Goal: Task Accomplishment & Management: Use online tool/utility

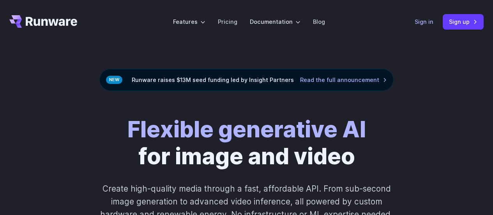
click at [427, 22] on link "Sign in" at bounding box center [424, 21] width 19 height 9
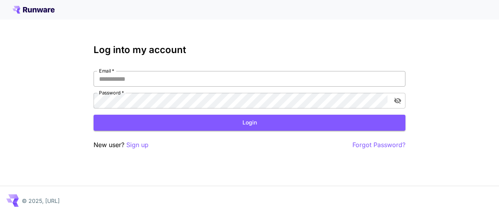
click at [303, 77] on input "Email   *" at bounding box center [250, 79] width 312 height 16
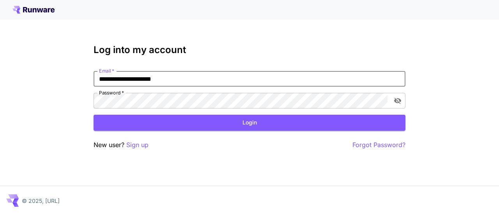
type input "**********"
click at [94, 115] on button "Login" at bounding box center [250, 123] width 312 height 16
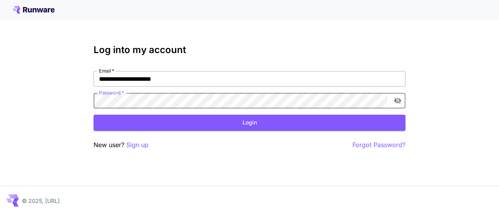
click button "Login" at bounding box center [250, 123] width 312 height 16
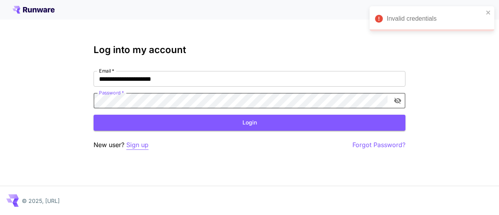
click at [136, 142] on p "Sign up" at bounding box center [137, 145] width 22 height 10
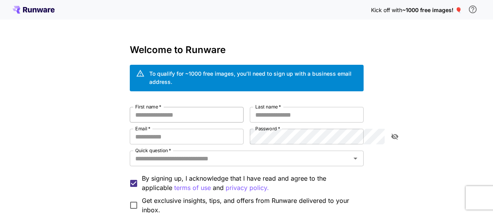
click at [161, 111] on input "First name   *" at bounding box center [187, 115] width 114 height 16
type input "*"
click at [156, 107] on input "*" at bounding box center [187, 115] width 114 height 16
drag, startPoint x: 157, startPoint y: 106, endPoint x: 64, endPoint y: 94, distance: 93.2
click at [64, 94] on div "Kick off with ~1000 free images! 🎈 Welcome to Runware To qualify for ~1000 free…" at bounding box center [246, 152] width 493 height 304
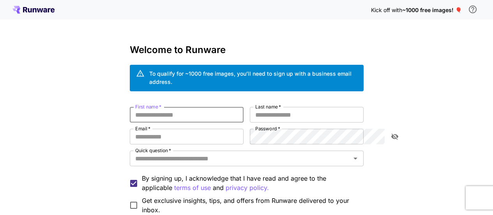
click at [130, 107] on input "First name   *" at bounding box center [187, 115] width 114 height 16
drag, startPoint x: 110, startPoint y: 127, endPoint x: 110, endPoint y: 124, distance: 4.0
click at [130, 129] on input "Email   *" at bounding box center [187, 137] width 114 height 16
click at [130, 107] on input "First name   *" at bounding box center [187, 115] width 114 height 16
click at [130, 129] on input "Email   *" at bounding box center [187, 137] width 114 height 16
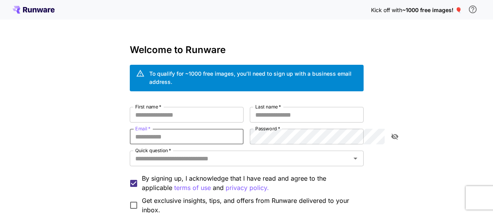
type input "**********"
click at [211, 107] on input "First name   *" at bounding box center [187, 115] width 114 height 16
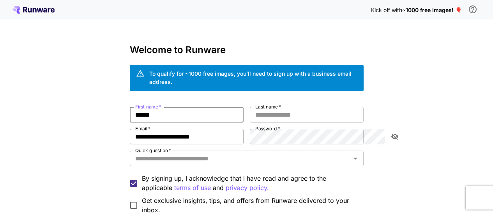
type input "******"
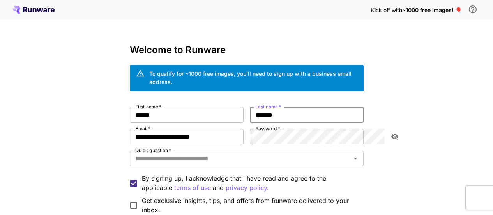
type input "*******"
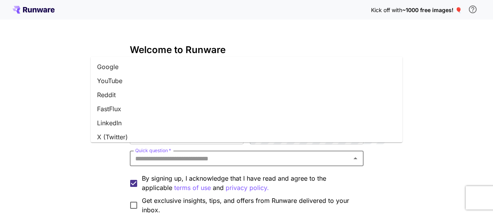
click at [189, 153] on input "Quick question   *" at bounding box center [240, 158] width 216 height 11
click at [118, 64] on li "Google" at bounding box center [247, 67] width 312 height 14
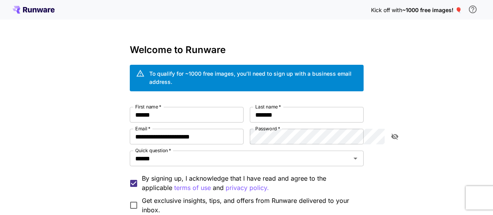
scroll to position [39, 0]
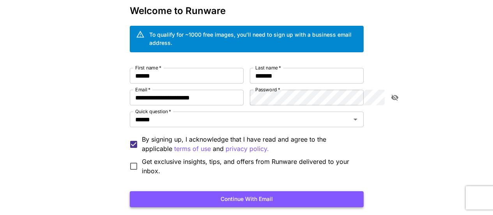
click at [224, 193] on button "Continue with email" at bounding box center [247, 199] width 234 height 16
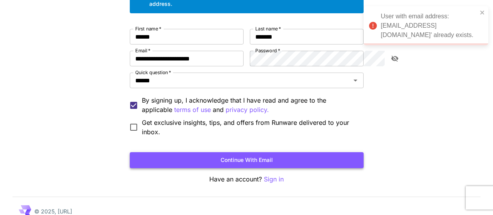
scroll to position [78, 0]
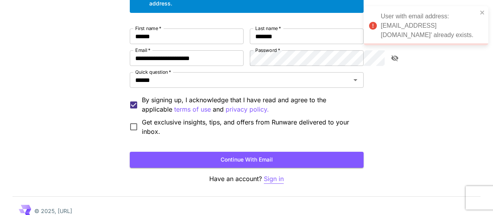
click at [276, 174] on p "Sign in" at bounding box center [274, 179] width 20 height 10
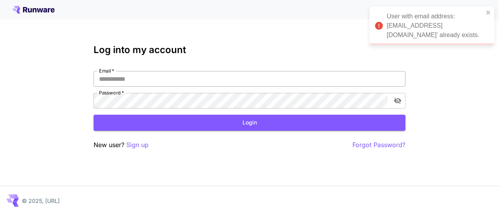
click at [213, 78] on input "Email   *" at bounding box center [250, 79] width 312 height 16
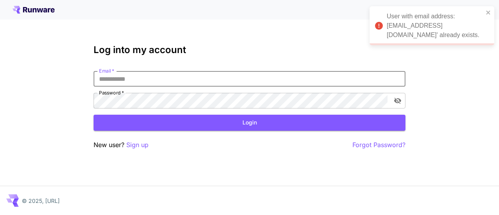
type input "**********"
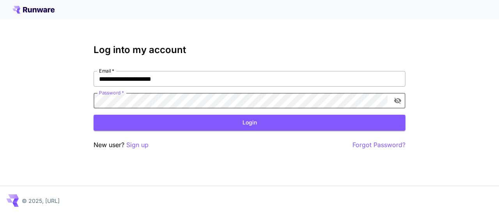
click button "Login" at bounding box center [250, 123] width 312 height 16
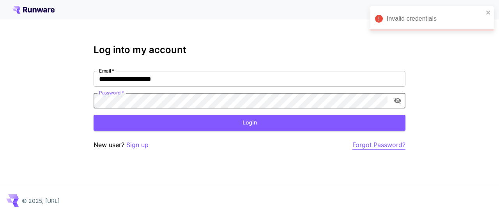
click at [377, 145] on p "Forgot Password?" at bounding box center [378, 145] width 53 height 10
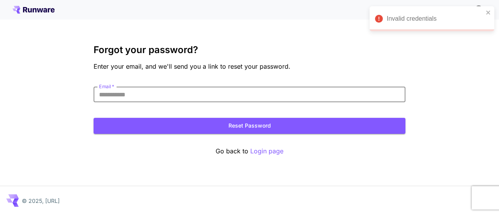
click at [276, 101] on input "Email   *" at bounding box center [250, 95] width 312 height 16
type input "**********"
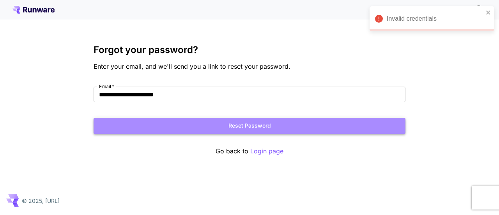
click at [207, 127] on button "Reset Password" at bounding box center [250, 126] width 312 height 16
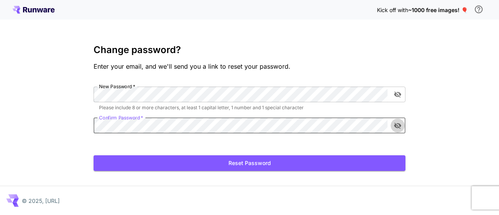
click at [396, 122] on icon "toggle password visibility" at bounding box center [398, 126] width 8 height 8
click at [340, 164] on button "Reset Password" at bounding box center [250, 163] width 312 height 16
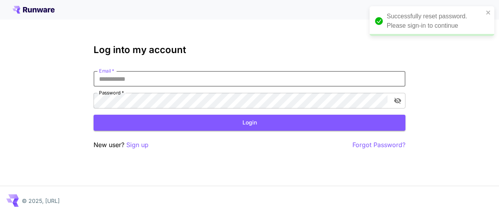
click at [302, 78] on input "Email   *" at bounding box center [250, 79] width 312 height 16
type input "**********"
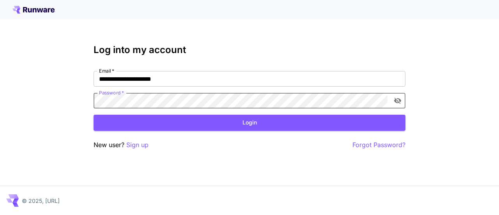
click button "Login" at bounding box center [250, 123] width 312 height 16
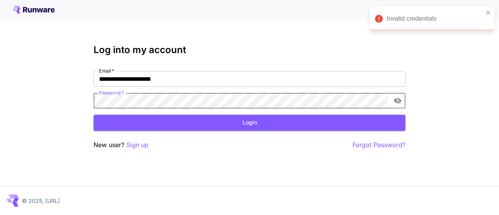
click button "Login" at bounding box center [250, 123] width 312 height 16
click at [397, 102] on icon "toggle password visibility" at bounding box center [398, 101] width 8 height 8
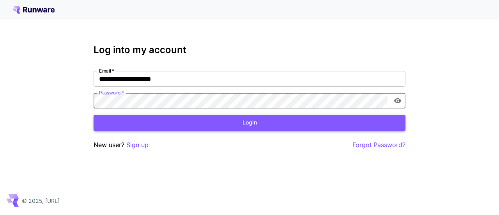
click at [374, 121] on button "Login" at bounding box center [250, 123] width 312 height 16
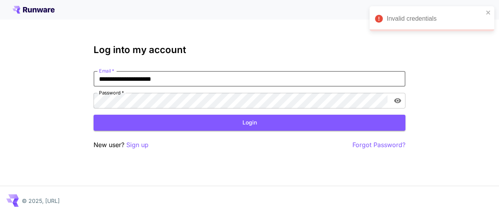
click at [283, 84] on input "**********" at bounding box center [250, 79] width 312 height 16
drag, startPoint x: 283, startPoint y: 84, endPoint x: 51, endPoint y: 76, distance: 232.5
click at [51, 77] on div "**********" at bounding box center [249, 107] width 499 height 215
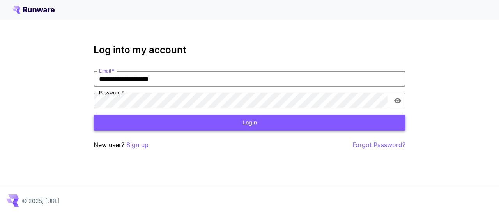
type input "**********"
click at [122, 118] on button "Login" at bounding box center [250, 123] width 312 height 16
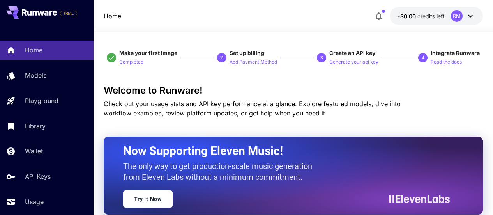
click at [471, 17] on icon at bounding box center [470, 15] width 9 height 9
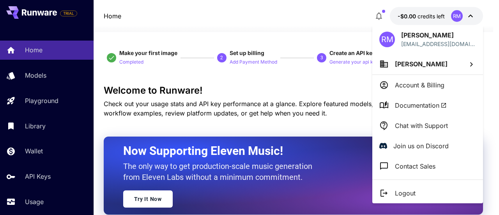
click at [470, 18] on div at bounding box center [249, 107] width 499 height 215
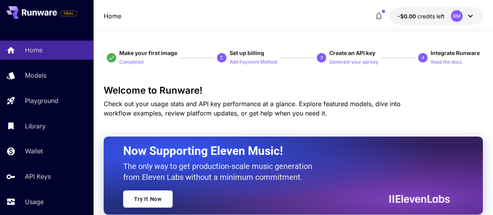
click at [381, 17] on icon "button" at bounding box center [378, 15] width 9 height 9
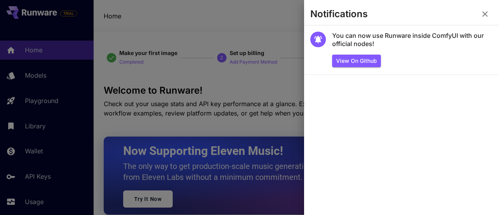
click at [485, 15] on icon "button" at bounding box center [484, 13] width 9 height 9
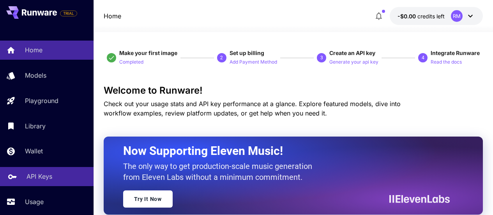
click at [20, 178] on link "API Keys" at bounding box center [47, 176] width 94 height 19
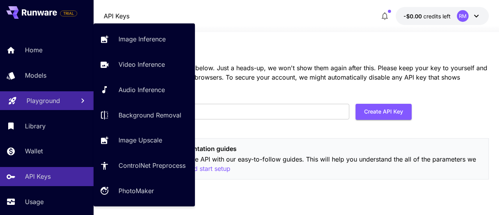
click at [45, 100] on p "Playground" at bounding box center [44, 100] width 34 height 9
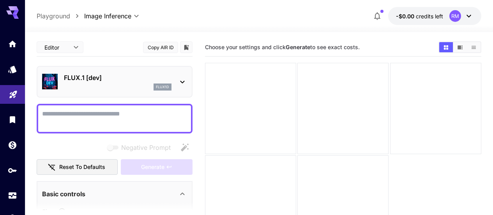
click at [185, 84] on icon at bounding box center [182, 81] width 9 height 9
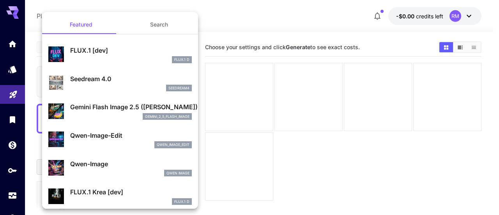
click at [175, 27] on button "Search" at bounding box center [159, 24] width 78 height 19
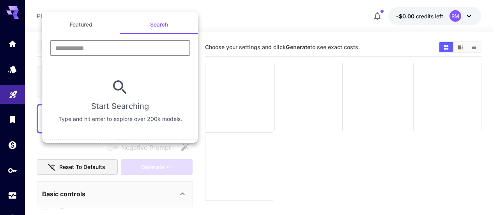
click at [137, 55] on input "text" at bounding box center [120, 48] width 140 height 16
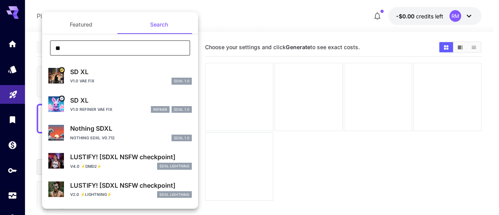
type input "**"
click at [113, 78] on div "v1.0 VAE fix SDXL 1.0" at bounding box center [131, 81] width 122 height 7
type input "**"
type input "***"
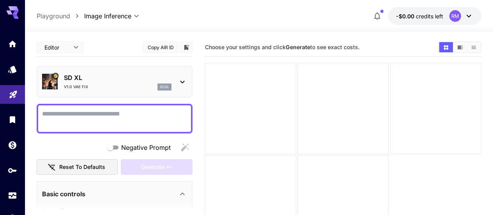
paste textarea "**********"
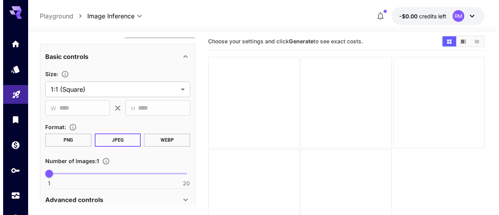
scroll to position [132, 0]
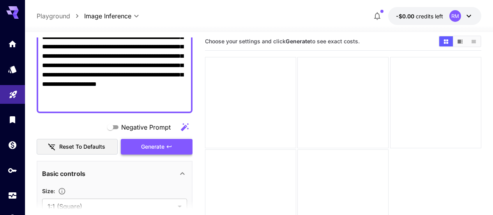
type textarea "**********"
click at [150, 148] on span "Generate" at bounding box center [152, 147] width 23 height 10
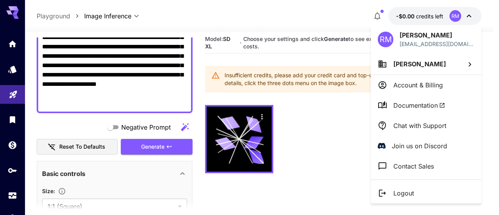
click at [417, 85] on p "Account & Billing" at bounding box center [418, 84] width 50 height 9
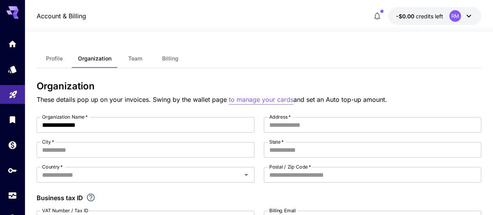
click at [277, 103] on p "to manage your cards" at bounding box center [261, 100] width 65 height 10
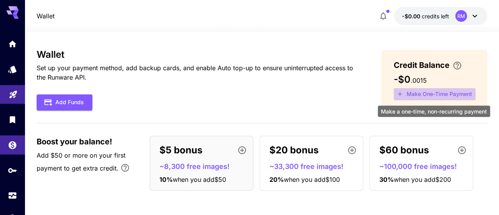
click at [422, 94] on button "Make One-Time Payment" at bounding box center [435, 94] width 82 height 12
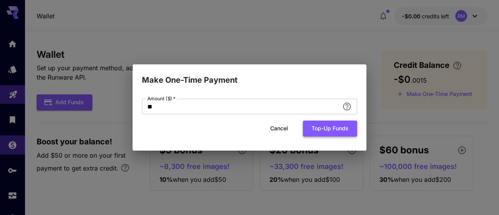
click at [326, 129] on button "Top-up funds" at bounding box center [330, 128] width 54 height 16
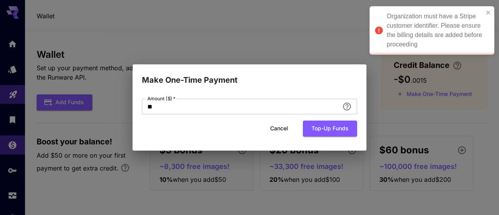
click at [72, 43] on div "Make One-Time Payment Amount ($)   * ** Amount ($)   * Cancel Top-up funds" at bounding box center [249, 107] width 499 height 215
click at [491, 12] on icon "close" at bounding box center [488, 12] width 5 height 6
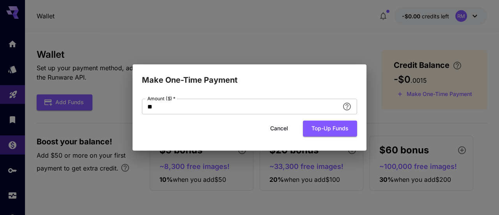
drag, startPoint x: 277, startPoint y: 133, endPoint x: 284, endPoint y: 126, distance: 10.8
click at [277, 133] on button "Cancel" at bounding box center [279, 128] width 35 height 16
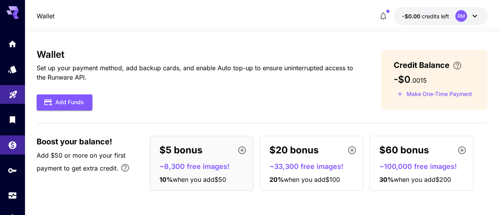
click at [456, 17] on div "RM" at bounding box center [461, 16] width 12 height 12
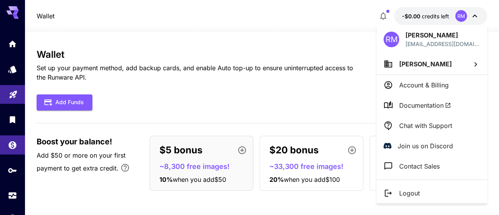
click at [435, 81] on p "Account & Billing" at bounding box center [424, 84] width 50 height 9
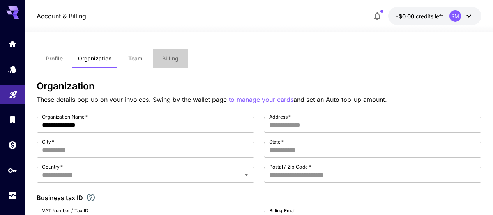
click at [166, 58] on span "Billing" at bounding box center [170, 58] width 16 height 7
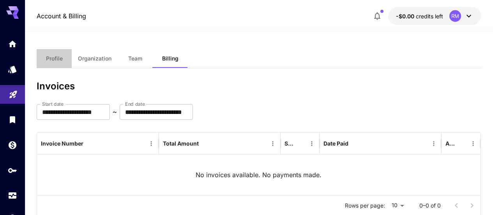
click at [58, 62] on span "Profile" at bounding box center [54, 58] width 17 height 7
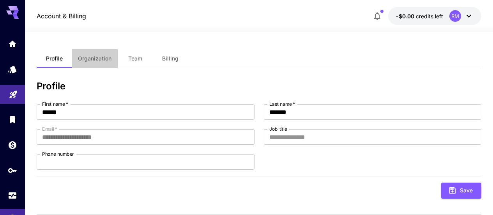
click at [97, 60] on span "Organization" at bounding box center [95, 58] width 34 height 7
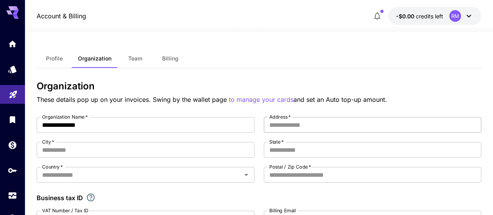
click at [279, 125] on input "Address   *" at bounding box center [373, 125] width 218 height 16
type input "****"
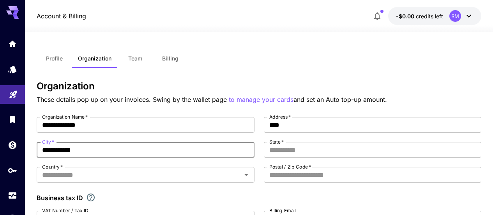
type input "**********"
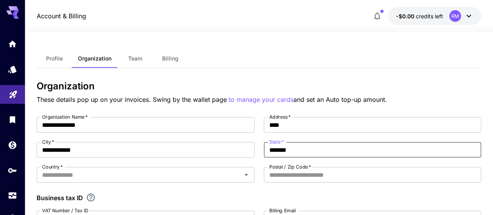
type input "*******"
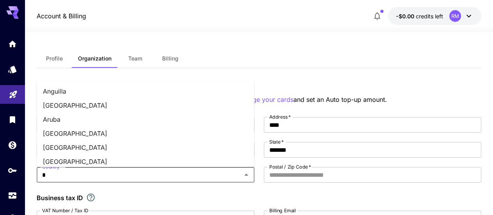
type input "**********"
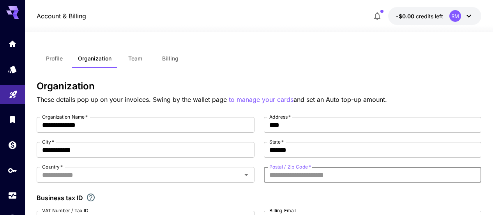
click at [334, 175] on input "Postal / Zip Code   *" at bounding box center [373, 175] width 218 height 16
type input "*****"
click at [223, 195] on div "Business tax ID" at bounding box center [259, 197] width 445 height 9
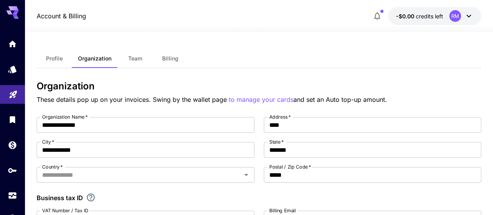
scroll to position [156, 0]
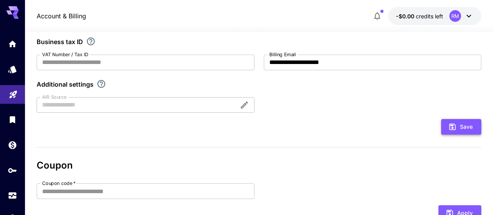
click at [474, 127] on button "Save" at bounding box center [461, 127] width 40 height 16
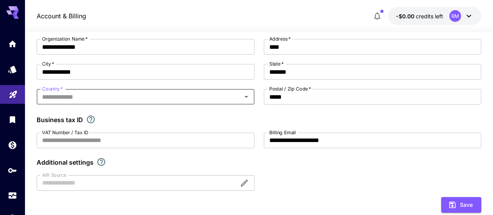
scroll to position [39, 0]
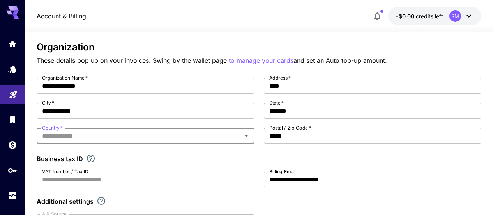
drag, startPoint x: 194, startPoint y: 144, endPoint x: 198, endPoint y: 141, distance: 5.0
click at [194, 143] on div "Country   * Country   *" at bounding box center [146, 136] width 218 height 17
click at [208, 140] on input "Country   *" at bounding box center [139, 135] width 200 height 11
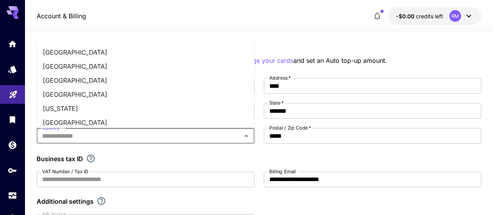
type input "**********"
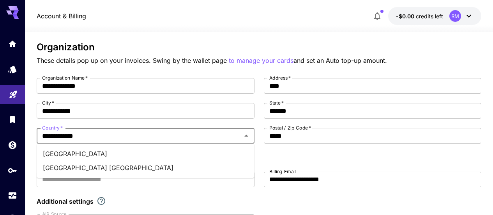
click at [65, 155] on li "United States" at bounding box center [146, 154] width 218 height 14
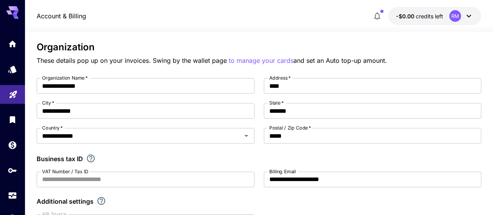
scroll to position [78, 0]
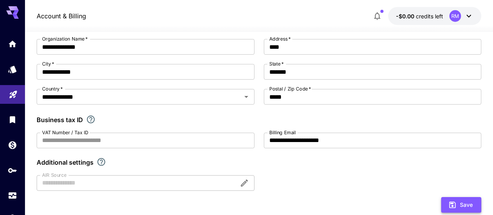
click at [454, 203] on icon "submit" at bounding box center [452, 204] width 9 height 9
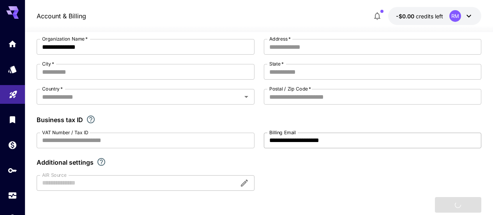
type input "****"
type input "**********"
type input "*******"
type input "*****"
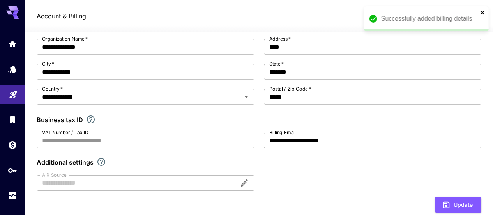
click at [481, 12] on icon "close" at bounding box center [482, 12] width 5 height 6
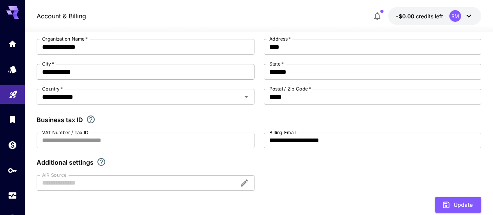
scroll to position [0, 0]
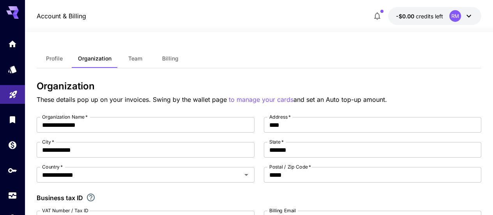
click at [138, 60] on span "Team" at bounding box center [135, 58] width 14 height 7
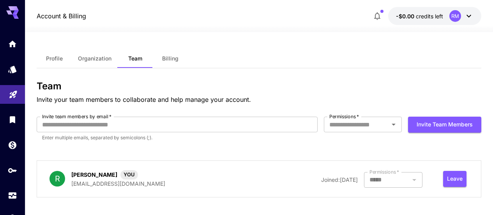
click at [172, 60] on span "Billing" at bounding box center [170, 58] width 16 height 7
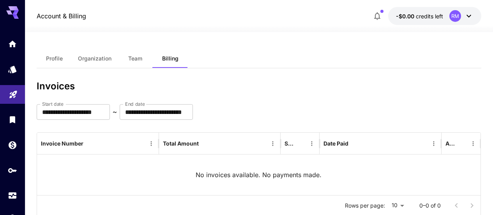
click at [416, 9] on button "-$0.00 credits left RM" at bounding box center [434, 16] width 93 height 18
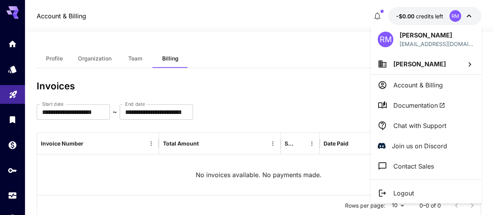
click at [103, 58] on div at bounding box center [249, 107] width 499 height 215
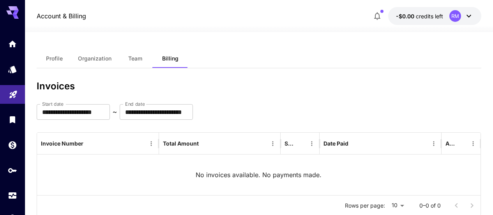
click at [103, 58] on span "Organization" at bounding box center [95, 58] width 34 height 7
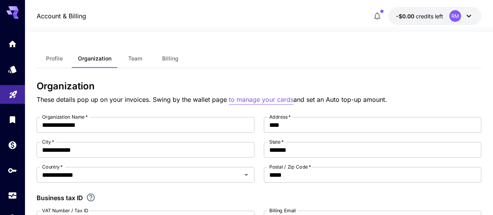
click at [257, 101] on p "to manage your cards" at bounding box center [261, 100] width 65 height 10
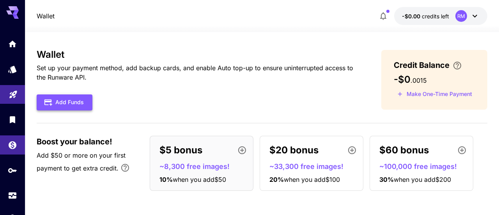
click at [65, 98] on button "Add Funds" at bounding box center [65, 102] width 56 height 16
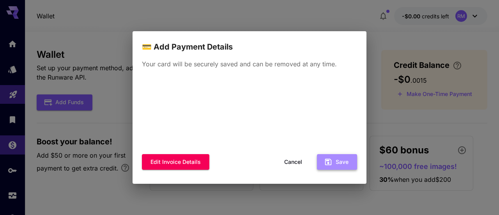
click at [336, 161] on button "Save" at bounding box center [337, 162] width 40 height 16
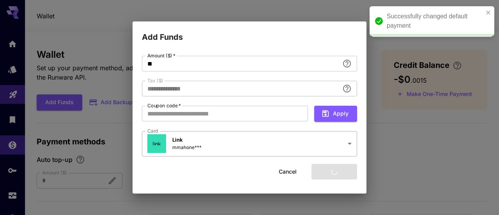
type input "****"
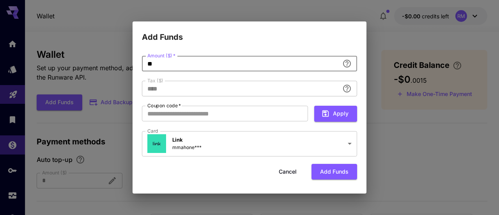
click at [318, 63] on input "**" at bounding box center [240, 64] width 197 height 16
type input "*"
type input "**"
type input "**********"
type input "**"
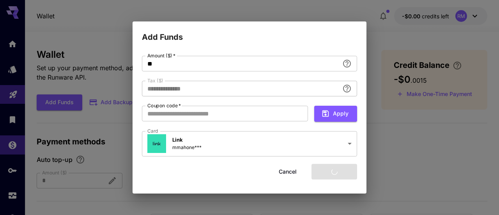
click at [323, 49] on div "**********" at bounding box center [250, 118] width 234 height 150
type input "****"
click at [343, 175] on button "Add funds" at bounding box center [334, 172] width 46 height 16
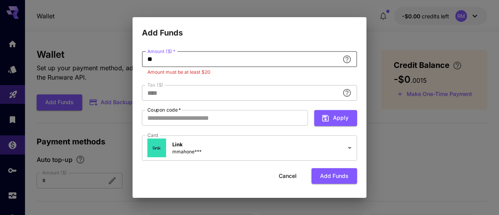
drag, startPoint x: 210, startPoint y: 57, endPoint x: 126, endPoint y: 57, distance: 83.4
click at [126, 57] on div "**********" at bounding box center [249, 107] width 499 height 215
type input "**"
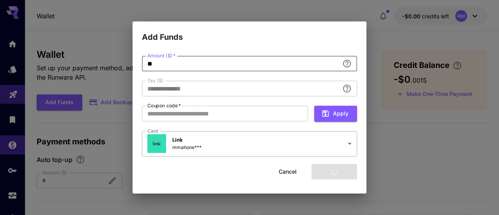
type input "****"
type input "**"
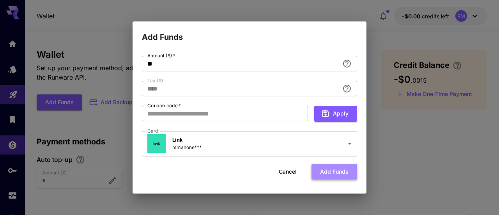
click at [329, 168] on button "Add funds" at bounding box center [334, 172] width 46 height 16
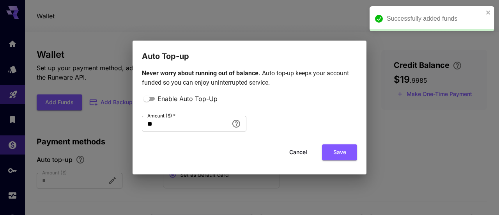
click at [305, 154] on button "Cancel" at bounding box center [298, 152] width 35 height 16
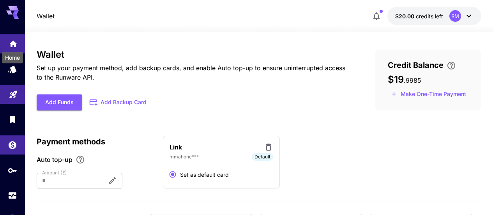
click at [9, 46] on icon "Home" at bounding box center [13, 41] width 9 height 9
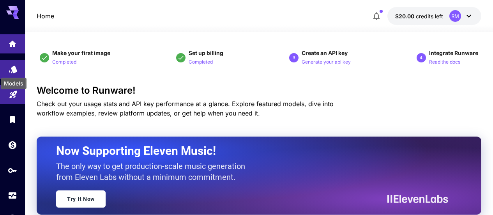
click at [17, 69] on icon "Models" at bounding box center [13, 66] width 9 height 9
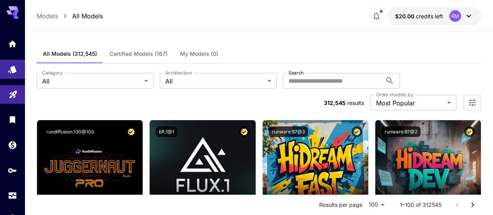
click at [17, 21] on div at bounding box center [12, 114] width 25 height 190
click at [16, 10] on icon at bounding box center [12, 10] width 12 height 8
click at [13, 14] on icon at bounding box center [15, 13] width 6 height 4
click at [14, 203] on link at bounding box center [12, 195] width 25 height 19
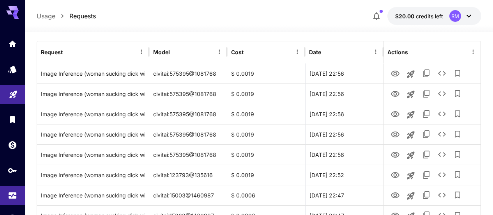
scroll to position [51, 0]
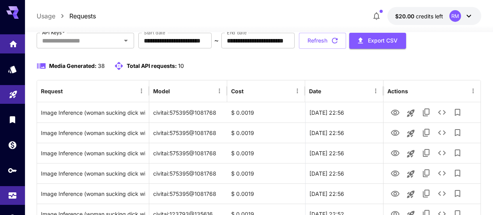
click at [18, 49] on link at bounding box center [12, 43] width 25 height 19
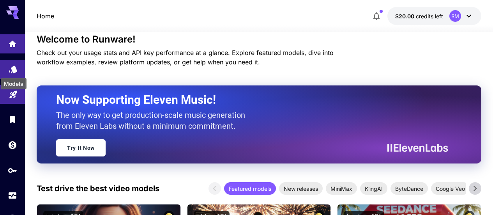
click at [9, 70] on icon "Models" at bounding box center [13, 66] width 8 height 7
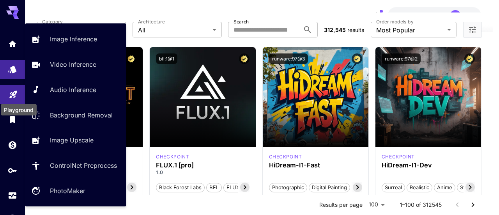
click at [14, 97] on icon "Playground" at bounding box center [13, 91] width 9 height 9
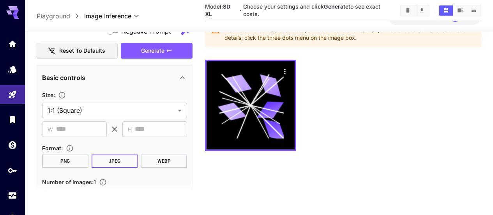
scroll to position [171, 0]
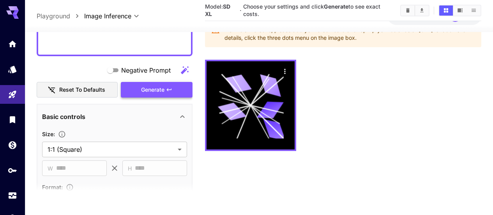
click at [143, 92] on span "Generate" at bounding box center [152, 90] width 23 height 10
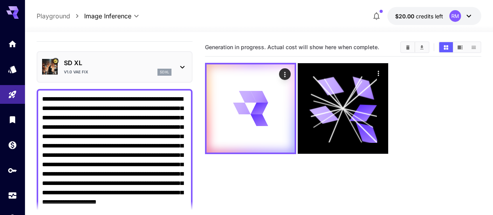
scroll to position [0, 0]
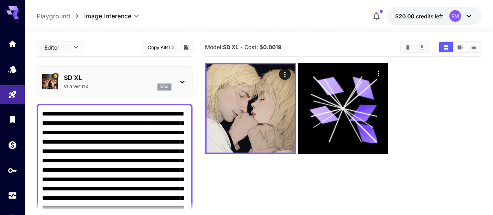
click at [183, 83] on icon at bounding box center [182, 81] width 9 height 9
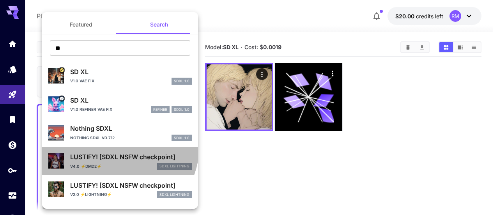
click at [118, 147] on li "LUSTIFY! [SDXL NSFW checkpoint] v4.0 ⚡DMD2⚡ SDXL Lightning" at bounding box center [120, 161] width 156 height 28
type input "*"
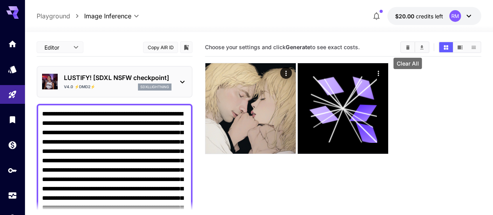
click at [407, 53] on div "Clear All" at bounding box center [408, 61] width 30 height 18
click at [407, 47] on icon "Clear All" at bounding box center [408, 47] width 4 height 4
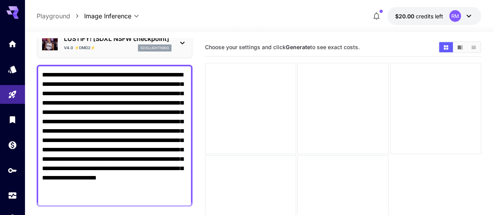
scroll to position [195, 0]
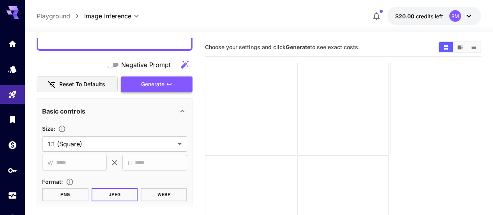
click at [152, 77] on button "Generate" at bounding box center [157, 84] width 72 height 16
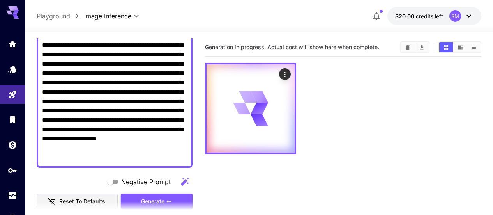
scroll to position [0, 0]
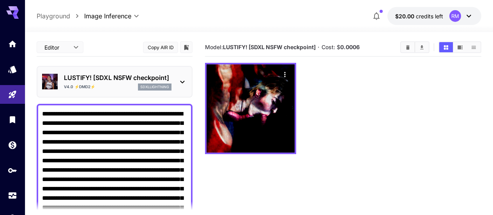
click at [153, 77] on p "LUSTIFY! [SDXL NSFW checkpoint]" at bounding box center [118, 77] width 108 height 9
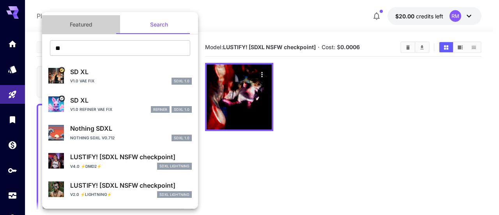
click at [90, 24] on button "Featured" at bounding box center [81, 24] width 78 height 19
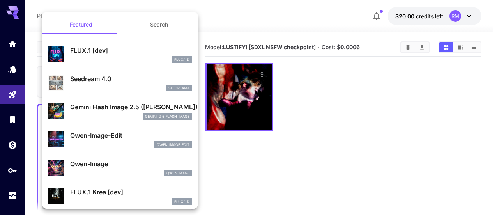
click at [93, 53] on p "FLUX.1 [dev]" at bounding box center [131, 50] width 122 height 9
type input "**"
type input "***"
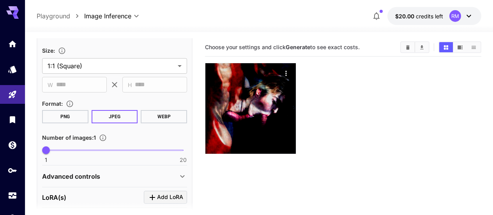
scroll to position [351, 0]
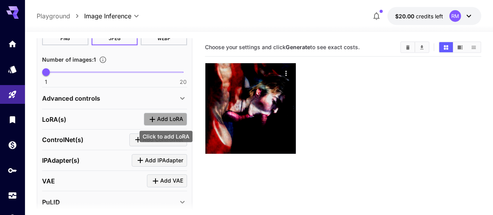
click at [176, 117] on span "Add LoRA" at bounding box center [170, 119] width 26 height 10
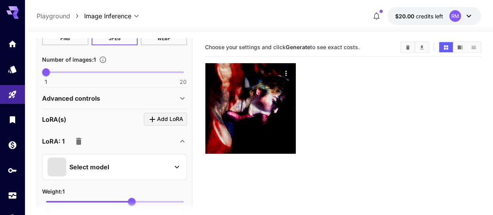
click at [142, 168] on div "Select model" at bounding box center [109, 167] width 122 height 19
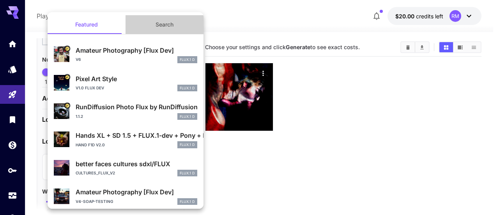
click at [164, 23] on button "Search" at bounding box center [165, 24] width 78 height 19
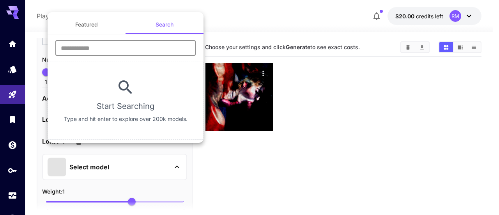
click at [149, 45] on input "text" at bounding box center [125, 48] width 140 height 16
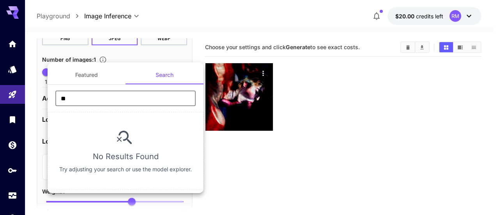
type input "**"
click at [250, 163] on div at bounding box center [249, 107] width 499 height 215
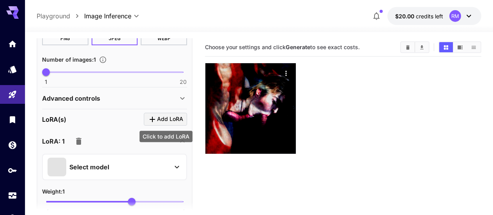
click at [164, 123] on button "Add LoRA" at bounding box center [165, 119] width 43 height 13
click at [164, 122] on span "Add LoRA" at bounding box center [170, 119] width 26 height 10
click at [152, 118] on icon "Click to add LoRA" at bounding box center [152, 119] width 9 height 9
click at [132, 161] on div "Select model" at bounding box center [109, 167] width 122 height 19
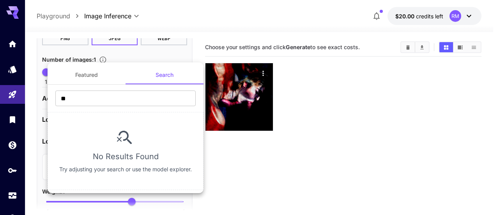
click at [92, 73] on button "Featured" at bounding box center [87, 74] width 78 height 19
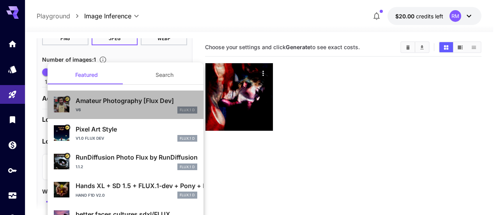
click at [148, 102] on p "Amateur Photography [Flux Dev]" at bounding box center [137, 100] width 122 height 9
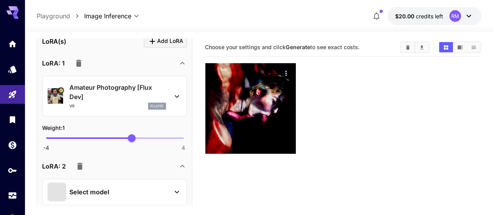
scroll to position [507, 0]
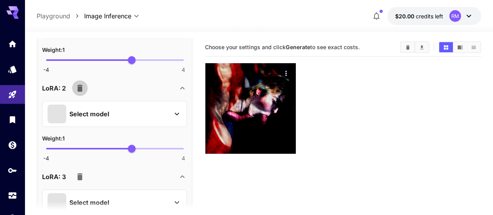
click at [80, 89] on icon "button" at bounding box center [79, 88] width 5 height 7
click at [78, 86] on icon "button" at bounding box center [79, 88] width 5 height 7
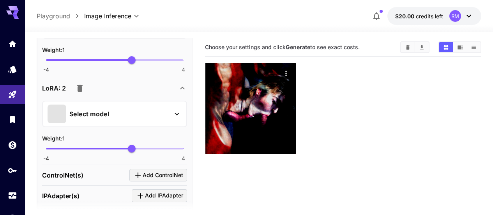
click at [78, 86] on icon "button" at bounding box center [79, 88] width 5 height 7
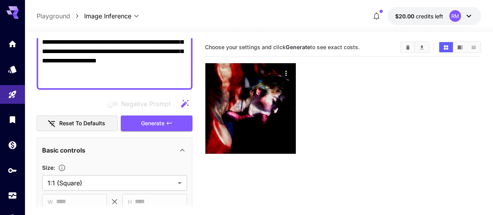
scroll to position [117, 0]
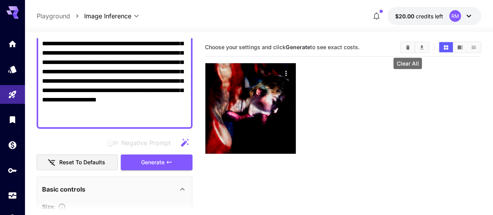
click at [409, 46] on icon "Clear All" at bounding box center [408, 47] width 4 height 4
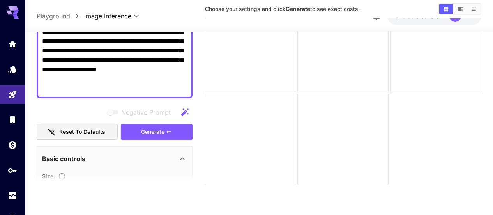
scroll to position [79, 0]
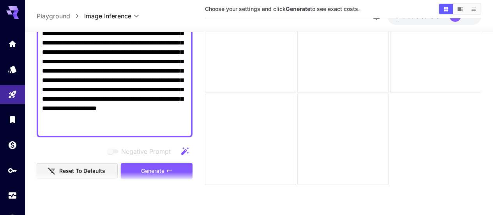
click at [157, 169] on span "Generate" at bounding box center [152, 171] width 23 height 10
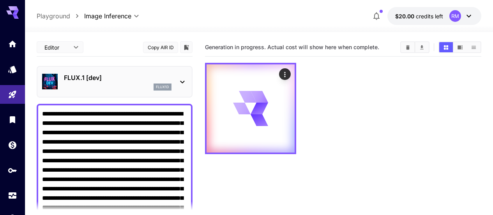
scroll to position [39, 0]
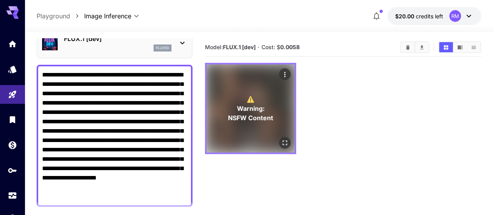
click at [281, 139] on icon "Open in fullscreen" at bounding box center [285, 143] width 8 height 8
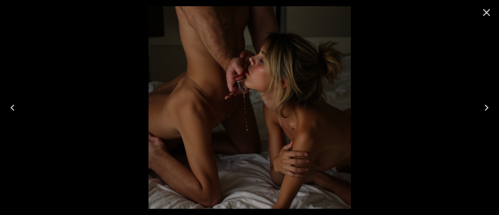
click at [487, 12] on icon "Close" at bounding box center [486, 12] width 7 height 7
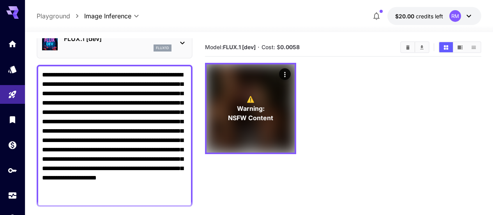
scroll to position [0, 0]
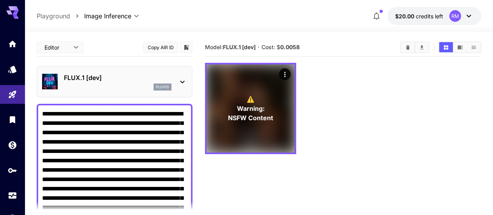
click at [181, 78] on icon at bounding box center [182, 81] width 9 height 9
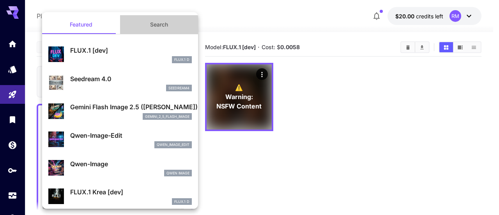
click at [165, 25] on button "Search" at bounding box center [159, 24] width 78 height 19
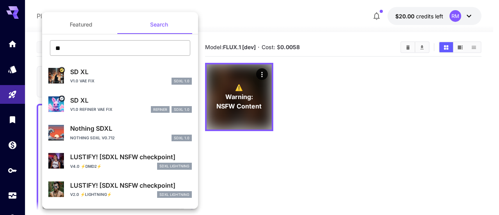
click at [126, 50] on input "**" at bounding box center [120, 48] width 140 height 16
drag, startPoint x: 126, startPoint y: 50, endPoint x: 36, endPoint y: 51, distance: 90.1
click at [36, 51] on div "Featured Search ** ​ SD XL v1.0 VAE fix SDXL 1.0 SD XL v1.0 Refiner VAE fix ref…" at bounding box center [78, 117] width 156 height 234
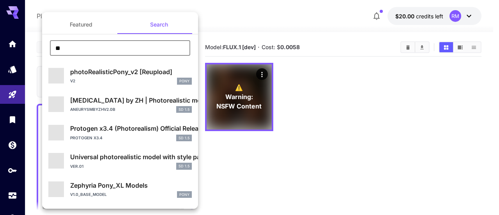
type input "********"
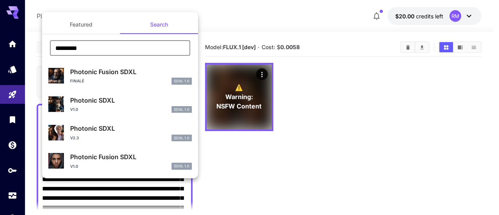
click at [149, 72] on p "Photonic Fusion SDXL" at bounding box center [131, 71] width 122 height 9
type input "**"
type input "*"
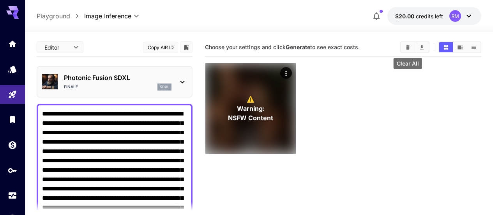
click at [409, 46] on icon "Clear All" at bounding box center [408, 47] width 6 height 6
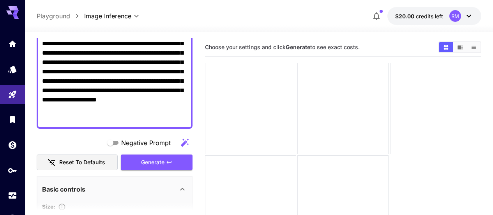
scroll to position [195, 0]
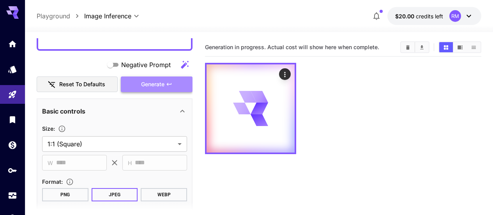
click at [159, 83] on span "Generate" at bounding box center [152, 85] width 23 height 10
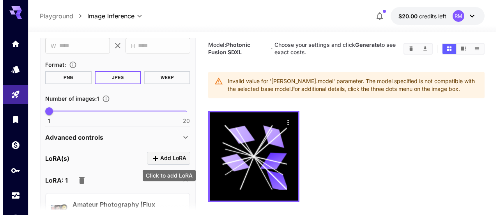
scroll to position [351, 0]
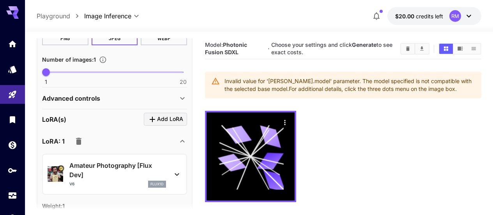
click at [80, 138] on icon "button" at bounding box center [78, 140] width 9 height 9
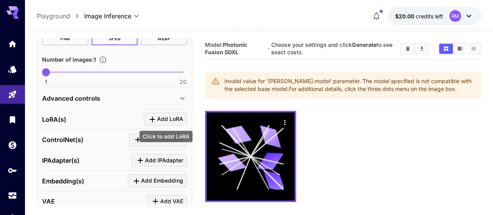
click at [156, 115] on icon "Click to add LoRA" at bounding box center [152, 119] width 9 height 9
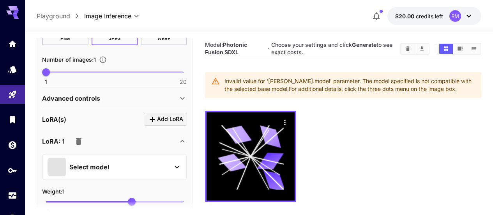
click at [156, 173] on div "Select model" at bounding box center [109, 167] width 122 height 19
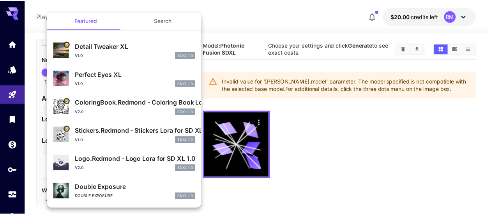
scroll to position [0, 0]
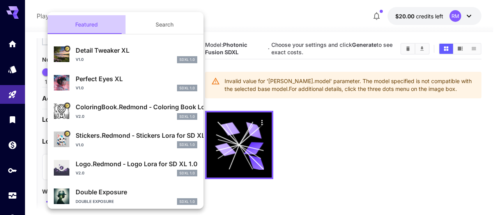
click at [88, 27] on button "Featured" at bounding box center [87, 24] width 78 height 19
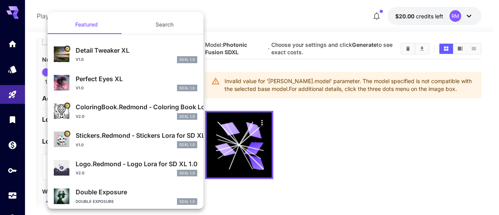
click at [351, 162] on div at bounding box center [249, 107] width 499 height 215
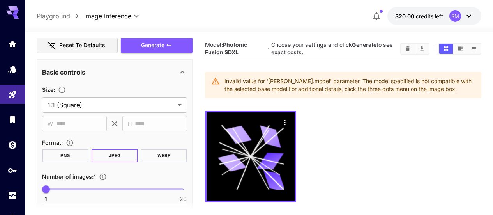
scroll to position [195, 0]
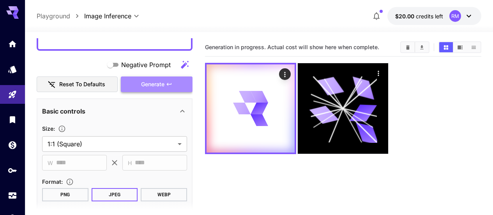
click at [163, 87] on span "Generate" at bounding box center [152, 85] width 23 height 10
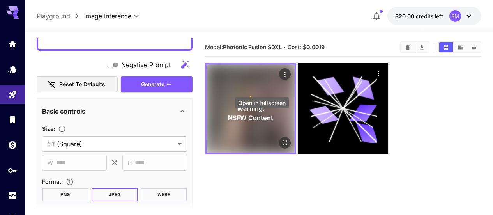
click at [279, 137] on button "Open in fullscreen" at bounding box center [285, 143] width 12 height 12
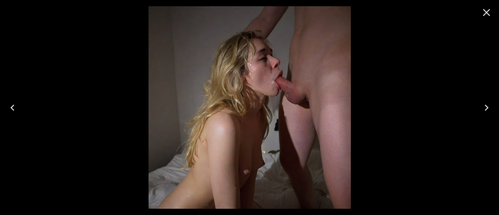
click at [487, 11] on icon "Close" at bounding box center [486, 12] width 7 height 7
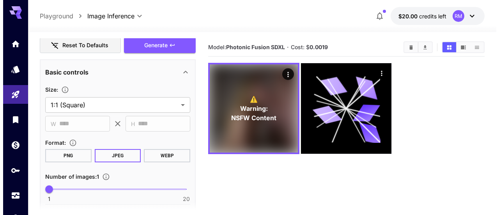
scroll to position [351, 0]
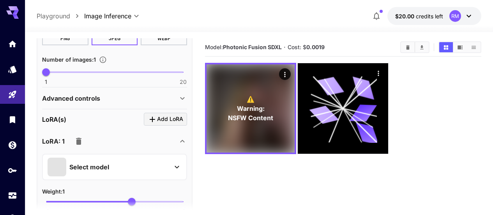
click at [167, 172] on div "Select model" at bounding box center [109, 167] width 122 height 19
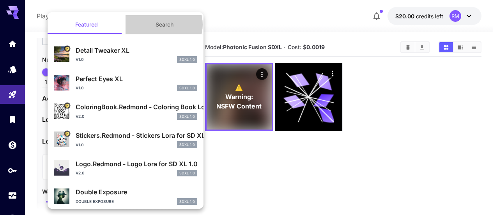
click at [159, 25] on button "Search" at bounding box center [165, 24] width 78 height 19
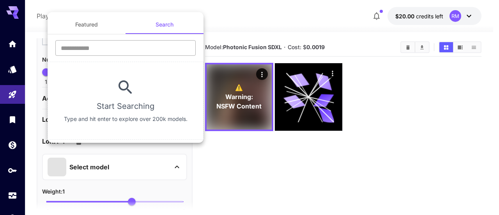
click at [140, 50] on input "text" at bounding box center [125, 48] width 140 height 16
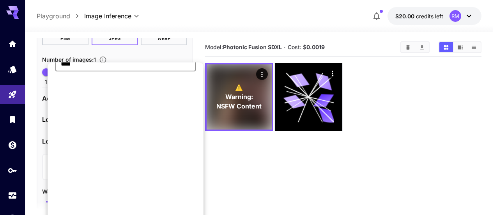
scroll to position [0, 0]
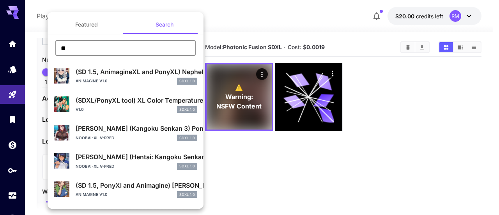
type input "*"
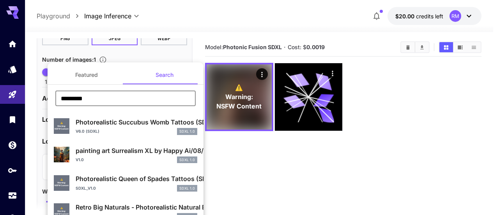
drag, startPoint x: 106, startPoint y: 95, endPoint x: 56, endPoint y: 95, distance: 49.9
click at [56, 95] on input "*********" at bounding box center [125, 98] width 140 height 16
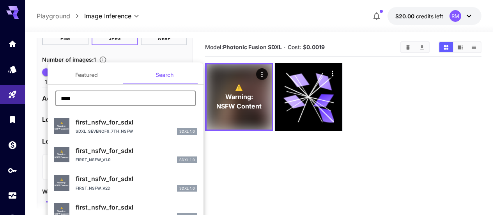
type input "****"
click at [146, 120] on p "first_nsfw_for_sdxl" at bounding box center [137, 121] width 122 height 9
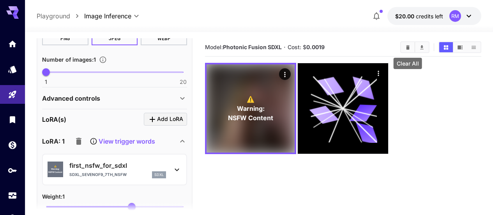
click at [405, 50] on button "Clear All" at bounding box center [408, 47] width 14 height 10
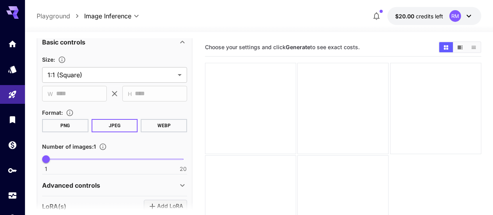
scroll to position [147, 0]
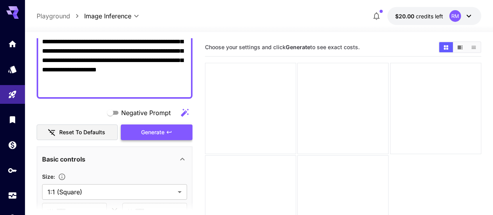
click at [150, 131] on span "Generate" at bounding box center [152, 132] width 23 height 10
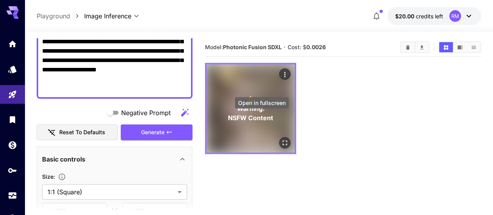
click at [281, 139] on icon "Open in fullscreen" at bounding box center [285, 143] width 8 height 8
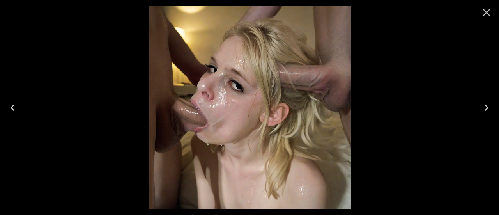
click at [484, 14] on icon "Close" at bounding box center [486, 12] width 7 height 7
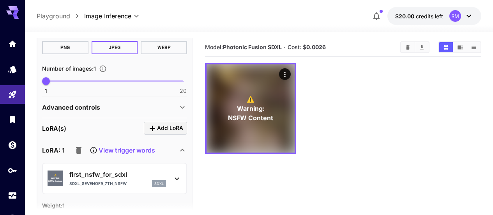
scroll to position [381, 0]
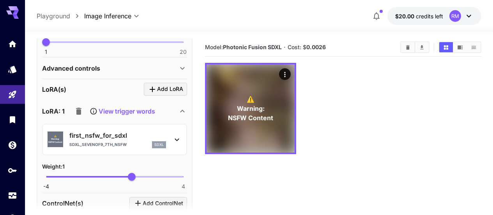
click at [115, 114] on p "View trigger words" at bounding box center [127, 110] width 57 height 9
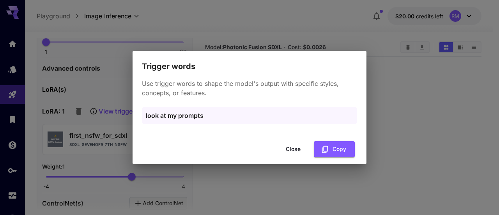
click at [429, 180] on div "Trigger words Use trigger words to shape the model's output with specific style…" at bounding box center [249, 107] width 499 height 215
click at [296, 149] on button "Close" at bounding box center [293, 149] width 35 height 16
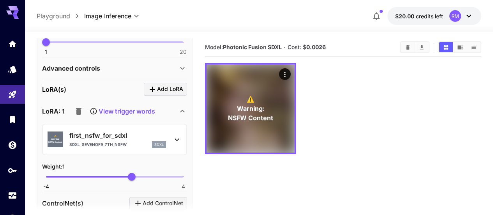
click at [82, 115] on icon "button" at bounding box center [78, 110] width 9 height 9
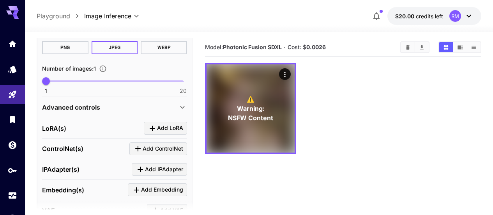
scroll to position [303, 0]
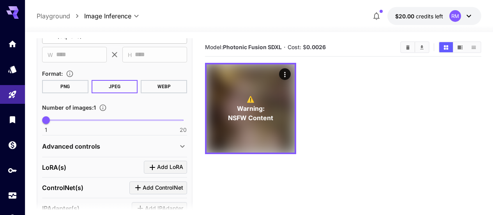
type input "*"
click at [81, 119] on span "1 20 1" at bounding box center [114, 120] width 137 height 12
click at [409, 48] on icon "Clear All" at bounding box center [408, 47] width 4 height 4
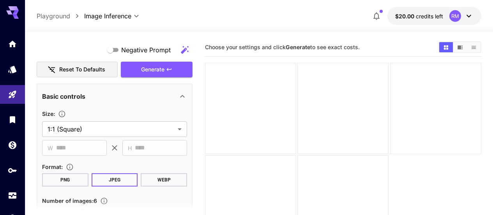
scroll to position [171, 0]
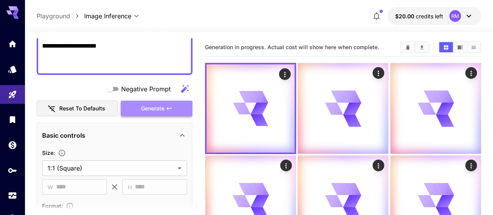
click at [169, 109] on icon "button" at bounding box center [169, 108] width 6 height 6
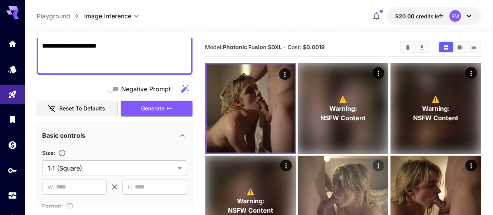
click at [298, 177] on img at bounding box center [343, 201] width 90 height 90
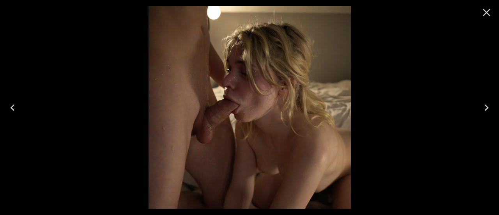
click at [489, 13] on icon "Close" at bounding box center [486, 12] width 12 height 12
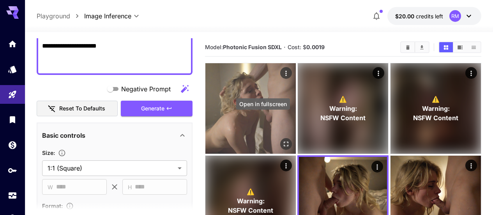
click at [284, 142] on icon "Open in fullscreen" at bounding box center [286, 144] width 5 height 5
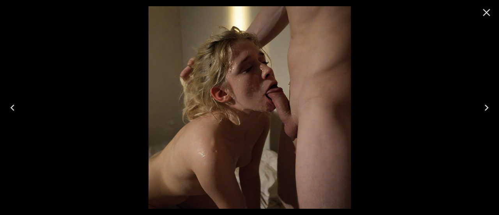
click at [484, 12] on icon "Close" at bounding box center [486, 12] width 12 height 12
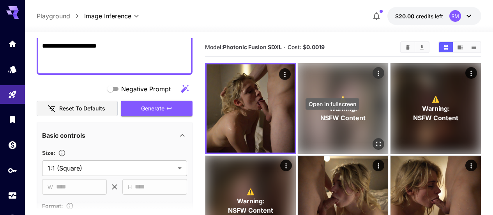
click at [375, 140] on icon "Open in fullscreen" at bounding box center [379, 144] width 8 height 8
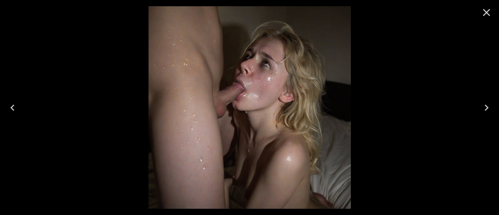
click at [483, 12] on icon "Close" at bounding box center [486, 12] width 12 height 12
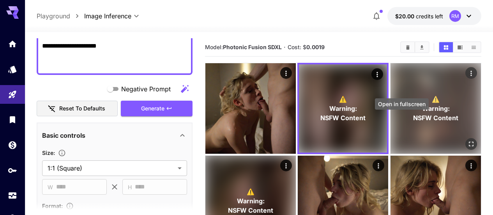
click at [467, 140] on icon "Open in fullscreen" at bounding box center [471, 144] width 8 height 8
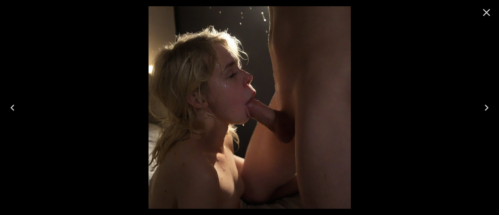
click at [488, 8] on icon "Close" at bounding box center [486, 12] width 12 height 12
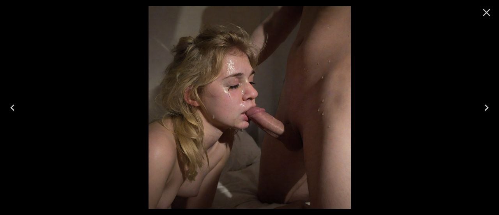
click at [485, 16] on icon "Close" at bounding box center [486, 12] width 12 height 12
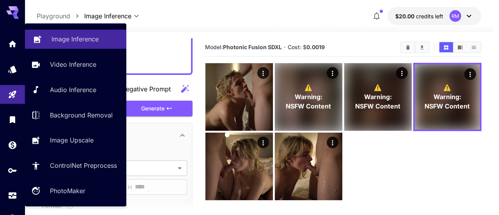
click at [69, 44] on p "Image Inference" at bounding box center [74, 38] width 47 height 9
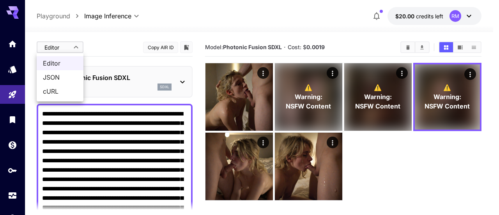
click at [75, 42] on body "**********" at bounding box center [249, 138] width 499 height 276
click at [63, 77] on span "JSON" at bounding box center [60, 77] width 34 height 9
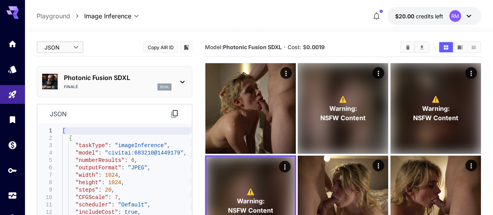
click at [64, 53] on body "**********" at bounding box center [246, 138] width 493 height 276
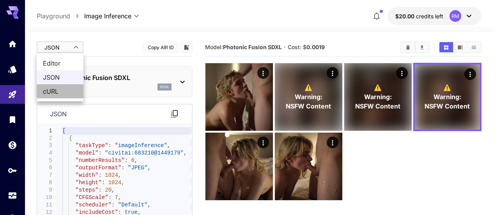
click at [70, 92] on span "cURL" at bounding box center [60, 91] width 34 height 9
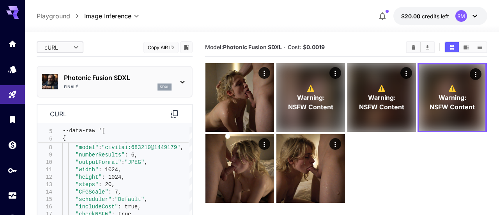
click at [70, 51] on body "**********" at bounding box center [249, 138] width 499 height 276
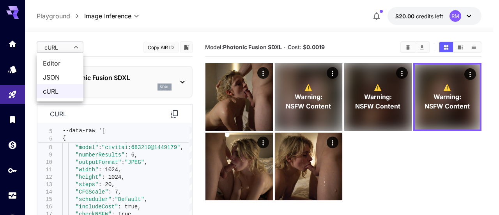
click at [63, 61] on span "Editor" at bounding box center [60, 62] width 34 height 9
type input "****"
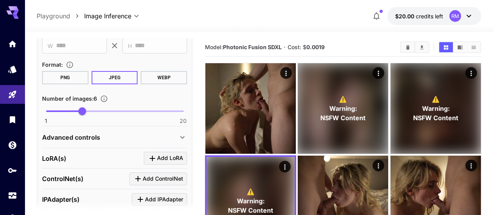
scroll to position [351, 0]
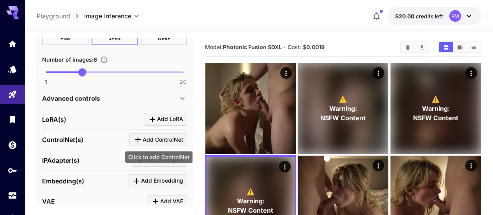
click at [148, 140] on span "Add ControlNet" at bounding box center [163, 140] width 41 height 10
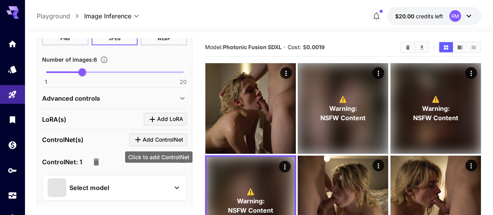
scroll to position [62, 0]
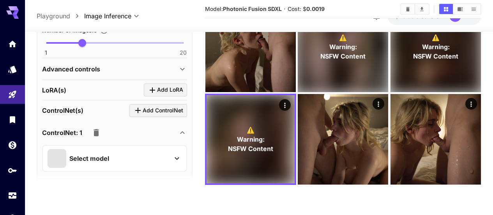
click at [144, 157] on div "Select model" at bounding box center [109, 158] width 122 height 19
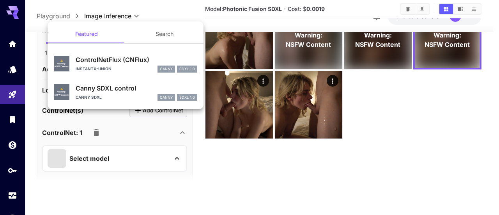
click at [144, 157] on div at bounding box center [249, 107] width 499 height 215
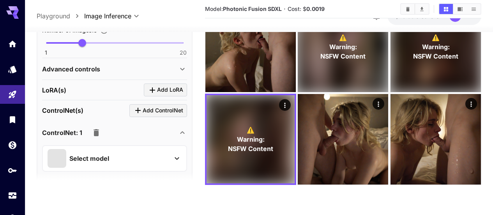
click at [99, 131] on icon "button" at bounding box center [96, 131] width 9 height 9
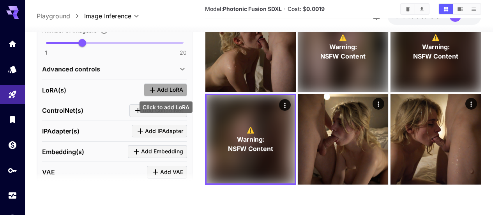
click at [169, 89] on span "Add LoRA" at bounding box center [170, 90] width 26 height 10
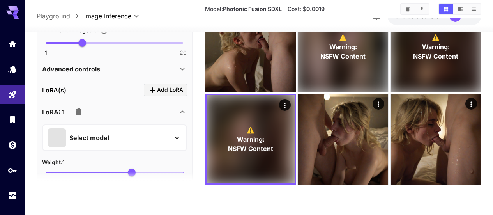
click at [67, 132] on div "Select model" at bounding box center [109, 137] width 122 height 19
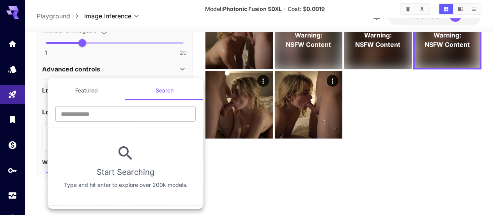
click at [80, 84] on button "Featured" at bounding box center [87, 90] width 78 height 19
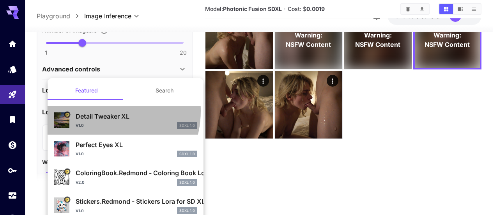
click at [98, 111] on div "Detail Tweaker XL v1.0 SDXL 1.0" at bounding box center [125, 120] width 143 height 24
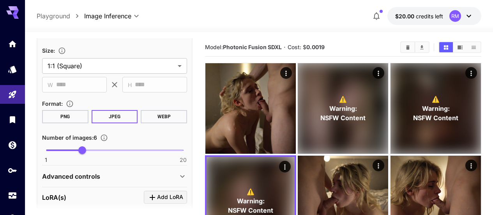
scroll to position [195, 0]
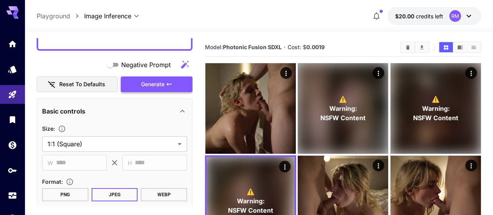
click at [158, 87] on span "Generate" at bounding box center [152, 85] width 23 height 10
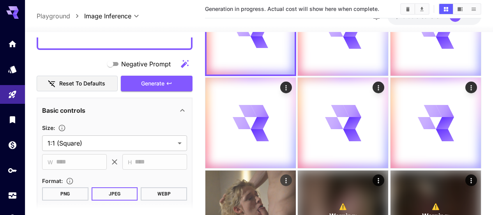
scroll to position [78, 0]
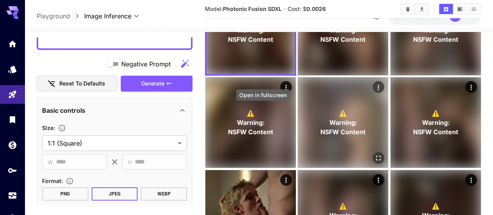
click at [373, 152] on div "Open in fullscreen" at bounding box center [379, 158] width 12 height 12
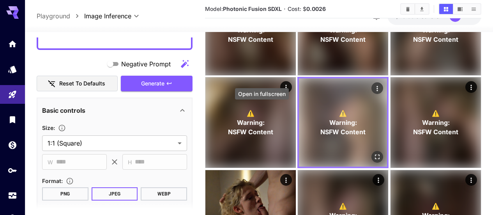
click at [374, 153] on icon "Open in fullscreen" at bounding box center [378, 157] width 8 height 8
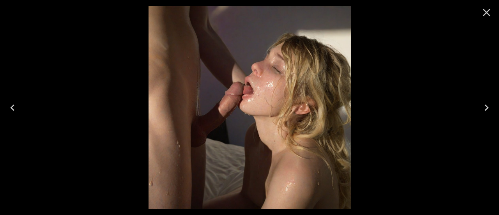
click at [483, 14] on icon "Close" at bounding box center [486, 12] width 12 height 12
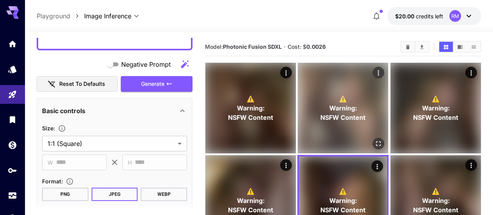
scroll to position [0, 0]
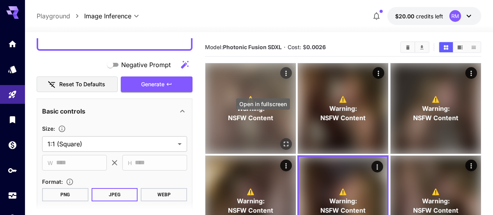
click at [282, 140] on icon "Open in fullscreen" at bounding box center [286, 144] width 8 height 8
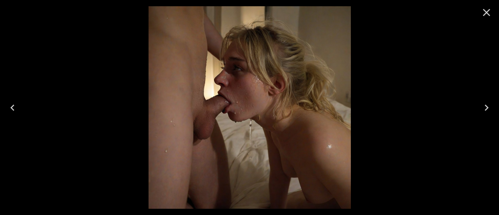
click at [484, 12] on icon "Close" at bounding box center [486, 12] width 12 height 12
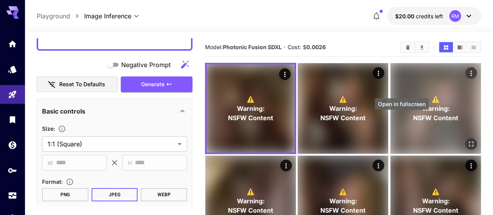
click at [465, 138] on button "Open in fullscreen" at bounding box center [471, 144] width 12 height 12
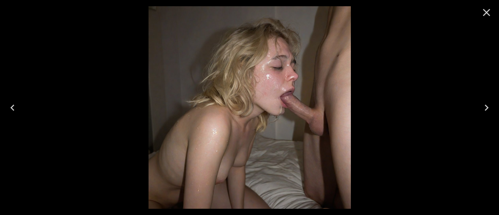
click at [484, 16] on icon "Close" at bounding box center [486, 12] width 7 height 7
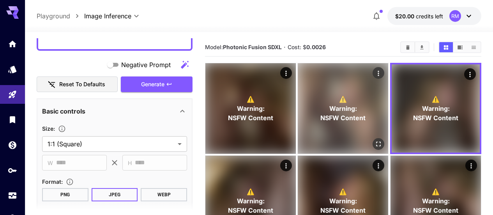
click at [377, 142] on icon "Open in fullscreen" at bounding box center [379, 144] width 5 height 5
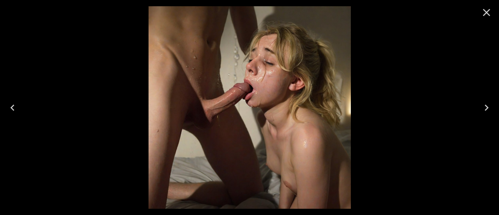
click at [492, 10] on icon "Close" at bounding box center [486, 12] width 12 height 12
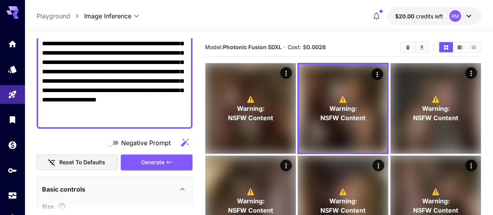
scroll to position [78, 0]
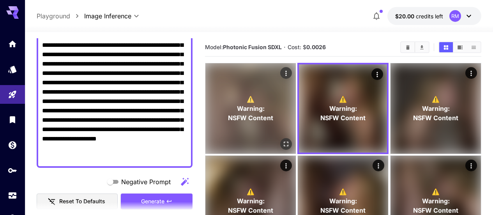
click at [259, 100] on p "⚠️ Warning: NSFW Content" at bounding box center [250, 108] width 45 height 28
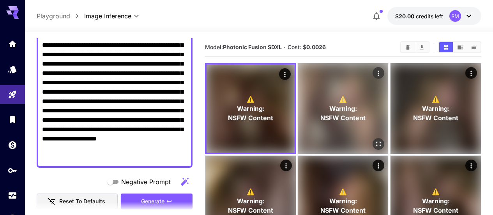
click at [321, 94] on p "⚠️ Warning: NSFW Content" at bounding box center [343, 108] width 45 height 28
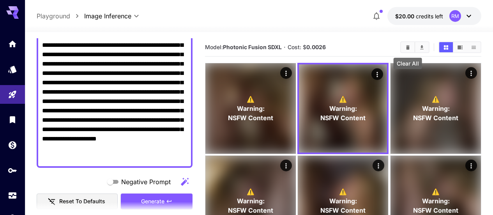
click at [409, 48] on icon "Clear All" at bounding box center [408, 47] width 4 height 4
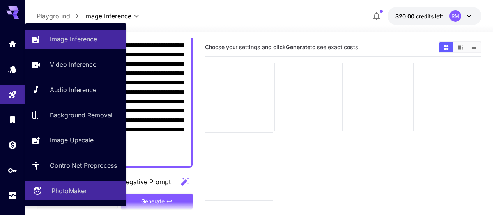
click at [93, 191] on div "PhotoMaker" at bounding box center [85, 190] width 69 height 9
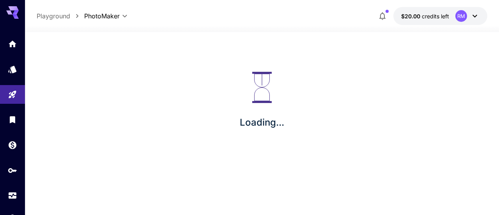
type input "**********"
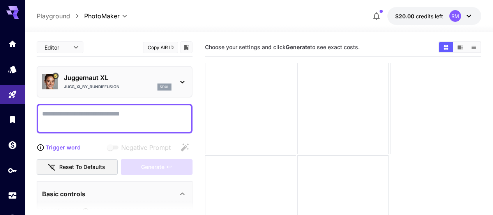
click at [144, 84] on div "Jugg_XI_by_RunDiffusion sdxl" at bounding box center [118, 86] width 108 height 7
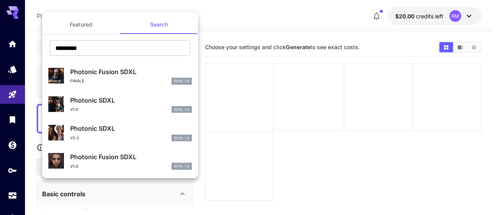
click at [132, 76] on p "Photonic Fusion SDXL" at bounding box center [131, 71] width 122 height 9
type input "*"
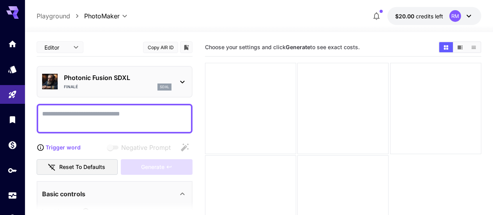
click at [132, 119] on textarea "Negative Prompt" at bounding box center [114, 118] width 145 height 19
paste textarea "******"
type textarea "******"
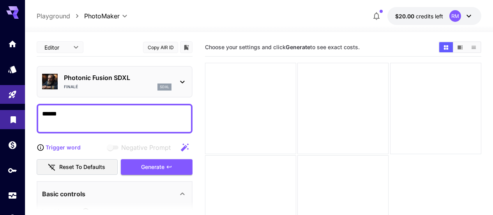
drag, startPoint x: 105, startPoint y: 120, endPoint x: 20, endPoint y: 121, distance: 85.0
click at [20, 121] on div "**********" at bounding box center [246, 138] width 493 height 276
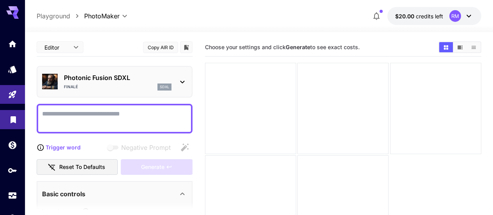
paste textarea "**********"
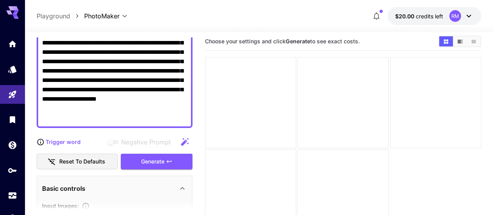
scroll to position [195, 0]
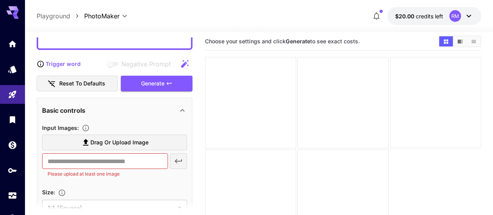
type textarea "**********"
click at [122, 141] on span "Drag or upload image" at bounding box center [119, 143] width 58 height 10
click at [0, 0] on input "Drag or upload image" at bounding box center [0, 0] width 0 height 0
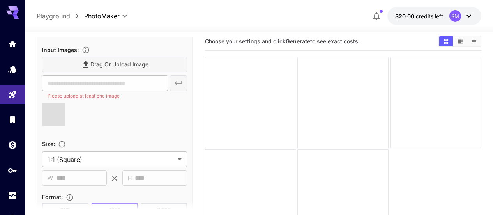
scroll to position [312, 0]
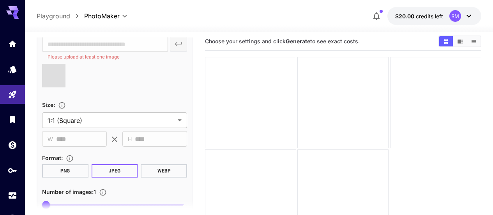
type input "**********"
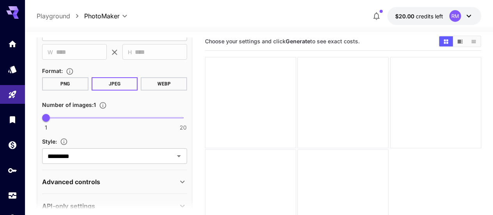
scroll to position [407, 0]
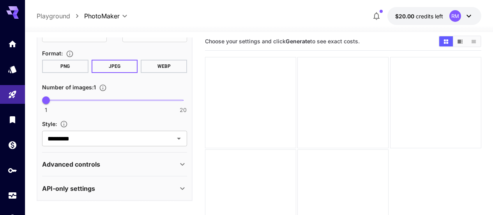
click at [84, 99] on span at bounding box center [114, 100] width 137 height 2
type input "*"
click at [73, 99] on span "1 20 5" at bounding box center [114, 100] width 137 height 12
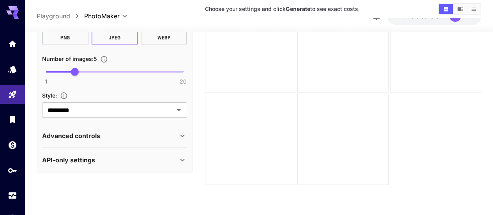
scroll to position [368, 0]
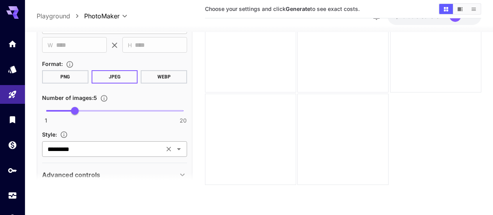
click at [140, 151] on input "*********" at bounding box center [102, 148] width 117 height 11
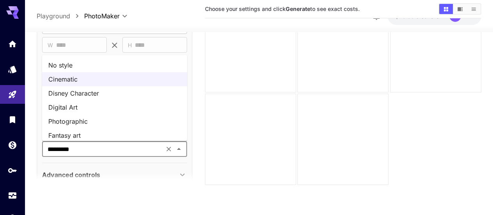
click at [99, 119] on li "Photographic" at bounding box center [114, 121] width 145 height 14
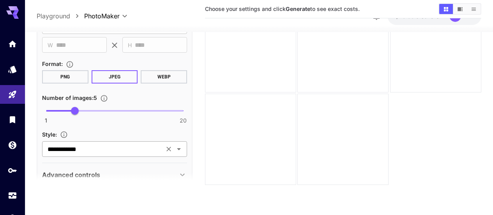
click at [99, 149] on input "**********" at bounding box center [102, 148] width 117 height 11
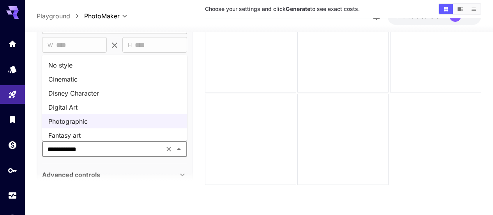
scroll to position [0, 0]
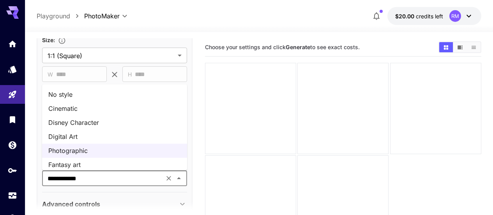
click at [88, 98] on li "No style" at bounding box center [114, 94] width 145 height 14
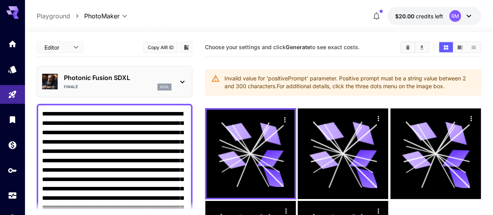
scroll to position [39, 0]
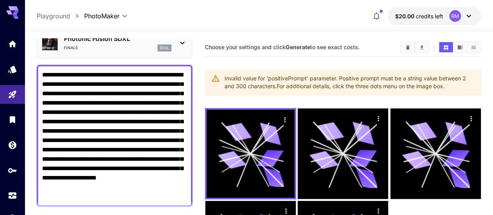
drag, startPoint x: 134, startPoint y: 194, endPoint x: 142, endPoint y: 167, distance: 28.5
click at [142, 167] on textarea "**********" at bounding box center [114, 135] width 145 height 131
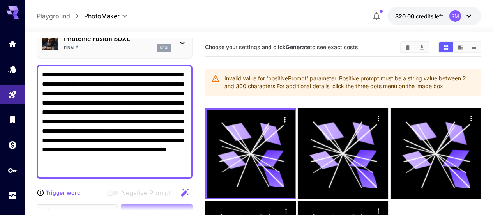
scroll to position [78, 0]
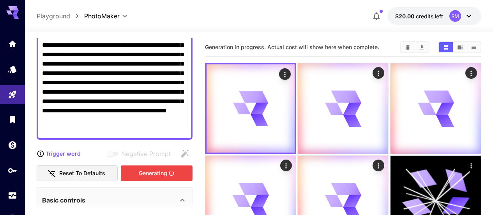
click at [161, 172] on div "Generating" at bounding box center [157, 173] width 72 height 16
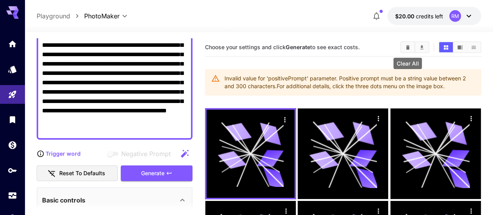
click at [411, 48] on button "Clear All" at bounding box center [408, 47] width 14 height 10
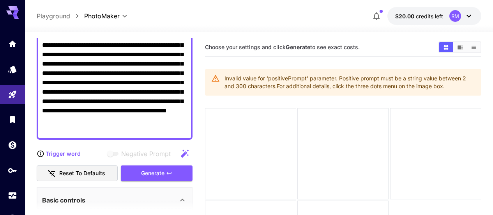
scroll to position [39, 0]
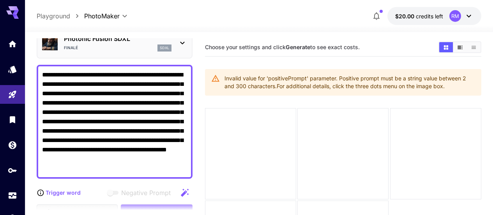
drag, startPoint x: 86, startPoint y: 96, endPoint x: 164, endPoint y: 169, distance: 107.3
click at [164, 169] on textarea "**********" at bounding box center [114, 121] width 145 height 103
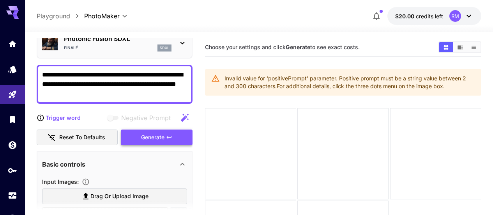
type textarea "**********"
click at [145, 139] on div "Generate" at bounding box center [157, 137] width 72 height 16
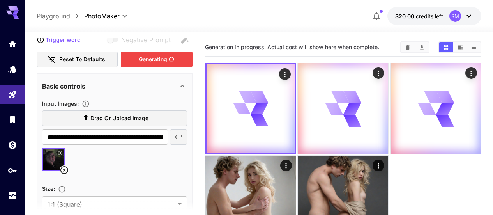
scroll to position [0, 0]
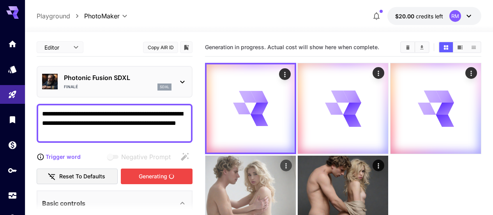
click at [296, 156] on img at bounding box center [250, 201] width 90 height 90
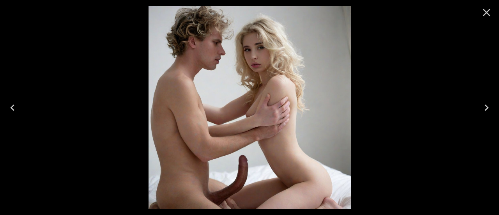
click at [484, 12] on icon "Close" at bounding box center [486, 12] width 12 height 12
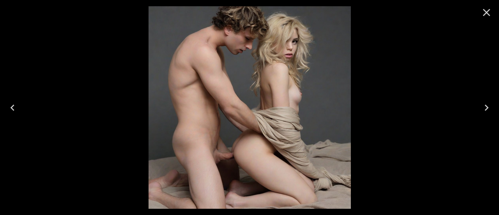
click at [487, 10] on icon "Close" at bounding box center [486, 12] width 12 height 12
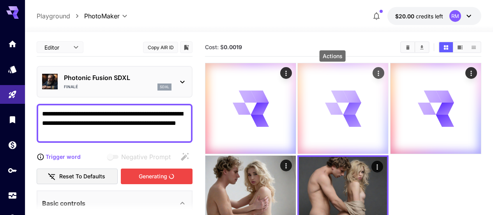
click at [375, 72] on icon "Actions" at bounding box center [379, 73] width 8 height 8
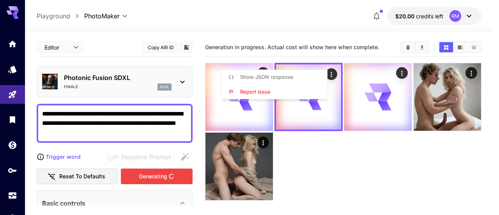
click at [319, 151] on div at bounding box center [249, 107] width 499 height 215
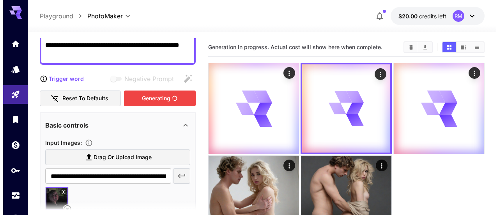
scroll to position [117, 0]
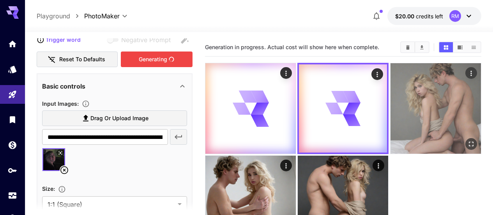
click at [391, 97] on img at bounding box center [436, 108] width 90 height 90
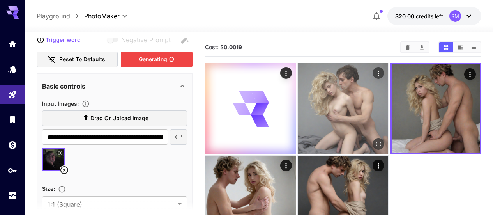
click at [375, 140] on icon "Open in fullscreen" at bounding box center [379, 144] width 8 height 8
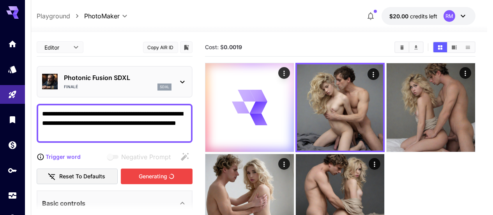
scroll to position [117, 0]
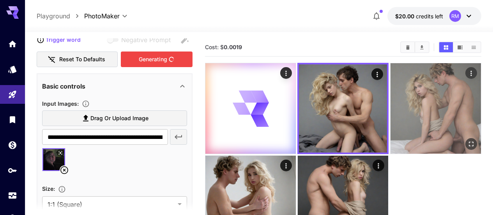
click at [465, 138] on button "Open in fullscreen" at bounding box center [471, 144] width 12 height 12
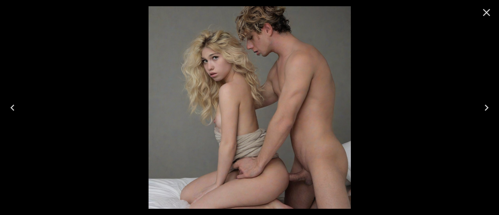
click at [490, 12] on icon "Close" at bounding box center [486, 12] width 12 height 12
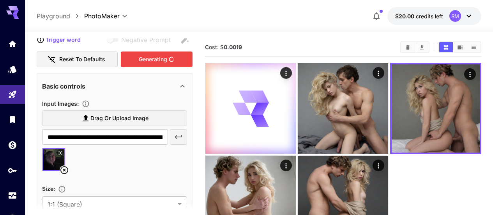
scroll to position [39, 0]
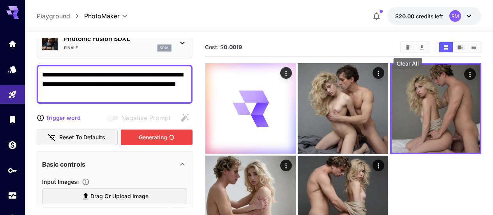
click at [411, 47] on button "Clear All" at bounding box center [408, 47] width 14 height 10
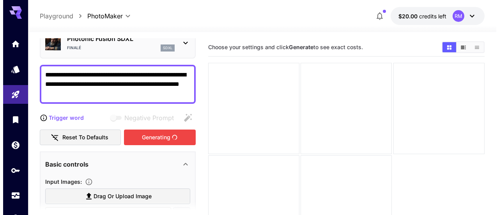
scroll to position [0, 0]
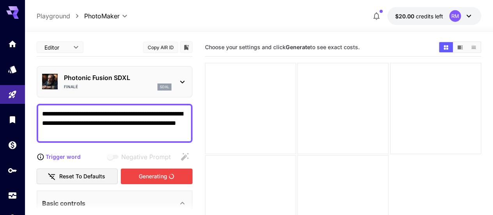
click at [68, 18] on p "Playground" at bounding box center [54, 15] width 34 height 9
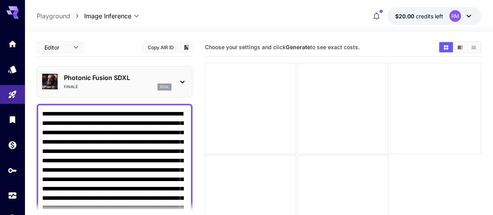
click at [64, 14] on p "Playground" at bounding box center [54, 15] width 34 height 9
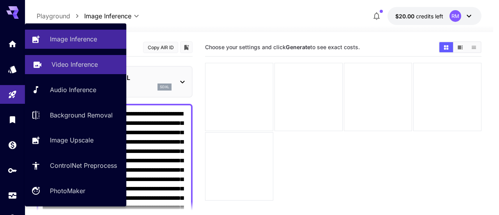
click at [90, 69] on p "Video Inference" at bounding box center [74, 64] width 46 height 9
type input "**********"
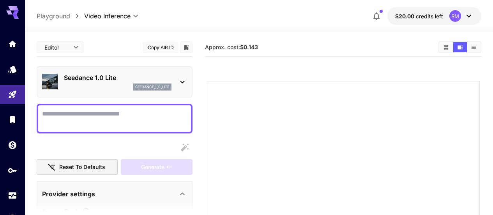
click at [126, 82] on div "Seedance 1.0 Lite seedance_1_0_lite" at bounding box center [118, 82] width 108 height 18
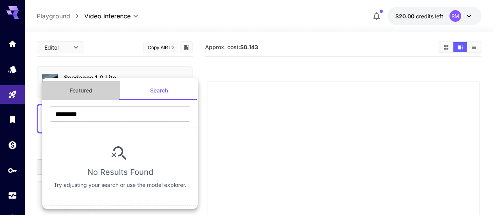
click at [89, 90] on button "Featured" at bounding box center [81, 90] width 78 height 19
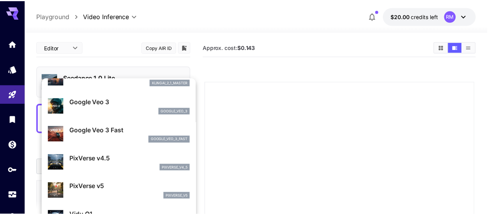
scroll to position [0, 0]
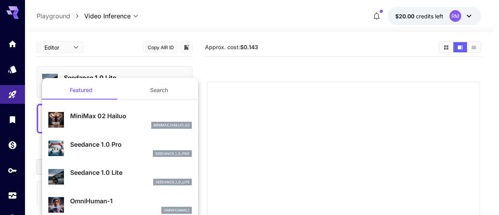
click at [264, 91] on div at bounding box center [249, 107] width 499 height 215
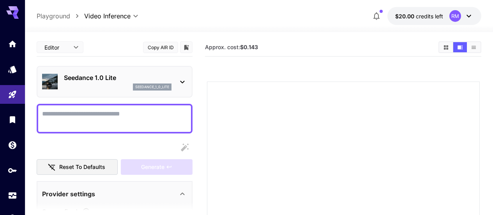
click at [130, 117] on textarea "Camera fixed" at bounding box center [114, 118] width 145 height 19
paste textarea "**********"
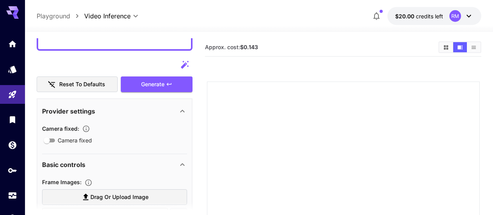
scroll to position [234, 0]
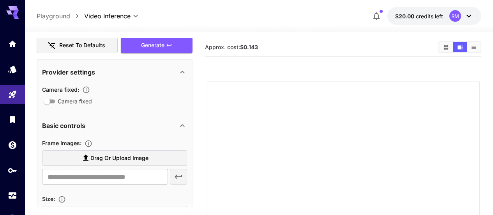
type textarea "**********"
click at [86, 91] on icon "button" at bounding box center [86, 90] width 8 height 8
click at [165, 46] on div "Generate" at bounding box center [157, 45] width 72 height 16
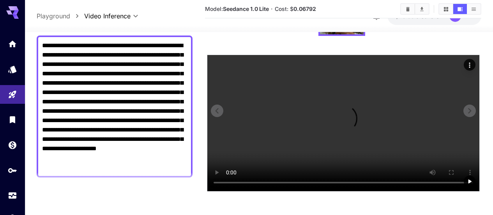
scroll to position [0, 0]
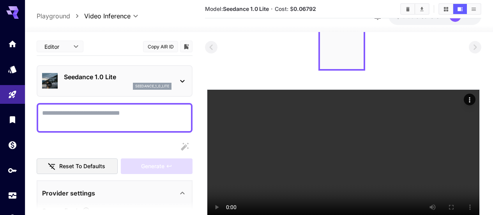
scroll to position [78, 0]
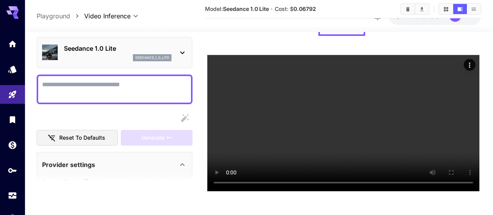
click at [173, 64] on div "Seedance 1.0 Lite seedance_1_0_lite" at bounding box center [114, 53] width 145 height 24
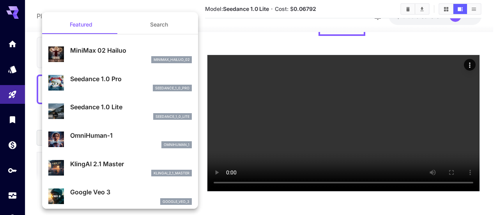
click at [133, 62] on div "minimax_hailuo_02" at bounding box center [131, 59] width 122 height 7
type input "**********"
type input "***"
type input "*"
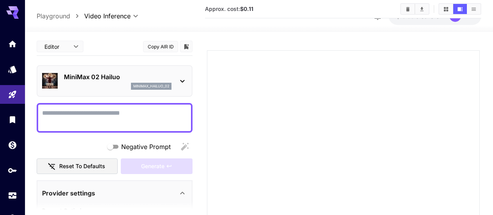
click at [161, 75] on p "MiniMax 02 Hailuo" at bounding box center [118, 76] width 108 height 9
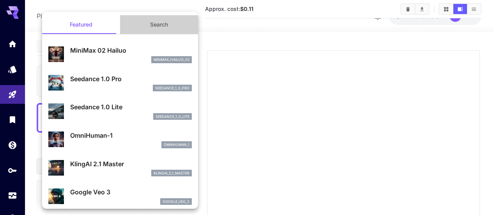
click at [163, 23] on button "Search" at bounding box center [159, 24] width 78 height 19
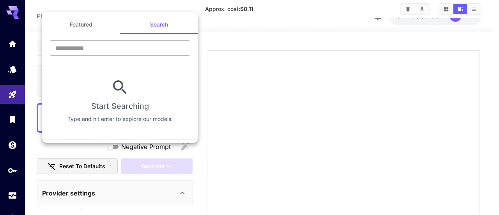
click at [116, 49] on input "text" at bounding box center [120, 48] width 140 height 16
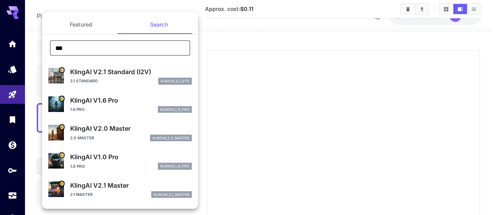
type input "***"
click at [134, 74] on p "KlingAI V2.1 Standard (I2V)" at bounding box center [131, 71] width 122 height 9
type input "**********"
type input "****"
type input "***"
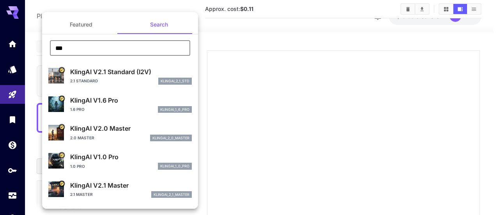
type input "*"
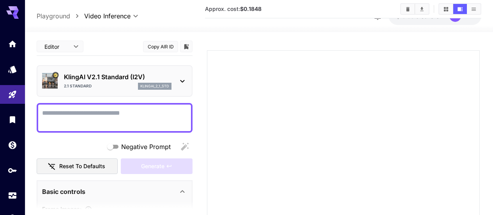
click at [129, 109] on textarea "Negative Prompt" at bounding box center [114, 117] width 145 height 19
paste textarea "**********"
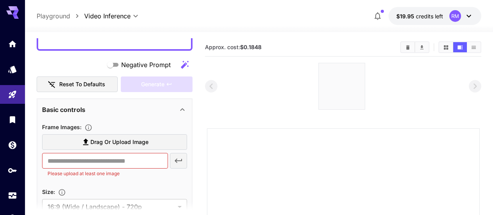
scroll to position [234, 0]
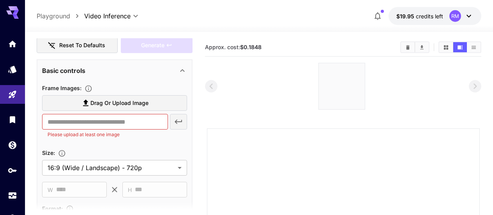
type textarea "**********"
click at [101, 104] on span "Drag or upload image" at bounding box center [119, 103] width 58 height 10
click at [0, 0] on input "Drag or upload image" at bounding box center [0, 0] width 0 height 0
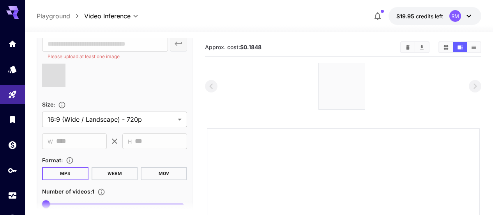
scroll to position [351, 0]
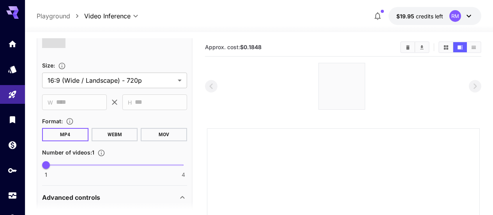
type input "**********"
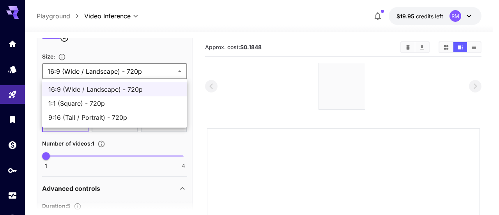
click at [150, 69] on body "**********" at bounding box center [249, 212] width 499 height 425
click at [150, 69] on div at bounding box center [249, 107] width 499 height 215
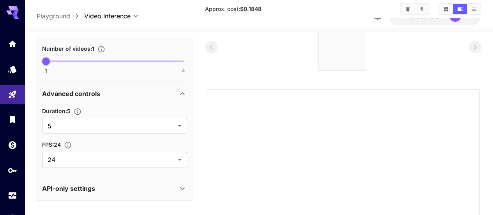
scroll to position [78, 0]
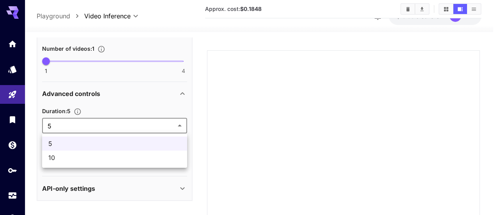
click at [162, 121] on body "**********" at bounding box center [249, 134] width 499 height 425
click at [134, 157] on span "10" at bounding box center [114, 157] width 133 height 9
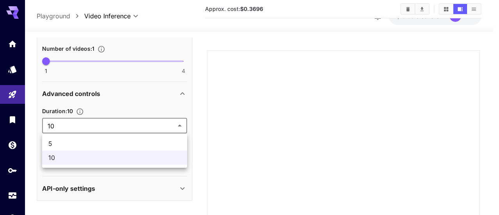
click at [143, 125] on body "**********" at bounding box center [249, 134] width 499 height 425
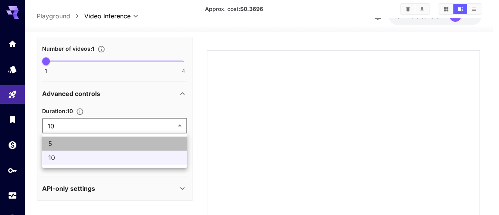
click at [129, 141] on span "5" at bounding box center [114, 143] width 133 height 9
type input "*"
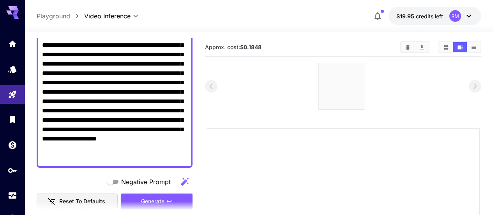
scroll to position [117, 0]
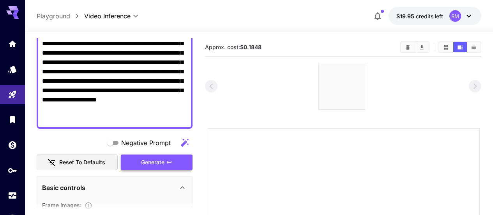
click at [152, 159] on div "Generate" at bounding box center [157, 162] width 72 height 16
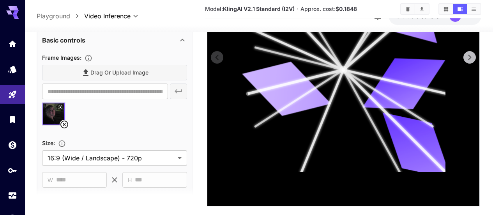
scroll to position [210, 0]
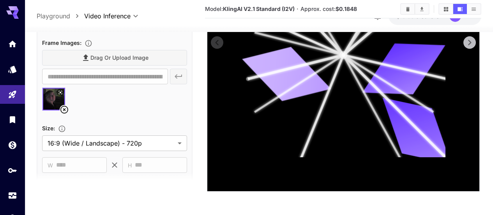
click at [342, 141] on icon at bounding box center [343, 55] width 204 height 204
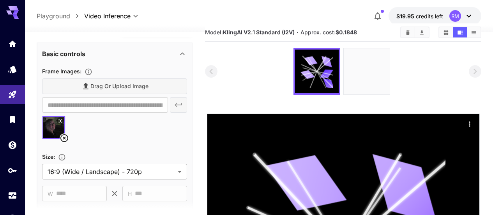
scroll to position [0, 0]
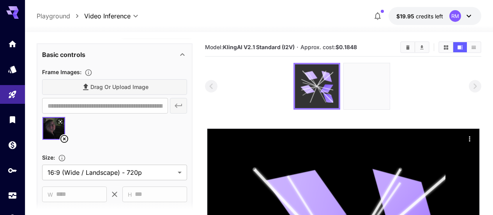
click at [308, 94] on icon at bounding box center [317, 86] width 33 height 33
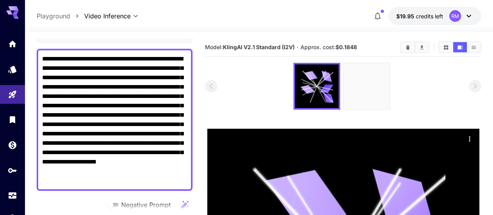
scroll to position [94, 0]
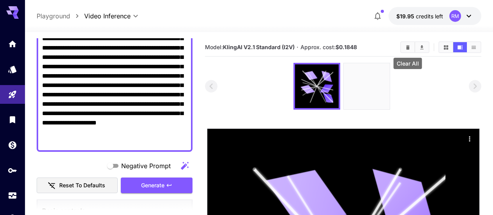
click at [409, 44] on icon "Clear All" at bounding box center [408, 47] width 6 height 6
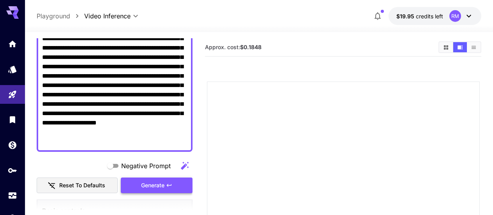
click at [166, 181] on div "Generate" at bounding box center [157, 185] width 72 height 16
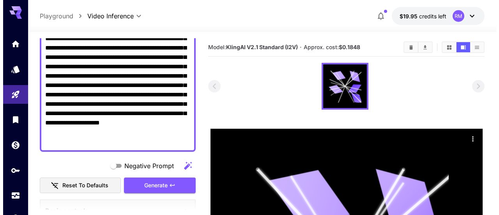
scroll to position [0, 0]
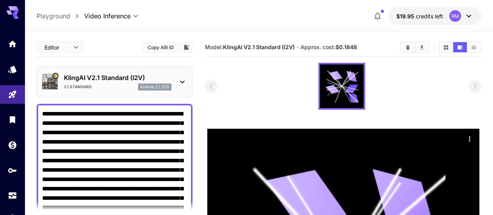
click at [163, 88] on p "klingai_2_1_std" at bounding box center [154, 86] width 29 height 5
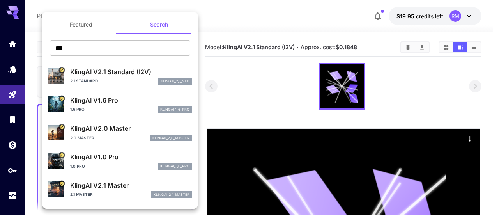
click at [12, 93] on div at bounding box center [249, 107] width 499 height 215
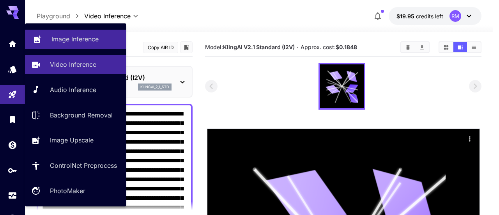
click at [71, 46] on link "Image Inference" at bounding box center [75, 39] width 101 height 19
type input "**********"
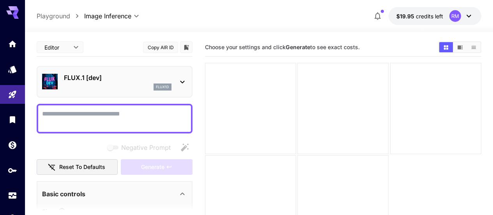
click at [157, 81] on p "FLUX.1 [dev]" at bounding box center [118, 77] width 108 height 9
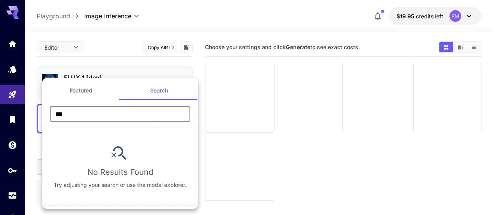
drag, startPoint x: 94, startPoint y: 120, endPoint x: 47, endPoint y: 115, distance: 47.9
click at [47, 115] on div "*** ​" at bounding box center [120, 116] width 156 height 21
type input "********"
click at [92, 91] on button "Featured" at bounding box center [81, 90] width 78 height 19
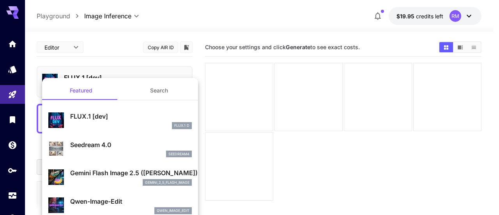
click at [88, 16] on div at bounding box center [249, 107] width 499 height 215
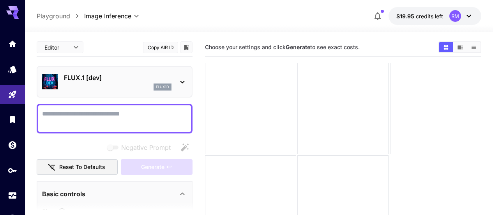
click at [146, 81] on p "FLUX.1 [dev]" at bounding box center [118, 77] width 108 height 9
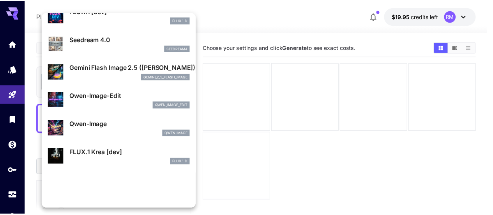
scroll to position [1, 0]
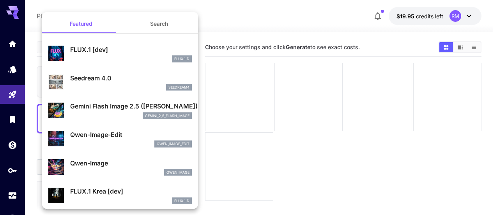
click at [107, 51] on p "FLUX.1 [dev]" at bounding box center [131, 49] width 122 height 9
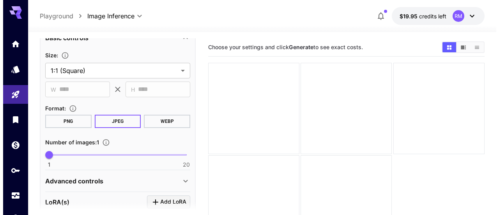
scroll to position [234, 0]
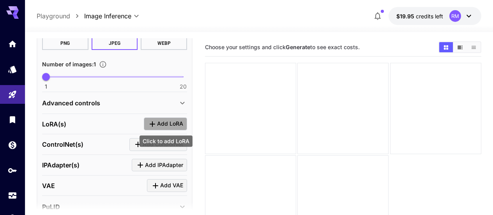
click at [158, 119] on span "Add LoRA" at bounding box center [170, 124] width 26 height 10
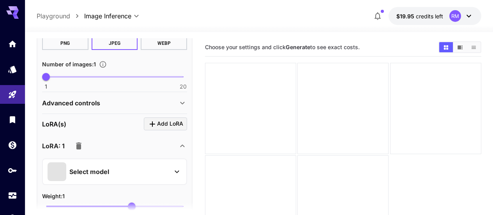
click at [95, 163] on div "Select model" at bounding box center [109, 171] width 122 height 19
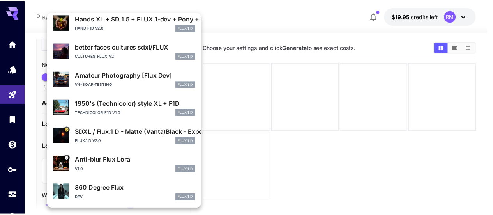
scroll to position [78, 0]
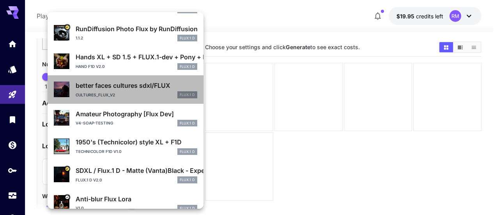
click at [163, 88] on p "better faces cultures sdxl/FLUX" at bounding box center [137, 85] width 122 height 9
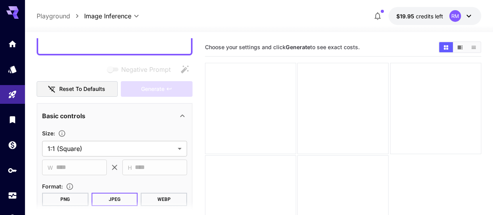
scroll to position [0, 0]
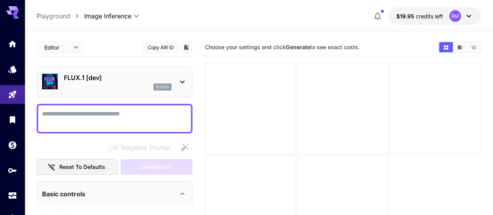
paste textarea "**********"
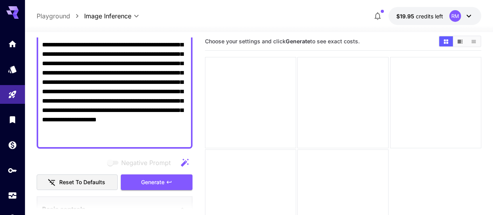
scroll to position [174, 0]
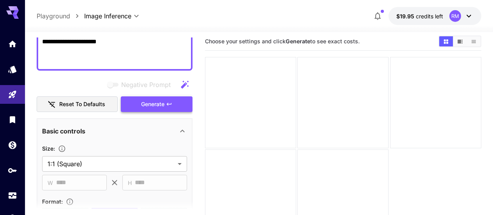
type textarea "**********"
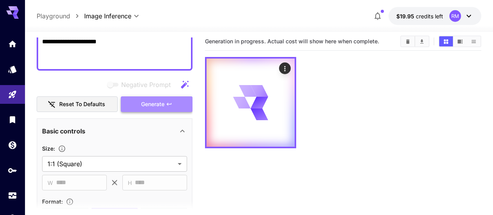
click at [167, 105] on icon "button" at bounding box center [169, 104] width 6 height 6
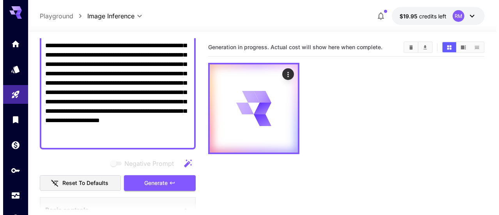
scroll to position [0, 0]
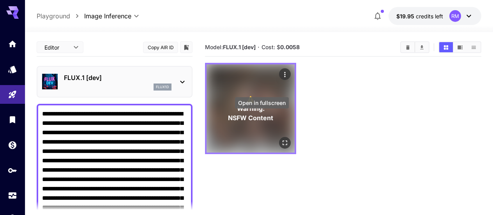
click at [281, 139] on icon "Open in fullscreen" at bounding box center [285, 143] width 8 height 8
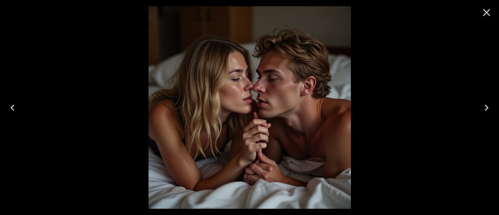
click at [487, 6] on button "Close" at bounding box center [486, 12] width 19 height 19
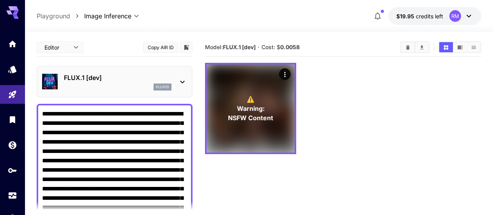
click at [104, 74] on p "FLUX.1 [dev]" at bounding box center [118, 77] width 108 height 9
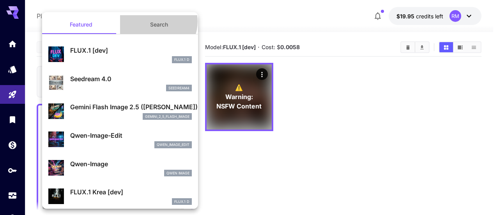
click at [152, 21] on button "Search" at bounding box center [159, 24] width 78 height 19
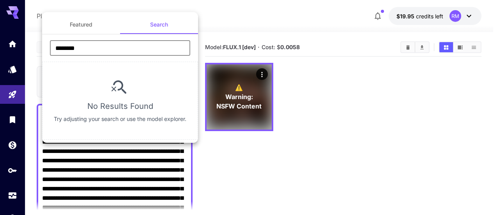
drag, startPoint x: 124, startPoint y: 46, endPoint x: 18, endPoint y: 51, distance: 105.8
click at [18, 51] on div "Featured Search ******** ​ No Results Found Try adjusting your search or use th…" at bounding box center [78, 117] width 156 height 234
click at [91, 49] on input "********" at bounding box center [120, 48] width 140 height 16
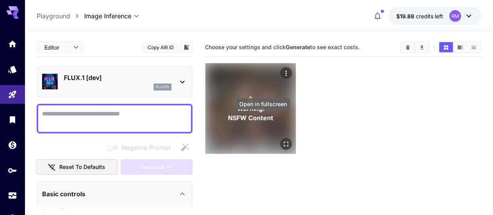
click at [282, 140] on icon "Open in fullscreen" at bounding box center [286, 144] width 8 height 8
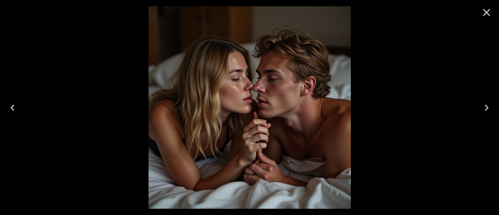
click at [484, 12] on icon "Close" at bounding box center [486, 12] width 12 height 12
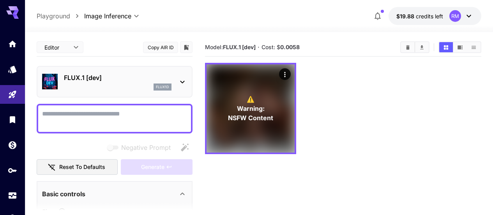
click at [125, 82] on div "FLUX.1 [dev] flux1d" at bounding box center [118, 82] width 108 height 18
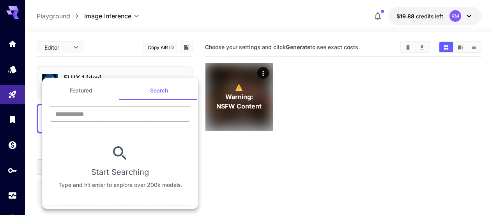
click at [129, 113] on input "text" at bounding box center [120, 114] width 140 height 16
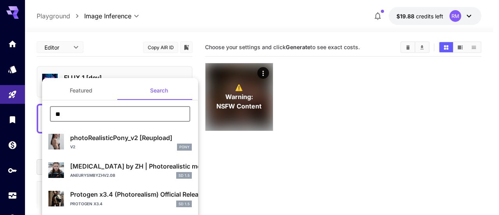
type input "**"
click at [243, 166] on div at bounding box center [249, 107] width 499 height 215
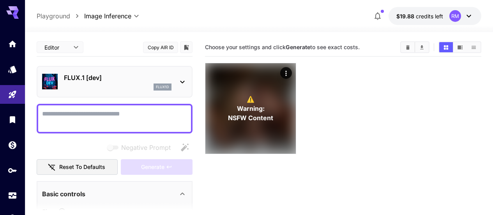
click at [181, 83] on icon at bounding box center [182, 81] width 9 height 9
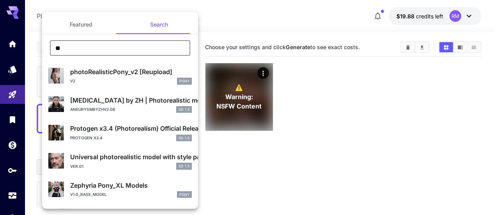
drag, startPoint x: 157, startPoint y: 48, endPoint x: 23, endPoint y: 48, distance: 134.1
click at [23, 48] on div "Featured Search ** ​ photoRealisticPony_v2 [Reupload] v2 Pony [MEDICAL_DATA] by…" at bounding box center [78, 117] width 156 height 234
type input "*"
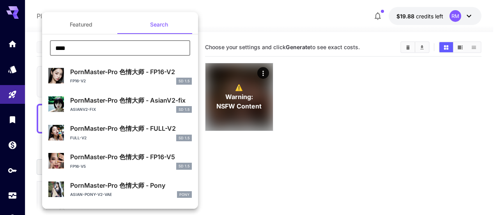
type input "****"
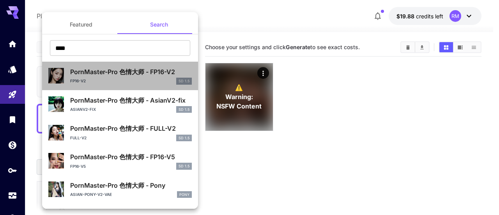
click at [149, 75] on p "PornMaster-Pro 色情大师 - FP16-V2" at bounding box center [131, 71] width 122 height 9
type input "**********"
type input "***"
type input "**"
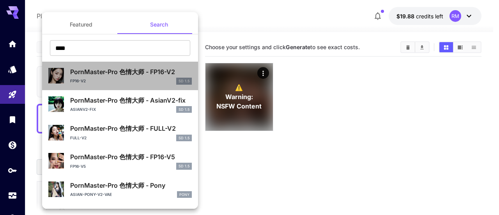
type input "*"
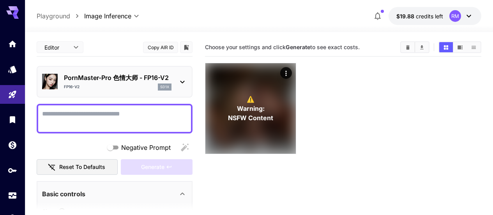
paste textarea "**********"
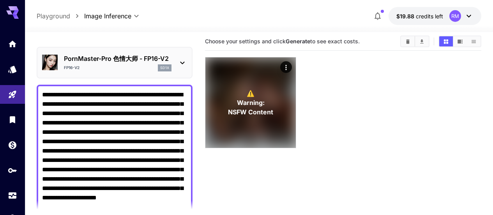
scroll to position [135, 0]
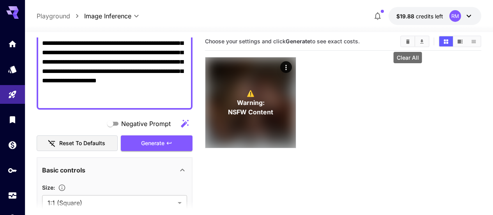
type textarea "**********"
click at [408, 44] on icon "Clear All" at bounding box center [408, 42] width 6 height 6
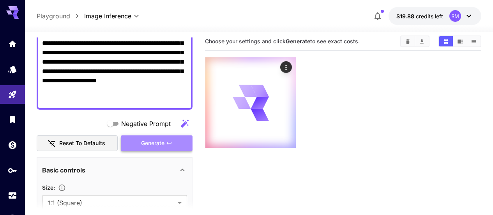
click at [165, 140] on button "Generate" at bounding box center [157, 143] width 72 height 16
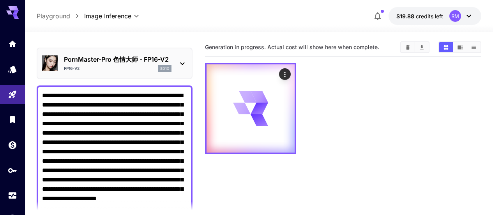
scroll to position [0, 0]
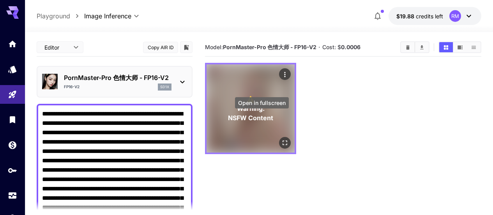
click at [281, 139] on icon "Open in fullscreen" at bounding box center [285, 143] width 8 height 8
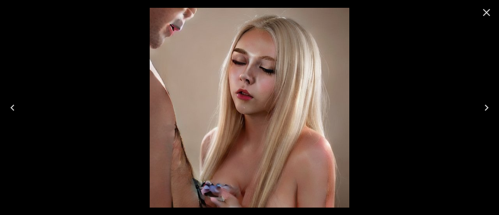
click at [484, 14] on icon "Close" at bounding box center [486, 12] width 12 height 12
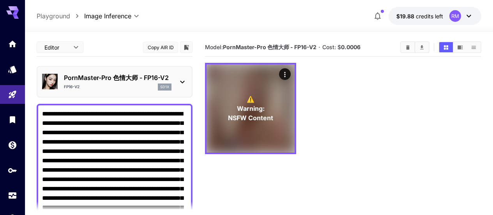
click at [172, 79] on div "PornMaster-Pro 色情大师 - FP16-V2 FP16-V2 sd1x" at bounding box center [114, 82] width 145 height 24
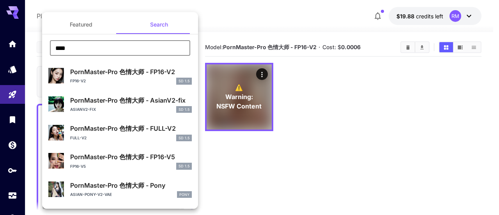
drag, startPoint x: 142, startPoint y: 50, endPoint x: 32, endPoint y: 51, distance: 109.6
click at [32, 51] on div "Featured Search **** ​ PornMaster-Pro 色情大师 - FP16-V2 FP16-V2 SD 1.5 PornMaster-…" at bounding box center [78, 117] width 156 height 234
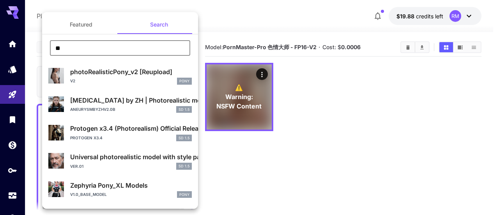
type input "********"
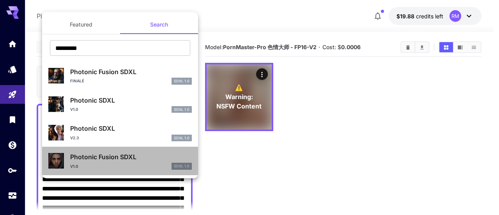
click at [121, 161] on p "Photonic Fusion SDXL" at bounding box center [131, 156] width 122 height 9
type input "**********"
type input "****"
type input "***"
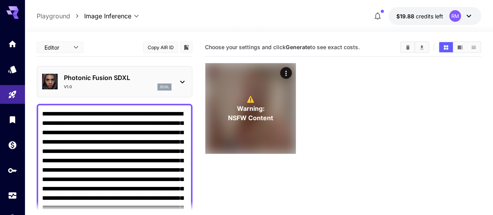
click at [404, 46] on button "Clear All" at bounding box center [408, 47] width 14 height 10
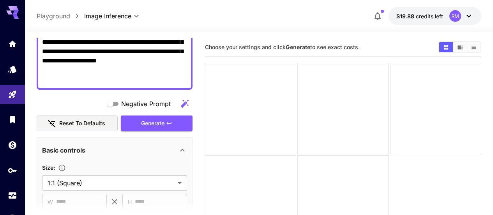
scroll to position [234, 0]
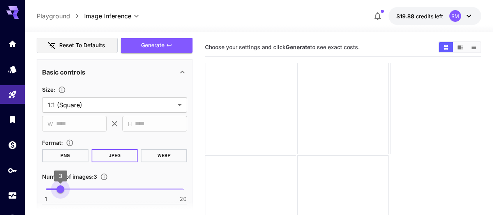
click at [57, 187] on span "1 20 3" at bounding box center [114, 189] width 137 height 12
click at [64, 187] on span "3" at bounding box center [61, 189] width 8 height 8
type input "*"
click at [72, 190] on span "4" at bounding box center [68, 189] width 8 height 8
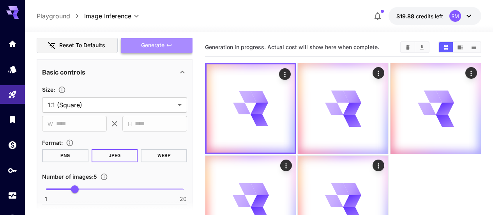
click at [169, 44] on icon "button" at bounding box center [169, 45] width 6 height 6
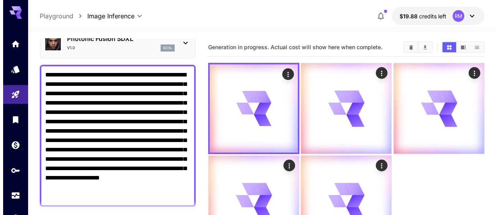
scroll to position [0, 0]
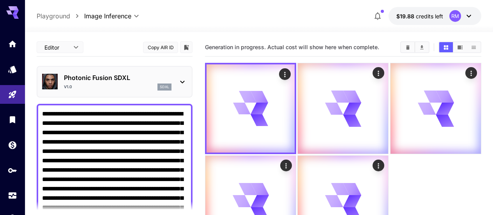
click at [375, 18] on icon "button" at bounding box center [377, 15] width 9 height 9
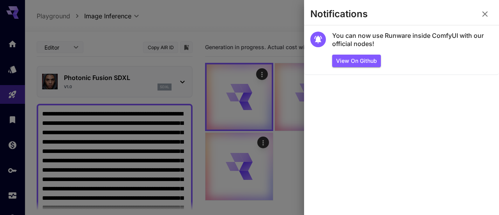
click at [485, 11] on icon "button" at bounding box center [484, 13] width 9 height 9
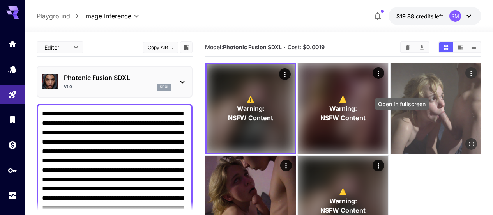
click at [467, 140] on icon "Open in fullscreen" at bounding box center [471, 144] width 8 height 8
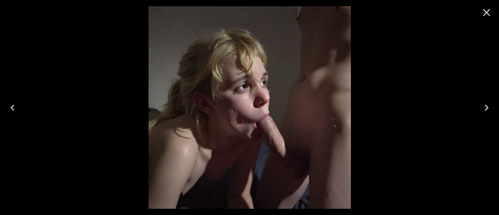
click at [488, 106] on icon "Next" at bounding box center [487, 107] width 4 height 6
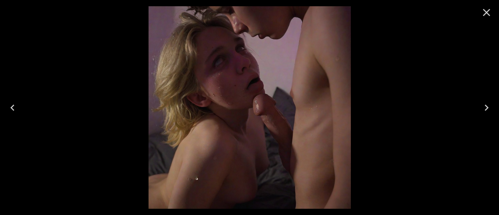
click at [485, 10] on icon "Close" at bounding box center [486, 12] width 7 height 7
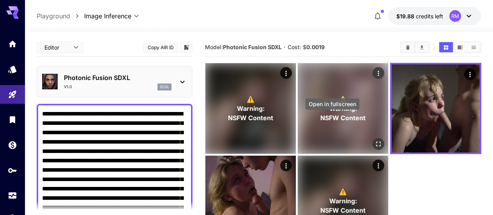
click at [375, 140] on icon "Open in fullscreen" at bounding box center [379, 144] width 8 height 8
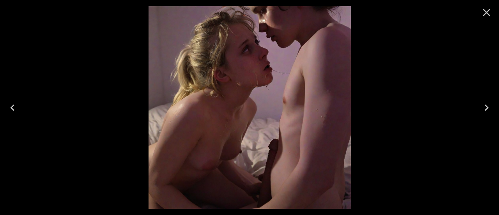
click at [490, 13] on icon "Close" at bounding box center [486, 12] width 12 height 12
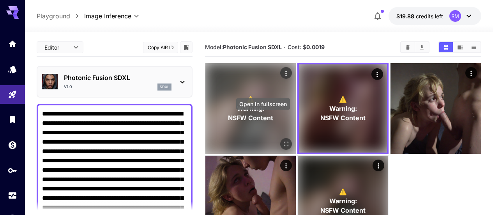
click at [282, 140] on icon "Open in fullscreen" at bounding box center [286, 144] width 8 height 8
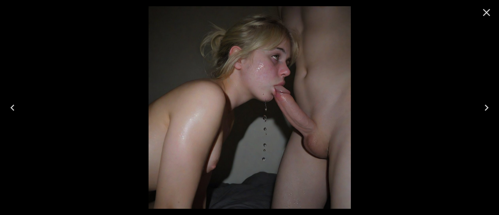
click at [488, 11] on icon "Close" at bounding box center [486, 12] width 7 height 7
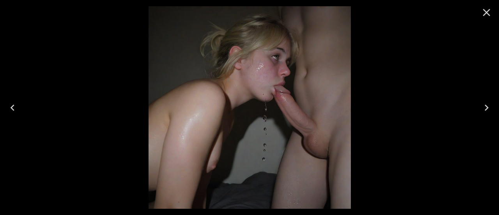
click at [492, 11] on icon "Close" at bounding box center [486, 12] width 12 height 12
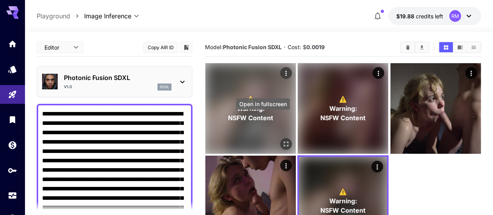
click at [280, 138] on button "Open in fullscreen" at bounding box center [286, 144] width 12 height 12
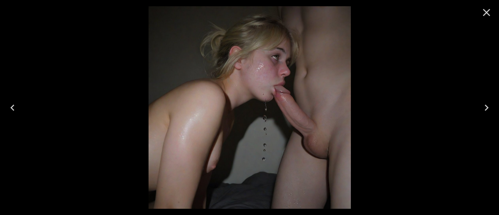
click at [491, 12] on icon "Close" at bounding box center [486, 12] width 12 height 12
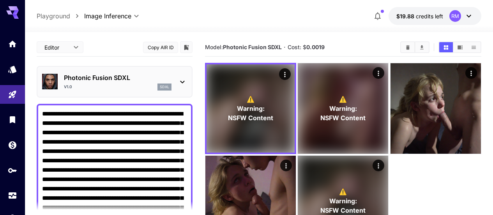
click at [159, 83] on div "sdxl" at bounding box center [165, 86] width 14 height 7
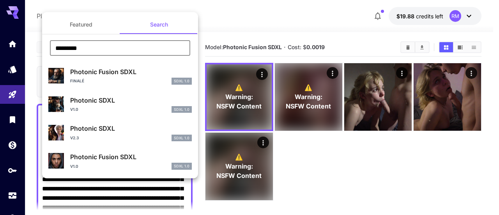
drag, startPoint x: 145, startPoint y: 46, endPoint x: 20, endPoint y: 51, distance: 124.9
click at [20, 51] on div "Featured Search ******** ​ Photonic Fusion SDXL Finalé SDXL 1.0 Photonic SDXL v…" at bounding box center [78, 117] width 156 height 234
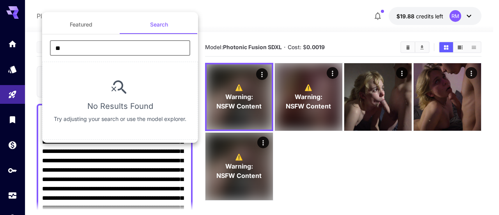
drag, startPoint x: 155, startPoint y: 51, endPoint x: 13, endPoint y: 56, distance: 142.4
click at [13, 56] on div "Featured Search ** ​ No Results Found Try adjusting your search or use the mode…" at bounding box center [78, 117] width 156 height 234
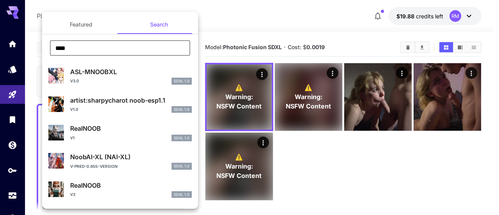
drag, startPoint x: 155, startPoint y: 55, endPoint x: 30, endPoint y: 53, distance: 124.8
click at [30, 53] on div "Featured Search **** ​ ASL-MNOOBXL v3.0 SDXL 1.0 artist:sharpycharot noob-esp1.…" at bounding box center [78, 117] width 156 height 234
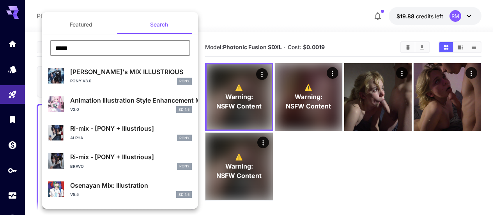
drag, startPoint x: 170, startPoint y: 50, endPoint x: 31, endPoint y: 50, distance: 139.2
click at [31, 50] on div "Featured Search ***** ​ [PERSON_NAME]'s MIX ILLUSTRIOUS PONY V3.0 Pony Animatio…" at bounding box center [78, 117] width 156 height 234
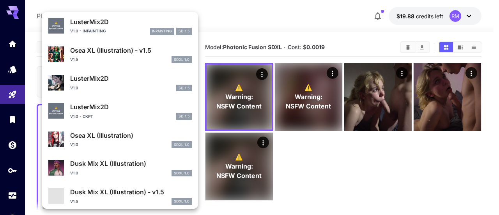
scroll to position [709, 0]
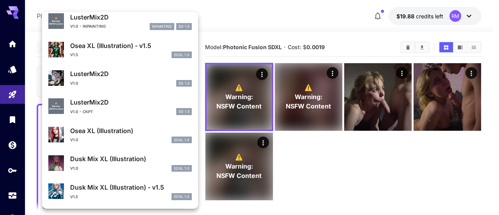
type input "****"
click at [394, 103] on div at bounding box center [249, 107] width 499 height 215
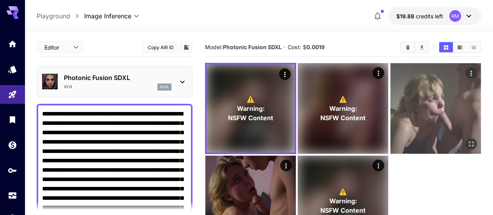
click at [391, 105] on img at bounding box center [436, 108] width 90 height 90
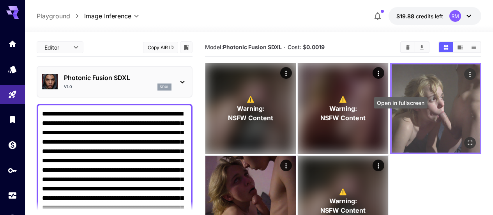
click at [466, 139] on icon "Open in fullscreen" at bounding box center [470, 143] width 8 height 8
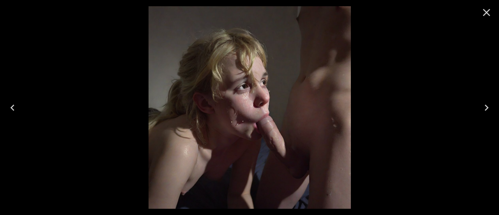
click at [487, 9] on icon "Close" at bounding box center [486, 12] width 12 height 12
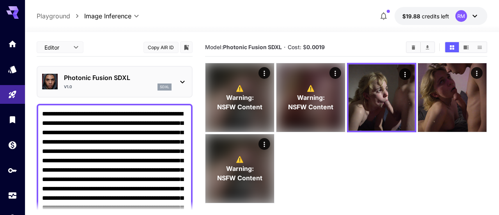
click at [72, 46] on body "**********" at bounding box center [249, 138] width 499 height 276
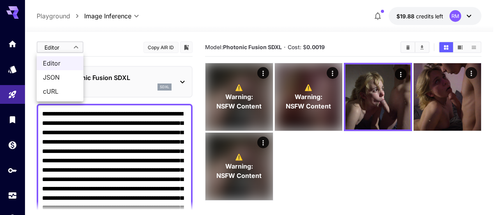
click at [72, 46] on div at bounding box center [249, 107] width 499 height 215
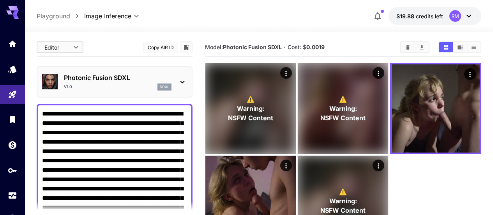
click at [126, 81] on p "Photonic Fusion SDXL" at bounding box center [118, 77] width 108 height 9
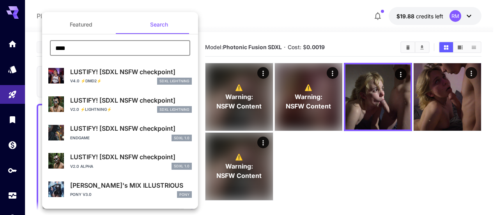
drag, startPoint x: 131, startPoint y: 46, endPoint x: 42, endPoint y: 52, distance: 88.7
click at [42, 52] on div "**** ​" at bounding box center [120, 50] width 156 height 21
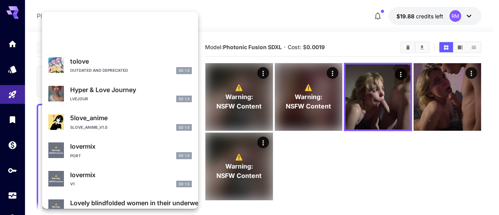
scroll to position [391, 0]
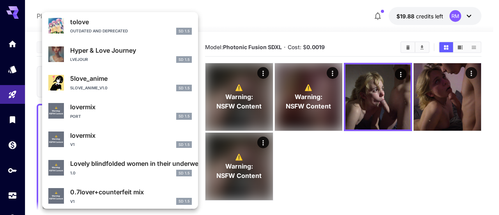
type input "****"
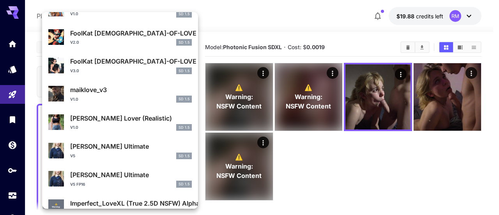
scroll to position [0, 0]
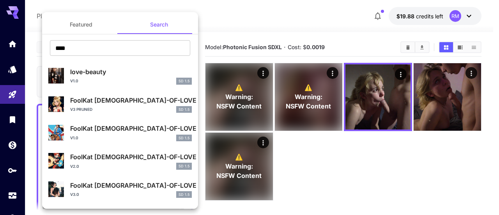
click at [81, 23] on button "Featured" at bounding box center [81, 24] width 78 height 19
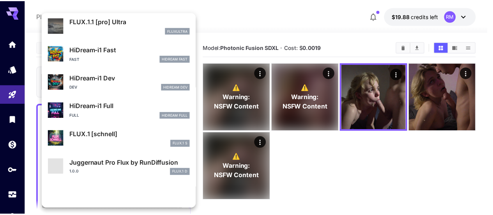
scroll to position [631, 0]
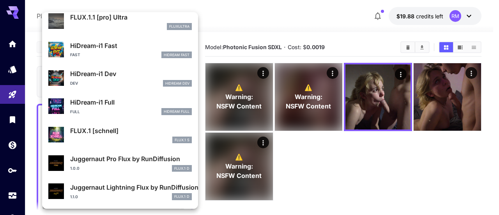
click at [12, 69] on div at bounding box center [249, 107] width 499 height 215
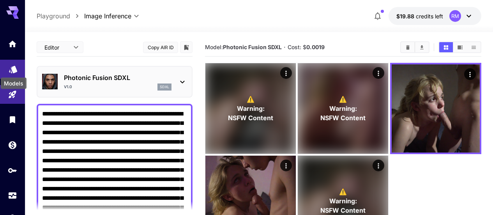
click at [11, 71] on icon "Models" at bounding box center [13, 66] width 9 height 9
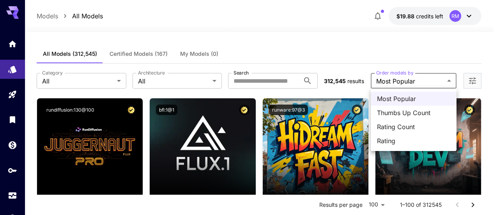
click at [419, 58] on div at bounding box center [249, 107] width 499 height 215
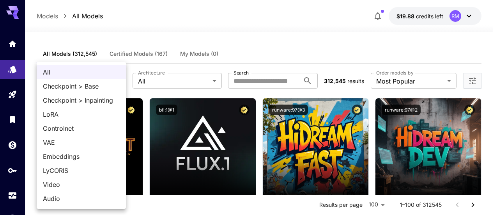
click at [94, 85] on span "Checkpoint > Base" at bounding box center [81, 85] width 77 height 9
type input "**********"
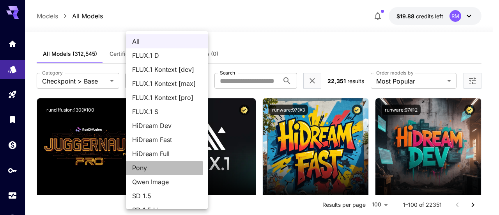
click at [149, 168] on span "Pony" at bounding box center [166, 167] width 69 height 9
type input "****"
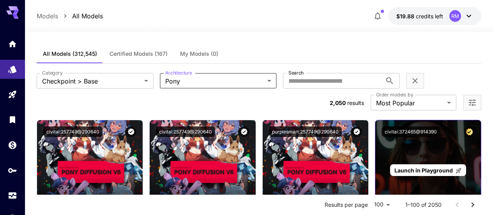
click at [435, 167] on span "Launch in Playground" at bounding box center [424, 170] width 58 height 7
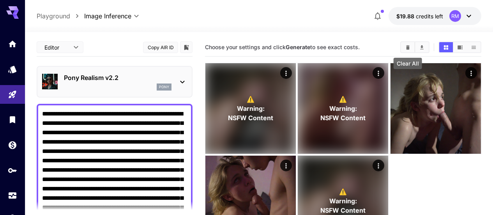
click at [407, 43] on button "Clear All" at bounding box center [408, 47] width 14 height 10
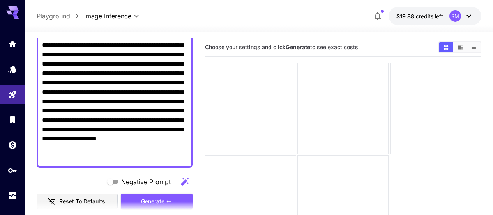
scroll to position [117, 0]
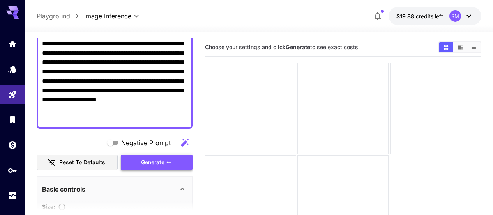
click at [152, 163] on span "Generate" at bounding box center [152, 163] width 23 height 10
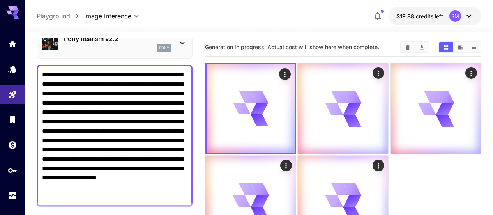
scroll to position [0, 0]
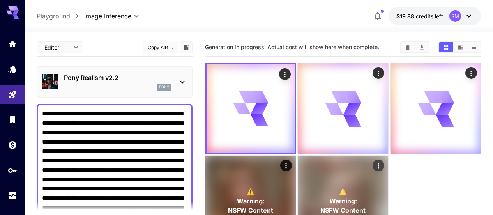
click at [298, 184] on div "⚠️ Warning: NSFW Content" at bounding box center [343, 201] width 90 height 90
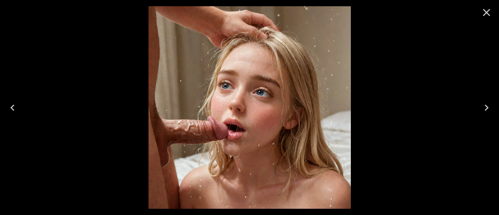
click at [483, 12] on icon "Close" at bounding box center [486, 12] width 12 height 12
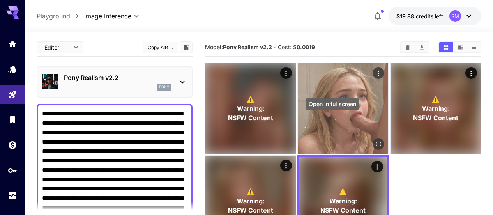
click at [375, 140] on icon "Open in fullscreen" at bounding box center [379, 144] width 8 height 8
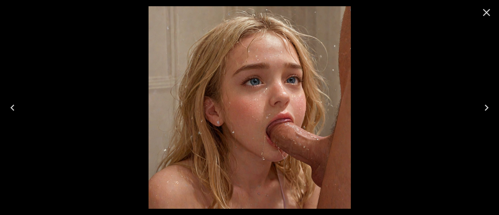
click at [491, 9] on icon "Close" at bounding box center [486, 12] width 12 height 12
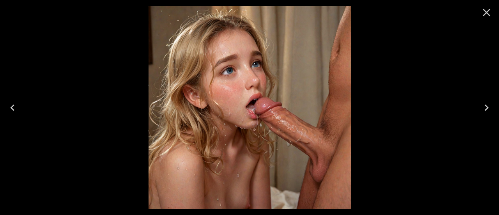
click at [481, 14] on icon "Close" at bounding box center [486, 12] width 12 height 12
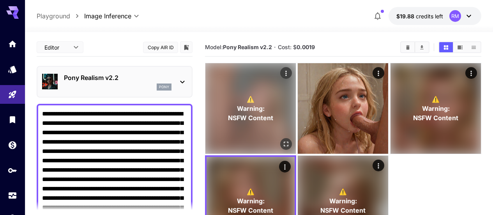
click at [280, 138] on button "Open in fullscreen" at bounding box center [286, 144] width 12 height 12
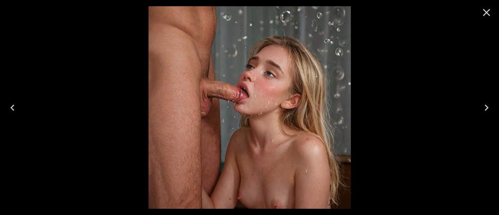
click at [490, 12] on icon "Close" at bounding box center [486, 12] width 12 height 12
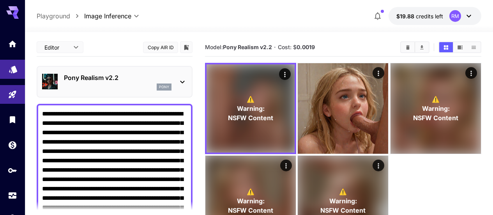
click at [4, 71] on link at bounding box center [12, 69] width 25 height 19
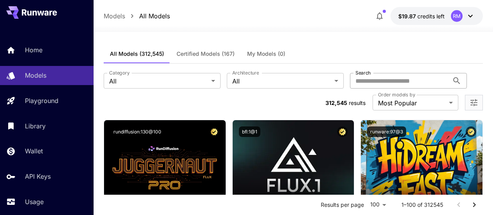
click at [350, 76] on input "Search" at bounding box center [399, 81] width 99 height 16
type input "****"
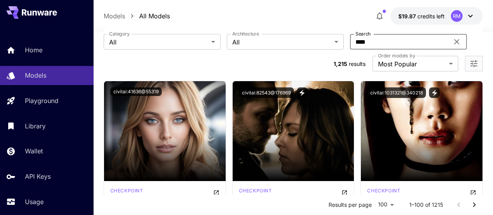
scroll to position [78, 0]
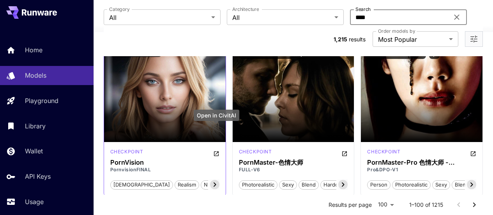
click at [215, 150] on icon "Open in CivitAI" at bounding box center [216, 153] width 6 height 6
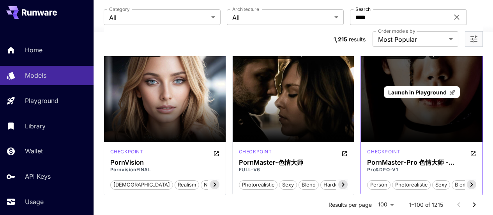
scroll to position [0, 0]
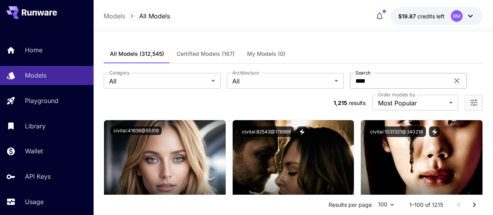
click at [452, 79] on icon at bounding box center [456, 80] width 9 height 9
click at [350, 80] on input "Search" at bounding box center [399, 81] width 99 height 16
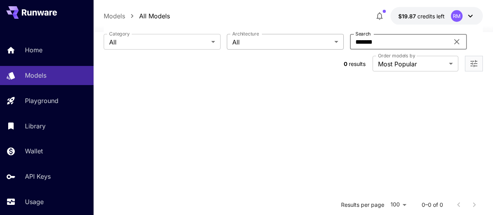
scroll to position [78, 0]
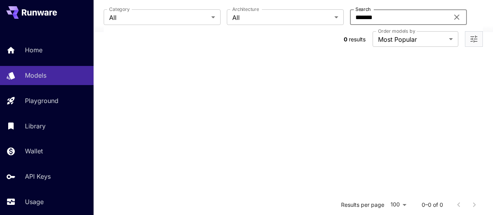
click at [350, 17] on input "*******" at bounding box center [399, 17] width 99 height 16
type input "********"
click at [452, 18] on icon at bounding box center [456, 16] width 9 height 9
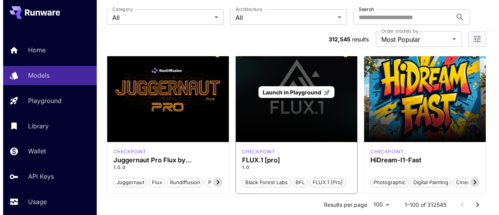
scroll to position [0, 0]
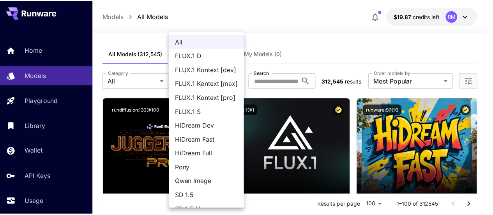
scroll to position [39, 0]
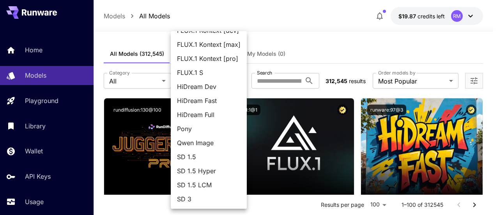
click at [202, 133] on span "Pony" at bounding box center [209, 128] width 64 height 9
type input "****"
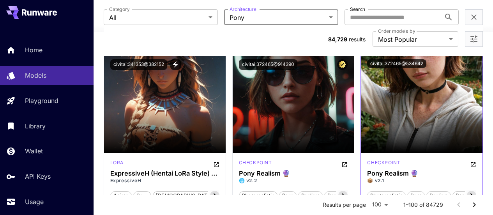
scroll to position [189, 0]
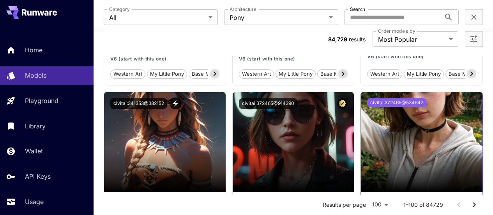
click at [412, 98] on button "civitai:372465@534642" at bounding box center [396, 102] width 59 height 9
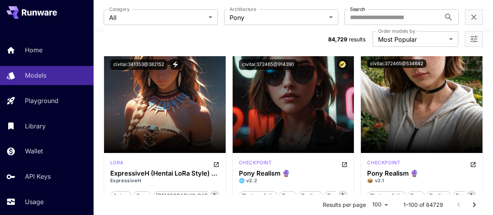
scroll to position [267, 0]
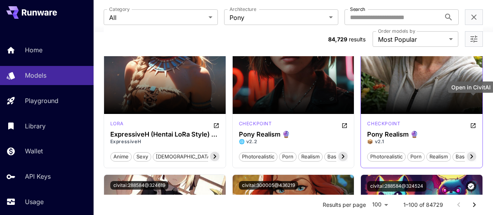
click at [474, 122] on icon "Open in CivitAI" at bounding box center [473, 125] width 6 height 6
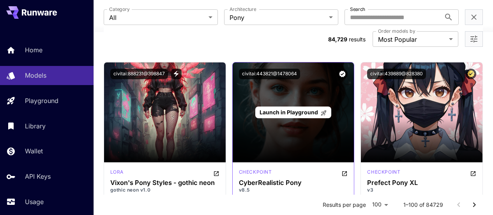
scroll to position [579, 0]
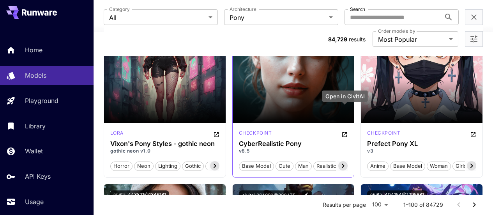
click at [345, 131] on icon "Open in CivitAI" at bounding box center [345, 134] width 6 height 6
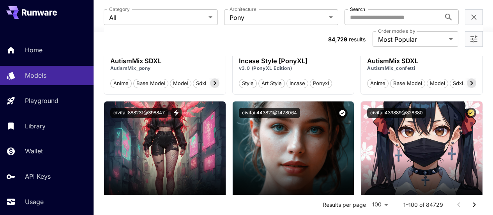
scroll to position [540, 0]
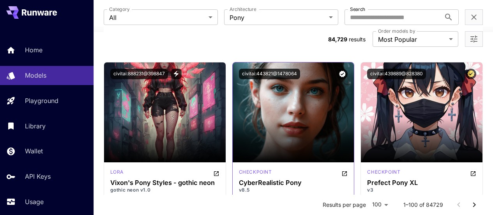
click at [345, 170] on icon "Open in CivitAI" at bounding box center [345, 173] width 6 height 6
click at [345, 16] on input "Search" at bounding box center [393, 17] width 96 height 16
paste input "******"
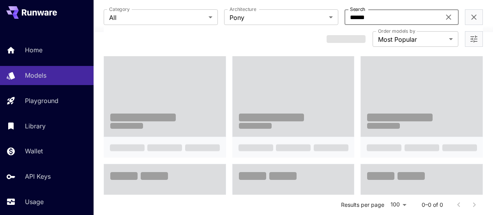
scroll to position [152, 0]
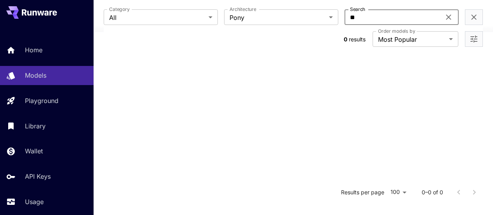
type input "*"
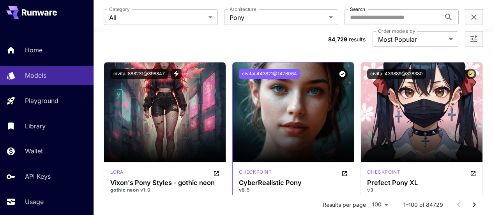
click at [264, 69] on button "civitai:443821@1478064" at bounding box center [269, 74] width 61 height 11
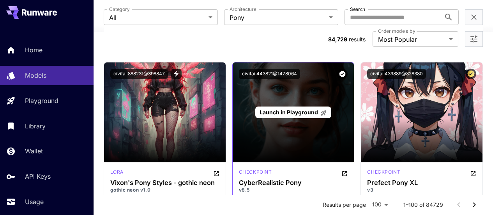
click at [302, 109] on span "Launch in Playground" at bounding box center [289, 112] width 58 height 7
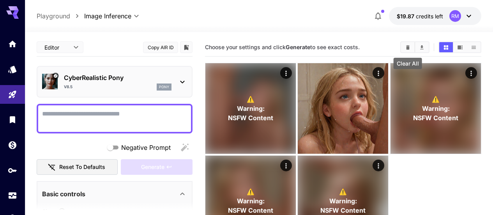
click at [408, 47] on icon "Clear All" at bounding box center [408, 47] width 4 height 4
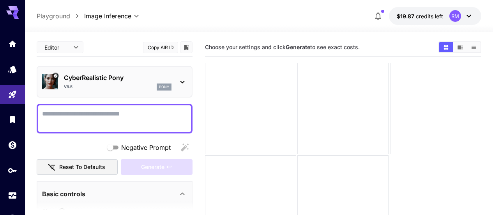
click at [168, 112] on textarea "Negative Prompt" at bounding box center [114, 118] width 145 height 19
paste textarea "**********"
type textarea "**********"
paste textarea "**********"
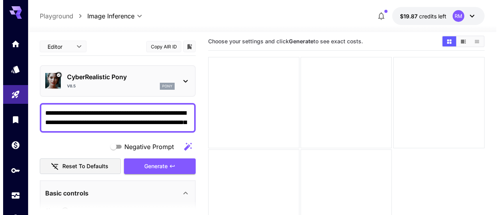
scroll to position [18, 0]
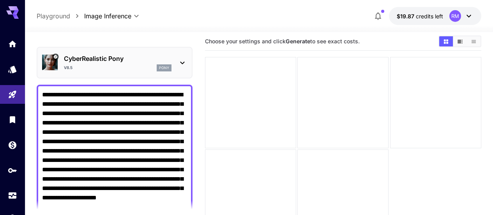
type textarea "**********"
click at [19, 68] on link at bounding box center [12, 69] width 25 height 19
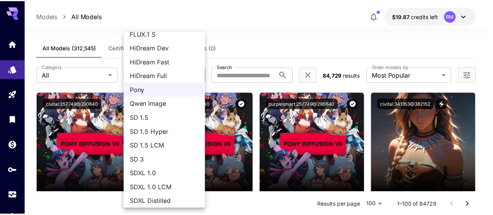
scroll to position [117, 0]
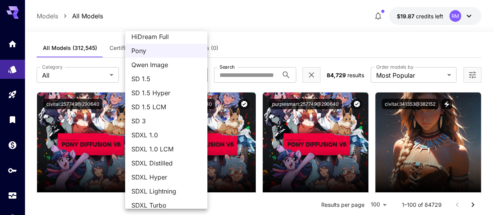
click at [184, 135] on span "SDXL 1.0" at bounding box center [166, 134] width 70 height 9
type input "****"
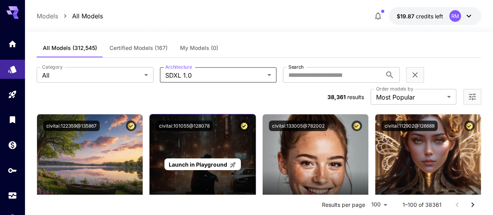
scroll to position [84, 0]
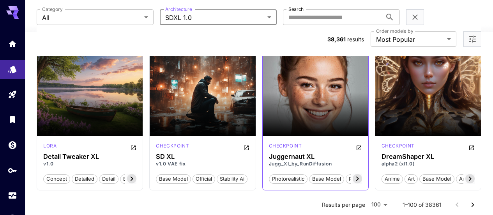
click at [359, 174] on icon at bounding box center [357, 178] width 9 height 9
click at [359, 175] on span "nsfw" at bounding box center [354, 179] width 18 height 8
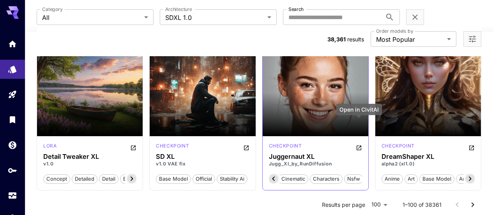
click at [361, 145] on icon "Open in CivitAI" at bounding box center [359, 148] width 6 height 6
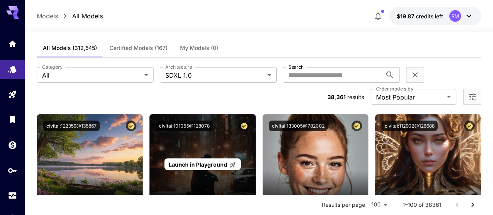
scroll to position [84, 0]
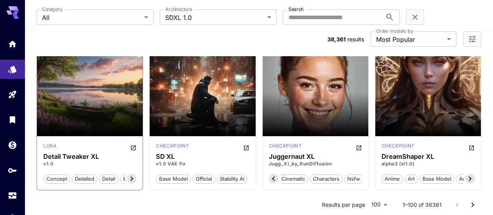
click at [132, 174] on icon at bounding box center [131, 178] width 9 height 9
click at [132, 175] on span "undetailed" at bounding box center [121, 179] width 32 height 8
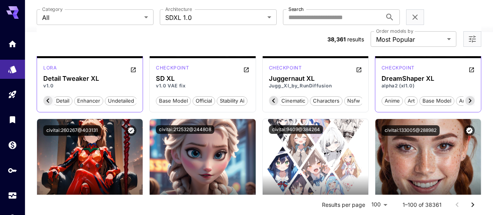
scroll to position [240, 0]
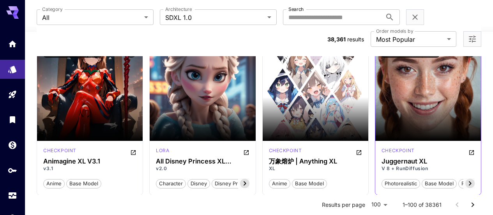
click at [468, 179] on icon at bounding box center [469, 183] width 9 height 9
click at [469, 179] on icon at bounding box center [469, 183] width 9 height 9
click at [469, 180] on span "nsfw" at bounding box center [466, 184] width 18 height 8
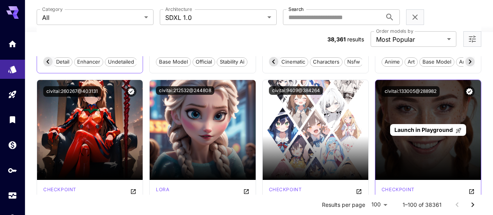
scroll to position [240, 0]
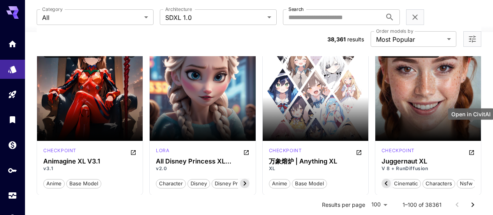
click at [469, 150] on icon "Open in CivitAI" at bounding box center [471, 152] width 5 height 5
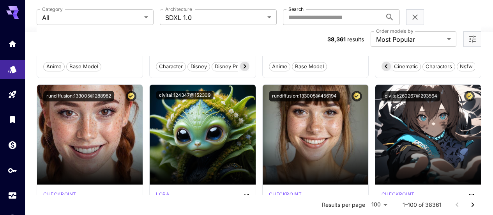
scroll to position [396, 0]
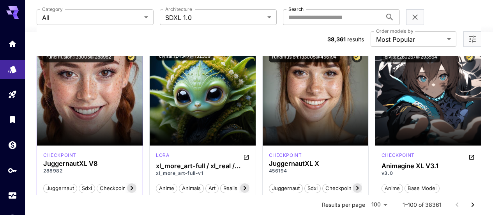
click at [130, 183] on icon at bounding box center [131, 187] width 9 height 9
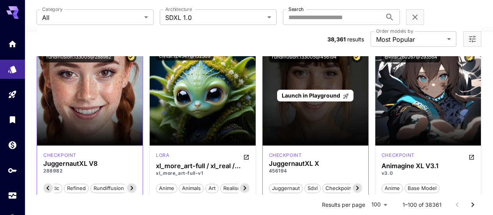
scroll to position [435, 0]
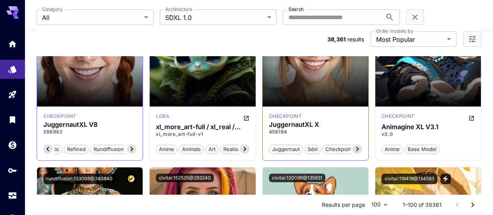
click at [361, 144] on icon at bounding box center [357, 148] width 9 height 9
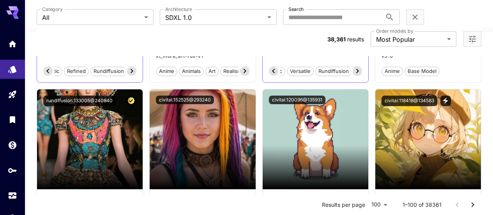
scroll to position [552, 0]
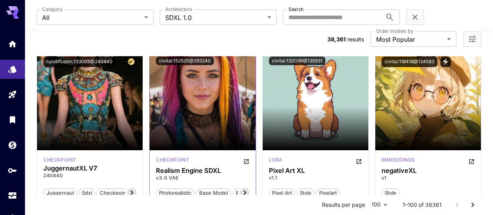
click at [246, 188] on icon at bounding box center [244, 192] width 9 height 9
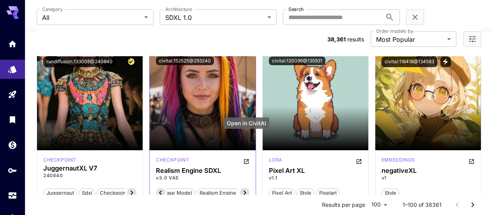
click at [247, 159] on icon "Open in CivitAI" at bounding box center [246, 161] width 5 height 5
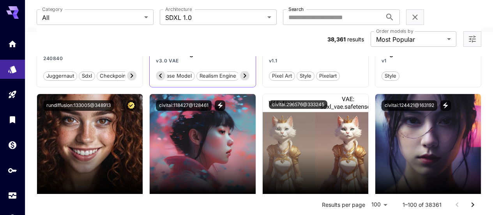
scroll to position [708, 0]
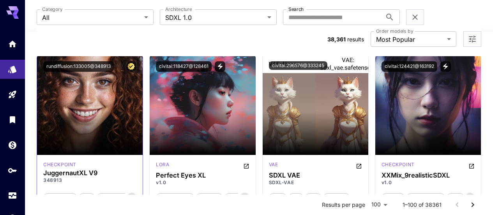
click at [132, 193] on icon at bounding box center [131, 197] width 9 height 9
click at [132, 195] on icon at bounding box center [132, 197] width 3 height 4
click at [132, 194] on span "rundiffusion" at bounding box center [119, 198] width 36 height 8
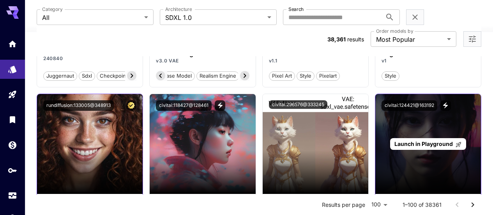
scroll to position [708, 0]
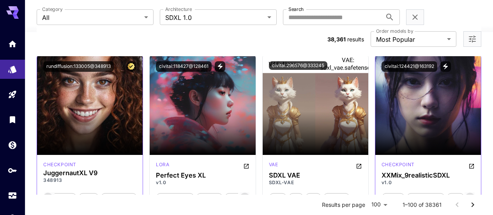
click at [471, 195] on icon at bounding box center [470, 197] width 3 height 4
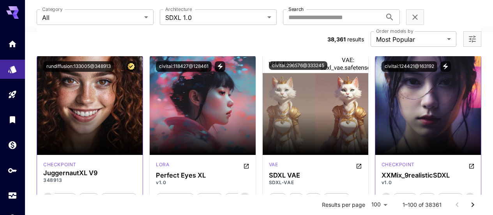
click at [471, 195] on icon at bounding box center [470, 197] width 3 height 4
click at [472, 163] on icon "Open in CivitAI" at bounding box center [472, 166] width 6 height 6
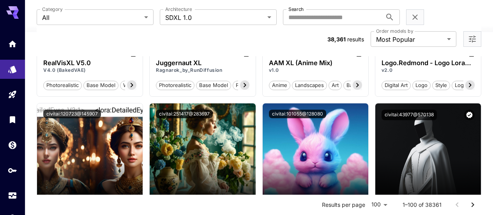
scroll to position [1019, 0]
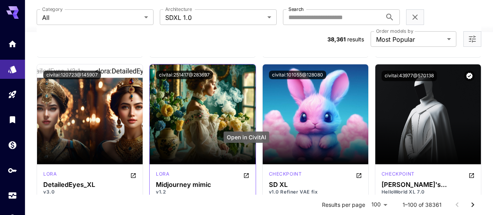
click at [246, 172] on icon "Open in CivitAI" at bounding box center [246, 175] width 6 height 6
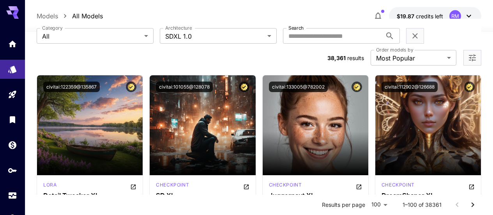
scroll to position [0, 0]
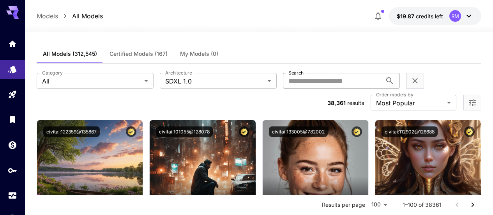
click at [283, 77] on input "Search" at bounding box center [332, 81] width 99 height 16
paste input "******"
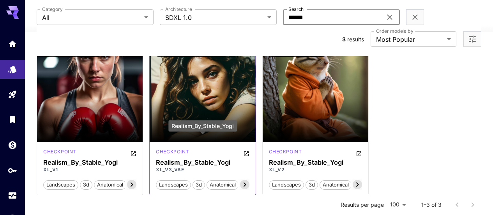
scroll to position [39, 0]
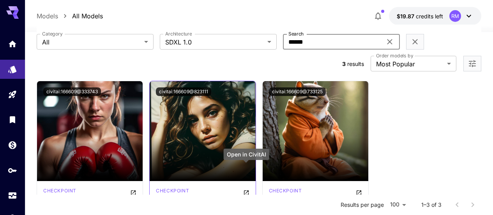
type input "******"
click at [245, 189] on icon "Open in CivitAI" at bounding box center [246, 192] width 6 height 6
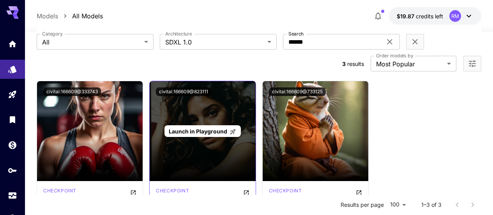
click at [224, 127] on p "Launch in Playground" at bounding box center [202, 131] width 67 height 8
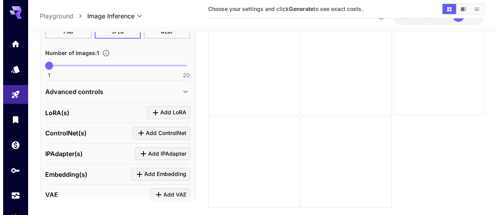
scroll to position [390, 0]
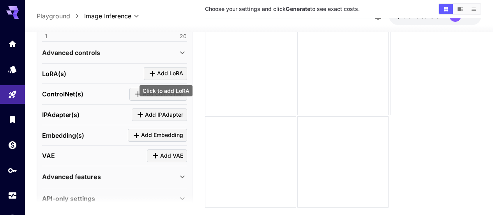
click at [172, 69] on span "Add LoRA" at bounding box center [170, 74] width 26 height 10
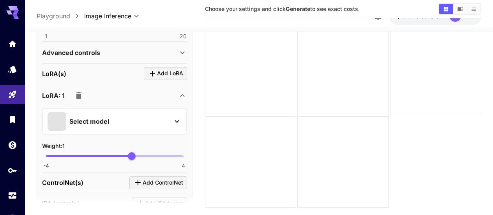
click at [124, 124] on div "Select model" at bounding box center [109, 120] width 122 height 19
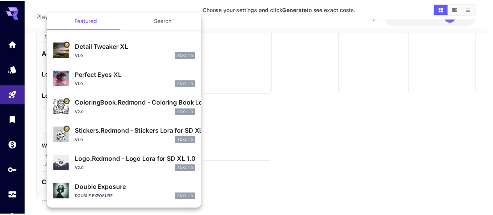
scroll to position [0, 0]
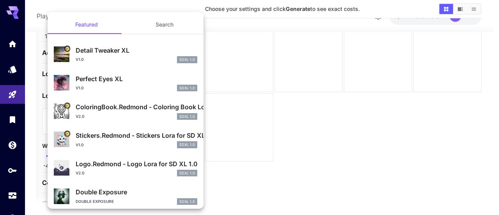
click at [290, 129] on div at bounding box center [249, 107] width 499 height 215
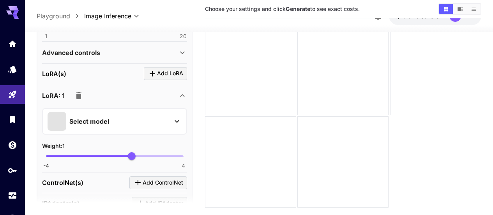
click at [182, 94] on icon at bounding box center [182, 94] width 9 height 9
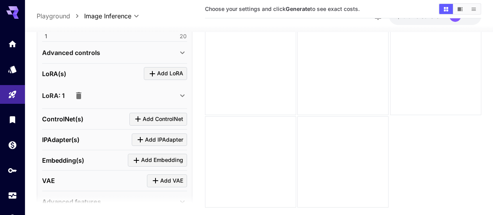
scroll to position [351, 0]
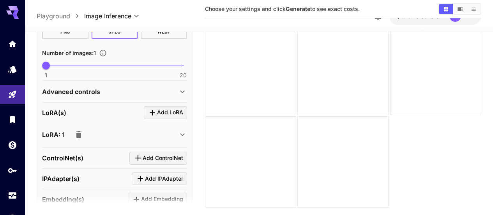
click at [75, 136] on icon "button" at bounding box center [78, 133] width 9 height 9
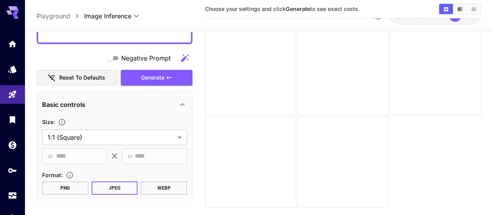
scroll to position [156, 0]
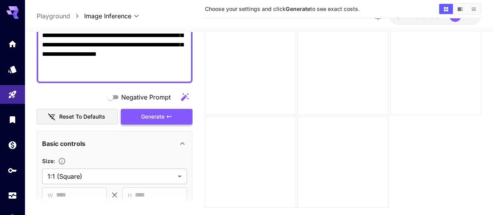
click at [180, 117] on button "Generate" at bounding box center [157, 116] width 72 height 16
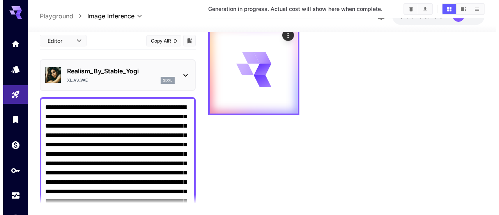
scroll to position [0, 0]
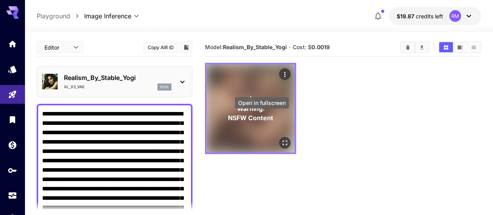
click at [281, 139] on icon "Open in fullscreen" at bounding box center [285, 143] width 8 height 8
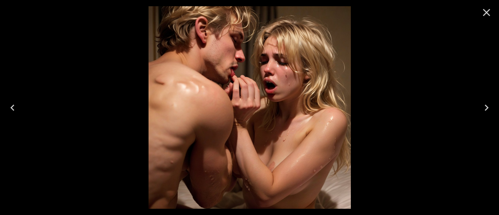
click at [483, 16] on icon "Close" at bounding box center [486, 12] width 12 height 12
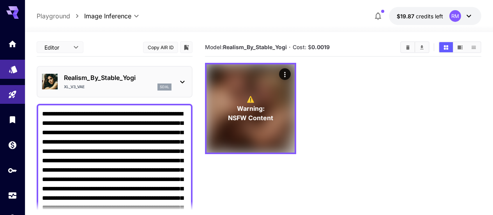
click at [23, 70] on link at bounding box center [12, 69] width 25 height 19
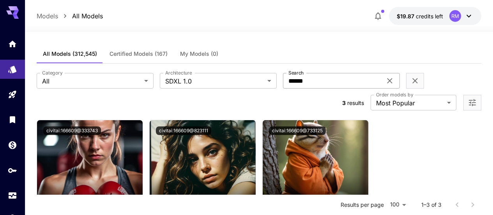
click at [385, 81] on icon at bounding box center [389, 80] width 9 height 9
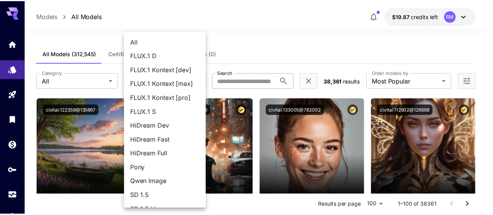
scroll to position [124, 0]
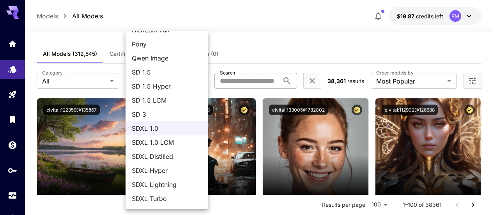
click at [262, 51] on div at bounding box center [249, 107] width 499 height 215
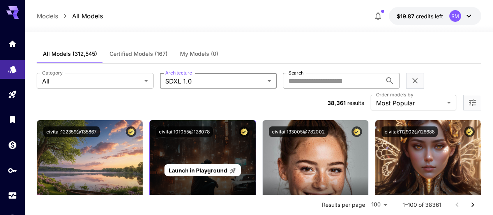
scroll to position [78, 0]
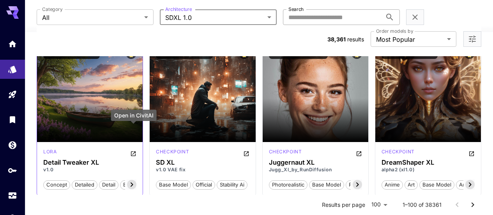
click at [135, 150] on icon "Open in CivitAI" at bounding box center [133, 153] width 6 height 6
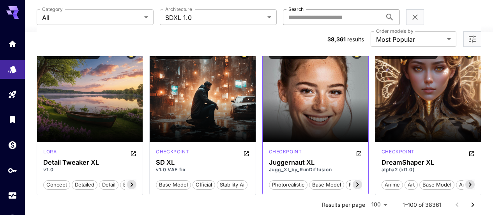
click at [357, 182] on icon at bounding box center [357, 184] width 3 height 4
click at [357, 181] on span "nsfw" at bounding box center [354, 185] width 18 height 8
click at [475, 31] on div at bounding box center [473, 39] width 18 height 16
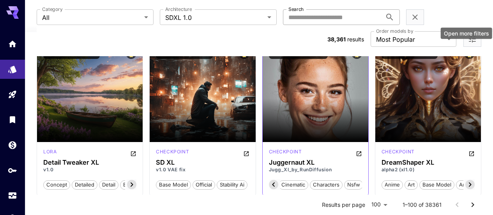
click at [474, 34] on icon "Open more filters" at bounding box center [472, 38] width 9 height 9
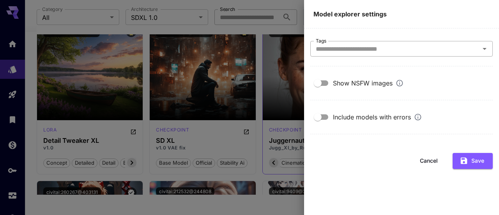
click at [416, 53] on input "Tags" at bounding box center [395, 48] width 165 height 11
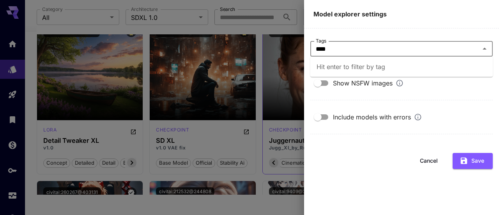
click at [340, 74] on div "Hit enter to filter by tag" at bounding box center [401, 67] width 182 height 20
type input "****"
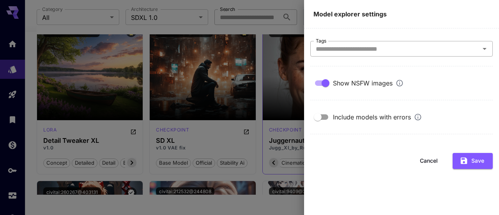
click at [445, 51] on input "Tags" at bounding box center [395, 48] width 165 height 11
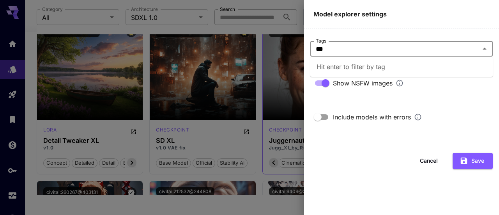
type input "****"
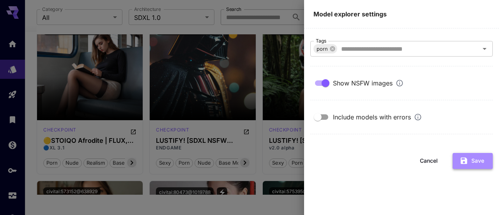
click at [469, 163] on button "Save" at bounding box center [473, 161] width 40 height 16
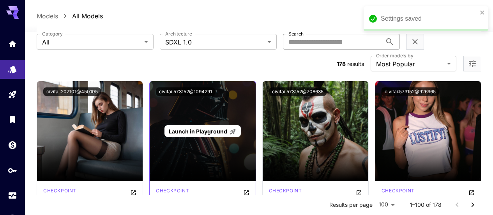
scroll to position [78, 0]
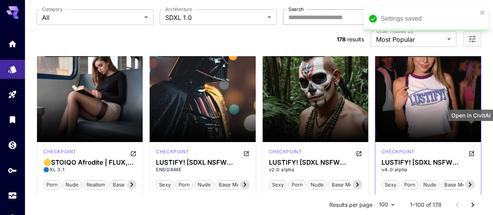
click at [472, 151] on icon "Open in CivitAI" at bounding box center [471, 153] width 5 height 5
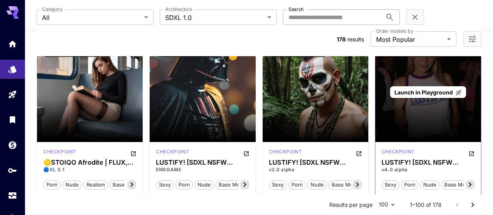
click at [438, 89] on span "Launch in Playground" at bounding box center [424, 92] width 58 height 7
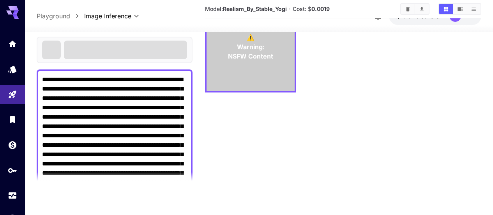
scroll to position [62, 0]
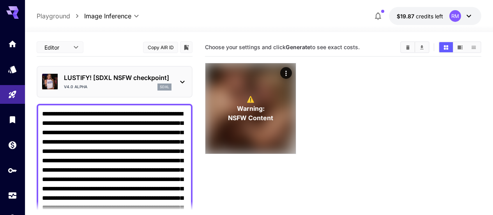
click at [407, 50] on icon "Clear All" at bounding box center [408, 47] width 6 height 6
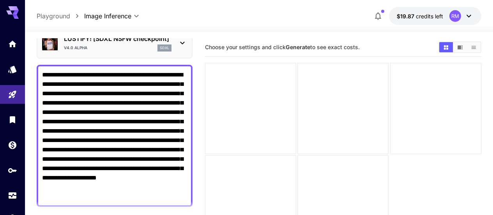
scroll to position [78, 0]
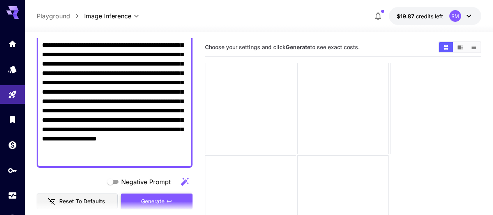
click at [168, 199] on icon "button" at bounding box center [169, 201] width 6 height 6
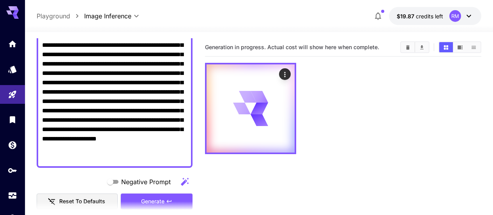
scroll to position [39, 0]
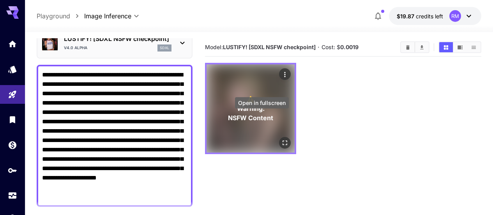
click at [281, 139] on icon "Open in fullscreen" at bounding box center [285, 143] width 8 height 8
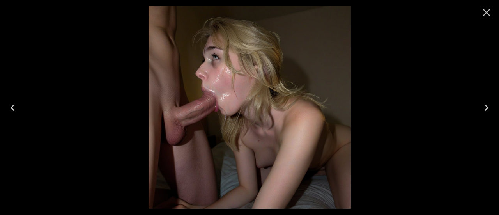
click at [490, 17] on icon "Close" at bounding box center [486, 12] width 12 height 12
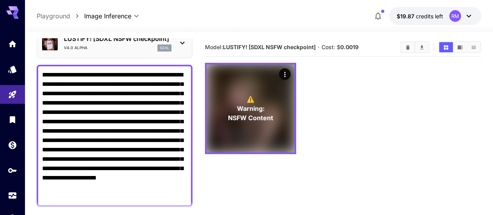
scroll to position [0, 0]
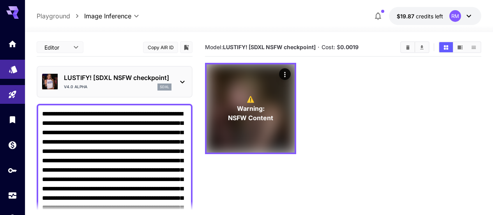
click at [15, 69] on icon "Models" at bounding box center [13, 66] width 8 height 7
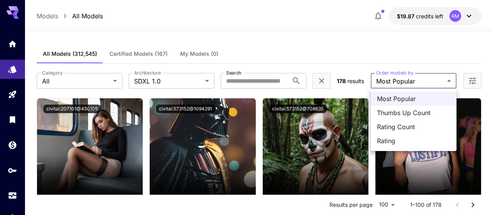
click at [414, 117] on span "Thumbs Up Count" at bounding box center [413, 112] width 73 height 9
type input "**********"
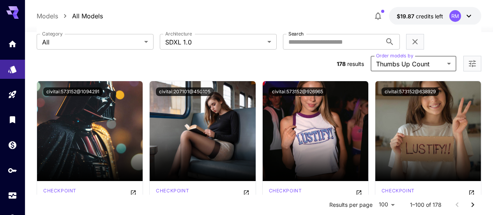
scroll to position [78, 0]
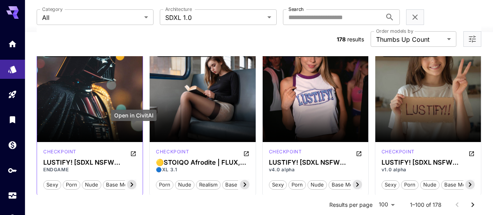
click at [131, 151] on icon "Open in CivitAI" at bounding box center [133, 153] width 5 height 5
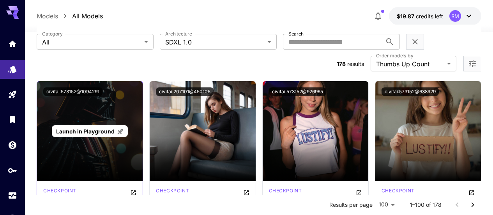
scroll to position [0, 0]
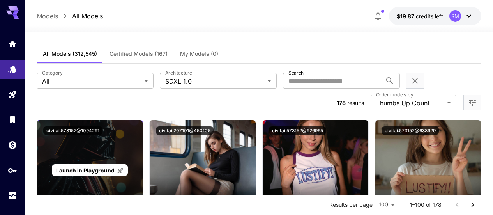
click at [97, 167] on span "Launch in Playground" at bounding box center [85, 170] width 58 height 7
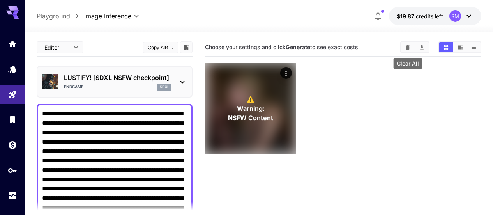
click at [404, 48] on button "Clear All" at bounding box center [408, 47] width 14 height 10
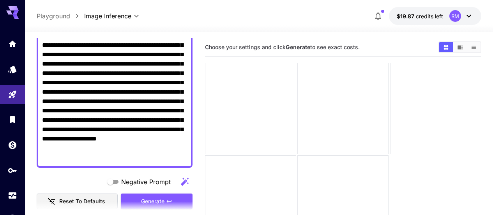
scroll to position [117, 0]
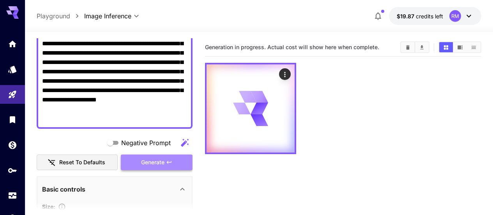
click at [158, 159] on span "Generate" at bounding box center [152, 163] width 23 height 10
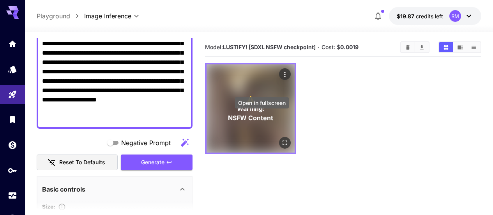
click at [281, 139] on icon "Open in fullscreen" at bounding box center [285, 143] width 8 height 8
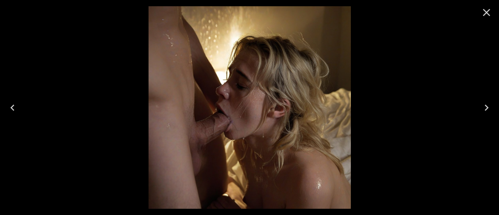
click at [488, 17] on icon "Close" at bounding box center [486, 12] width 12 height 12
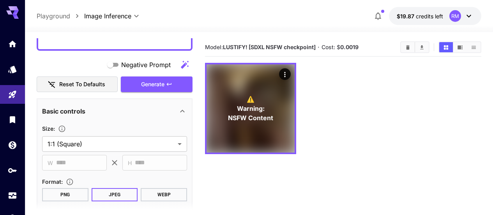
scroll to position [273, 0]
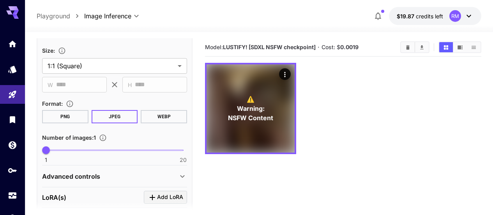
click at [60, 150] on span "1 20 1" at bounding box center [114, 150] width 137 height 12
type input "*"
click at [71, 149] on span "1 20 5" at bounding box center [114, 150] width 137 height 12
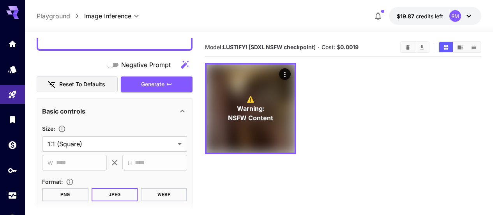
scroll to position [156, 0]
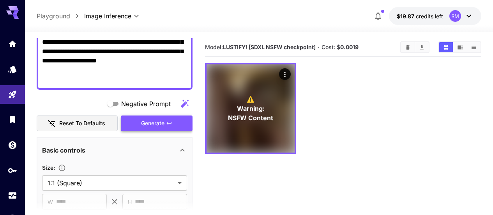
click at [148, 120] on span "Generate" at bounding box center [152, 124] width 23 height 10
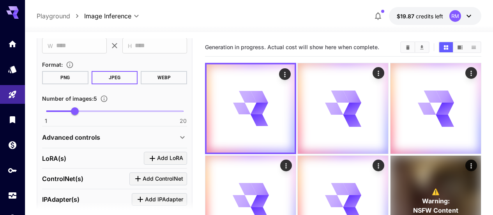
scroll to position [351, 0]
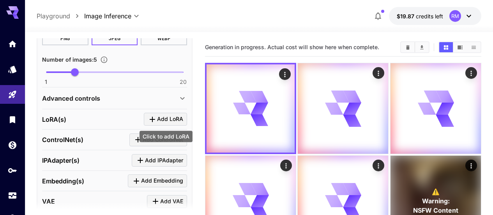
click at [170, 117] on span "Add LoRA" at bounding box center [170, 119] width 26 height 10
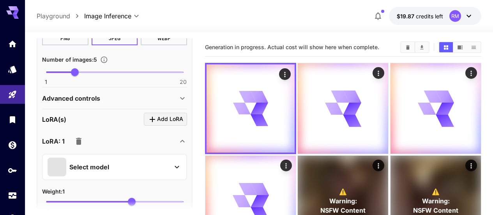
click at [123, 163] on div "Select model" at bounding box center [109, 167] width 122 height 19
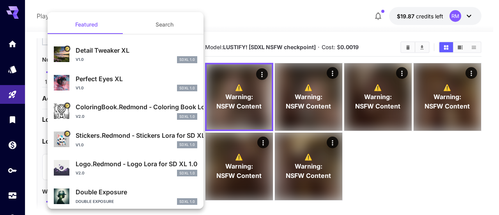
click at [428, 189] on div at bounding box center [249, 107] width 499 height 215
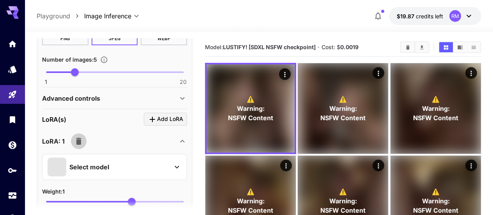
click at [76, 140] on icon "button" at bounding box center [78, 141] width 5 height 7
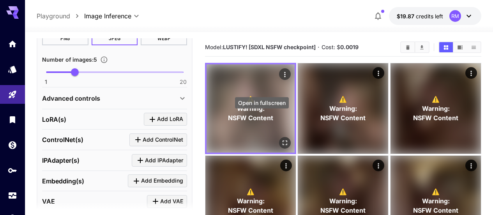
click at [281, 139] on icon "Open in fullscreen" at bounding box center [285, 143] width 8 height 8
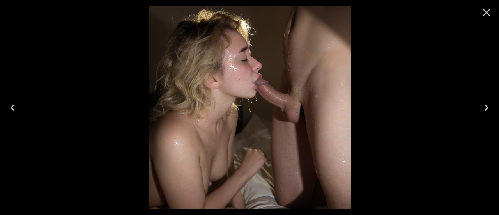
click at [490, 106] on icon "Next" at bounding box center [486, 107] width 12 height 12
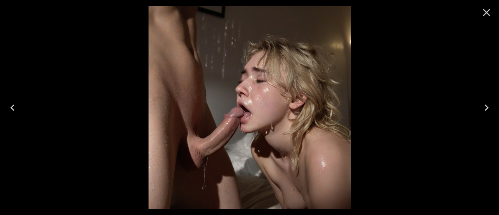
click at [490, 106] on icon "Next" at bounding box center [486, 107] width 12 height 12
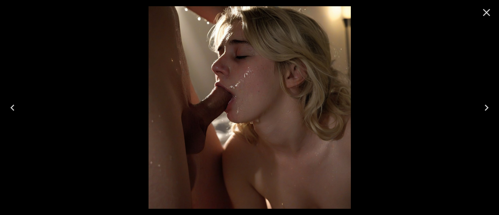
click at [490, 106] on icon "Next" at bounding box center [486, 107] width 12 height 12
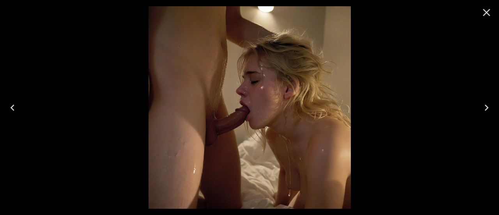
click at [490, 106] on icon "Next" at bounding box center [486, 107] width 12 height 12
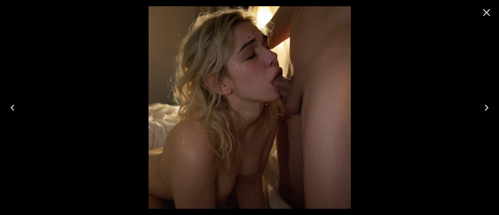
click at [490, 106] on icon "Next" at bounding box center [486, 107] width 12 height 12
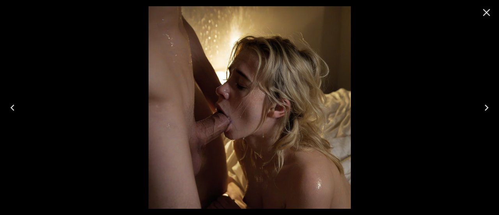
click at [490, 106] on icon "Next" at bounding box center [486, 107] width 12 height 12
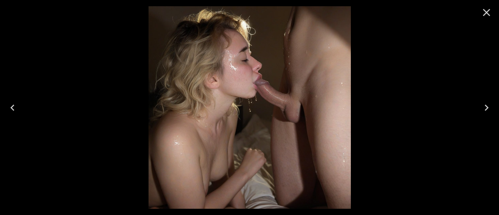
click at [490, 106] on icon "Next" at bounding box center [486, 107] width 12 height 12
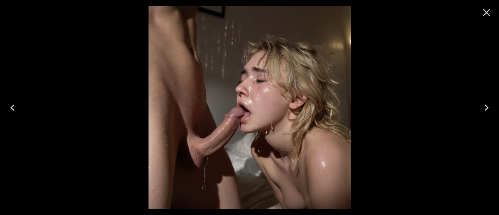
click at [490, 106] on icon "Next" at bounding box center [486, 107] width 12 height 12
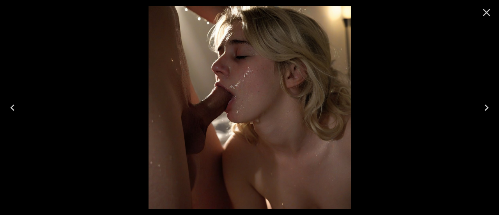
click at [492, 13] on icon "Close" at bounding box center [486, 12] width 12 height 12
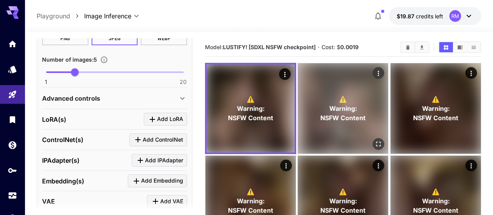
click at [333, 87] on div "⚠️ Warning: NSFW Content" at bounding box center [343, 108] width 90 height 90
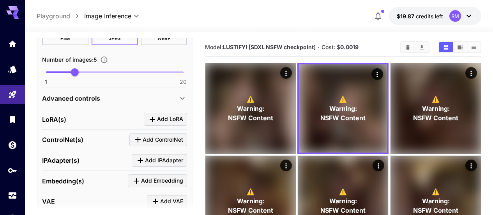
click at [403, 46] on button "Clear All" at bounding box center [408, 47] width 14 height 10
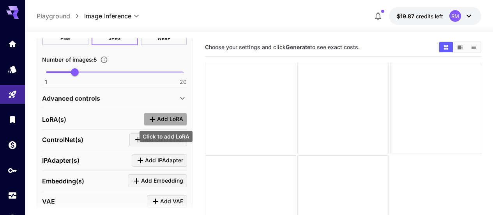
click at [168, 125] on button "Add LoRA" at bounding box center [165, 119] width 43 height 13
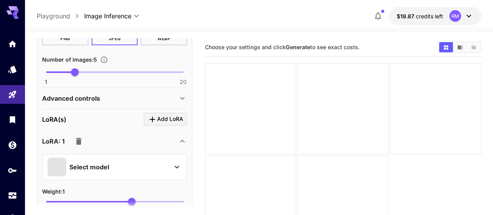
click at [105, 172] on div "Select model" at bounding box center [109, 167] width 122 height 19
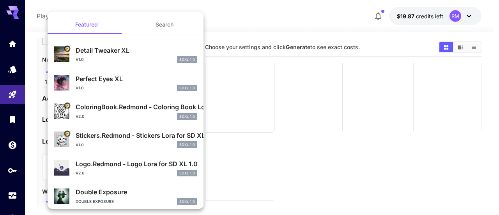
click at [121, 74] on p "Perfect Eyes XL" at bounding box center [137, 78] width 122 height 9
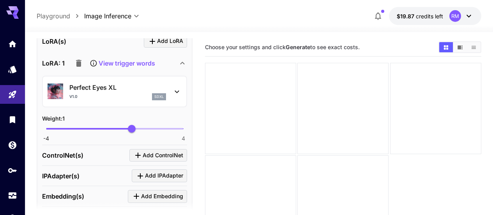
scroll to position [468, 0]
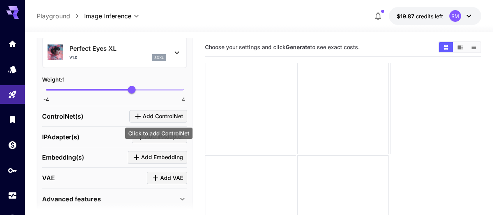
click at [165, 115] on span "Add ControlNet" at bounding box center [163, 116] width 41 height 10
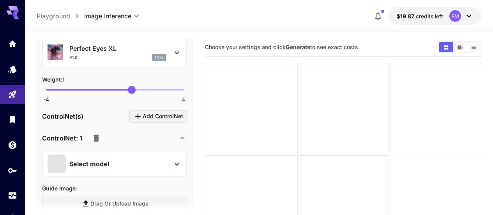
click at [146, 165] on div "Select model" at bounding box center [109, 163] width 122 height 19
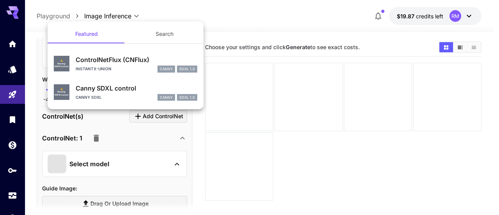
click at [141, 87] on p "Canny SDXL control" at bounding box center [137, 87] width 122 height 9
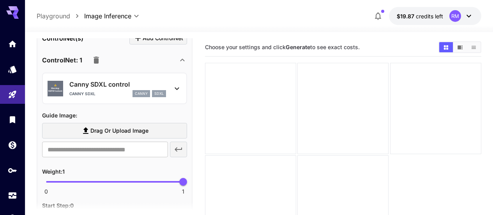
scroll to position [585, 0]
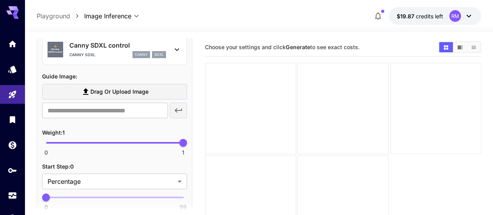
click at [136, 90] on span "Drag or upload image" at bounding box center [119, 92] width 58 height 10
click at [0, 0] on input "Drag or upload image" at bounding box center [0, 0] width 0 height 0
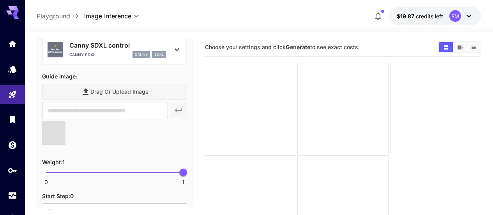
scroll to position [546, 0]
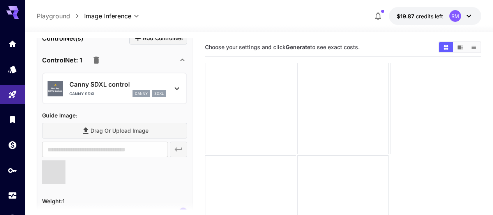
type input "**********"
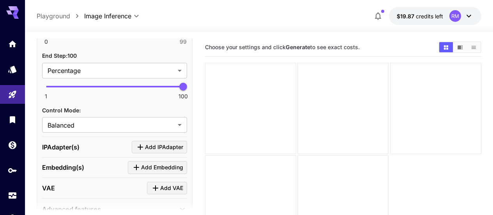
scroll to position [819, 0]
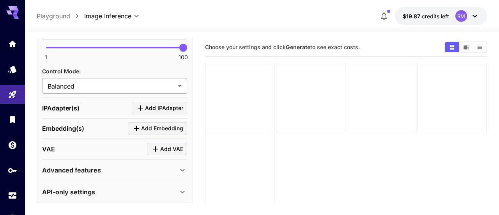
click at [160, 80] on body "**********" at bounding box center [249, 138] width 499 height 276
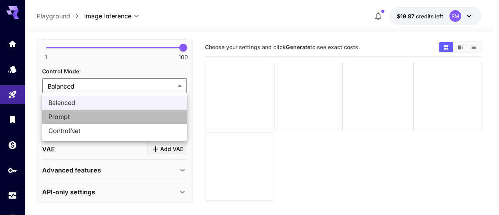
click at [142, 113] on span "Prompt" at bounding box center [114, 116] width 133 height 9
type input "******"
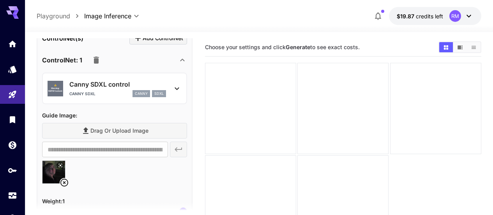
scroll to position [507, 0]
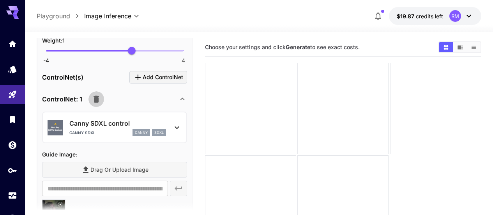
click at [96, 97] on icon "button" at bounding box center [96, 99] width 5 height 7
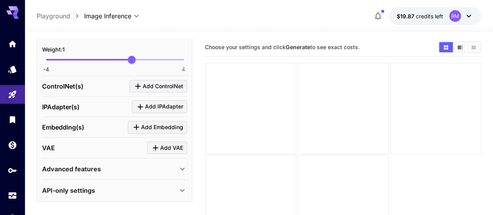
scroll to position [39, 0]
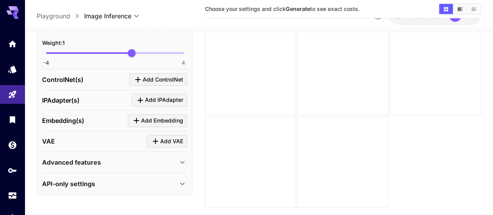
click at [139, 141] on div "VAE Add VAE" at bounding box center [114, 141] width 145 height 13
click at [170, 136] on span "Add VAE" at bounding box center [171, 141] width 23 height 10
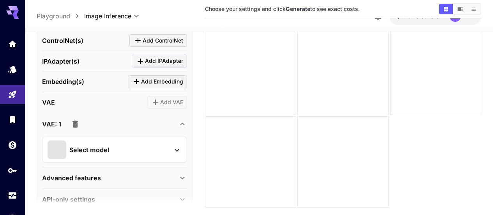
scroll to position [552, 0]
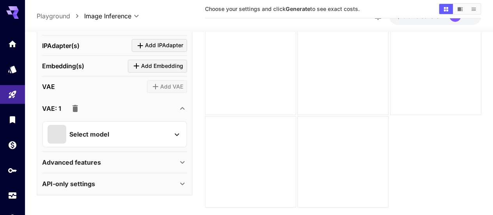
click at [154, 128] on div "Select model" at bounding box center [109, 134] width 122 height 19
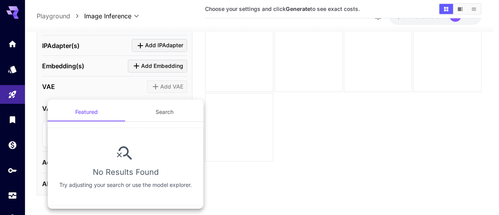
click at [172, 86] on div at bounding box center [249, 107] width 499 height 215
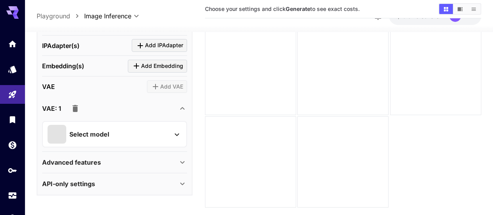
click at [76, 103] on button "button" at bounding box center [75, 109] width 16 height 16
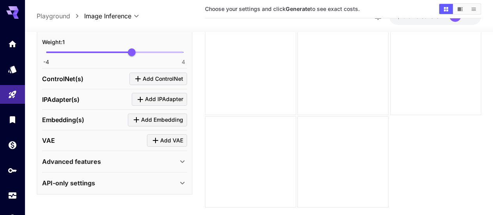
scroll to position [498, 0]
click at [98, 160] on p "Advanced features" at bounding box center [71, 162] width 59 height 9
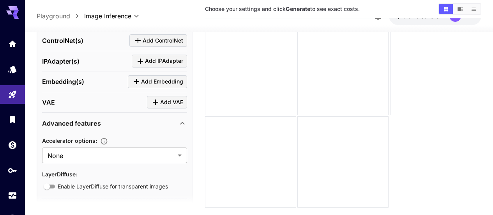
scroll to position [563, 0]
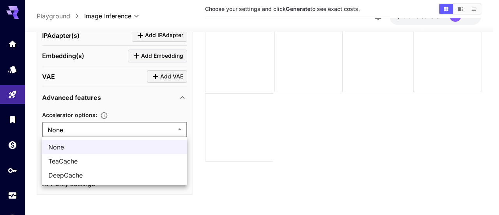
click at [121, 131] on body "**********" at bounding box center [249, 99] width 499 height 276
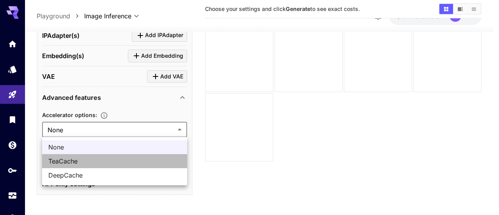
click at [106, 160] on span "TeaCache" at bounding box center [114, 160] width 133 height 9
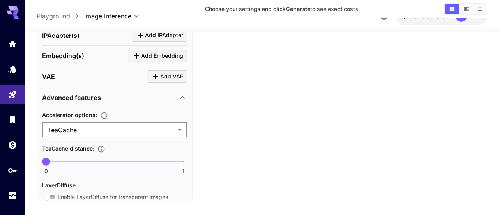
click at [120, 131] on body "**********" at bounding box center [249, 99] width 499 height 276
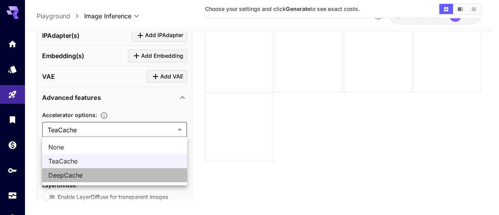
click at [103, 172] on span "DeepCache" at bounding box center [114, 174] width 133 height 9
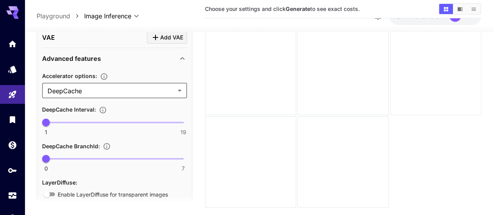
scroll to position [635, 0]
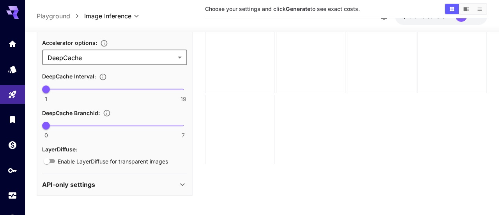
click at [134, 55] on body "**********" at bounding box center [249, 99] width 499 height 276
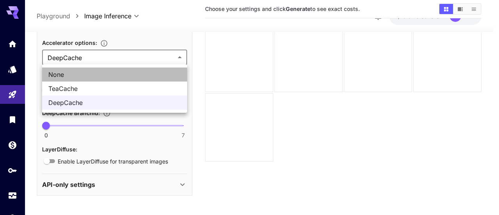
click at [113, 73] on span "None" at bounding box center [114, 74] width 133 height 9
type input "****"
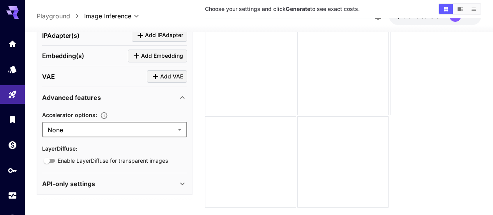
scroll to position [524, 0]
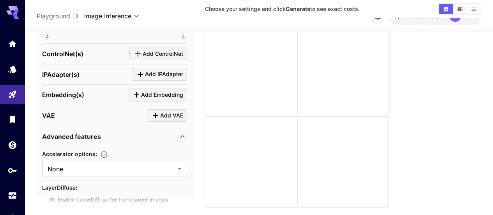
click at [68, 138] on p "Advanced features" at bounding box center [71, 136] width 59 height 9
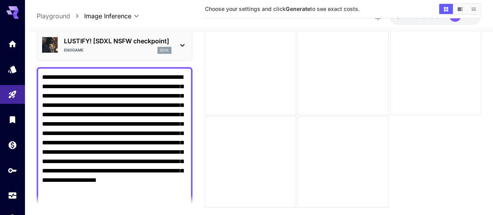
scroll to position [186, 0]
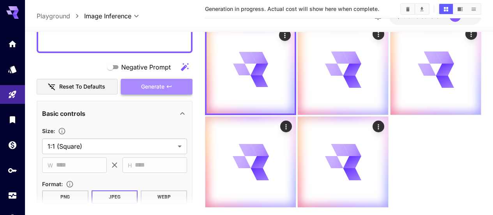
click at [165, 81] on button "Generate" at bounding box center [157, 86] width 72 height 16
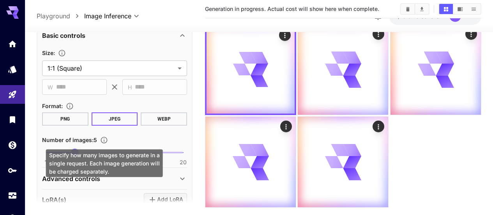
scroll to position [342, 0]
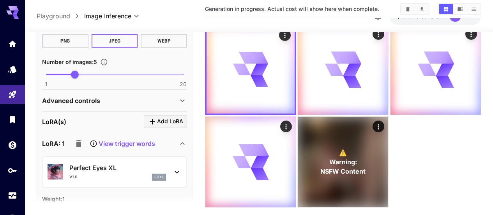
click at [119, 140] on p "View trigger words" at bounding box center [127, 142] width 57 height 9
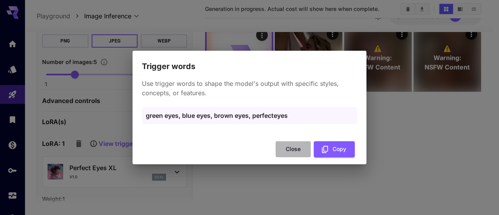
click at [284, 152] on button "Close" at bounding box center [293, 149] width 35 height 16
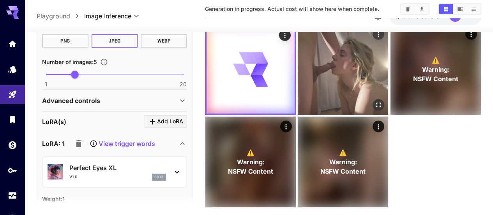
click at [315, 72] on img at bounding box center [343, 69] width 90 height 90
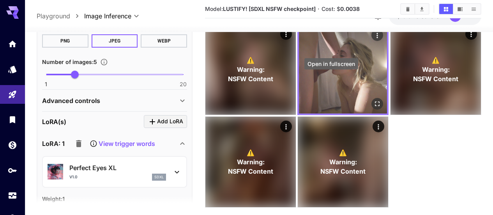
click at [372, 98] on button "Open in fullscreen" at bounding box center [378, 104] width 12 height 12
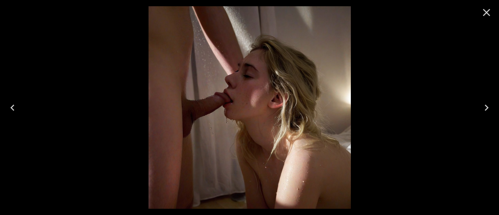
click at [488, 15] on icon "Close" at bounding box center [486, 12] width 12 height 12
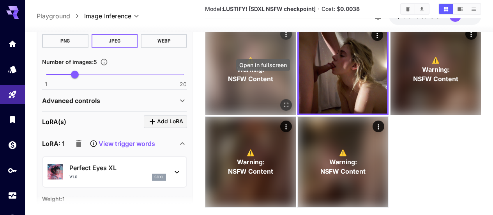
click at [282, 101] on icon "Open in fullscreen" at bounding box center [286, 105] width 8 height 8
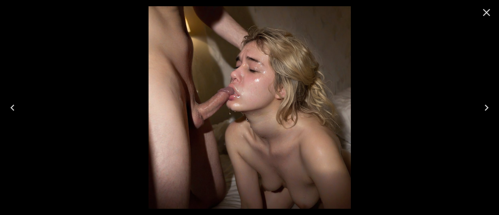
click at [489, 14] on icon "Close" at bounding box center [486, 12] width 12 height 12
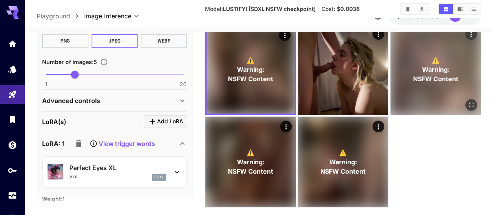
click at [413, 74] on span "NSFW Content" at bounding box center [435, 78] width 45 height 9
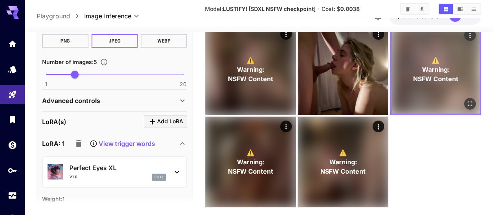
click at [466, 100] on icon "Open in fullscreen" at bounding box center [470, 104] width 8 height 8
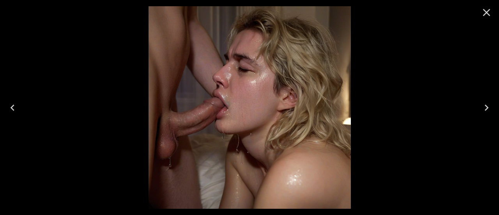
click at [491, 108] on icon "Next" at bounding box center [486, 107] width 12 height 12
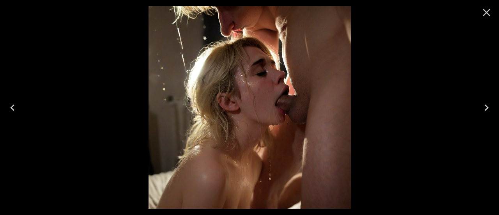
click at [487, 104] on icon "Next" at bounding box center [486, 107] width 12 height 12
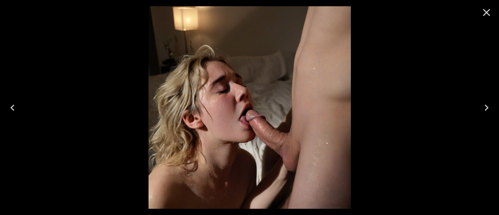
click at [484, 5] on button "Close" at bounding box center [486, 12] width 19 height 19
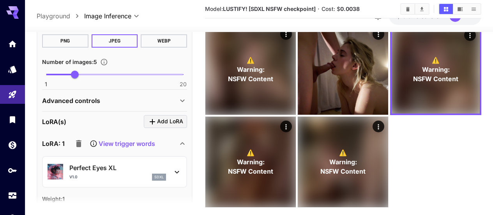
scroll to position [303, 0]
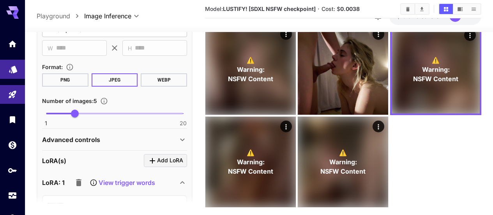
click at [14, 74] on link at bounding box center [12, 69] width 25 height 19
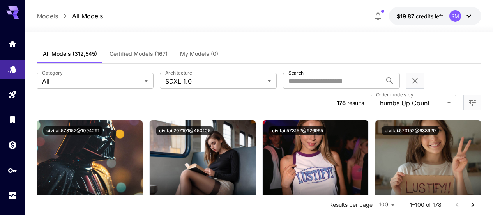
click at [471, 98] on icon "Open more filters" at bounding box center [472, 102] width 9 height 9
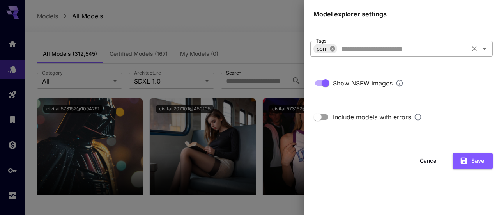
click at [333, 49] on icon at bounding box center [332, 49] width 6 height 6
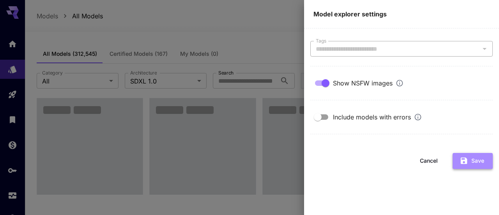
click at [476, 164] on button "Save" at bounding box center [473, 161] width 40 height 16
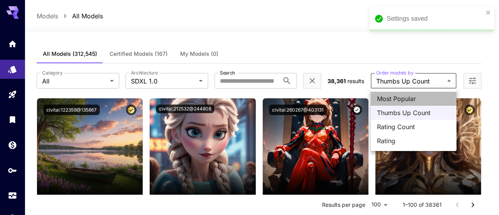
click at [430, 96] on span "Most Popular" at bounding box center [413, 98] width 73 height 9
type input "**********"
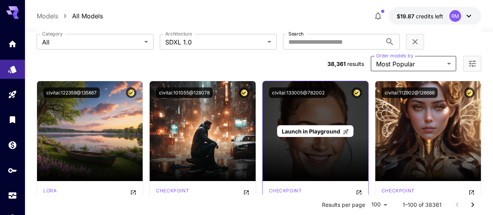
scroll to position [78, 0]
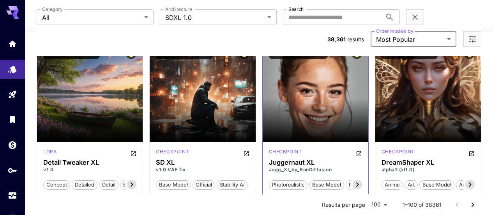
click at [358, 180] on icon at bounding box center [357, 184] width 9 height 9
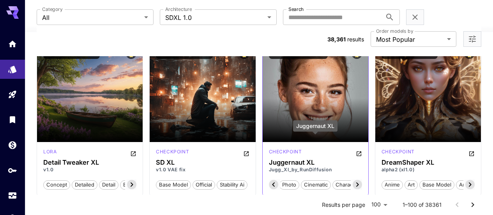
scroll to position [39, 0]
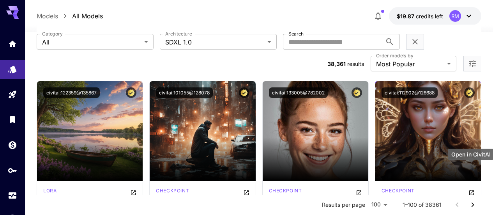
click at [469, 189] on icon "Open in CivitAI" at bounding box center [472, 192] width 6 height 6
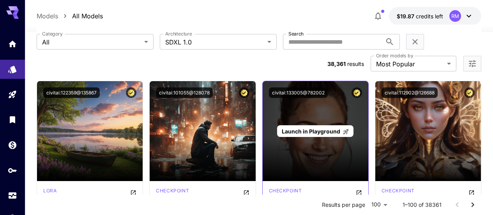
click at [296, 127] on p "Launch in Playground" at bounding box center [315, 131] width 67 height 8
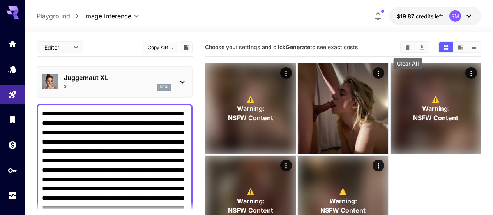
click at [406, 42] on button "Clear All" at bounding box center [408, 47] width 14 height 10
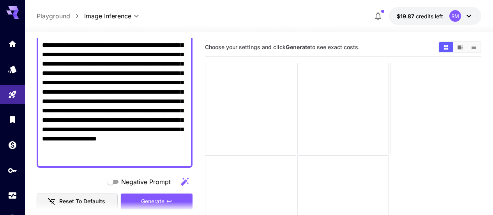
scroll to position [117, 0]
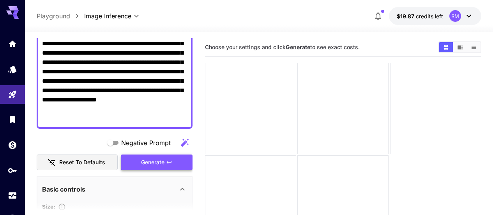
click at [158, 158] on span "Generate" at bounding box center [152, 163] width 23 height 10
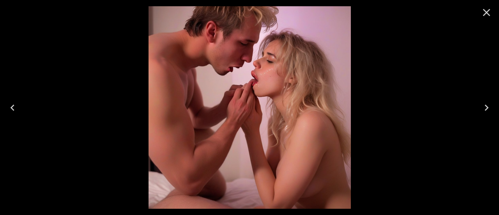
click at [488, 109] on icon "Next" at bounding box center [486, 107] width 12 height 12
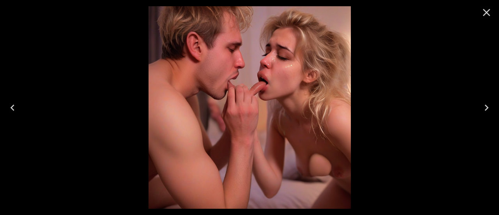
click at [488, 109] on icon "Next" at bounding box center [486, 107] width 12 height 12
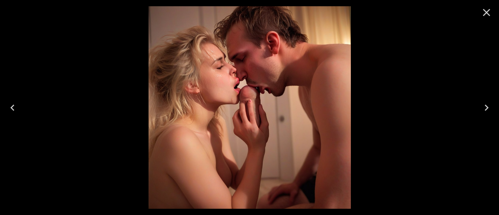
click at [488, 109] on icon "Next" at bounding box center [486, 107] width 12 height 12
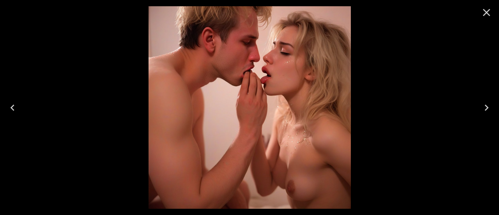
click at [488, 109] on icon "Next" at bounding box center [486, 107] width 12 height 12
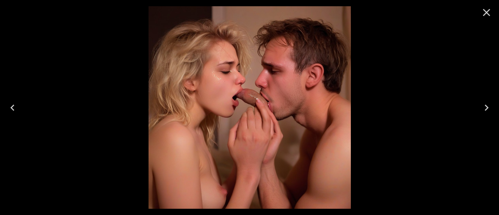
click at [488, 109] on icon "Next" at bounding box center [486, 107] width 12 height 12
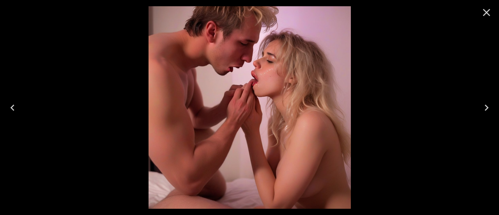
click at [488, 109] on icon "Next" at bounding box center [486, 107] width 12 height 12
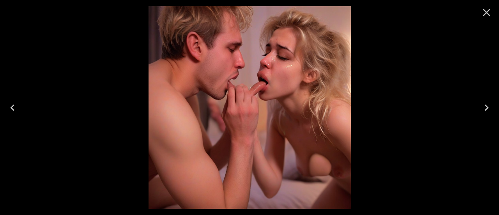
click at [485, 16] on icon "Close" at bounding box center [486, 12] width 12 height 12
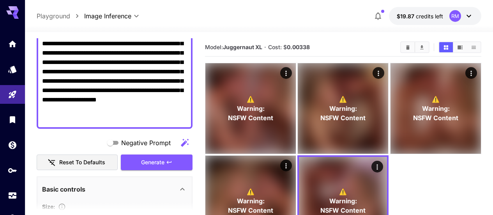
scroll to position [0, 0]
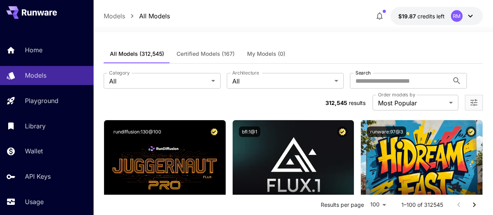
click at [463, 21] on div "RM" at bounding box center [463, 16] width 24 height 12
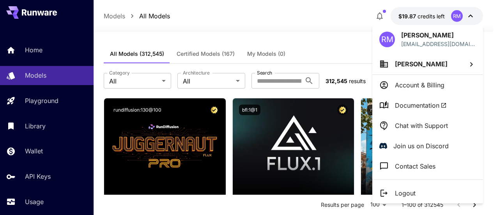
click at [437, 81] on p "Account & Billing" at bounding box center [420, 84] width 50 height 9
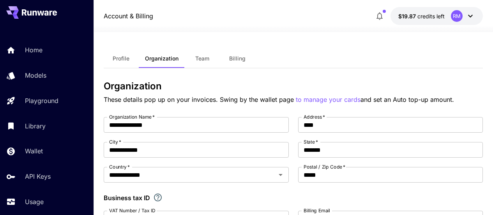
click at [238, 54] on button "Billing" at bounding box center [237, 58] width 35 height 19
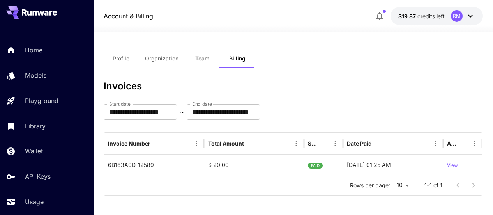
click at [114, 56] on span "Profile" at bounding box center [121, 58] width 17 height 7
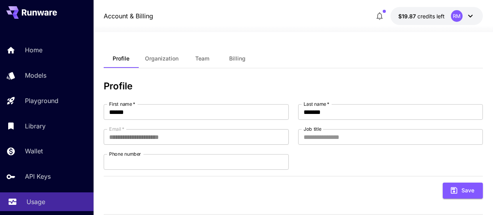
click at [34, 199] on p "Usage" at bounding box center [36, 201] width 19 height 9
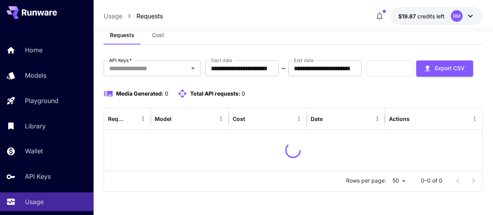
scroll to position [48, 0]
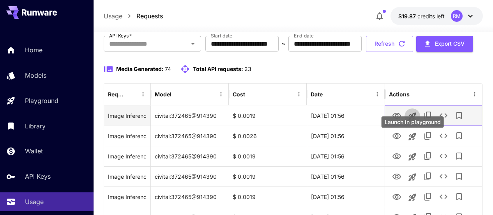
click at [414, 121] on icon "Launch in playground" at bounding box center [412, 115] width 9 height 9
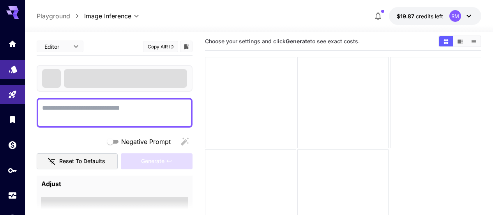
click at [15, 77] on link at bounding box center [12, 69] width 25 height 19
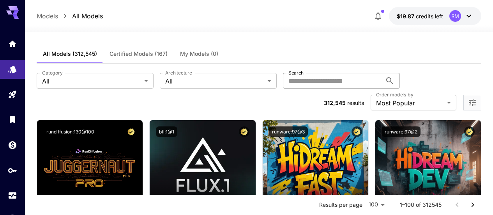
click at [283, 80] on input "Search" at bounding box center [332, 81] width 99 height 16
paste input "******"
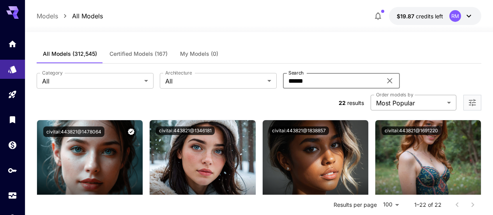
type input "******"
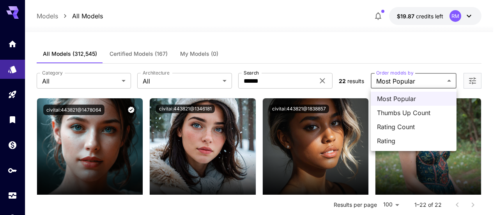
click at [475, 79] on div at bounding box center [249, 107] width 499 height 215
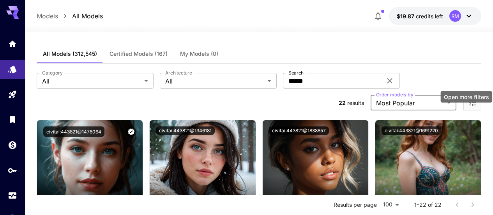
click at [475, 98] on icon "Open more filters" at bounding box center [472, 102] width 9 height 9
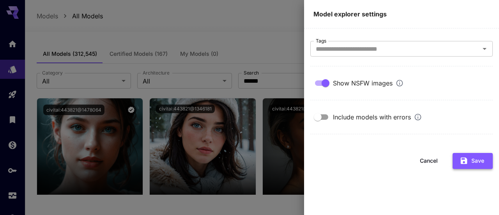
click at [478, 162] on button "Save" at bounding box center [473, 161] width 40 height 16
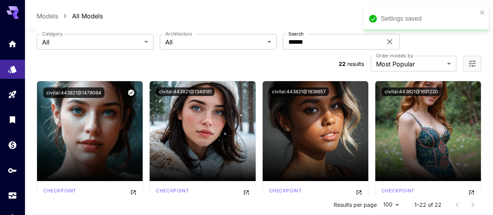
scroll to position [78, 0]
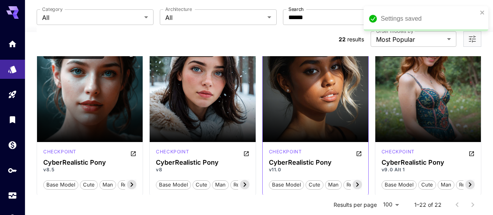
click at [361, 180] on icon at bounding box center [357, 184] width 9 height 9
click at [361, 181] on span "pony xl" at bounding box center [352, 185] width 24 height 8
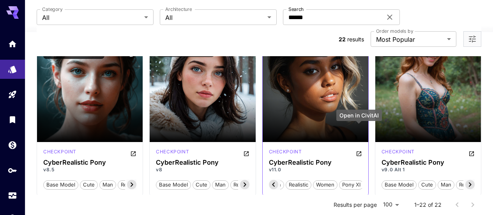
click at [360, 150] on icon "Open in CivitAI" at bounding box center [359, 153] width 6 height 6
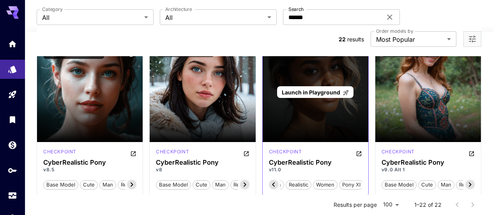
click at [320, 89] on span "Launch in Playground" at bounding box center [311, 92] width 58 height 7
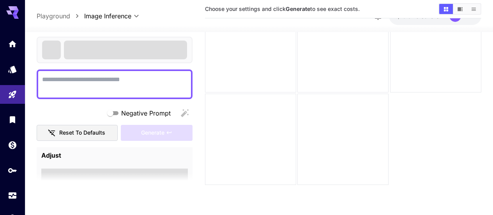
scroll to position [62, 0]
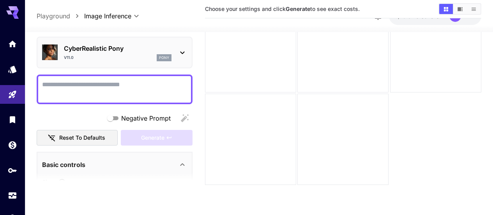
click at [151, 92] on textarea "Negative Prompt" at bounding box center [114, 89] width 145 height 19
paste textarea "******"
type textarea "******"
paste textarea "**********"
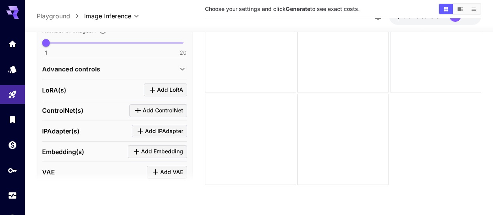
scroll to position [312, 0]
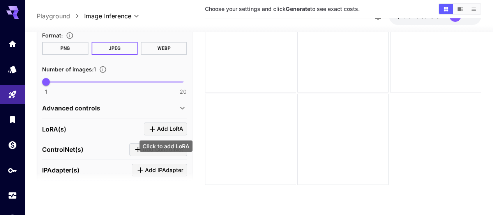
type textarea "**********"
click at [160, 127] on span "Add LoRA" at bounding box center [170, 129] width 26 height 10
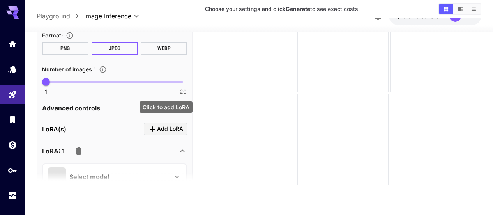
scroll to position [390, 0]
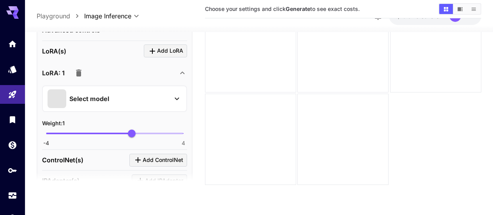
click at [152, 100] on div "Select model" at bounding box center [109, 98] width 122 height 19
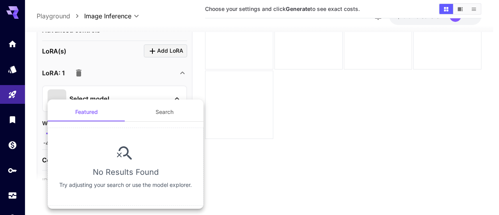
click at [179, 97] on div at bounding box center [249, 107] width 499 height 215
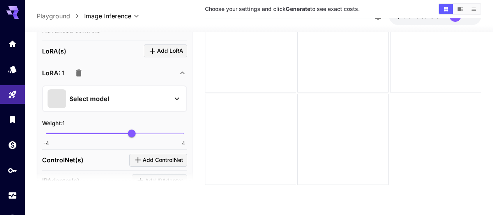
click at [84, 75] on button "button" at bounding box center [79, 73] width 16 height 16
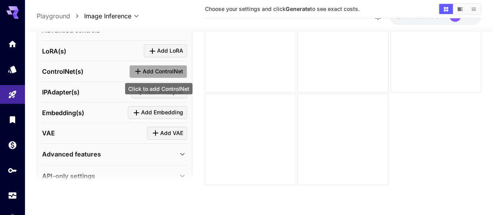
click at [161, 68] on span "Add ControlNet" at bounding box center [163, 72] width 41 height 10
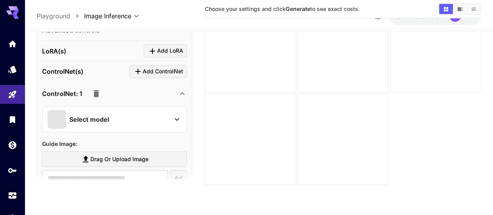
click at [113, 119] on div "Select model" at bounding box center [109, 119] width 122 height 19
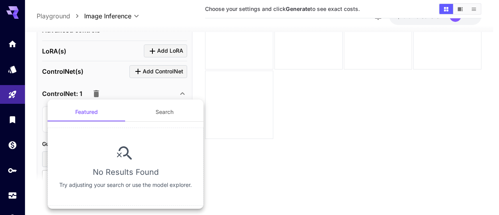
click at [125, 92] on div at bounding box center [249, 107] width 499 height 215
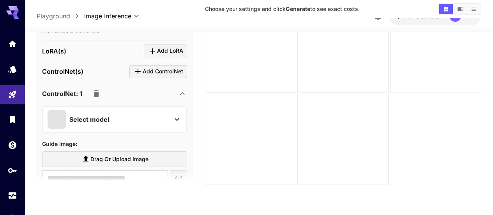
click at [96, 91] on icon "button" at bounding box center [96, 93] width 5 height 7
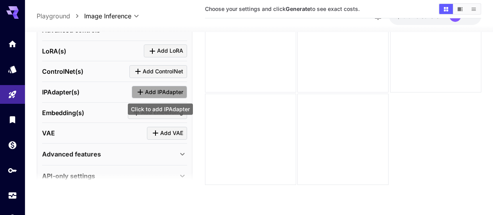
click at [151, 93] on span "Add IPAdapter" at bounding box center [164, 92] width 38 height 10
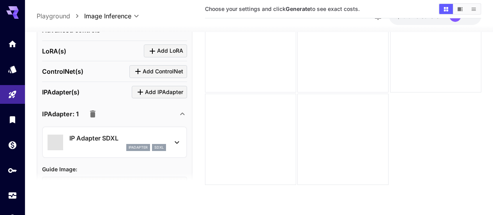
click at [103, 135] on p "IP Adapter SDXL" at bounding box center [117, 137] width 97 height 9
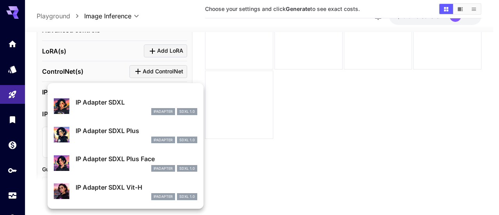
click at [241, 118] on div at bounding box center [249, 107] width 499 height 215
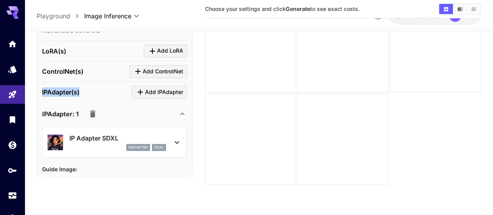
drag, startPoint x: 87, startPoint y: 92, endPoint x: 42, endPoint y: 92, distance: 44.8
click at [42, 92] on div "IPAdapter(s) Add IPAdapter" at bounding box center [114, 91] width 145 height 13
copy p "IPAdapter(s)"
click at [121, 139] on p "IP Adapter SDXL" at bounding box center [117, 137] width 97 height 9
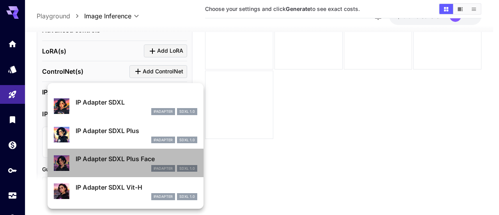
click at [135, 161] on p "IP Adapter SDXL Plus Face" at bounding box center [137, 158] width 122 height 9
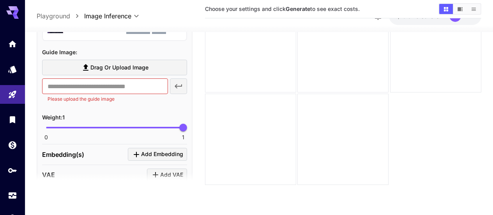
scroll to position [468, 0]
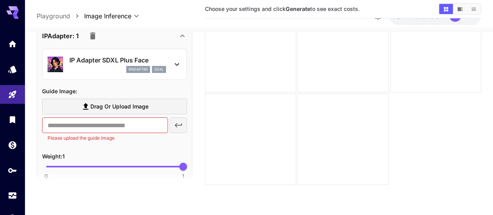
click at [72, 106] on label "Drag or upload image" at bounding box center [114, 107] width 145 height 16
click at [0, 0] on input "Drag or upload image" at bounding box center [0, 0] width 0 height 0
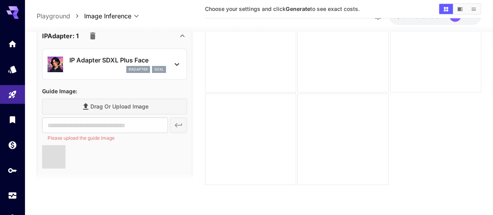
type input "**********"
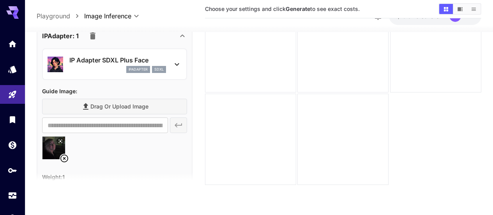
click at [145, 59] on p "IP Adapter SDXL Plus Face" at bounding box center [117, 59] width 97 height 9
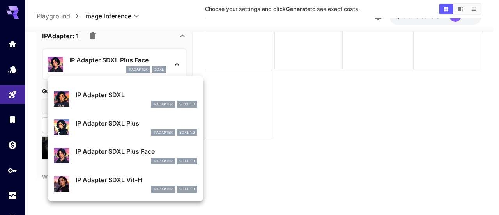
click at [237, 160] on div at bounding box center [249, 107] width 499 height 215
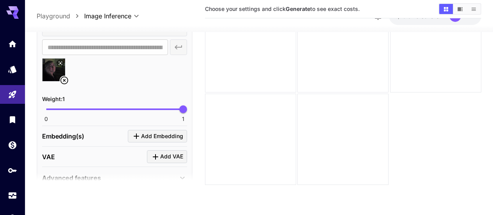
scroll to position [584, 0]
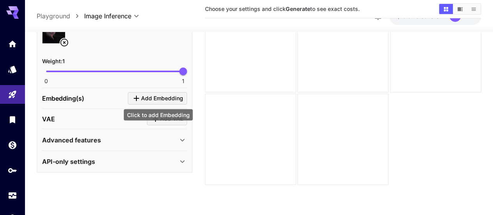
click at [133, 97] on icon "Click to add Embedding" at bounding box center [136, 97] width 9 height 9
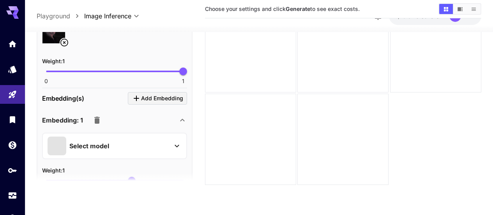
click at [124, 136] on div "Select model" at bounding box center [109, 145] width 122 height 19
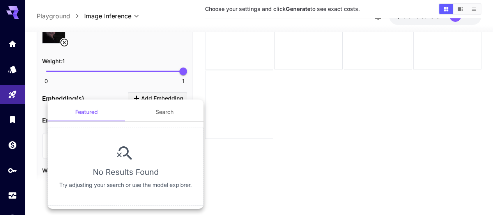
click at [127, 80] on div at bounding box center [249, 107] width 499 height 215
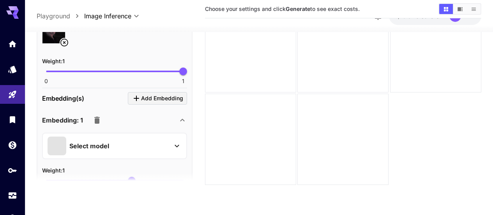
click at [97, 121] on icon "button" at bounding box center [96, 120] width 5 height 7
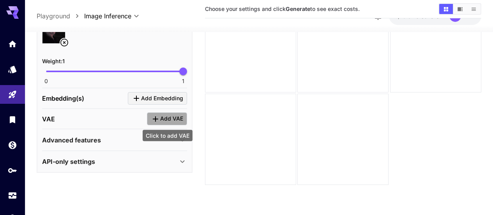
click at [149, 117] on button "Add VAE" at bounding box center [167, 118] width 40 height 13
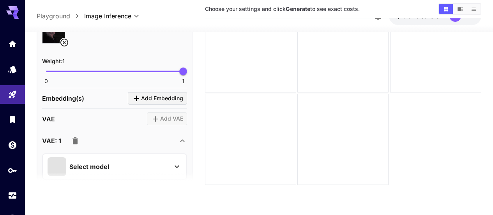
click at [95, 158] on div "Select model" at bounding box center [109, 166] width 122 height 19
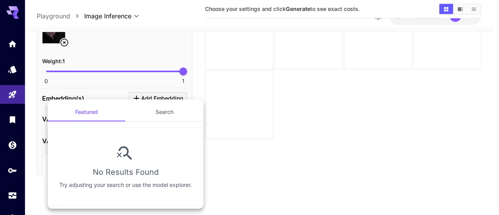
drag, startPoint x: 227, startPoint y: 151, endPoint x: 207, endPoint y: 152, distance: 19.5
click at [226, 151] on div at bounding box center [249, 107] width 499 height 215
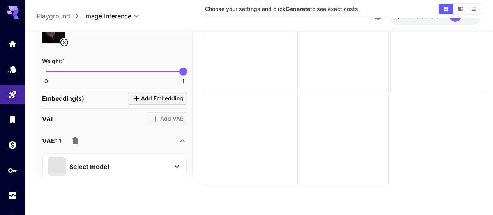
click at [75, 139] on icon "button" at bounding box center [75, 140] width 5 height 7
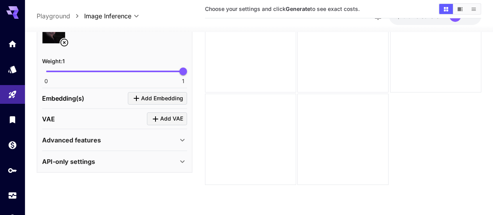
click at [141, 138] on div "Advanced features" at bounding box center [110, 139] width 136 height 9
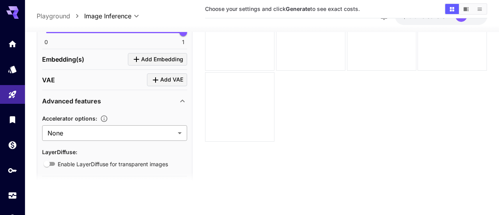
click at [143, 134] on body "**********" at bounding box center [249, 76] width 499 height 276
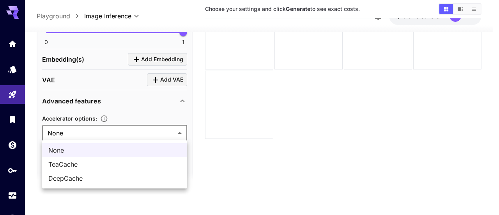
click at [143, 134] on div at bounding box center [249, 107] width 499 height 215
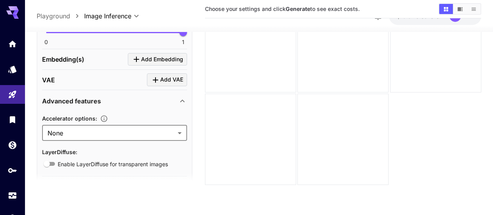
scroll to position [649, 0]
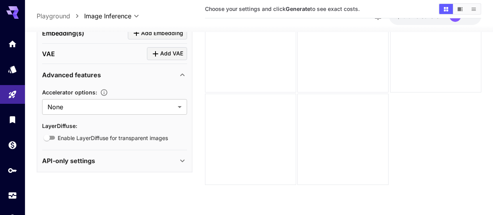
click at [176, 75] on div "Advanced features" at bounding box center [110, 74] width 136 height 9
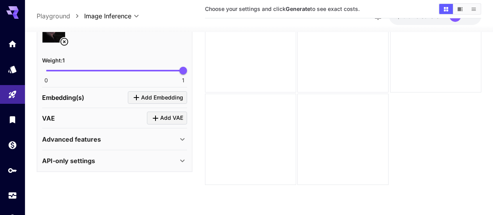
scroll to position [584, 0]
click at [131, 156] on div "API-only settings" at bounding box center [114, 161] width 145 height 19
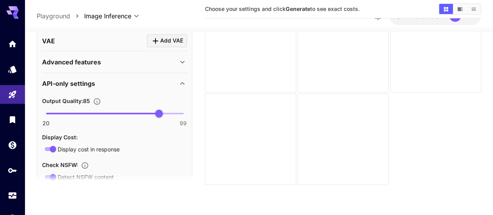
scroll to position [740, 0]
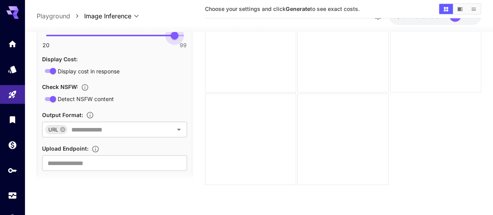
type input "**"
drag, startPoint x: 162, startPoint y: 35, endPoint x: 196, endPoint y: 33, distance: 34.0
click at [196, 33] on main "**********" at bounding box center [259, 87] width 445 height 221
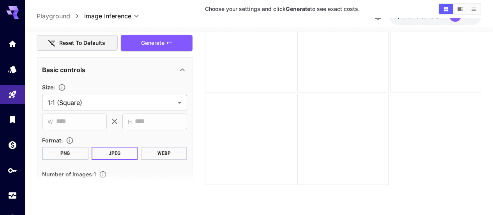
scroll to position [246, 0]
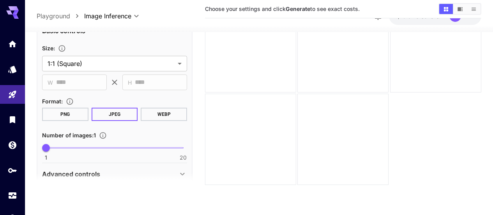
type input "*"
click at [73, 145] on span "1 20 1" at bounding box center [114, 148] width 137 height 12
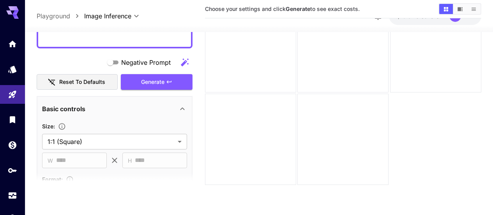
scroll to position [129, 0]
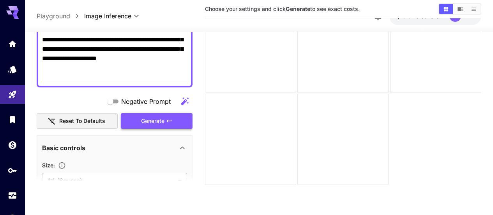
click at [160, 119] on span "Generate" at bounding box center [152, 121] width 23 height 10
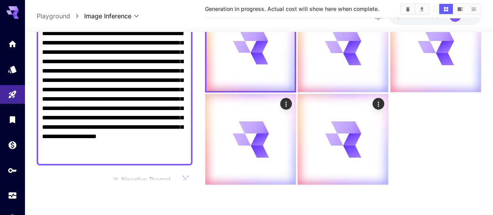
scroll to position [0, 0]
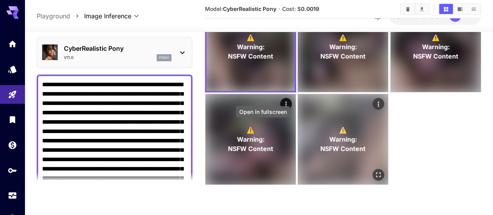
click at [373, 169] on button "Open in fullscreen" at bounding box center [379, 175] width 12 height 12
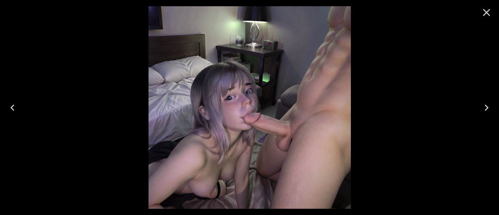
click at [489, 15] on icon "Close" at bounding box center [486, 12] width 7 height 7
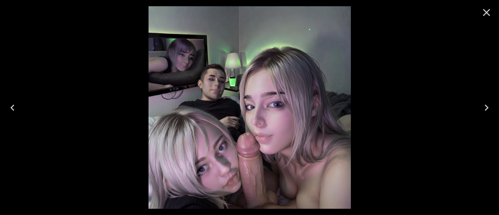
click at [486, 10] on icon "Close" at bounding box center [486, 12] width 12 height 12
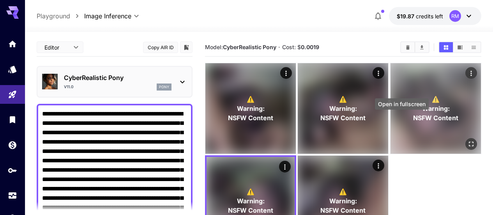
click at [467, 140] on icon "Open in fullscreen" at bounding box center [471, 144] width 8 height 8
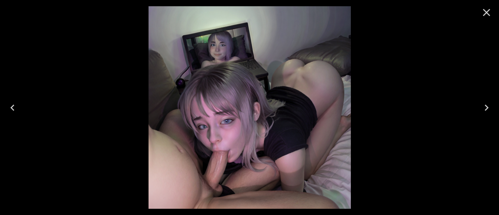
click at [486, 17] on icon "Close" at bounding box center [486, 12] width 12 height 12
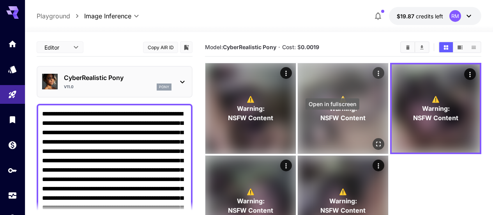
click at [375, 140] on icon "Open in fullscreen" at bounding box center [379, 144] width 8 height 8
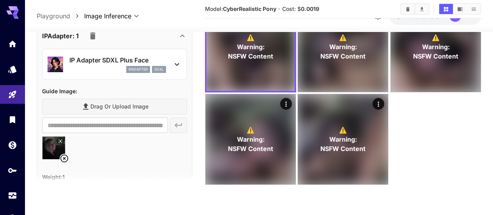
scroll to position [429, 0]
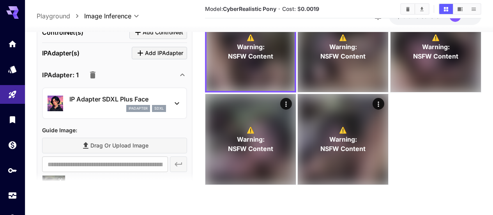
click at [92, 76] on icon "button" at bounding box center [92, 74] width 5 height 7
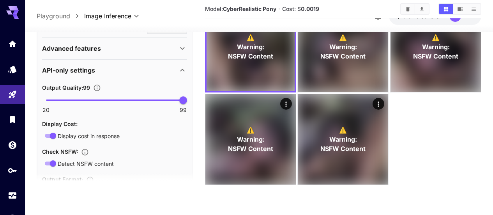
scroll to position [457, 0]
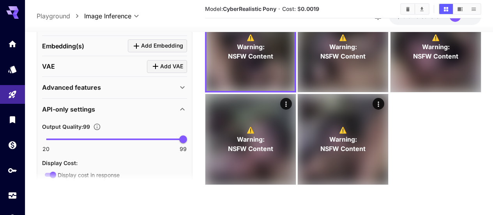
click at [184, 105] on icon at bounding box center [182, 108] width 9 height 9
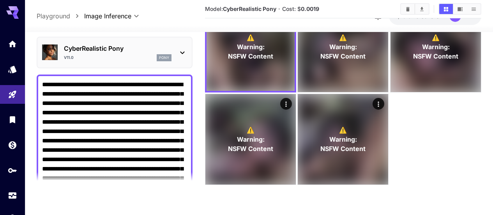
scroll to position [0, 0]
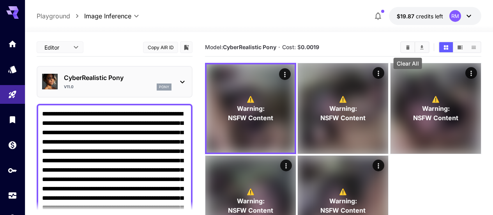
click at [409, 51] on button "Clear All" at bounding box center [408, 47] width 14 height 10
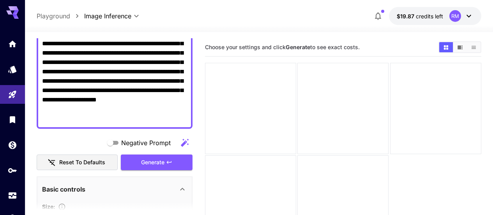
scroll to position [156, 0]
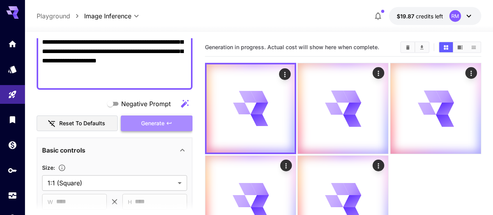
click at [171, 127] on button "Generate" at bounding box center [157, 123] width 72 height 16
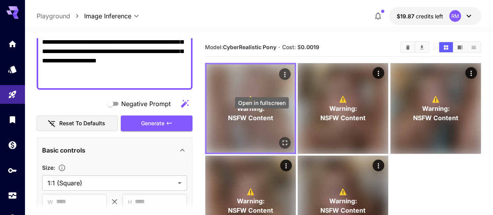
click at [281, 139] on icon "Open in fullscreen" at bounding box center [285, 143] width 8 height 8
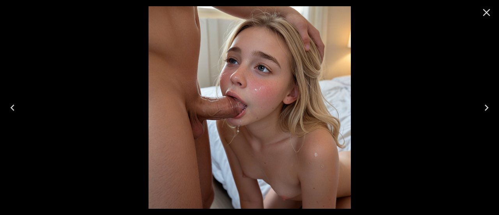
click at [490, 105] on icon "Next" at bounding box center [486, 107] width 12 height 12
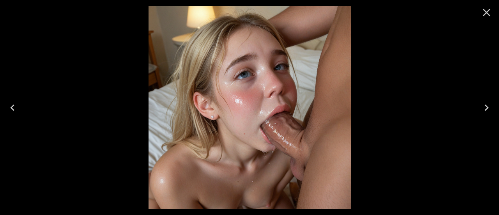
click at [490, 105] on icon "Next" at bounding box center [486, 107] width 12 height 12
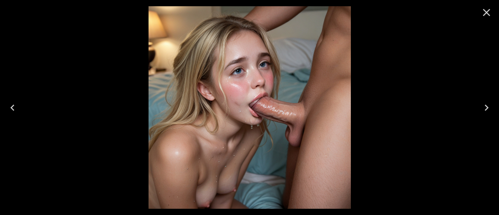
click at [490, 105] on icon "Next" at bounding box center [486, 107] width 12 height 12
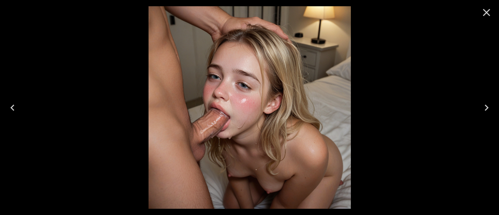
click at [488, 108] on icon "Next" at bounding box center [487, 107] width 4 height 6
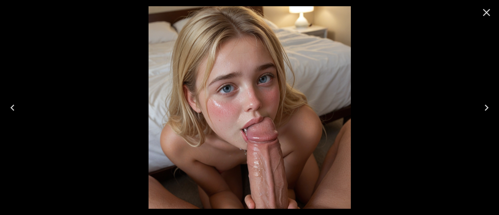
click at [487, 108] on icon "Next" at bounding box center [487, 107] width 4 height 6
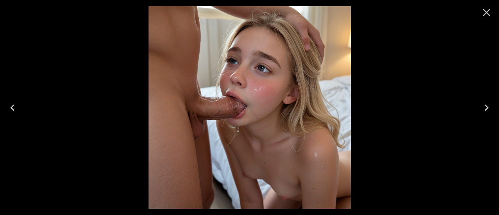
click at [487, 108] on icon "Next" at bounding box center [487, 107] width 4 height 6
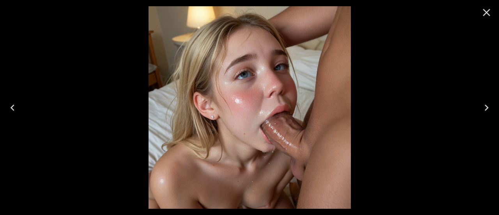
click at [487, 108] on icon "Next" at bounding box center [487, 107] width 4 height 6
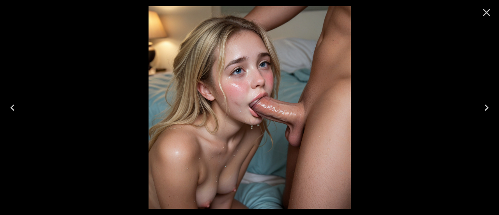
click at [487, 108] on icon "Next" at bounding box center [487, 107] width 4 height 6
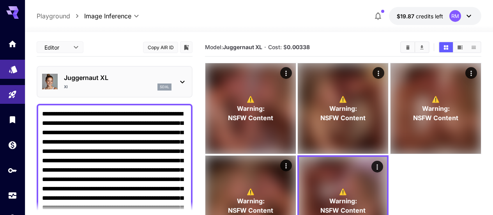
click at [14, 69] on icon "Models" at bounding box center [13, 66] width 8 height 7
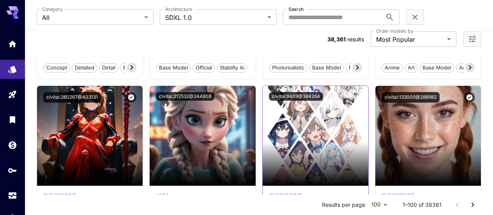
scroll to position [234, 0]
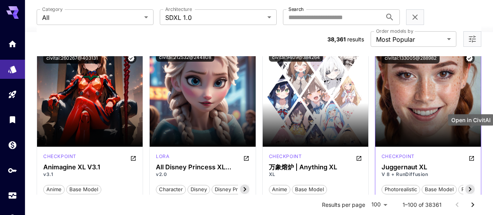
click at [469, 156] on icon "Open in CivitAI" at bounding box center [471, 158] width 5 height 5
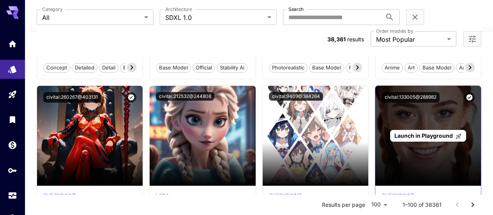
click at [425, 132] on span "Launch in Playground" at bounding box center [424, 135] width 58 height 7
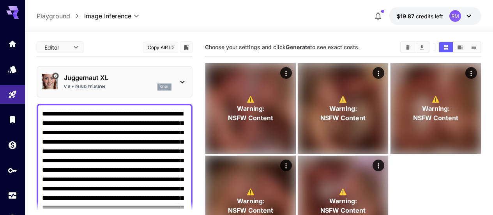
click at [411, 48] on button "Clear All" at bounding box center [408, 47] width 14 height 10
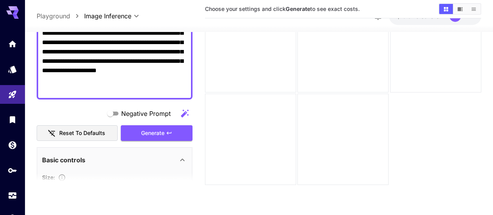
scroll to position [234, 0]
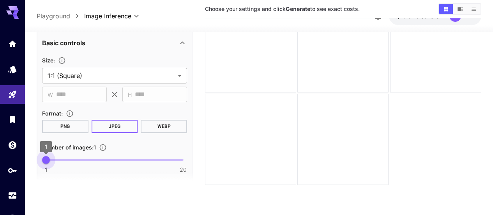
type input "*"
drag, startPoint x: 74, startPoint y: 161, endPoint x: 0, endPoint y: 159, distance: 74.1
click at [0, 159] on div "**********" at bounding box center [246, 76] width 493 height 276
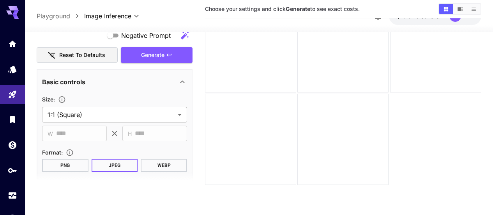
scroll to position [117, 0]
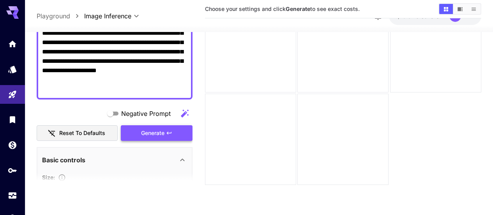
click at [169, 130] on icon "button" at bounding box center [169, 133] width 6 height 6
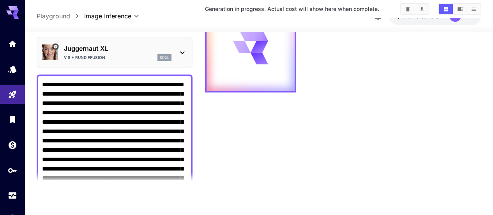
scroll to position [0, 0]
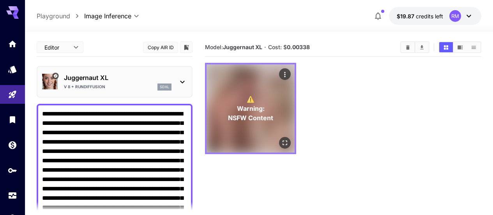
click at [281, 139] on icon "Open in fullscreen" at bounding box center [285, 143] width 8 height 8
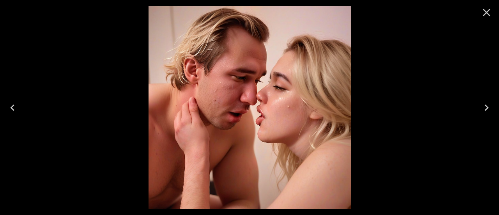
click at [487, 16] on icon "Close" at bounding box center [486, 12] width 12 height 12
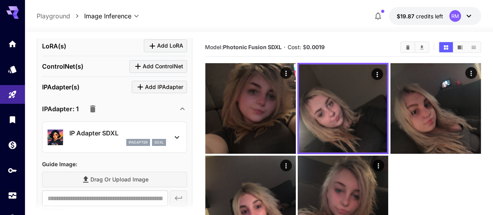
scroll to position [351, 0]
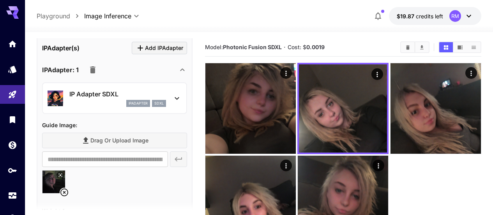
click at [112, 96] on p "IP Adapter SDXL" at bounding box center [117, 93] width 97 height 9
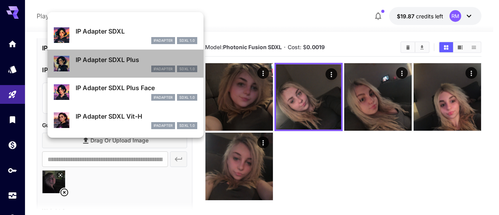
click at [148, 55] on div "IP Adapter SDXL Plus ipAdapter SDXL 1.0" at bounding box center [125, 64] width 143 height 24
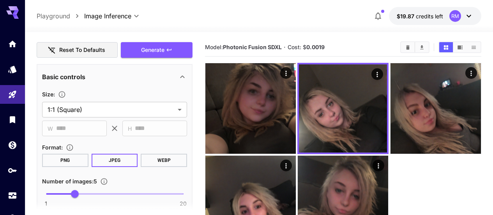
scroll to position [0, 0]
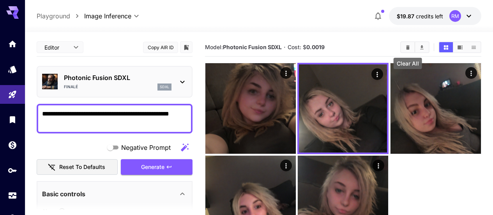
drag, startPoint x: 411, startPoint y: 48, endPoint x: 383, endPoint y: 58, distance: 29.3
click at [411, 48] on icon "Clear All" at bounding box center [408, 47] width 6 height 6
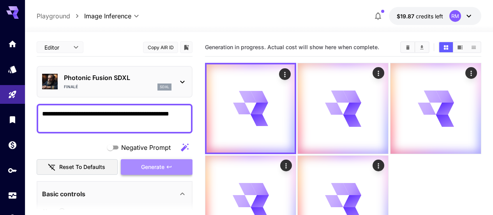
click at [157, 170] on span "Generate" at bounding box center [152, 167] width 23 height 10
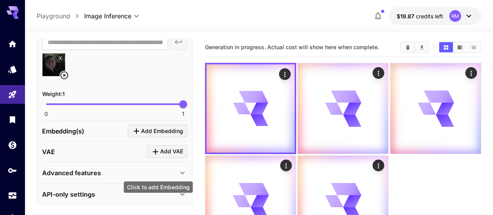
scroll to position [429, 0]
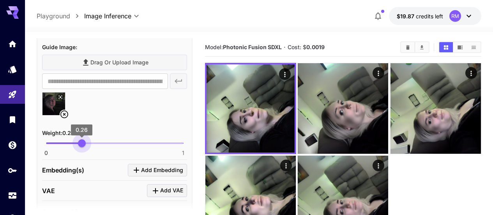
type input "****"
drag, startPoint x: 186, startPoint y: 140, endPoint x: 80, endPoint y: 133, distance: 105.5
click at [80, 139] on span "0.25" at bounding box center [80, 143] width 8 height 8
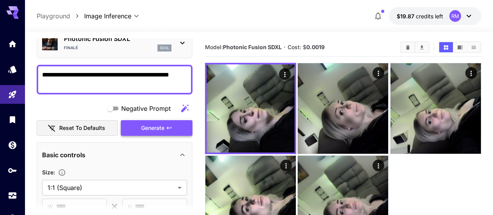
scroll to position [0, 0]
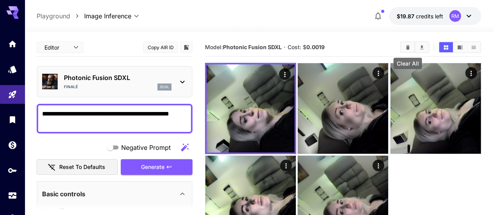
click at [406, 46] on icon "Clear All" at bounding box center [408, 47] width 6 height 6
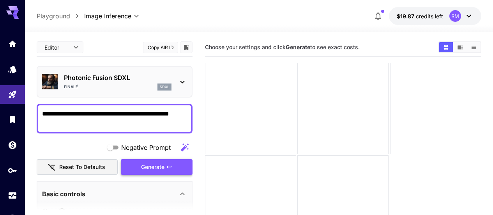
click at [167, 165] on icon "button" at bounding box center [169, 167] width 6 height 6
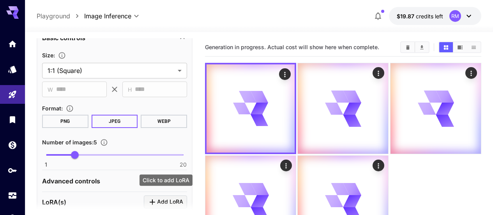
scroll to position [195, 0]
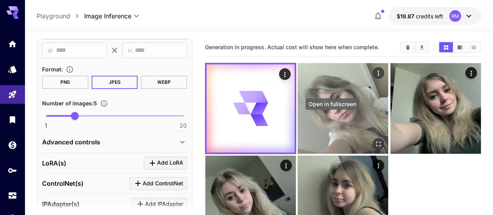
click at [375, 140] on icon "Open in fullscreen" at bounding box center [379, 144] width 8 height 8
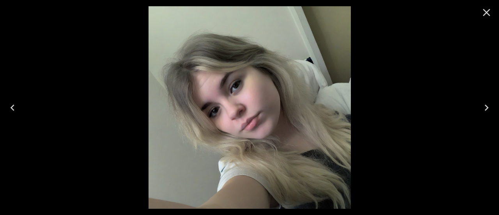
click at [487, 12] on icon "Close" at bounding box center [486, 12] width 7 height 7
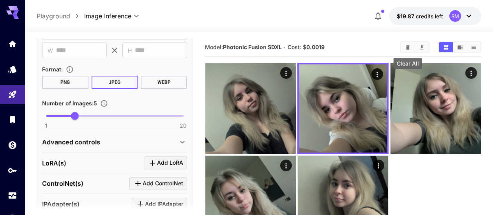
click at [405, 46] on button "Clear All" at bounding box center [408, 47] width 14 height 10
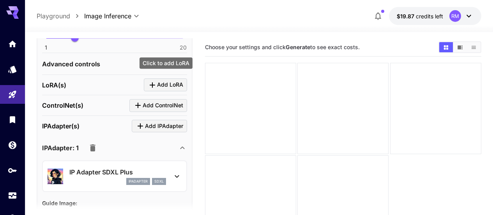
scroll to position [351, 0]
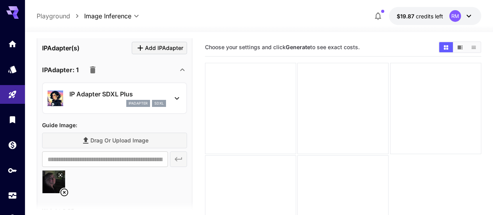
click at [152, 101] on div "sdxl" at bounding box center [159, 103] width 14 height 7
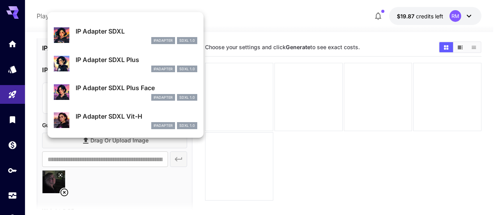
click at [139, 121] on div "IP Adapter SDXL Vit-H ipAdapter SDXL 1.0" at bounding box center [137, 120] width 122 height 18
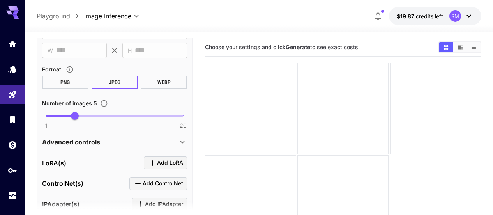
scroll to position [117, 0]
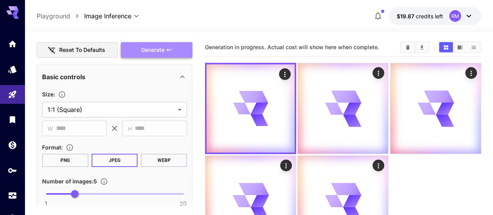
click at [184, 54] on button "Generate" at bounding box center [157, 50] width 72 height 16
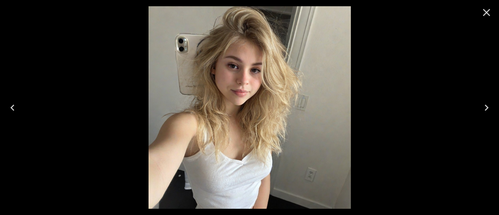
click at [485, 15] on icon "Close" at bounding box center [486, 12] width 12 height 12
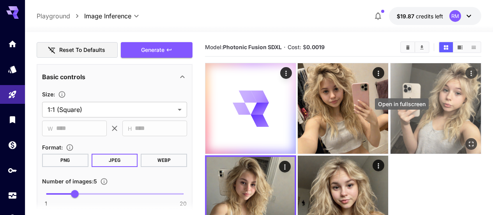
click at [467, 140] on icon "Open in fullscreen" at bounding box center [471, 144] width 8 height 8
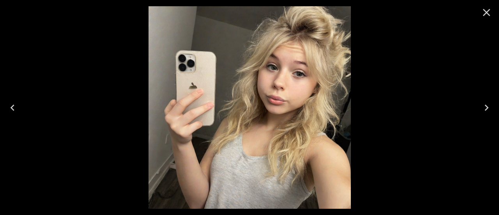
click at [492, 16] on icon "Close" at bounding box center [486, 12] width 12 height 12
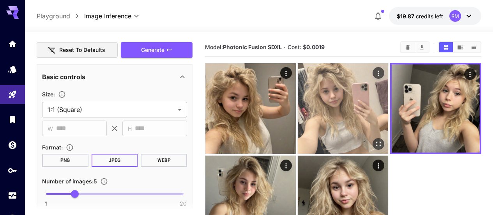
click at [373, 138] on button "Open in fullscreen" at bounding box center [379, 144] width 12 height 12
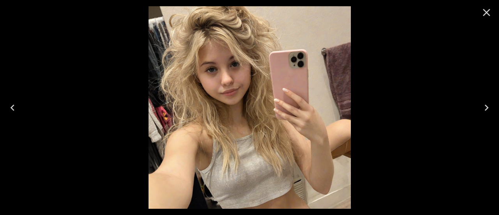
click at [489, 14] on icon "Close" at bounding box center [486, 12] width 12 height 12
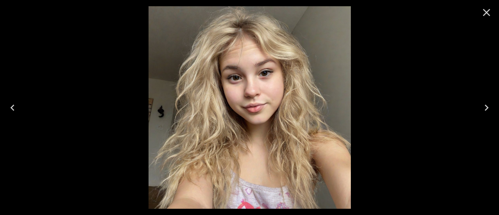
click at [493, 16] on button "Close" at bounding box center [486, 12] width 19 height 19
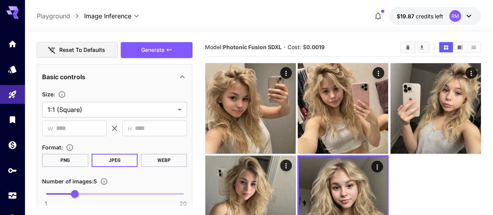
scroll to position [156, 0]
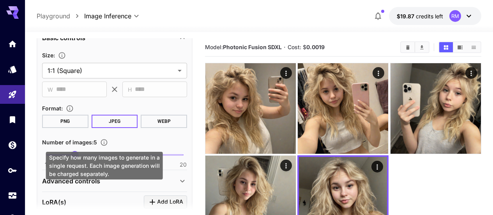
click at [104, 143] on icon "Specify how many images to generate in a single request. Each image generation …" at bounding box center [104, 142] width 7 height 7
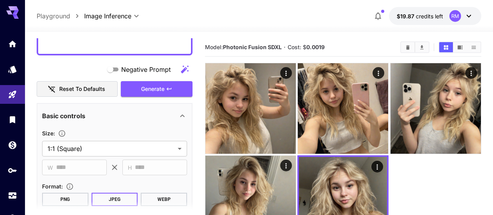
scroll to position [0, 0]
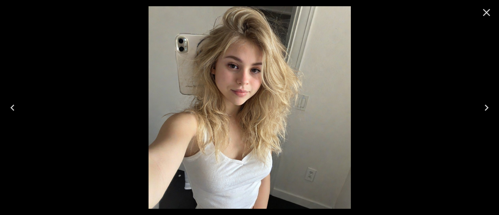
click at [490, 11] on icon "Close" at bounding box center [486, 12] width 12 height 12
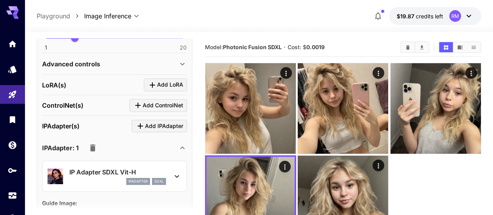
scroll to position [312, 0]
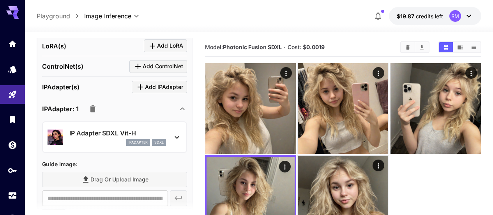
click at [156, 129] on p "IP Adapter SDXL Vit-H" at bounding box center [117, 132] width 97 height 9
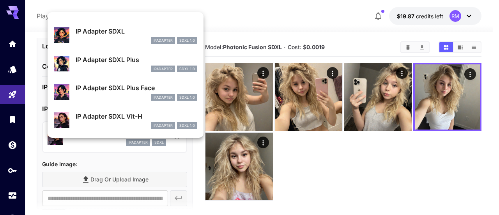
click at [163, 26] on div "IP Adapter SDXL ipAdapter SDXL 1.0" at bounding box center [125, 35] width 143 height 24
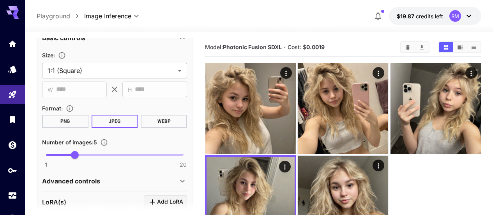
scroll to position [117, 0]
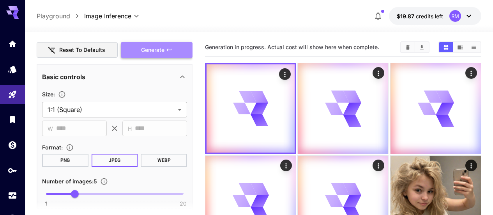
click at [173, 56] on button "Generate" at bounding box center [157, 50] width 72 height 16
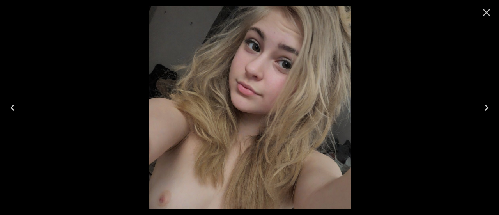
click at [488, 11] on icon "Close" at bounding box center [486, 12] width 12 height 12
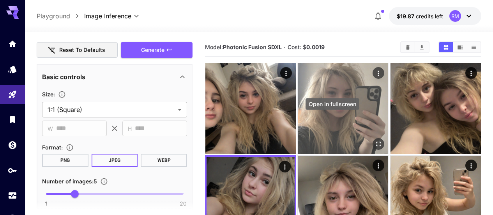
click at [375, 140] on icon "Open in fullscreen" at bounding box center [379, 144] width 8 height 8
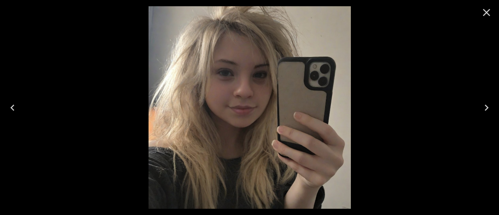
click at [493, 14] on button "Close" at bounding box center [486, 12] width 19 height 19
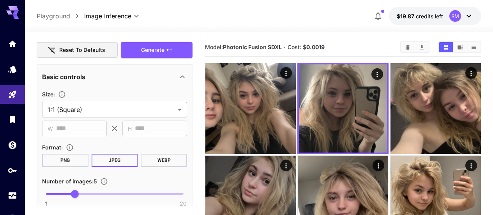
scroll to position [78, 0]
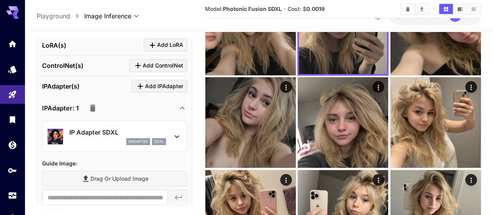
click at [90, 104] on icon "button" at bounding box center [92, 107] width 5 height 7
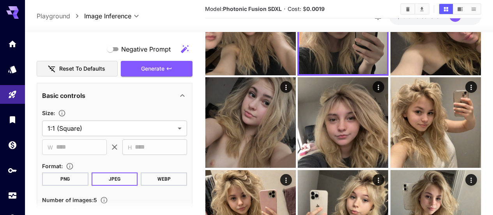
scroll to position [58, 0]
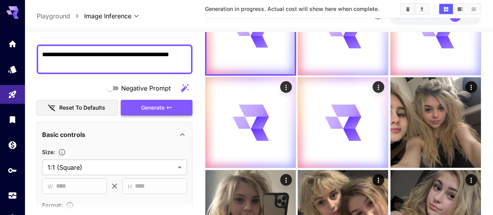
click at [177, 82] on div "Negative Prompt Reset to defaults Generate" at bounding box center [115, 97] width 156 height 35
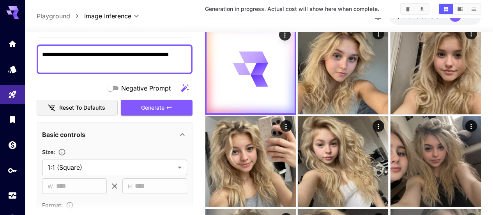
scroll to position [0, 0]
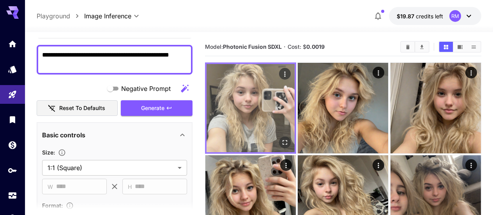
click at [281, 138] on icon "Open in fullscreen" at bounding box center [285, 142] width 8 height 8
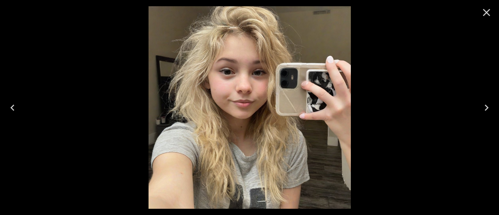
click at [488, 12] on icon "Close" at bounding box center [486, 12] width 12 height 12
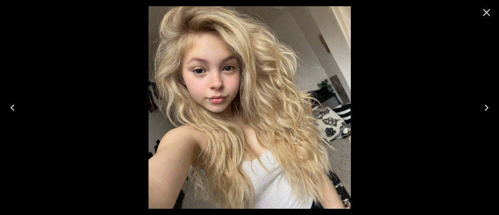
click at [486, 7] on icon "Close" at bounding box center [486, 12] width 12 height 12
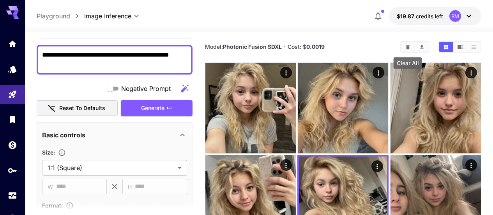
click at [406, 44] on icon "Clear All" at bounding box center [408, 47] width 6 height 6
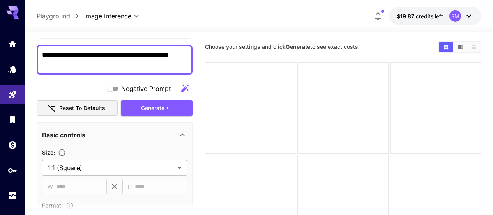
click at [162, 66] on textarea "**********" at bounding box center [114, 59] width 145 height 19
click at [116, 57] on textarea "**********" at bounding box center [114, 59] width 145 height 19
click at [133, 56] on textarea "**********" at bounding box center [114, 59] width 145 height 19
type textarea "**********"
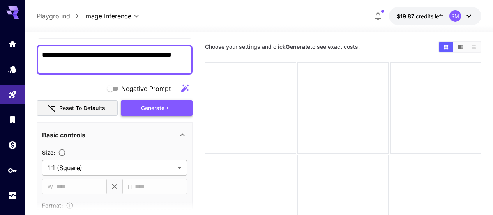
click at [153, 105] on span "Generate" at bounding box center [152, 108] width 23 height 10
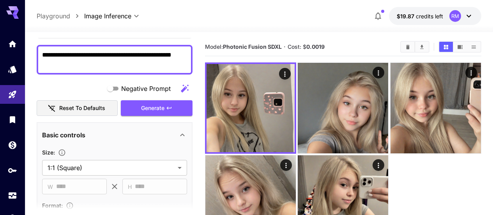
scroll to position [0, 0]
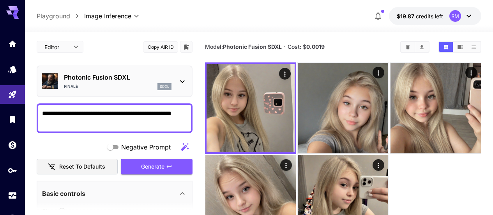
click at [185, 92] on div "Photonic Fusion SDXL Finalé sdxl" at bounding box center [114, 81] width 145 height 24
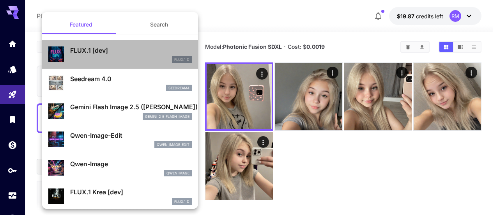
click at [139, 45] on div "FLUX.1 [dev] FLUX.1 D" at bounding box center [119, 54] width 143 height 24
type input "**"
type input "***"
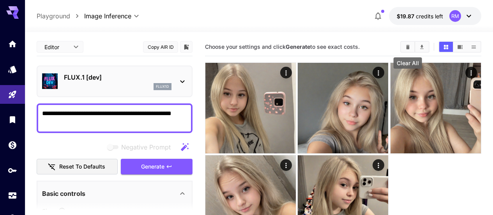
click at [410, 46] on icon "Clear All" at bounding box center [408, 47] width 6 height 6
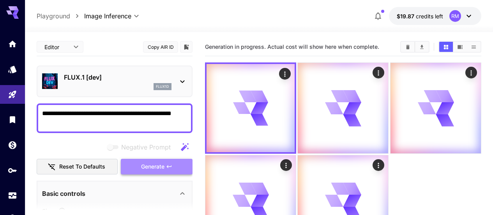
click at [188, 167] on button "Generate" at bounding box center [157, 167] width 72 height 16
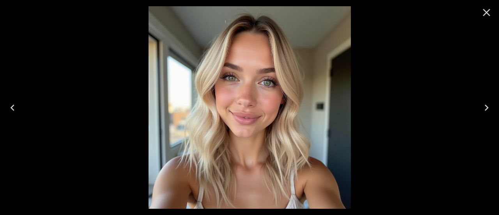
click at [485, 12] on icon "Close" at bounding box center [486, 12] width 12 height 12
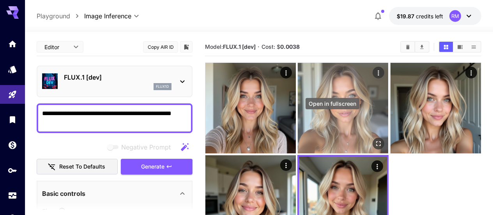
click at [373, 138] on button "Open in fullscreen" at bounding box center [379, 144] width 12 height 12
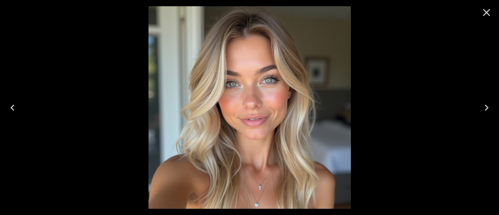
click at [488, 11] on icon "Close" at bounding box center [486, 12] width 7 height 7
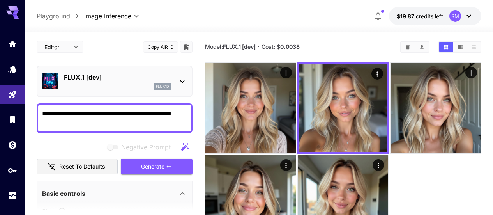
click at [124, 119] on textarea "**********" at bounding box center [114, 118] width 145 height 19
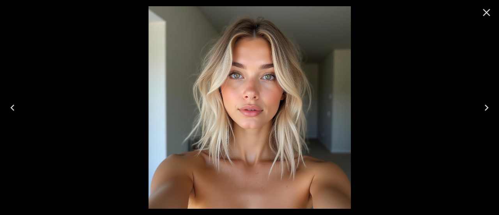
click at [490, 12] on icon "Close" at bounding box center [486, 12] width 12 height 12
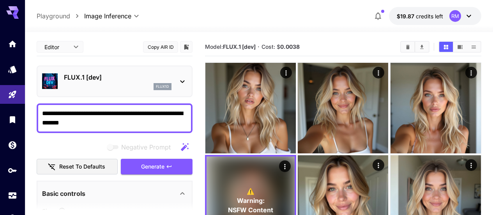
click at [403, 46] on button "Clear All" at bounding box center [408, 47] width 14 height 10
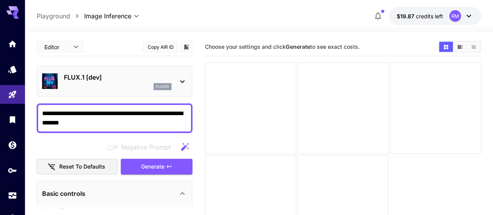
click at [140, 119] on textarea "**********" at bounding box center [114, 118] width 145 height 19
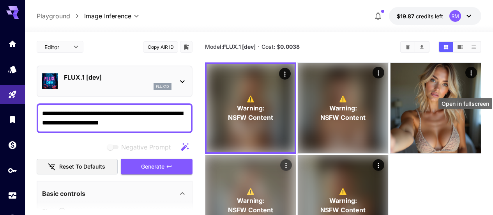
type textarea "**********"
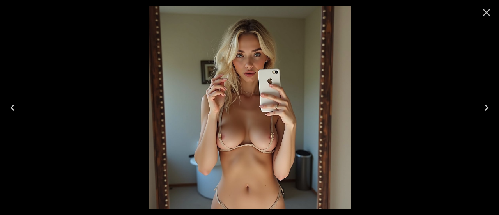
click at [485, 12] on icon "Close" at bounding box center [486, 12] width 7 height 7
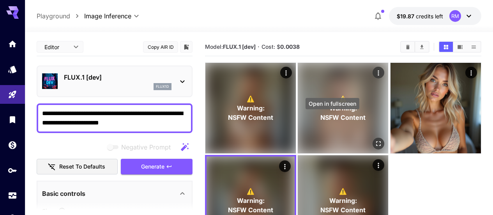
click at [377, 141] on icon "Open in fullscreen" at bounding box center [379, 143] width 5 height 5
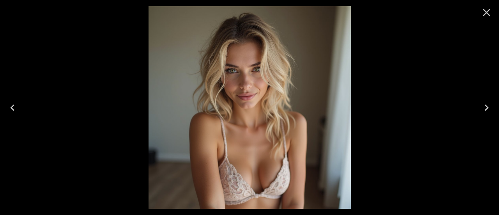
click at [485, 10] on icon "Close" at bounding box center [486, 12] width 7 height 7
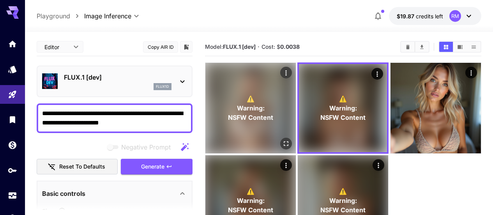
click at [282, 140] on icon "Open in fullscreen" at bounding box center [286, 144] width 8 height 8
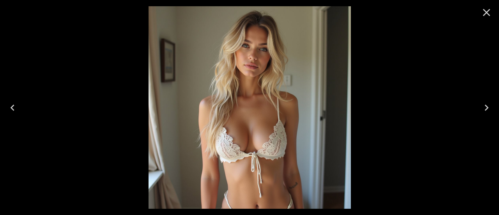
click at [487, 10] on icon "Close" at bounding box center [486, 12] width 12 height 12
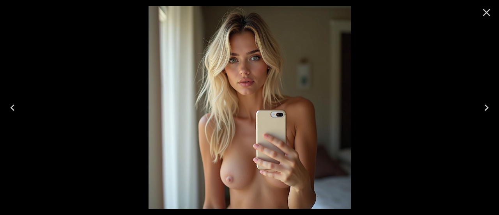
click at [488, 12] on icon "Close" at bounding box center [486, 12] width 12 height 12
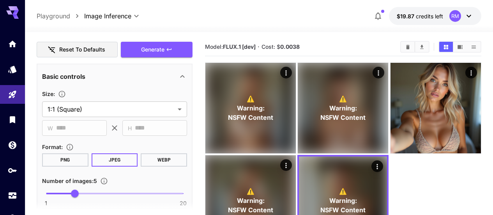
scroll to position [156, 0]
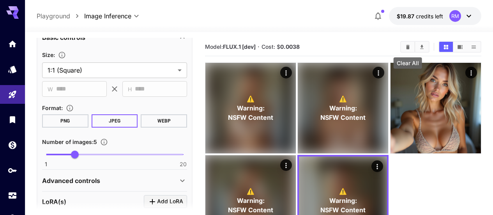
click at [410, 49] on icon "Clear All" at bounding box center [408, 47] width 6 height 6
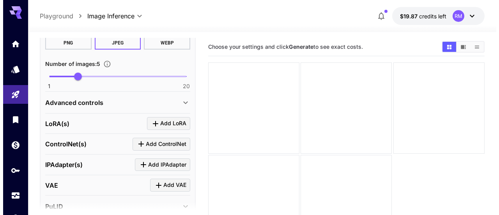
scroll to position [293, 0]
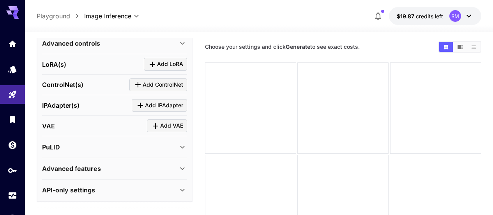
click at [163, 57] on div "LoRA(s) Add LoRA" at bounding box center [114, 64] width 145 height 21
click at [163, 64] on span "Add LoRA" at bounding box center [170, 64] width 26 height 10
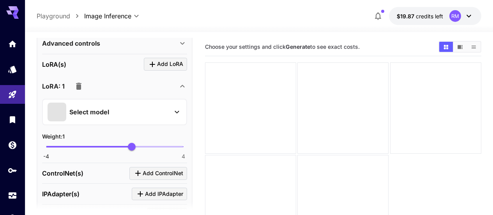
click at [119, 113] on div "Select model" at bounding box center [109, 112] width 122 height 19
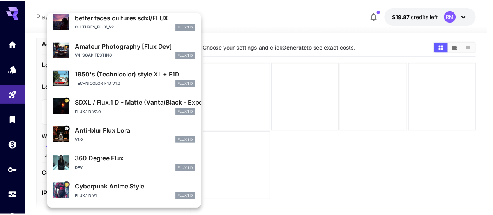
scroll to position [0, 0]
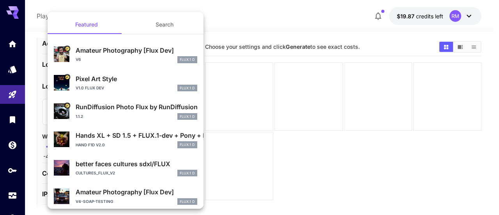
click at [304, 151] on div at bounding box center [249, 107] width 499 height 215
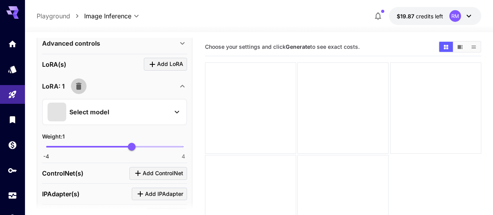
click at [79, 83] on icon "button" at bounding box center [78, 85] width 9 height 9
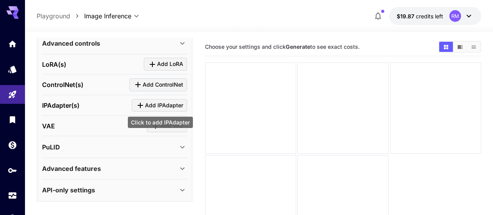
click at [149, 102] on span "Add IPAdapter" at bounding box center [164, 106] width 38 height 10
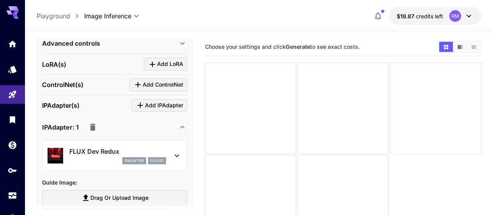
click at [101, 153] on p "FLUX Dev Redux" at bounding box center [117, 151] width 97 height 9
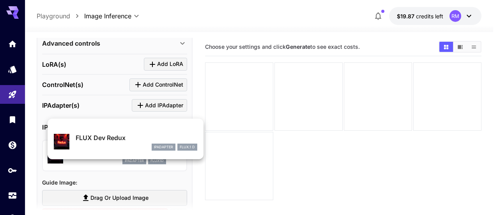
click at [111, 169] on div at bounding box center [249, 107] width 499 height 215
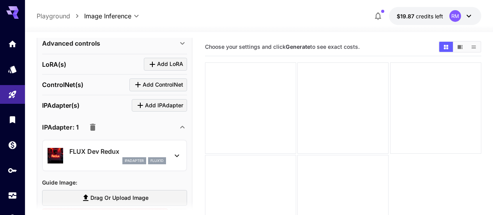
scroll to position [332, 0]
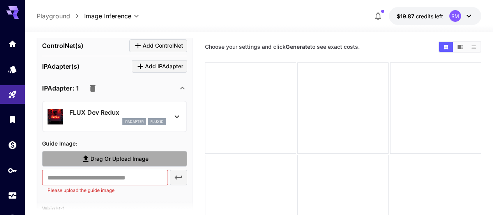
click at [117, 160] on span "Drag or upload image" at bounding box center [119, 159] width 58 height 10
click at [0, 0] on input "Drag or upload image" at bounding box center [0, 0] width 0 height 0
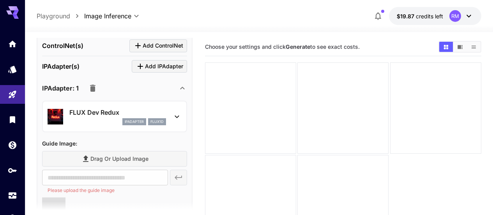
scroll to position [410, 0]
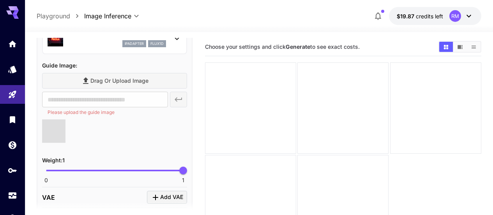
type input "**********"
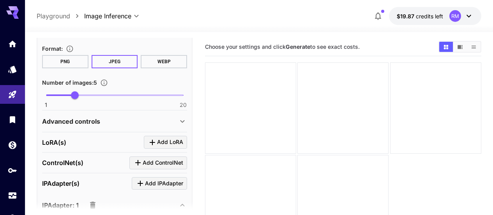
scroll to position [293, 0]
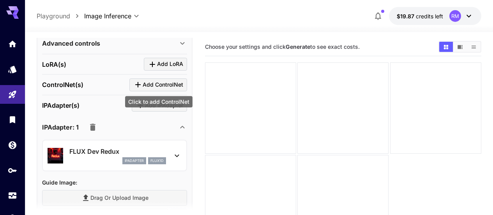
click at [149, 86] on span "Add ControlNet" at bounding box center [163, 85] width 41 height 10
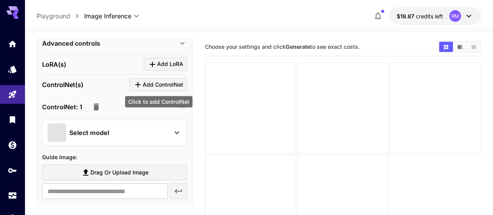
click at [137, 82] on icon "Click to add ControlNet" at bounding box center [137, 84] width 9 height 9
click at [89, 83] on div "ControlNet(s) Add ControlNet" at bounding box center [114, 84] width 145 height 13
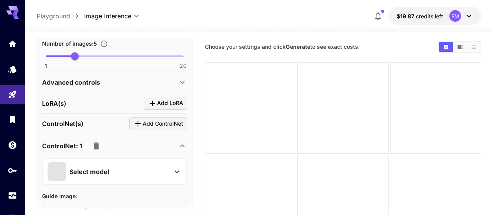
click at [136, 168] on div "Select model" at bounding box center [109, 171] width 122 height 19
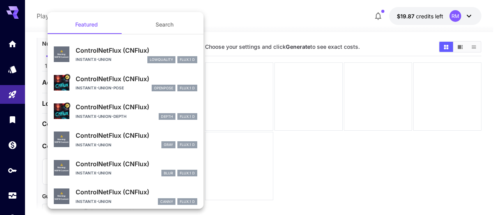
click at [399, 195] on div at bounding box center [249, 107] width 499 height 215
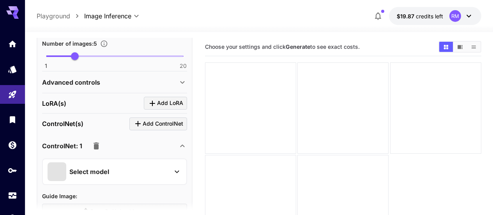
click at [99, 144] on icon "button" at bounding box center [96, 145] width 9 height 9
click at [95, 144] on icon "button" at bounding box center [96, 145] width 5 height 7
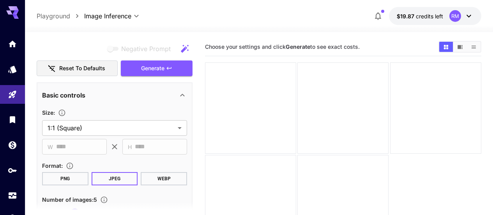
scroll to position [59, 0]
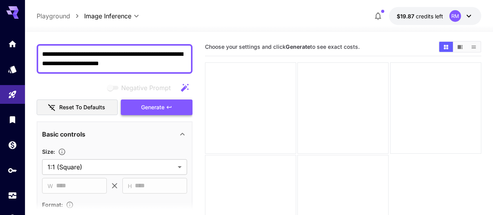
click at [164, 110] on span "Generate" at bounding box center [152, 108] width 23 height 10
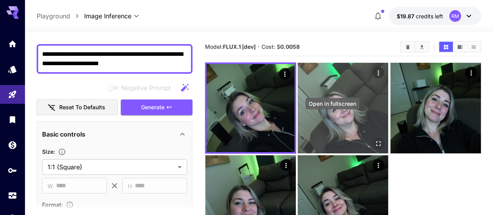
click at [375, 140] on icon "Open in fullscreen" at bounding box center [379, 144] width 8 height 8
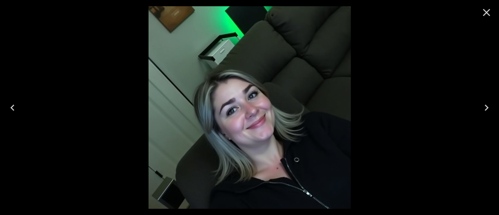
click at [490, 11] on icon "Close" at bounding box center [486, 12] width 12 height 12
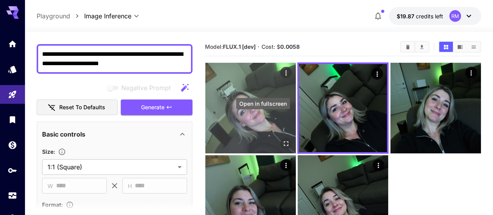
click at [280, 138] on button "Open in fullscreen" at bounding box center [286, 144] width 12 height 12
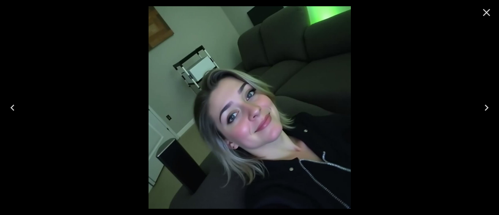
click at [490, 14] on icon "Close" at bounding box center [486, 12] width 12 height 12
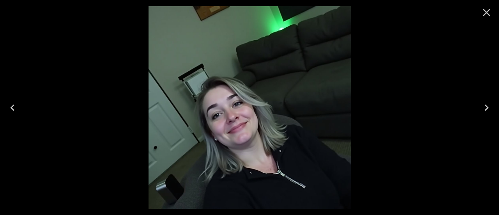
click at [487, 10] on icon "Close" at bounding box center [486, 12] width 12 height 12
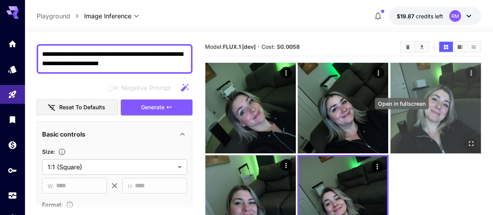
click at [469, 141] on icon "Open in fullscreen" at bounding box center [471, 143] width 5 height 5
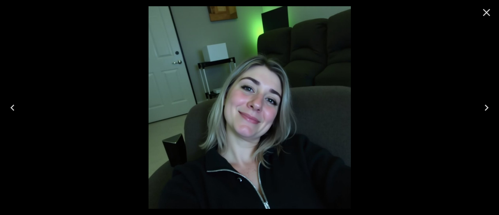
click at [490, 21] on button "Close" at bounding box center [486, 12] width 19 height 19
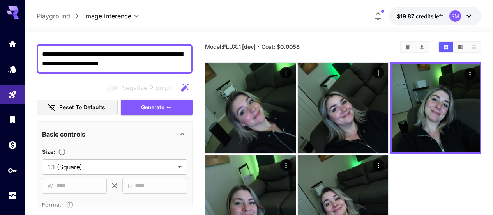
click at [156, 61] on textarea "**********" at bounding box center [114, 59] width 145 height 19
click at [165, 101] on button "Generate" at bounding box center [157, 107] width 72 height 16
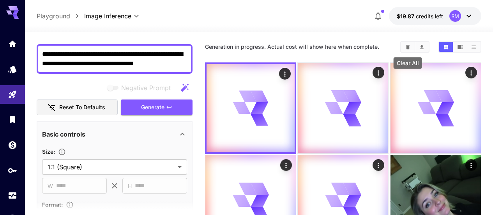
click at [407, 46] on icon "Clear All" at bounding box center [408, 46] width 4 height 4
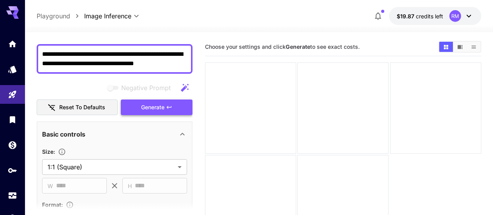
click at [162, 102] on button "Generate" at bounding box center [157, 107] width 72 height 16
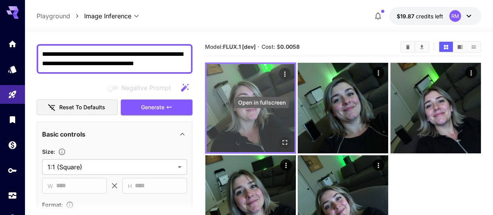
click at [281, 138] on icon "Open in fullscreen" at bounding box center [285, 142] width 8 height 8
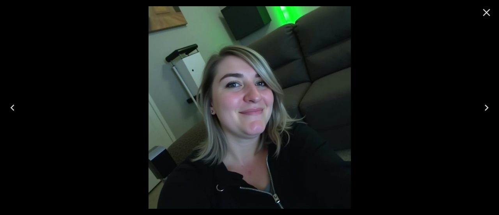
click at [488, 11] on icon "Close" at bounding box center [486, 12] width 7 height 7
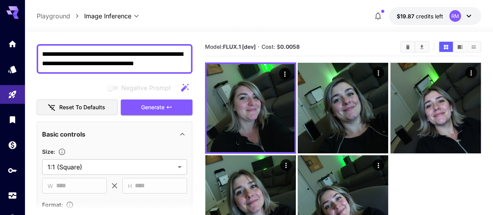
drag, startPoint x: 182, startPoint y: 64, endPoint x: 164, endPoint y: 57, distance: 19.8
click at [164, 57] on textarea "**********" at bounding box center [114, 59] width 145 height 19
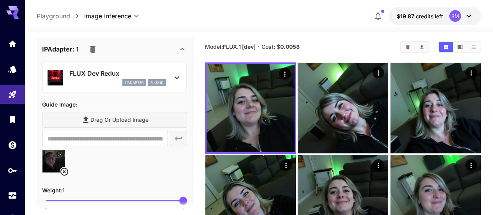
scroll to position [410, 0]
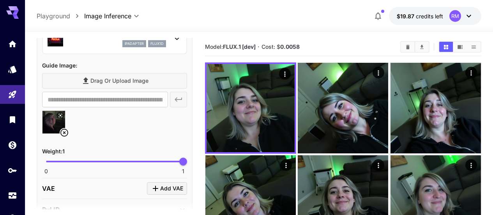
type textarea "**********"
click at [92, 159] on span "0 1 1" at bounding box center [114, 162] width 137 height 12
drag, startPoint x: 94, startPoint y: 160, endPoint x: 80, endPoint y: 162, distance: 13.8
click at [80, 162] on span "0.25" at bounding box center [80, 162] width 8 height 8
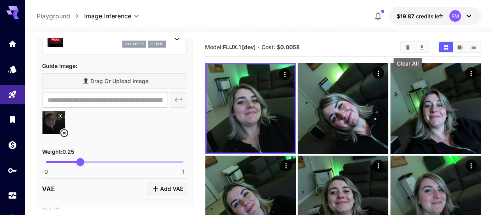
click at [409, 48] on icon "Clear All" at bounding box center [408, 47] width 4 height 4
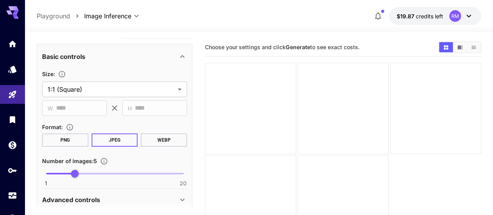
scroll to position [98, 0]
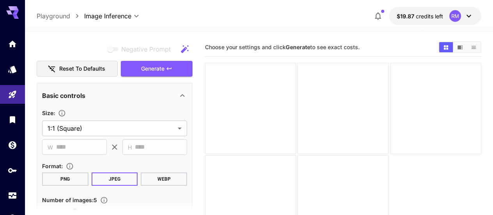
click at [172, 72] on button "Generate" at bounding box center [157, 69] width 72 height 16
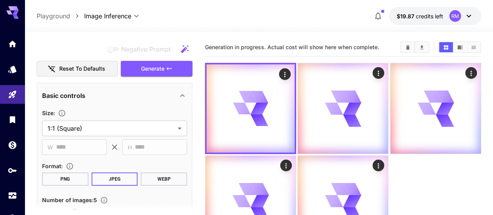
scroll to position [0, 0]
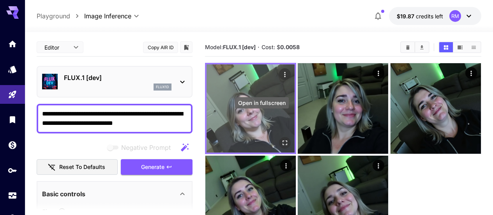
click at [283, 140] on icon "Open in fullscreen" at bounding box center [285, 142] width 5 height 5
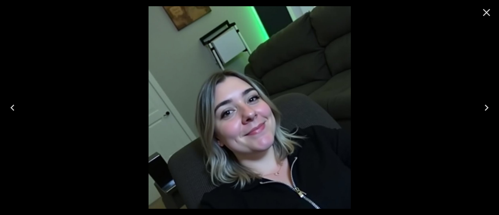
click at [487, 13] on icon "Close" at bounding box center [486, 12] width 7 height 7
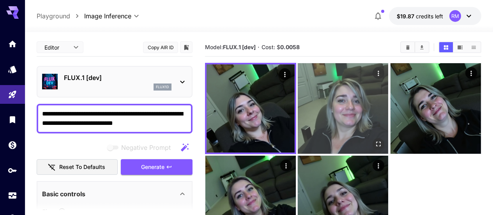
click at [298, 93] on img at bounding box center [343, 108] width 90 height 90
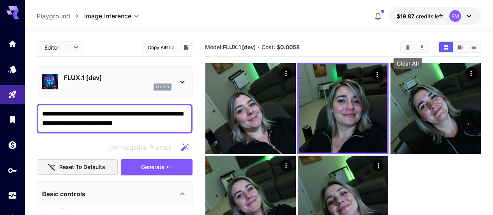
click at [410, 48] on icon "Clear All" at bounding box center [408, 47] width 6 height 6
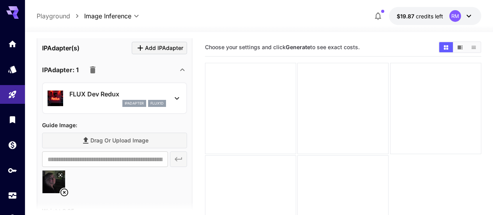
scroll to position [312, 0]
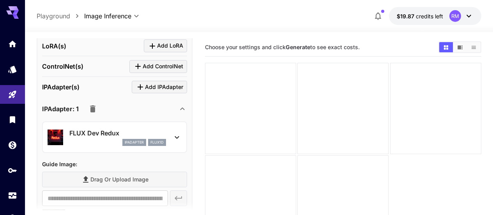
click at [102, 138] on div "FLUX Dev Redux ipAdapter flux1d" at bounding box center [117, 137] width 97 height 18
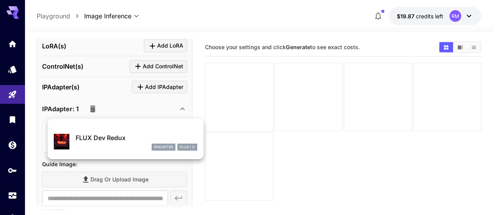
click at [314, 157] on div at bounding box center [249, 107] width 499 height 215
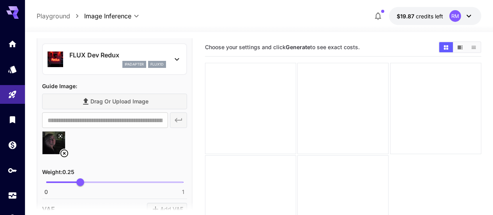
scroll to position [429, 0]
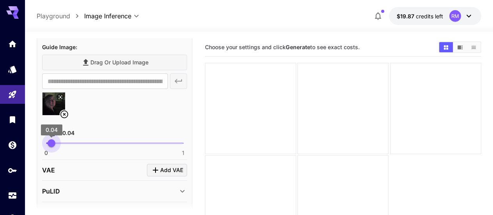
type input "****"
drag, startPoint x: 84, startPoint y: 146, endPoint x: 52, endPoint y: 140, distance: 32.1
click at [52, 140] on span "0.05" at bounding box center [53, 143] width 8 height 8
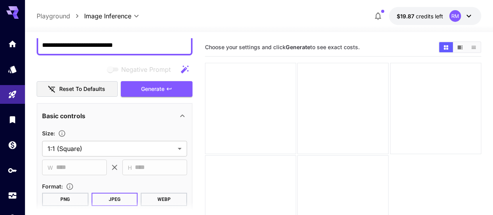
scroll to position [39, 0]
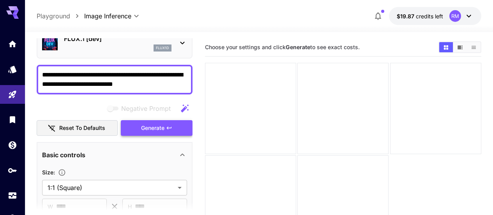
click at [136, 129] on button "Generate" at bounding box center [157, 128] width 72 height 16
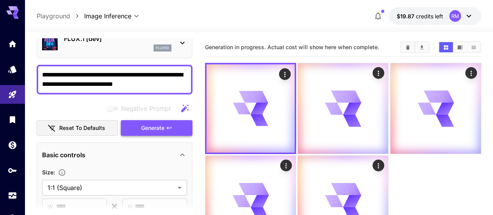
scroll to position [0, 0]
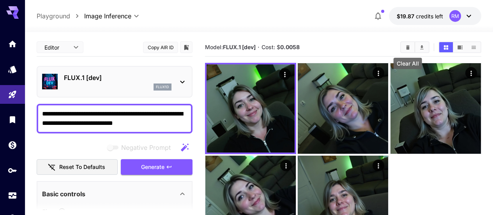
click at [404, 49] on button "Clear All" at bounding box center [408, 47] width 14 height 10
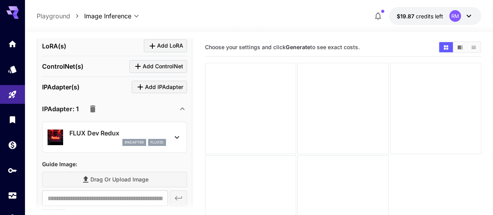
scroll to position [351, 0]
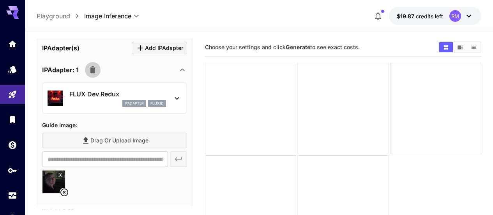
click at [94, 65] on icon "button" at bounding box center [92, 69] width 9 height 9
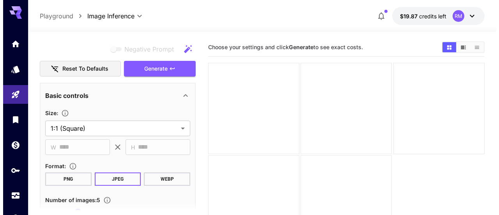
scroll to position [20, 0]
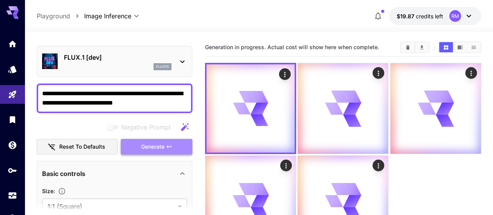
click at [153, 142] on span "Generate" at bounding box center [152, 147] width 23 height 10
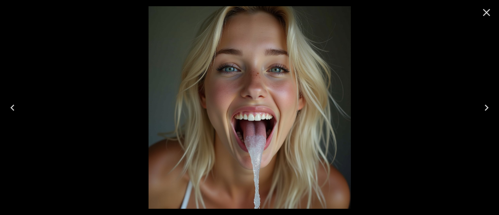
scroll to position [20, 0]
click at [487, 104] on icon "Next" at bounding box center [486, 107] width 12 height 12
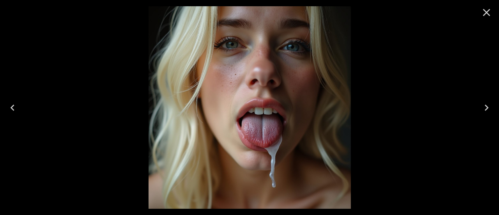
click at [487, 104] on icon "Next" at bounding box center [486, 107] width 12 height 12
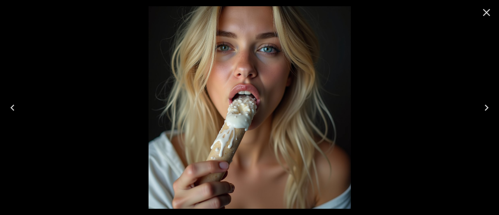
click at [487, 104] on icon "Next" at bounding box center [486, 107] width 12 height 12
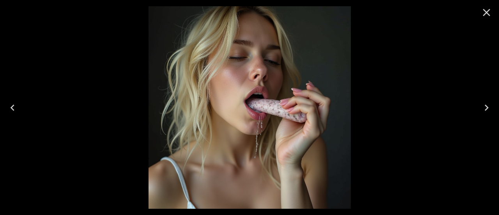
click at [487, 104] on icon "Next" at bounding box center [486, 107] width 12 height 12
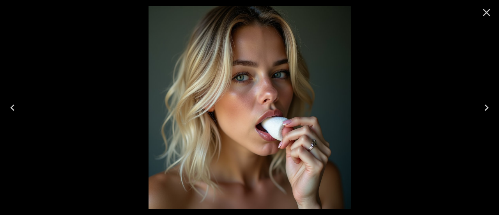
click at [487, 104] on icon "Next" at bounding box center [486, 107] width 12 height 12
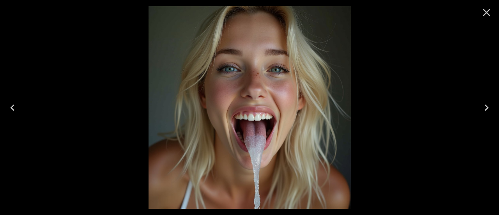
click at [488, 6] on icon "Close" at bounding box center [486, 12] width 12 height 12
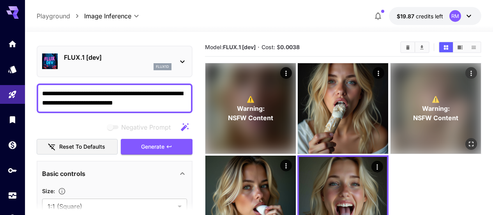
click at [467, 140] on icon "Open in fullscreen" at bounding box center [471, 144] width 8 height 8
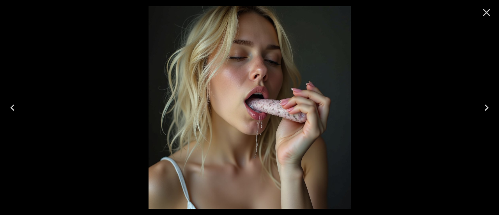
click at [487, 11] on icon "Close" at bounding box center [486, 12] width 7 height 7
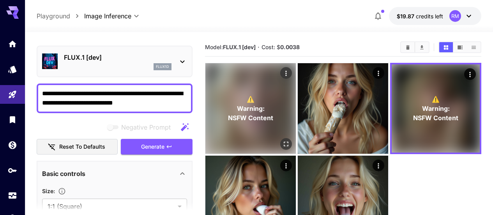
click at [282, 140] on icon "Open in fullscreen" at bounding box center [286, 144] width 8 height 8
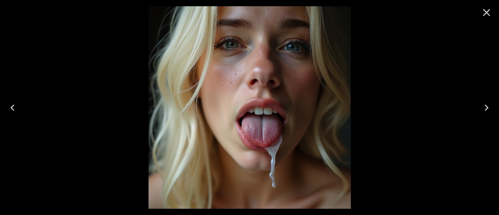
click at [489, 13] on icon "Close" at bounding box center [486, 12] width 12 height 12
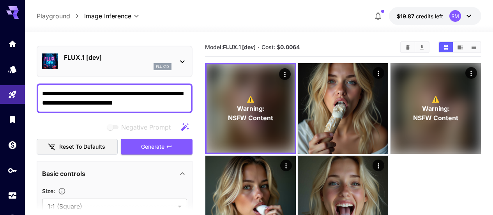
drag, startPoint x: 177, startPoint y: 101, endPoint x: 14, endPoint y: 81, distance: 164.2
click at [14, 81] on div "**********" at bounding box center [246, 138] width 493 height 276
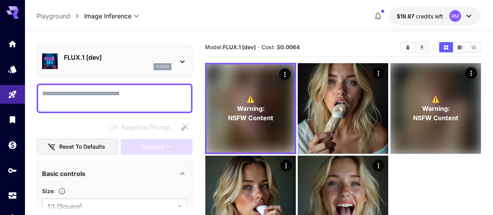
paste textarea "**********"
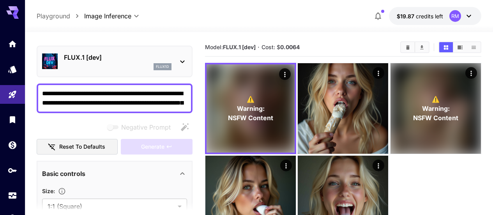
scroll to position [4, 0]
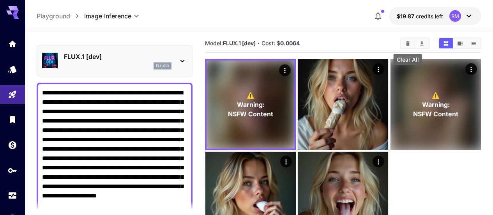
type textarea "**********"
click at [404, 45] on button "Clear All" at bounding box center [408, 43] width 14 height 10
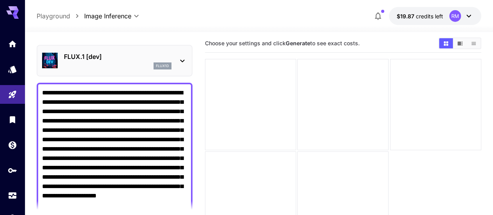
scroll to position [98, 0]
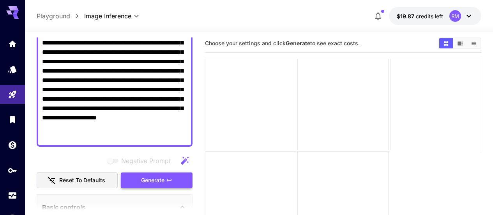
click at [164, 180] on span "Generate" at bounding box center [152, 180] width 23 height 10
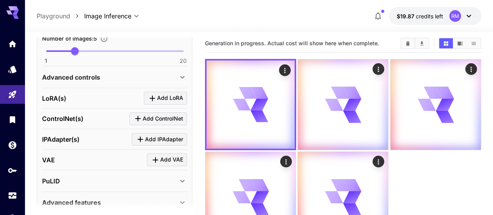
scroll to position [405, 0]
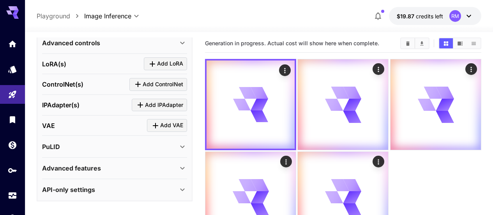
click at [157, 192] on div "API-only settings" at bounding box center [110, 189] width 136 height 9
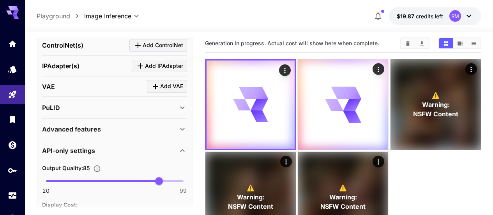
scroll to position [483, 0]
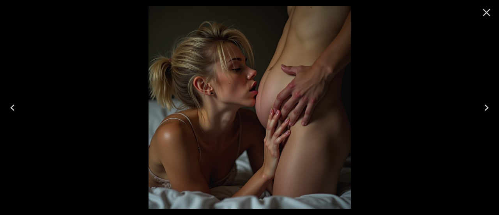
click at [486, 110] on icon "Next" at bounding box center [486, 107] width 12 height 12
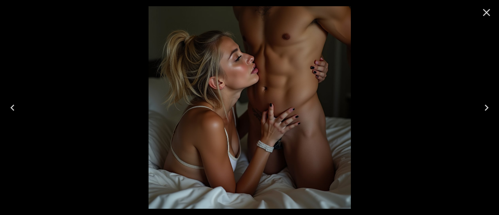
click at [487, 110] on icon "Next" at bounding box center [486, 107] width 12 height 12
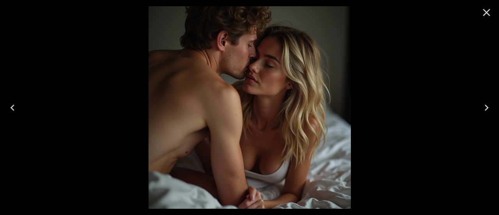
click at [487, 110] on icon "Next" at bounding box center [486, 107] width 12 height 12
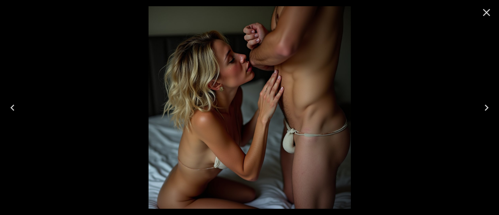
click at [487, 110] on icon "Next" at bounding box center [486, 107] width 12 height 12
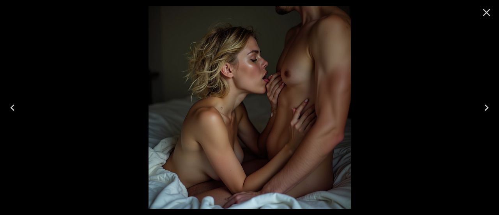
click at [487, 110] on icon "Next" at bounding box center [486, 107] width 12 height 12
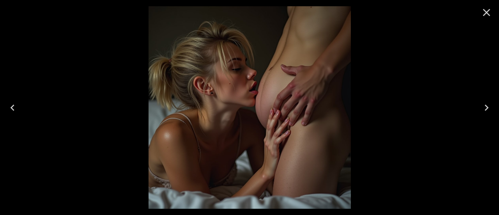
click at [487, 110] on icon "Next" at bounding box center [486, 107] width 12 height 12
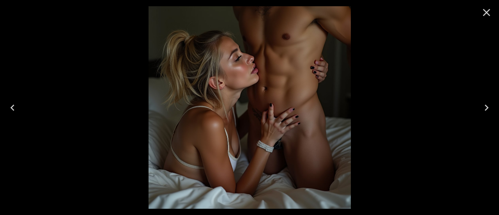
click at [486, 110] on icon "Next" at bounding box center [486, 107] width 12 height 12
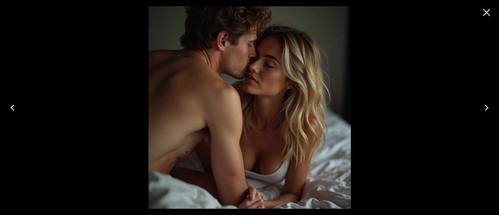
click at [489, 8] on icon "Close" at bounding box center [486, 12] width 12 height 12
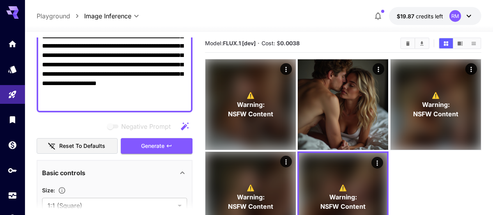
scroll to position [94, 0]
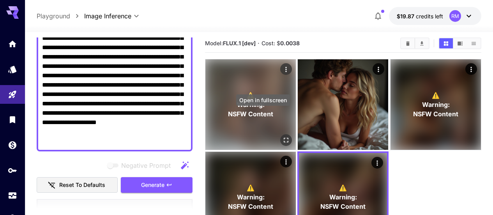
click at [280, 134] on button "Open in fullscreen" at bounding box center [286, 140] width 12 height 12
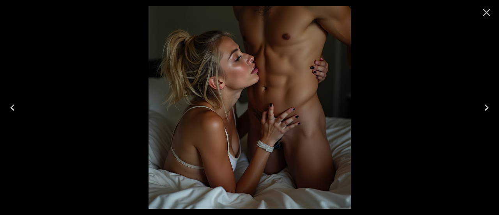
click at [487, 12] on icon "Close" at bounding box center [486, 12] width 7 height 7
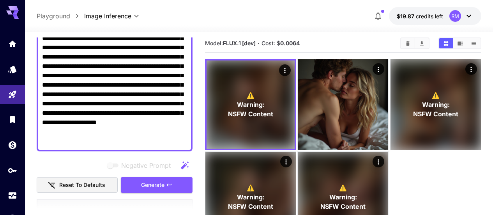
scroll to position [0, 0]
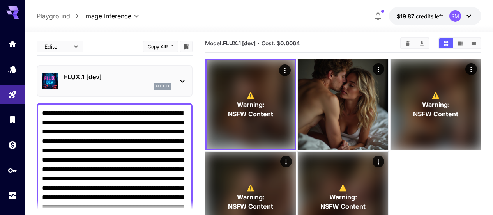
click at [162, 77] on p "FLUX.1 [dev]" at bounding box center [118, 76] width 108 height 9
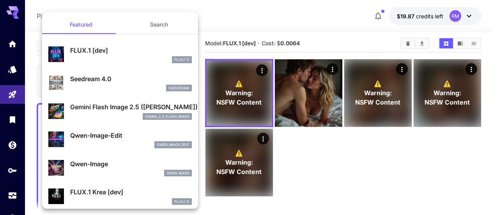
click at [141, 81] on p "Seedream 4.0" at bounding box center [131, 78] width 122 height 9
type input "**********"
type input "*"
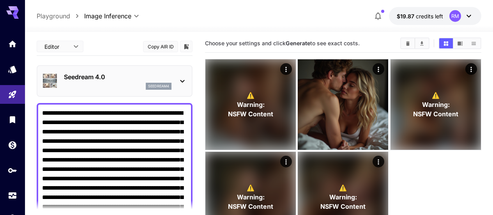
scroll to position [78, 0]
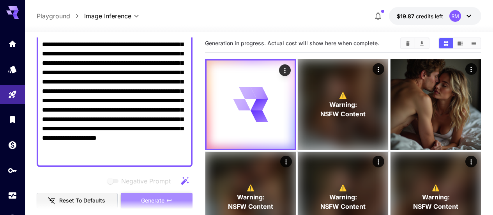
click at [160, 196] on span "Generate" at bounding box center [152, 201] width 23 height 10
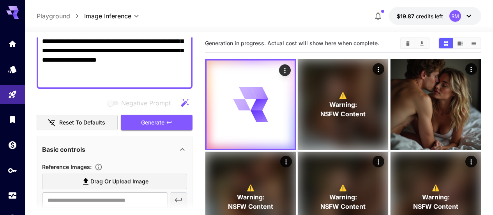
scroll to position [234, 0]
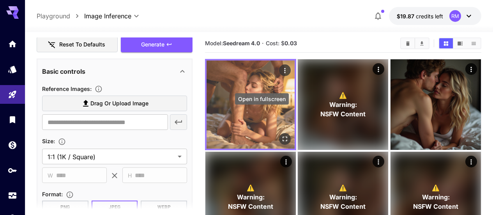
click at [281, 135] on icon "Open in fullscreen" at bounding box center [285, 139] width 8 height 8
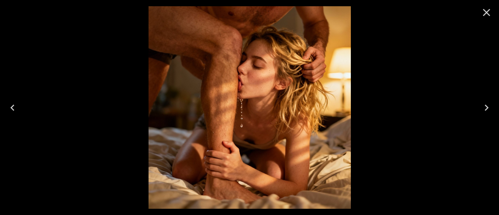
click at [485, 14] on icon "Close" at bounding box center [486, 12] width 7 height 7
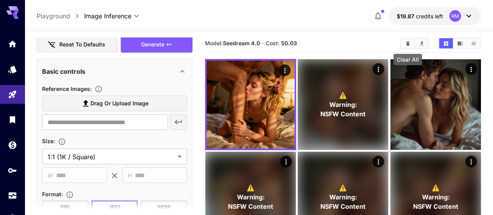
click at [411, 44] on button "Clear All" at bounding box center [408, 43] width 14 height 10
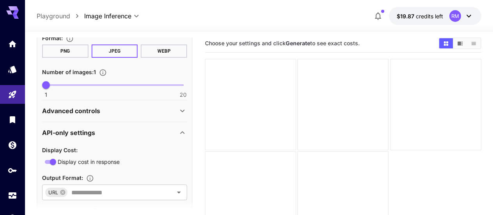
scroll to position [429, 0]
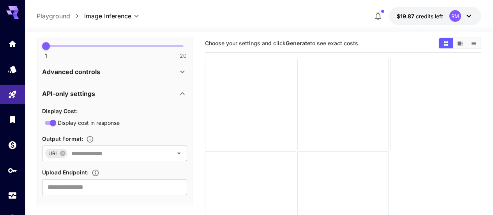
click at [175, 90] on div "API-only settings" at bounding box center [110, 93] width 136 height 9
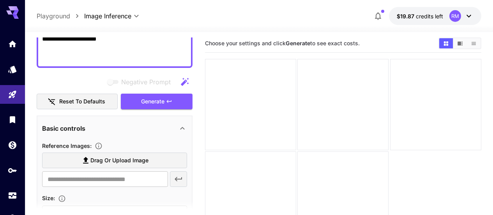
scroll to position [138, 0]
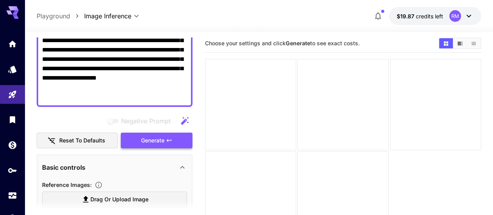
click at [165, 135] on button "Generate" at bounding box center [157, 141] width 72 height 16
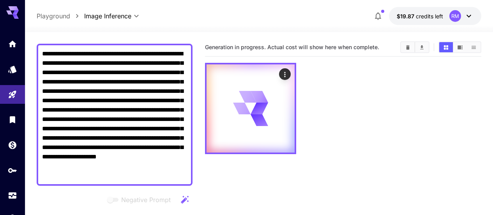
scroll to position [0, 0]
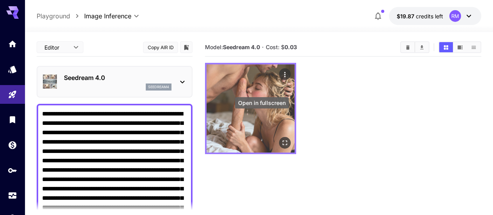
click at [279, 137] on button "Open in fullscreen" at bounding box center [285, 143] width 12 height 12
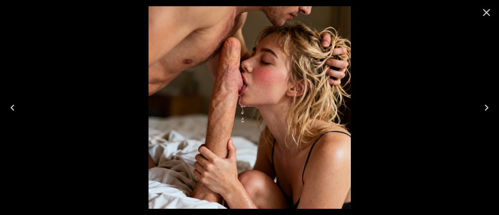
click at [493, 11] on button "Close" at bounding box center [486, 12] width 19 height 19
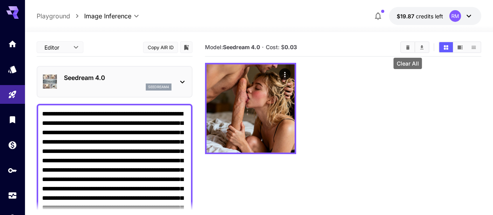
click at [409, 43] on button "Clear All" at bounding box center [408, 47] width 14 height 10
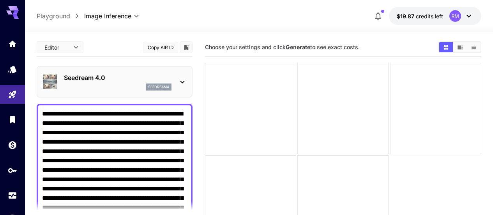
click at [188, 90] on div "Seedream 4.0 seedream4" at bounding box center [115, 82] width 156 height 32
click at [168, 77] on p "Seedream 4.0" at bounding box center [118, 77] width 108 height 9
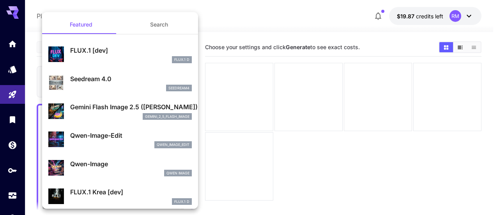
click at [131, 110] on p "Gemini Flash Image 2.5 ([PERSON_NAME])" at bounding box center [131, 106] width 122 height 9
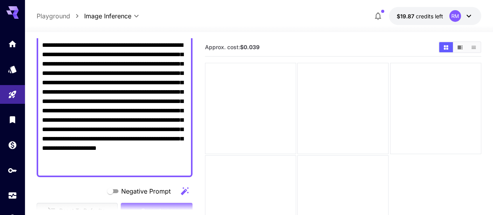
scroll to position [117, 0]
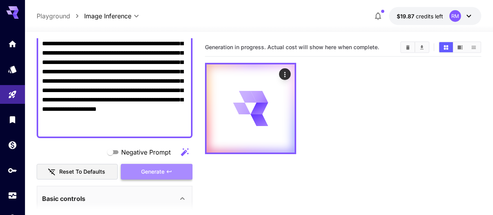
click at [179, 175] on button "Generate" at bounding box center [157, 172] width 72 height 16
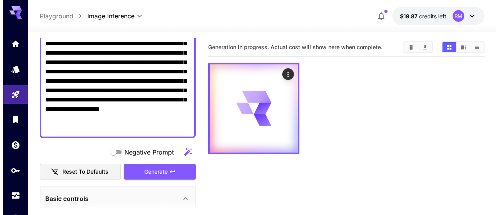
scroll to position [0, 0]
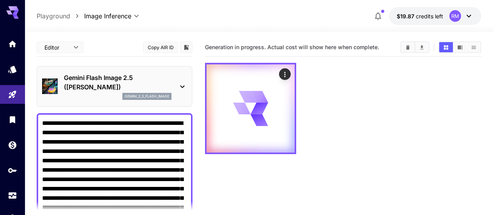
click at [175, 86] on div "Gemini Flash Image 2.5 ([PERSON_NAME]) gemini_2_5_flash_image" at bounding box center [114, 86] width 145 height 33
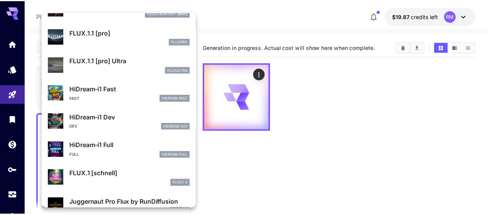
scroll to position [631, 0]
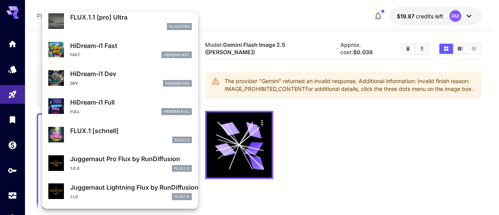
click at [166, 163] on p "Juggernaut Pro Flux by RunDiffusion" at bounding box center [131, 158] width 122 height 9
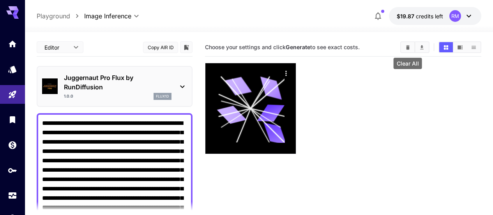
click at [406, 49] on icon "Clear All" at bounding box center [408, 47] width 6 height 6
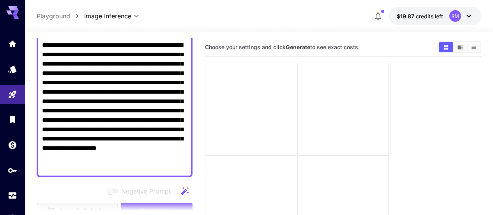
scroll to position [117, 0]
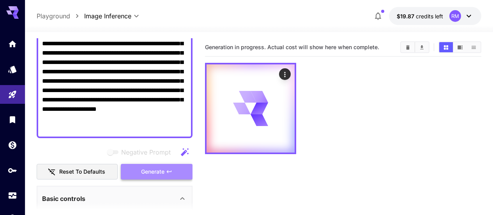
click at [136, 169] on button "Generate" at bounding box center [157, 172] width 72 height 16
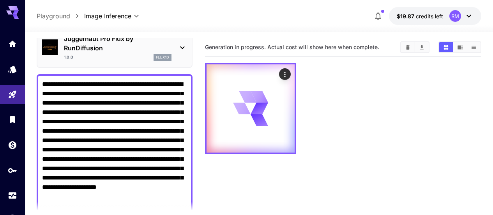
scroll to position [0, 0]
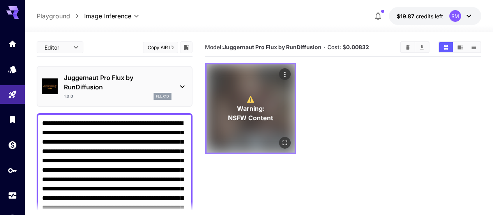
click at [281, 139] on icon "Open in fullscreen" at bounding box center [285, 143] width 8 height 8
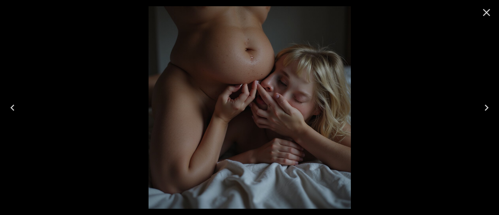
click at [487, 13] on icon "Close" at bounding box center [486, 12] width 7 height 7
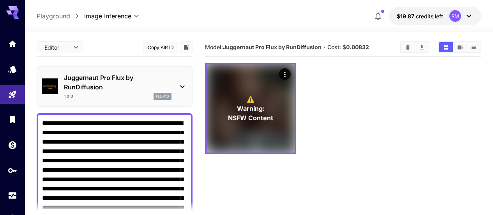
click at [112, 77] on p "Juggernaut Pro Flux by RunDiffusion" at bounding box center [118, 82] width 108 height 19
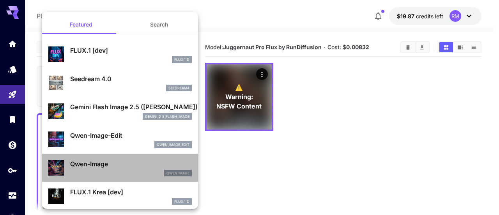
click at [124, 171] on div "Qwen Image" at bounding box center [131, 173] width 122 height 7
type input "**"
type input "***"
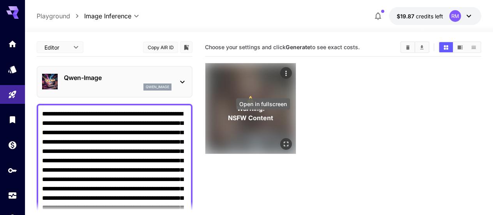
click at [284, 142] on icon "Open in fullscreen" at bounding box center [286, 144] width 5 height 5
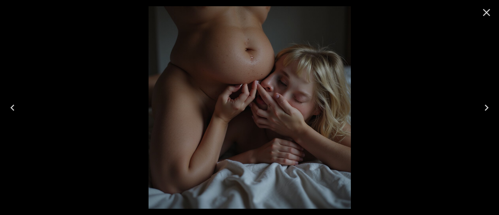
click at [491, 10] on icon "Close" at bounding box center [486, 12] width 12 height 12
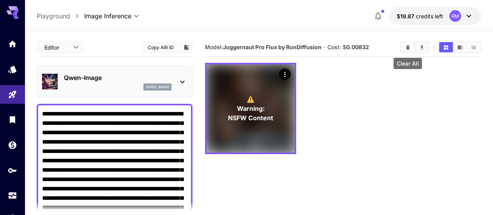
click at [407, 48] on icon "Clear All" at bounding box center [408, 47] width 4 height 4
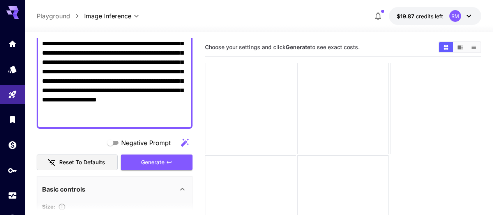
scroll to position [156, 0]
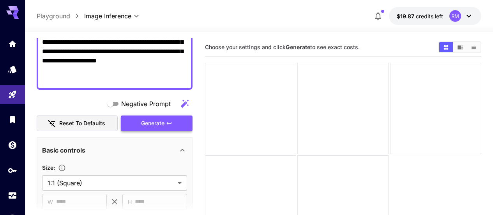
click at [139, 129] on button "Generate" at bounding box center [157, 123] width 72 height 16
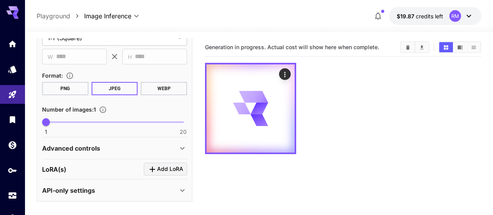
scroll to position [39, 0]
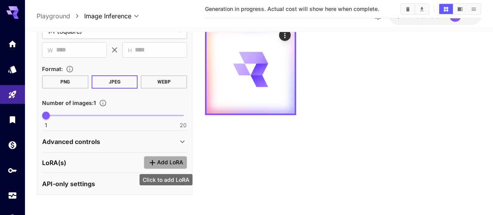
click at [151, 160] on icon "Click to add LoRA" at bounding box center [152, 162] width 9 height 9
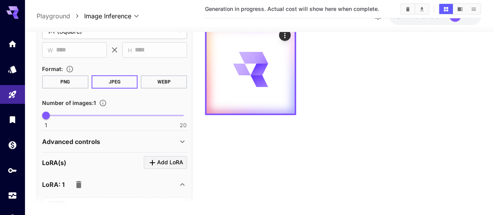
scroll to position [379, 0]
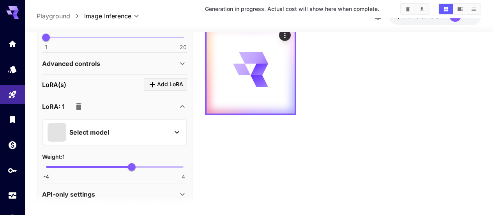
click at [133, 133] on div "Select model" at bounding box center [109, 131] width 122 height 19
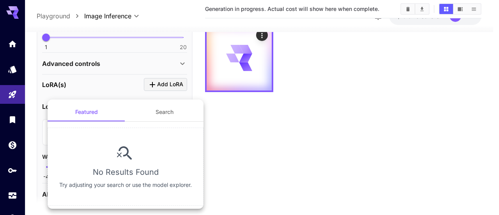
click at [227, 120] on div at bounding box center [249, 107] width 499 height 215
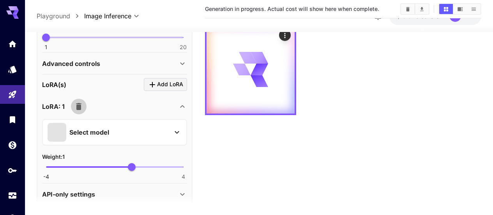
click at [76, 106] on icon "button" at bounding box center [78, 106] width 5 height 7
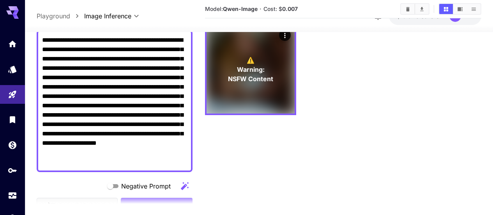
scroll to position [0, 0]
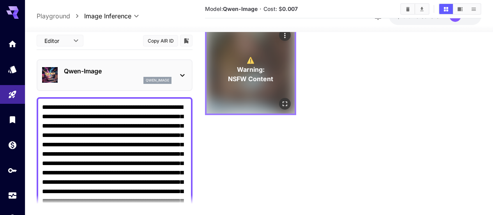
click at [281, 100] on icon "Open in fullscreen" at bounding box center [285, 104] width 8 height 8
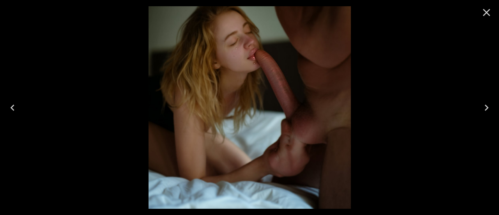
click at [486, 12] on icon "Close" at bounding box center [486, 12] width 7 height 7
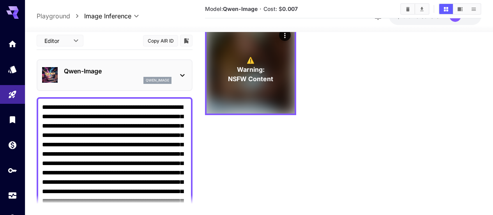
click at [178, 73] on icon at bounding box center [182, 74] width 9 height 9
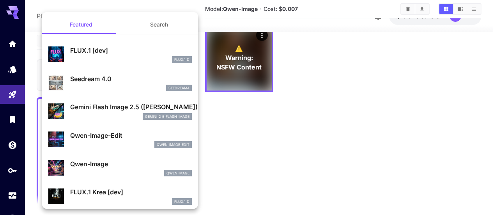
click at [337, 54] on div at bounding box center [249, 107] width 499 height 215
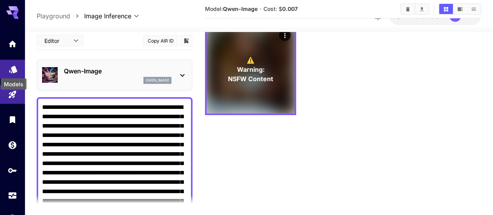
click at [11, 69] on icon "Models" at bounding box center [13, 66] width 9 height 9
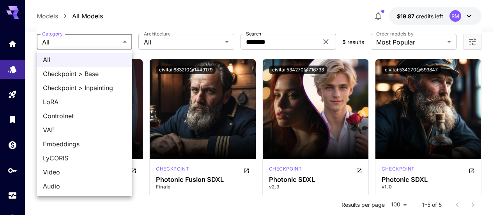
click at [122, 41] on body "**********" at bounding box center [249, 189] width 499 height 457
click at [42, 99] on li "LoRA" at bounding box center [85, 102] width 96 height 14
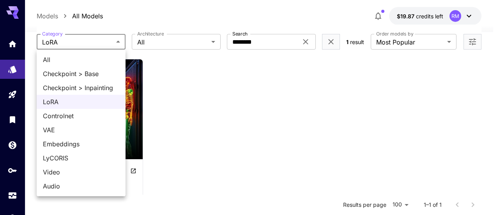
click at [101, 35] on body "**********" at bounding box center [249, 139] width 499 height 356
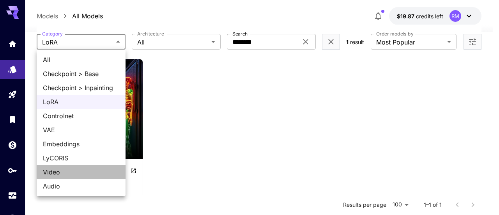
click at [69, 176] on li "Video" at bounding box center [81, 172] width 89 height 14
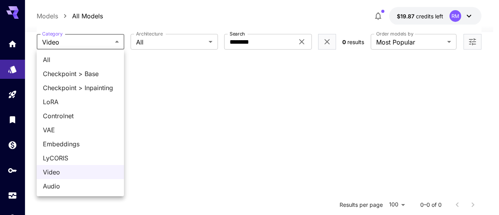
click at [113, 36] on body "**********" at bounding box center [249, 139] width 499 height 356
click at [93, 58] on span "All" at bounding box center [80, 59] width 75 height 9
type input "***"
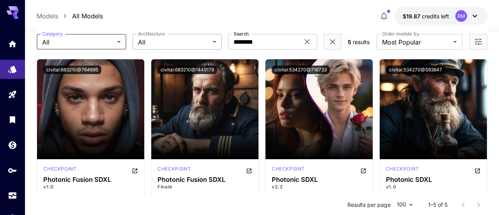
click at [193, 41] on body "**********" at bounding box center [249, 189] width 499 height 457
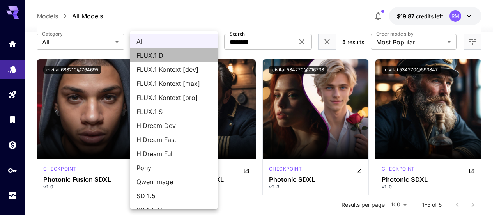
click at [192, 55] on span "FLUX.1 D" at bounding box center [173, 55] width 75 height 9
type input "******"
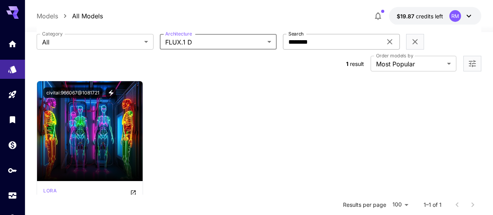
click at [387, 43] on icon at bounding box center [389, 41] width 5 height 5
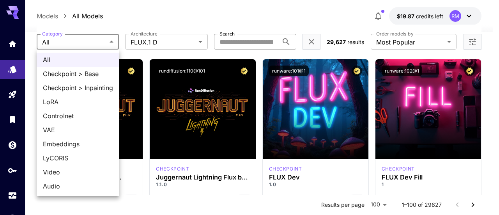
click at [81, 102] on span "LoRA" at bounding box center [78, 101] width 70 height 9
type input "****"
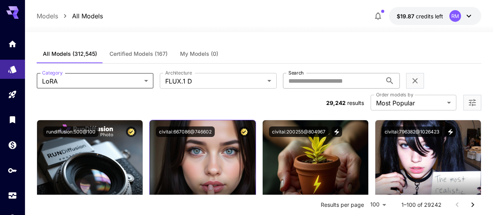
scroll to position [39, 0]
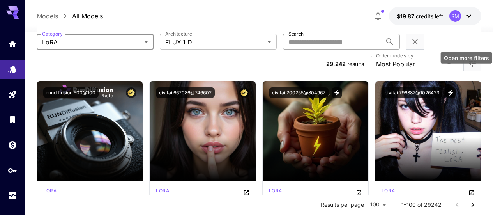
click at [472, 59] on icon "Open more filters" at bounding box center [472, 63] width 9 height 9
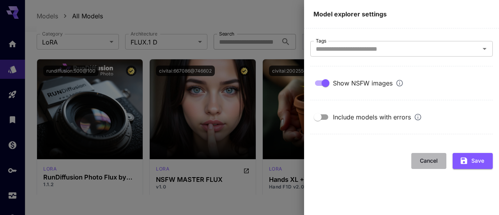
click at [430, 158] on button "Cancel" at bounding box center [428, 161] width 35 height 16
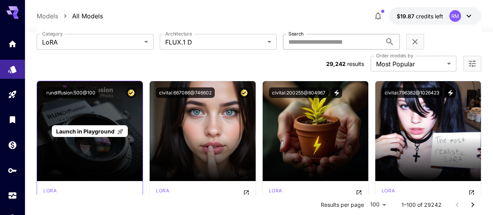
scroll to position [78, 0]
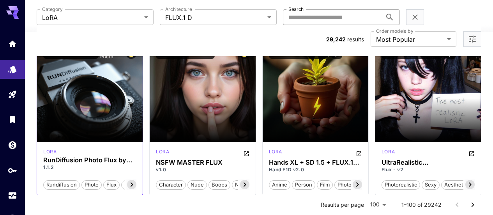
click at [135, 180] on icon at bounding box center [131, 184] width 9 height 9
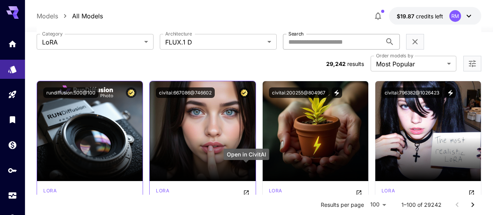
click at [246, 189] on icon "Open in CivitAI" at bounding box center [246, 192] width 6 height 6
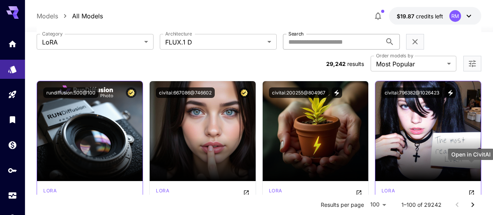
scroll to position [78, 0]
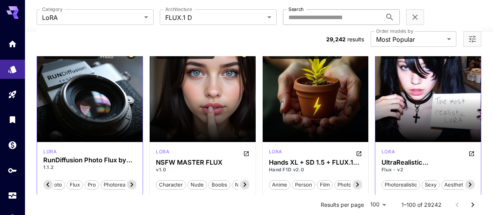
click at [465, 148] on div "lora" at bounding box center [428, 152] width 93 height 9
click at [475, 142] on div "[PERSON_NAME] UltraRealistic [PERSON_NAME] Project Flux - v2 photorealistic sex…" at bounding box center [428, 169] width 106 height 54
click at [472, 150] on icon "Open in CivitAI" at bounding box center [472, 153] width 6 height 6
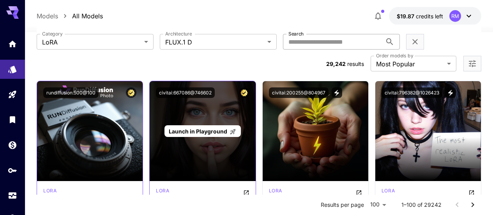
click at [217, 128] on span "Launch in Playground" at bounding box center [198, 131] width 58 height 7
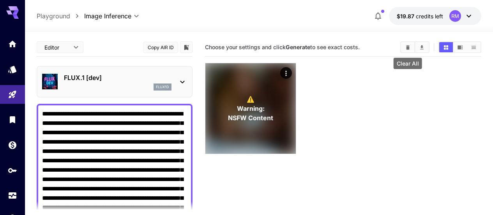
click at [410, 45] on icon "Clear All" at bounding box center [408, 47] width 6 height 6
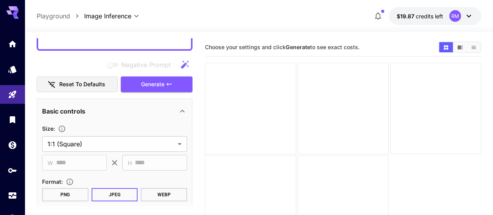
scroll to position [156, 0]
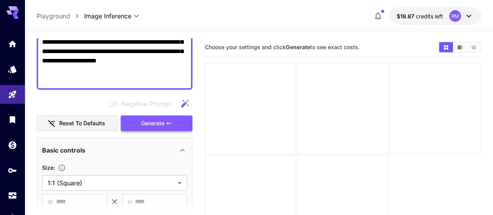
click at [160, 121] on span "Generate" at bounding box center [152, 124] width 23 height 10
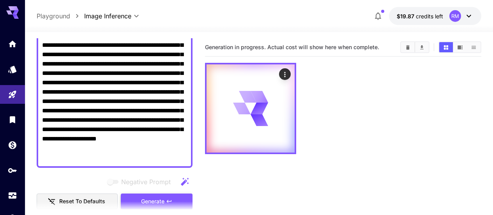
scroll to position [0, 0]
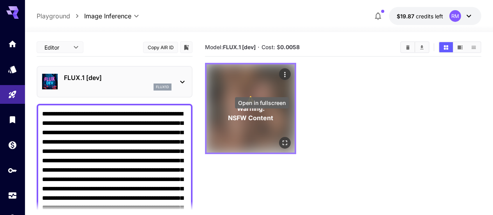
click at [281, 139] on icon "Open in fullscreen" at bounding box center [285, 143] width 8 height 8
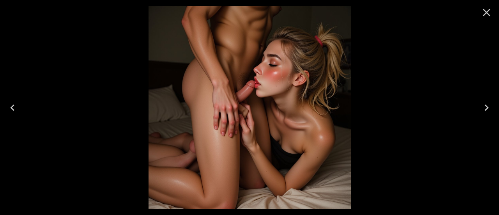
click at [490, 12] on icon "Close" at bounding box center [486, 12] width 12 height 12
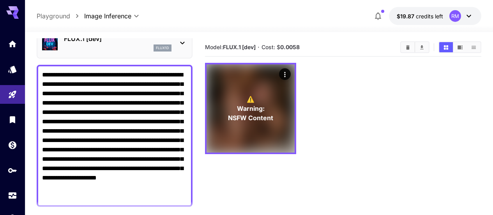
scroll to position [78, 0]
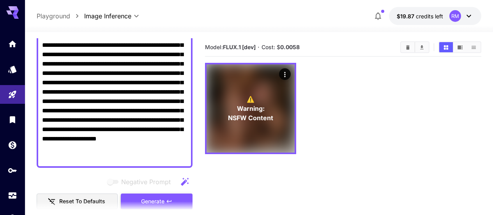
click at [161, 198] on span "Generate" at bounding box center [152, 201] width 23 height 10
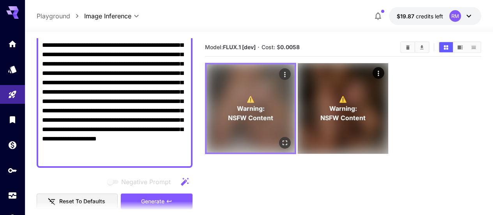
click at [279, 137] on button "Open in fullscreen" at bounding box center [285, 143] width 12 height 12
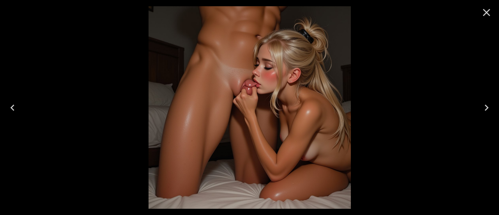
click at [489, 8] on icon "Close" at bounding box center [486, 12] width 12 height 12
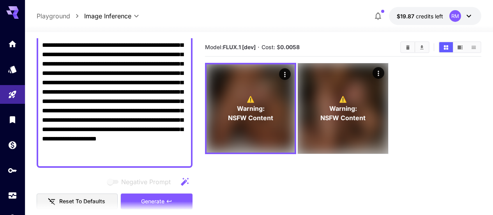
scroll to position [0, 0]
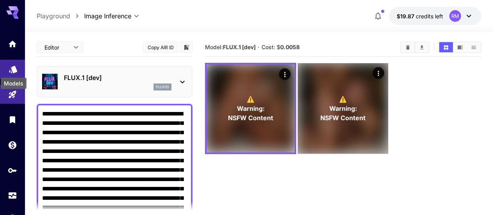
click at [14, 68] on icon "Models" at bounding box center [13, 66] width 8 height 7
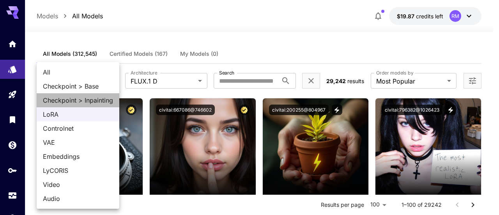
click at [76, 101] on span "Checkpoint > Inpainting" at bounding box center [78, 100] width 70 height 9
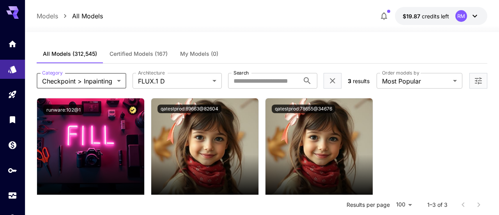
click at [109, 77] on body "**********" at bounding box center [249, 178] width 499 height 356
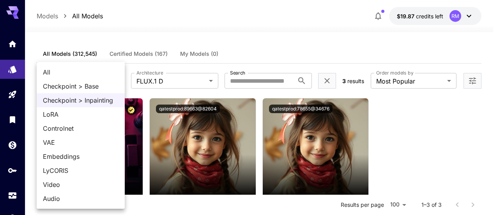
click at [80, 85] on span "Checkpoint > Base" at bounding box center [81, 85] width 76 height 9
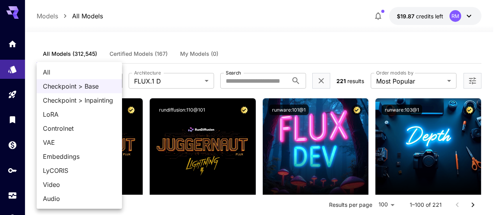
click at [58, 72] on span "All" at bounding box center [79, 71] width 73 height 9
type input "***"
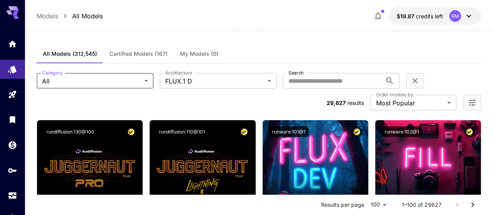
scroll to position [78, 0]
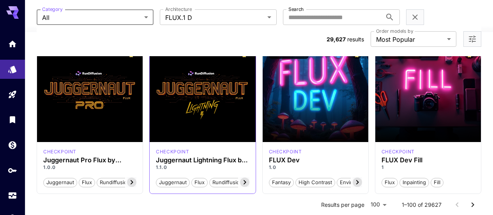
click at [245, 180] on icon at bounding box center [244, 182] width 3 height 4
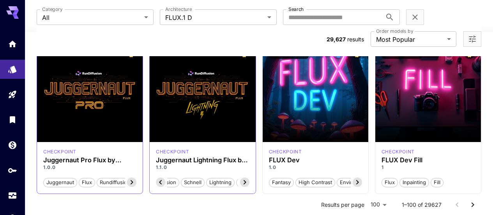
click at [131, 177] on icon at bounding box center [131, 181] width 9 height 9
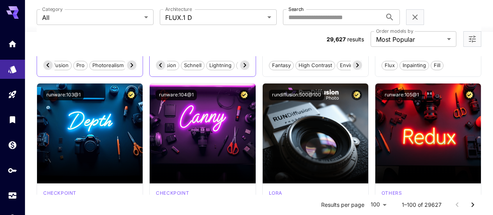
scroll to position [234, 0]
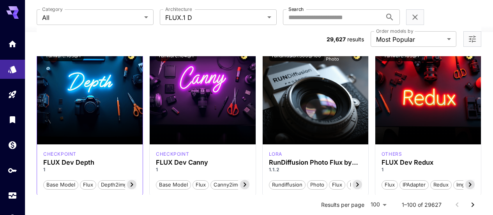
click at [133, 180] on icon at bounding box center [131, 184] width 9 height 9
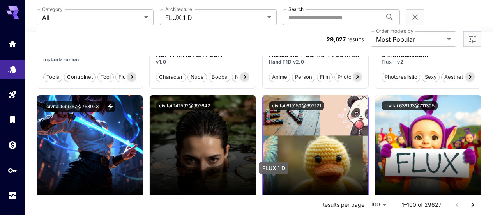
scroll to position [702, 0]
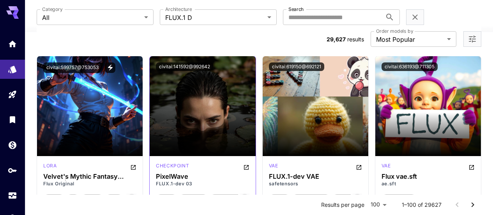
click at [249, 194] on icon at bounding box center [244, 198] width 9 height 9
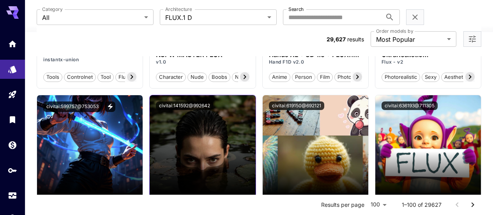
scroll to position [702, 0]
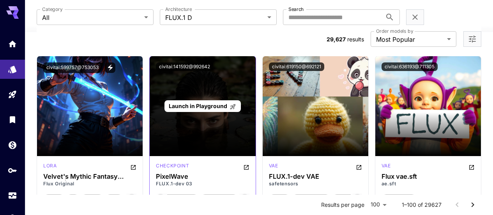
click at [209, 103] on span "Launch in Playground" at bounding box center [198, 106] width 58 height 7
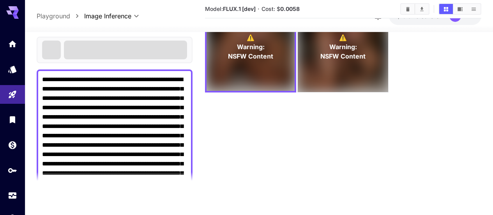
scroll to position [62, 0]
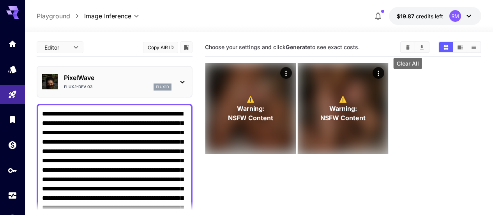
click at [411, 49] on button "Clear All" at bounding box center [408, 47] width 14 height 10
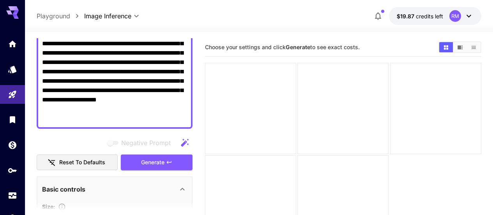
scroll to position [156, 0]
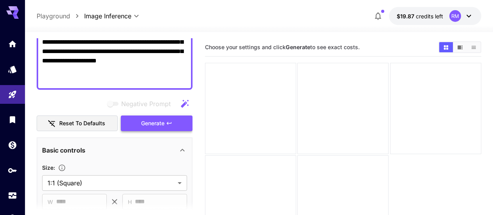
click at [172, 120] on icon "button" at bounding box center [169, 123] width 6 height 6
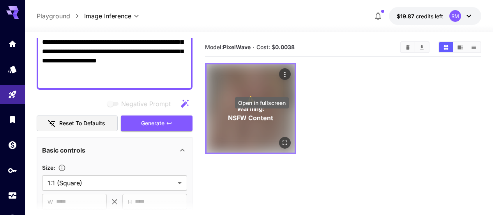
click at [281, 139] on icon "Open in fullscreen" at bounding box center [285, 143] width 8 height 8
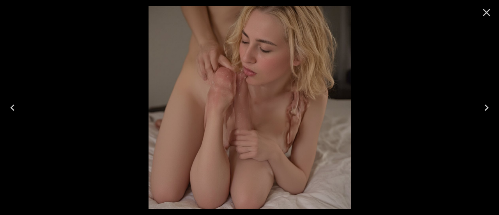
click at [481, 17] on icon "Close" at bounding box center [486, 12] width 12 height 12
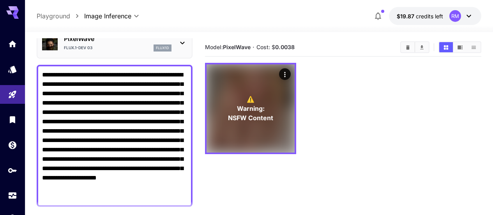
scroll to position [0, 0]
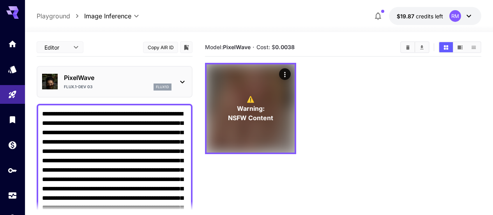
click at [123, 87] on div "FLUX.1-dev 03 flux1d" at bounding box center [118, 86] width 108 height 7
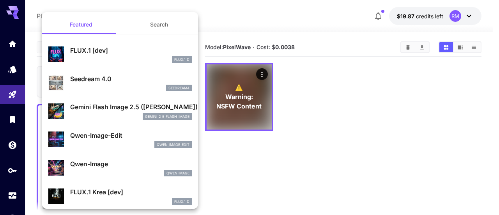
click at [160, 20] on button "Search" at bounding box center [159, 24] width 78 height 19
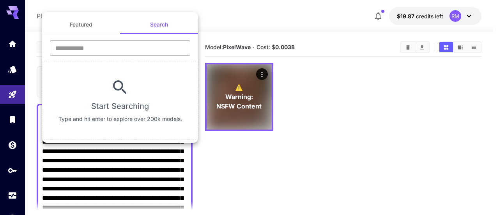
click at [147, 42] on input "text" at bounding box center [120, 48] width 140 height 16
type input "********"
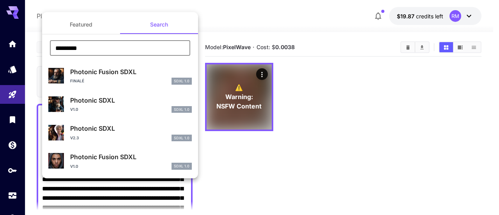
click at [147, 74] on p "Photonic Fusion SDXL" at bounding box center [131, 71] width 122 height 9
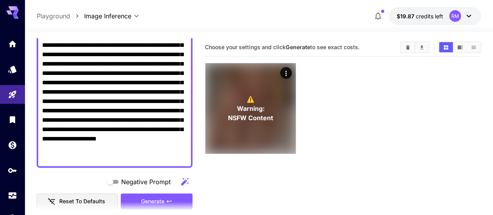
scroll to position [117, 0]
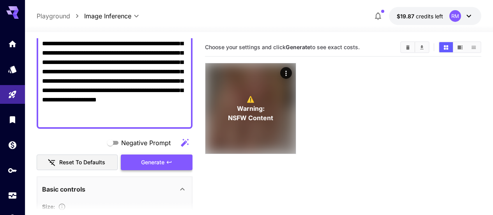
click at [185, 161] on button "Generate" at bounding box center [157, 162] width 72 height 16
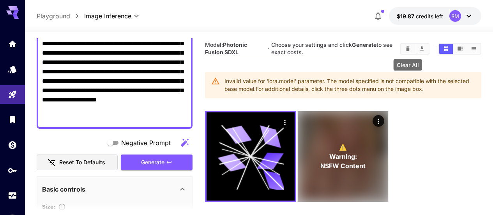
click at [411, 49] on button "Clear All" at bounding box center [408, 49] width 14 height 10
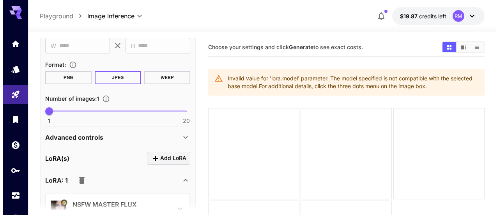
scroll to position [351, 0]
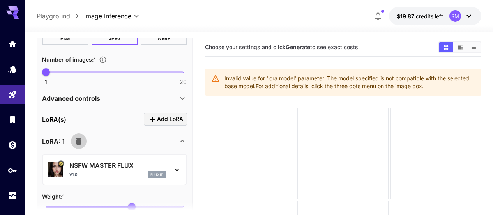
click at [82, 137] on icon "button" at bounding box center [78, 140] width 9 height 9
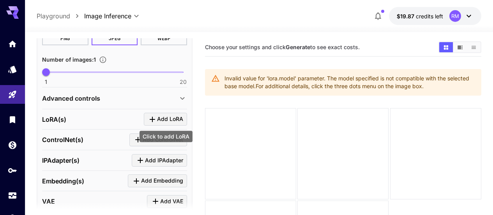
click at [151, 120] on icon "Click to add LoRA" at bounding box center [152, 119] width 9 height 9
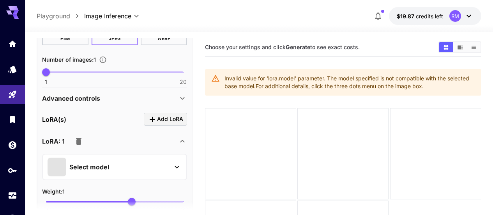
click at [108, 163] on p "Select model" at bounding box center [89, 166] width 40 height 9
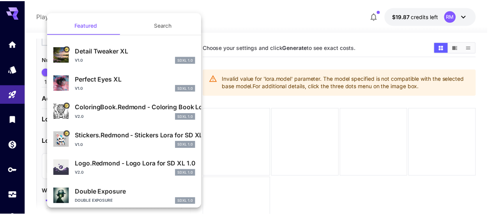
scroll to position [5, 0]
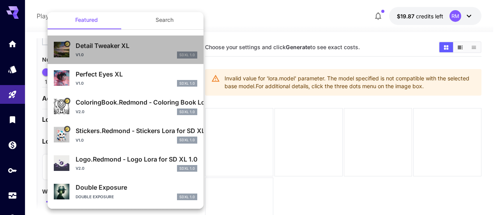
click at [128, 45] on p "Detail Tweaker XL" at bounding box center [137, 45] width 122 height 9
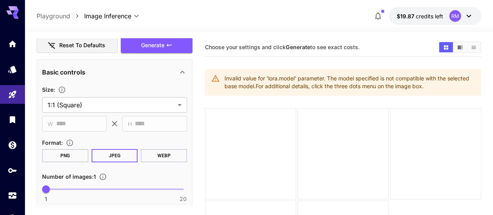
scroll to position [195, 0]
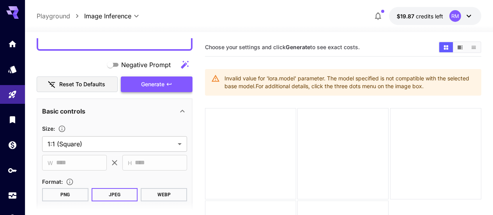
click at [158, 86] on span "Generate" at bounding box center [152, 85] width 23 height 10
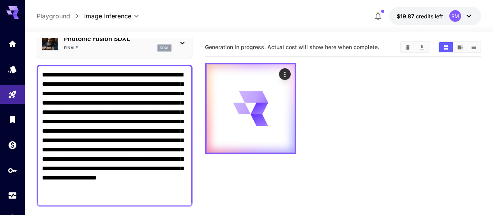
scroll to position [0, 0]
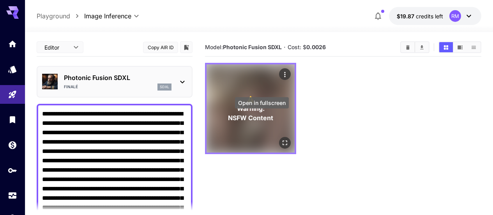
click at [281, 139] on icon "Open in fullscreen" at bounding box center [285, 143] width 8 height 8
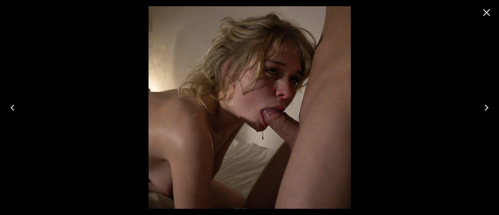
click at [488, 14] on icon "Close" at bounding box center [486, 12] width 7 height 7
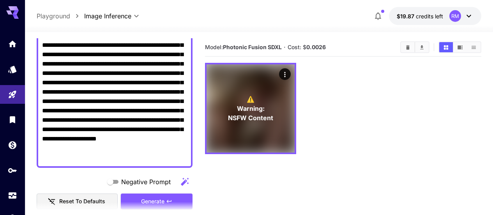
scroll to position [39, 0]
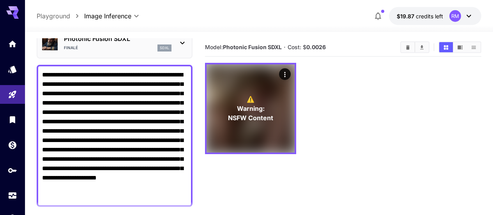
drag, startPoint x: 132, startPoint y: 196, endPoint x: 85, endPoint y: 97, distance: 109.9
click at [85, 97] on textarea "**********" at bounding box center [114, 135] width 145 height 131
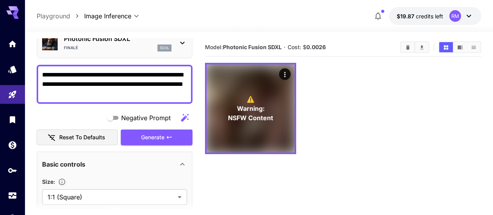
drag, startPoint x: 85, startPoint y: 95, endPoint x: 96, endPoint y: 92, distance: 11.3
click at [85, 95] on textarea "**********" at bounding box center [114, 84] width 145 height 28
type textarea "**********"
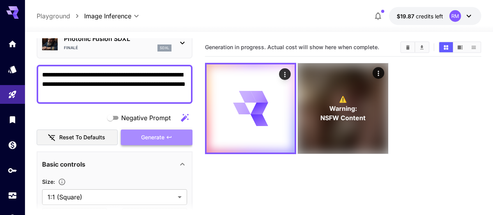
click at [159, 135] on span "Generate" at bounding box center [152, 138] width 23 height 10
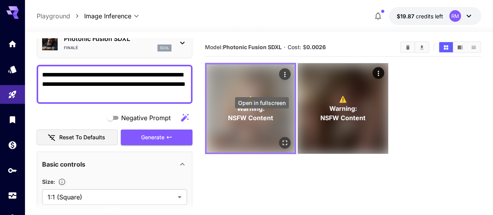
click at [281, 139] on icon "Open in fullscreen" at bounding box center [285, 143] width 8 height 8
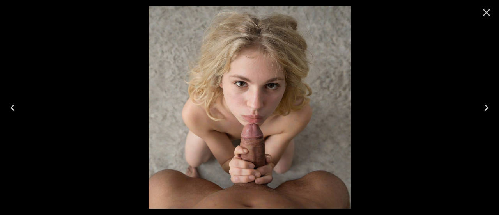
click at [485, 11] on icon "Close" at bounding box center [486, 12] width 12 height 12
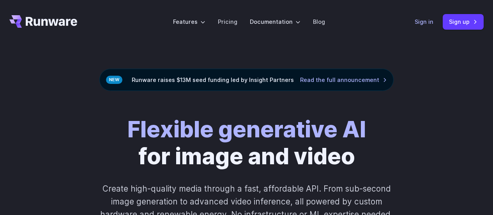
click at [425, 23] on link "Sign in" at bounding box center [424, 21] width 19 height 9
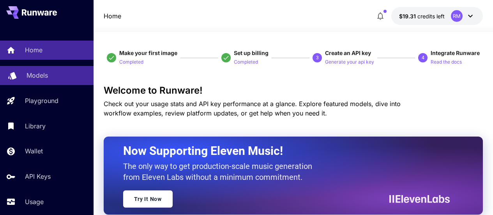
click at [43, 79] on p "Models" at bounding box center [37, 75] width 21 height 9
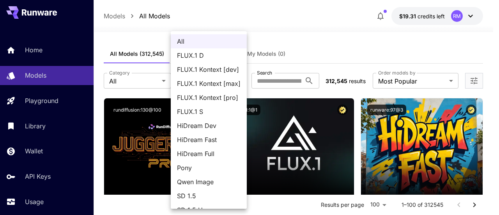
click at [334, 41] on div at bounding box center [249, 107] width 499 height 215
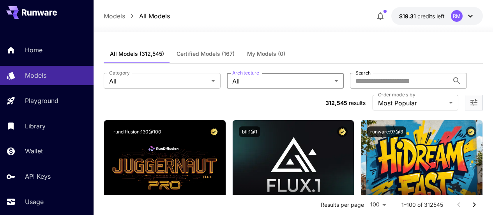
click at [350, 78] on input "Search" at bounding box center [399, 81] width 99 height 16
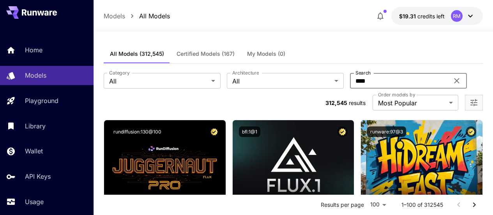
type input "****"
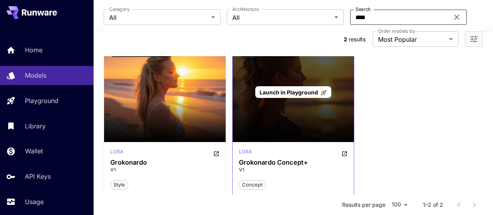
scroll to position [39, 0]
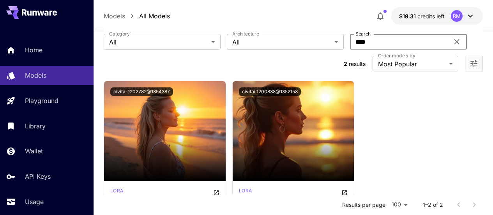
click at [454, 42] on icon at bounding box center [456, 41] width 5 height 5
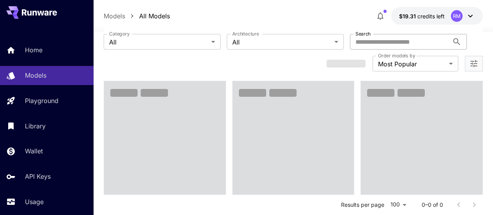
click at [452, 42] on icon at bounding box center [456, 41] width 9 height 9
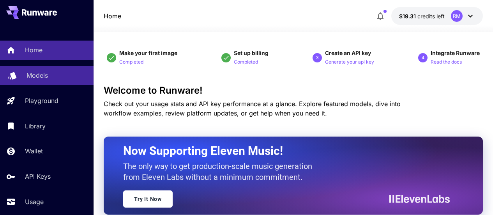
click at [45, 74] on p "Models" at bounding box center [37, 75] width 21 height 9
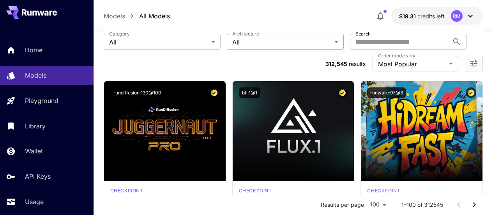
scroll to position [78, 0]
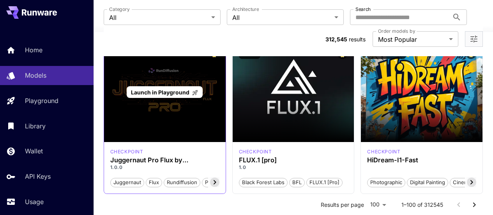
click at [194, 89] on icon at bounding box center [195, 92] width 7 height 7
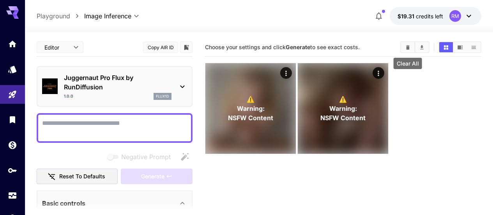
click at [409, 43] on button "Clear All" at bounding box center [408, 47] width 14 height 10
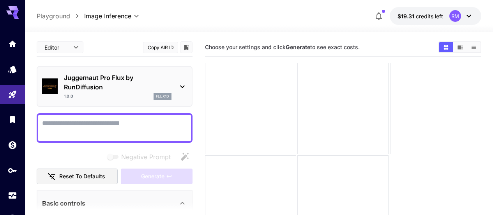
paste textarea "**********"
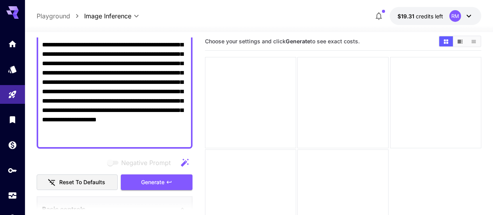
scroll to position [184, 0]
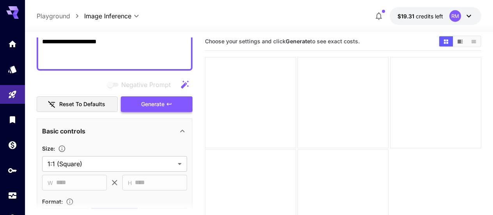
click at [170, 99] on button "Generate" at bounding box center [157, 104] width 72 height 16
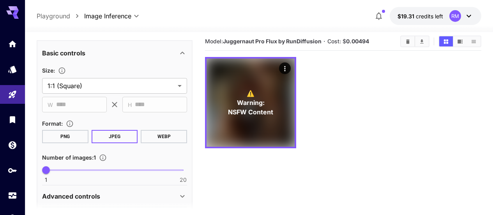
scroll to position [223, 0]
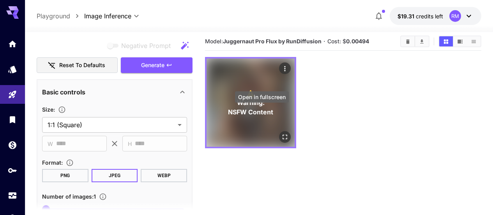
click at [281, 133] on icon "Open in fullscreen" at bounding box center [285, 137] width 8 height 8
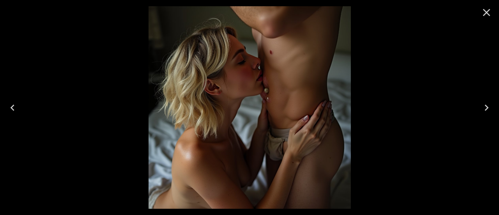
click at [479, 19] on button "Close" at bounding box center [486, 12] width 19 height 19
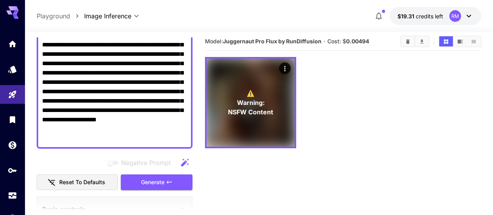
scroll to position [67, 0]
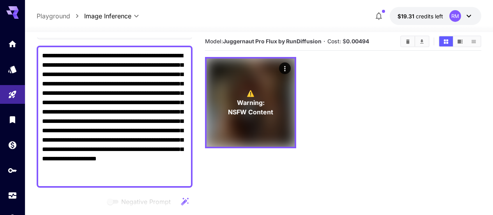
drag, startPoint x: 133, startPoint y: 177, endPoint x: 155, endPoint y: 53, distance: 126.6
click at [155, 53] on textarea "**********" at bounding box center [114, 116] width 145 height 131
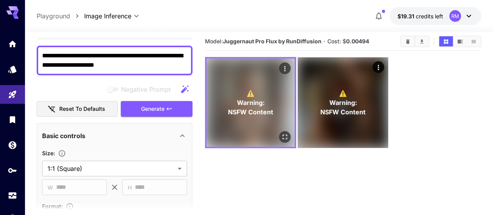
type textarea "**********"
click at [281, 133] on icon "Open in fullscreen" at bounding box center [285, 137] width 8 height 8
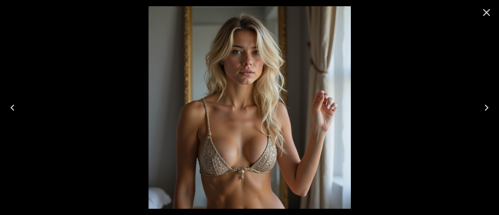
click at [488, 16] on icon "Close" at bounding box center [486, 12] width 12 height 12
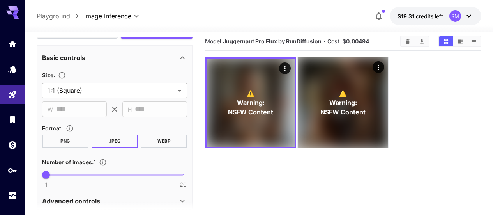
scroll to position [262, 0]
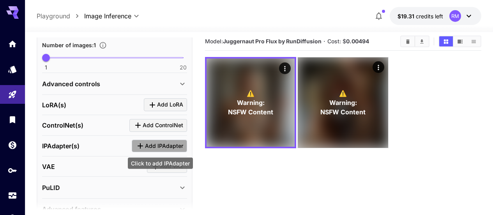
click at [179, 144] on span "Add IPAdapter" at bounding box center [164, 146] width 38 height 10
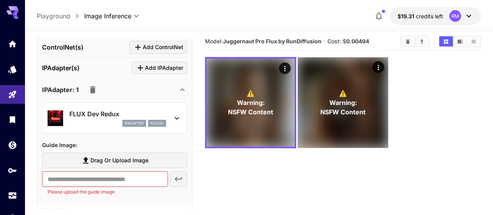
scroll to position [379, 0]
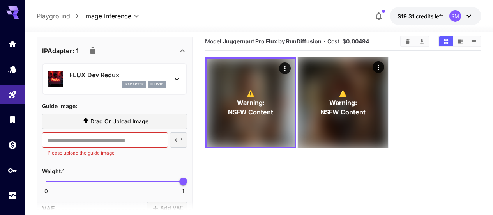
click at [137, 127] on label "Drag or upload image" at bounding box center [114, 121] width 145 height 16
click at [0, 0] on input "Drag or upload image" at bounding box center [0, 0] width 0 height 0
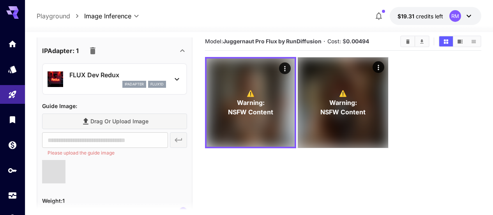
type input "**********"
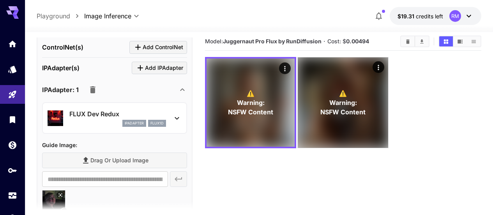
scroll to position [301, 0]
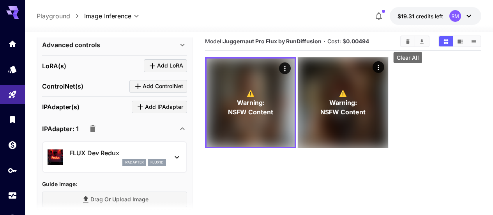
drag, startPoint x: 409, startPoint y: 41, endPoint x: 396, endPoint y: 45, distance: 13.3
click at [409, 41] on icon "Clear All" at bounding box center [408, 41] width 4 height 4
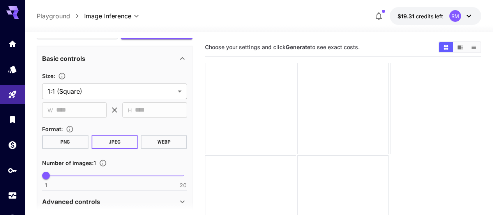
scroll to position [28, 0]
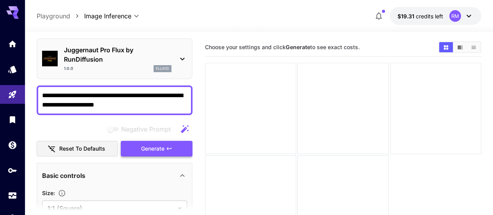
click at [143, 146] on span "Generate" at bounding box center [152, 149] width 23 height 10
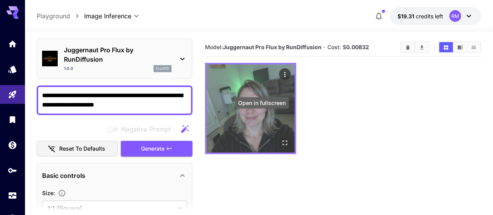
click at [281, 139] on icon "Open in fullscreen" at bounding box center [285, 143] width 8 height 8
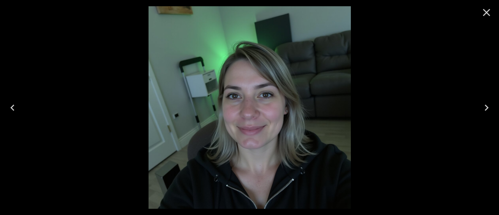
click at [492, 14] on icon "Close" at bounding box center [486, 12] width 12 height 12
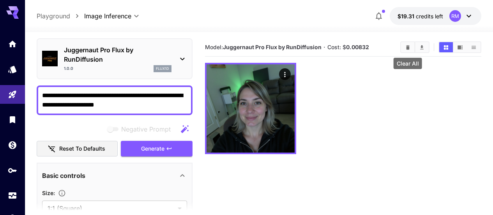
click at [407, 46] on icon "Clear All" at bounding box center [408, 47] width 4 height 4
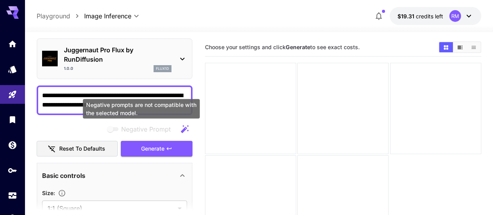
click at [167, 130] on span "Negative Prompt" at bounding box center [146, 128] width 50 height 9
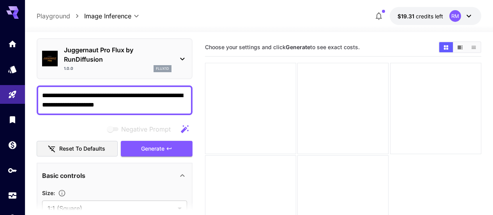
click at [188, 129] on icon "button" at bounding box center [184, 128] width 9 height 9
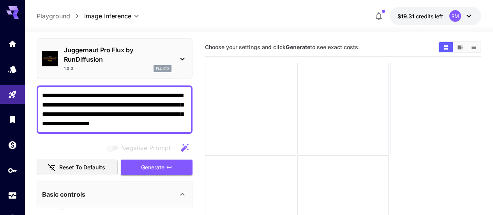
drag, startPoint x: 186, startPoint y: 124, endPoint x: 132, endPoint y: 102, distance: 57.9
click at [132, 102] on textarea "**********" at bounding box center [114, 109] width 145 height 37
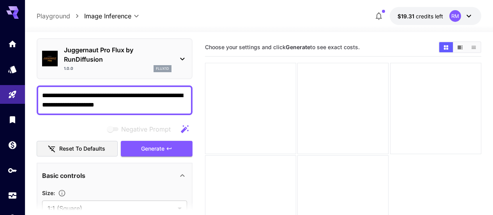
click at [64, 105] on textarea "**********" at bounding box center [114, 100] width 145 height 19
click at [144, 103] on textarea "**********" at bounding box center [114, 100] width 145 height 19
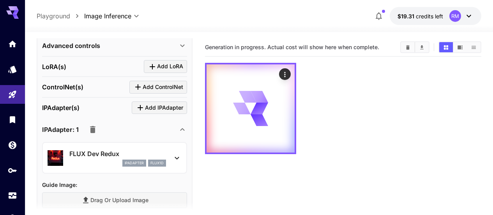
scroll to position [418, 0]
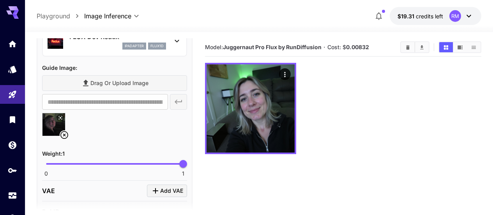
type textarea "**********"
click at [64, 136] on icon at bounding box center [64, 134] width 9 height 9
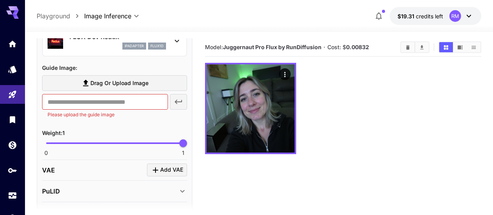
scroll to position [340, 0]
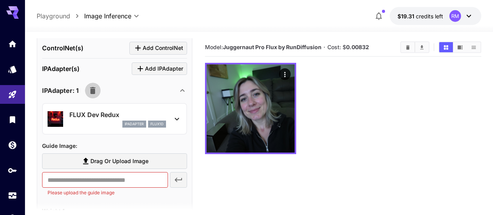
click at [93, 91] on icon "button" at bounding box center [92, 90] width 5 height 7
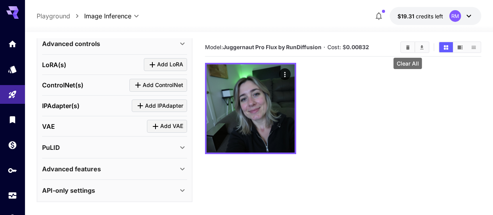
click at [407, 49] on icon "Clear All" at bounding box center [408, 47] width 4 height 4
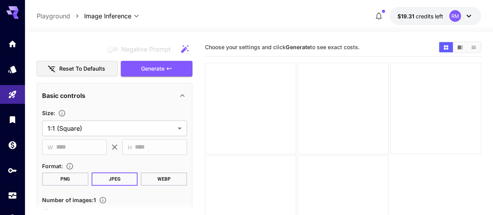
scroll to position [69, 0]
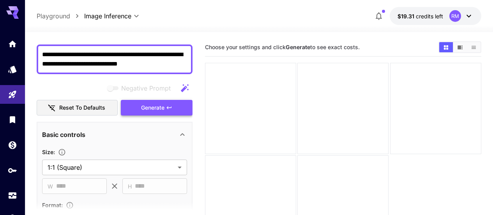
click at [140, 111] on button "Generate" at bounding box center [157, 108] width 72 height 16
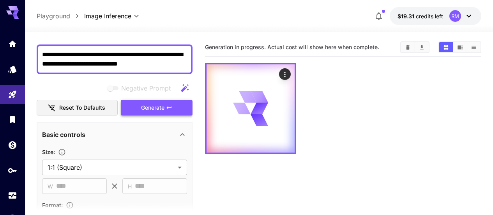
scroll to position [0, 0]
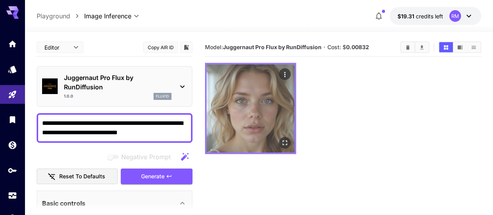
click at [283, 140] on icon "Open in fullscreen" at bounding box center [285, 142] width 5 height 5
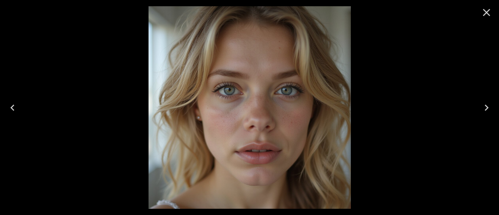
click at [483, 16] on icon "Close" at bounding box center [486, 12] width 12 height 12
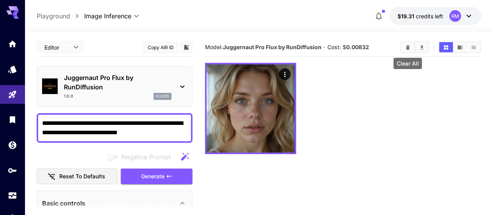
click at [408, 51] on button "Clear All" at bounding box center [408, 47] width 14 height 10
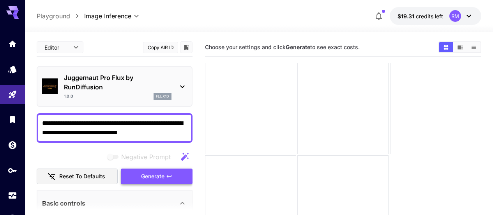
click at [176, 177] on button "Generate" at bounding box center [157, 176] width 72 height 16
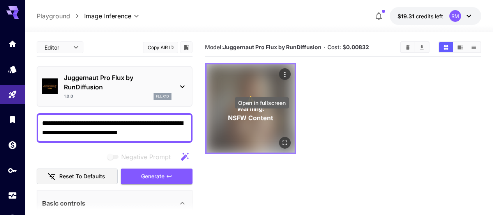
click at [279, 137] on button "Open in fullscreen" at bounding box center [285, 143] width 12 height 12
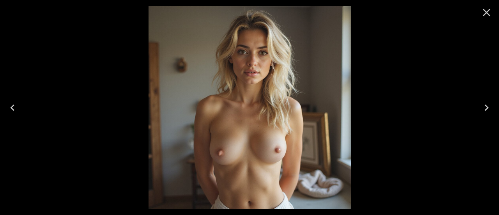
click at [492, 12] on icon "Close" at bounding box center [486, 12] width 12 height 12
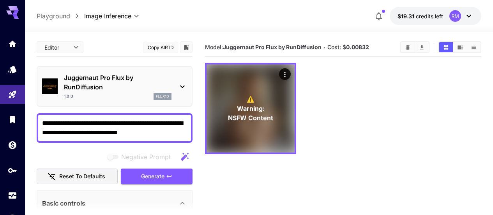
drag, startPoint x: 166, startPoint y: 129, endPoint x: 34, endPoint y: 113, distance: 133.2
click at [34, 113] on section "**********" at bounding box center [259, 154] width 468 height 244
paste textarea "**********"
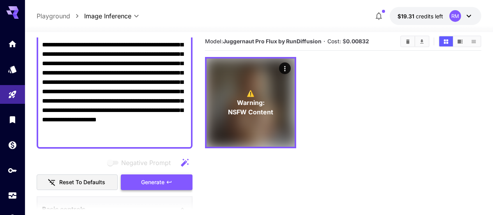
scroll to position [145, 0]
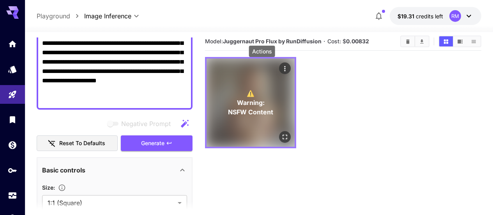
type textarea "**********"
click at [279, 69] on button "Actions" at bounding box center [285, 68] width 12 height 12
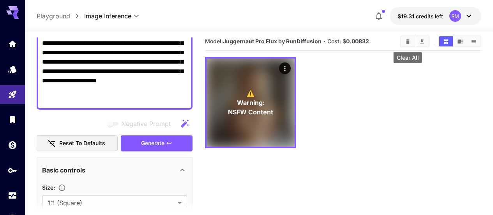
click at [407, 40] on icon "Clear All" at bounding box center [408, 41] width 4 height 4
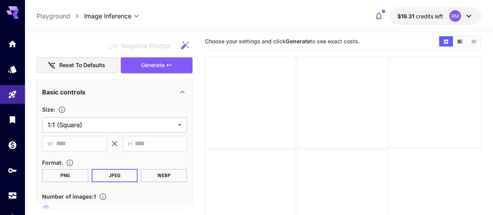
scroll to position [262, 0]
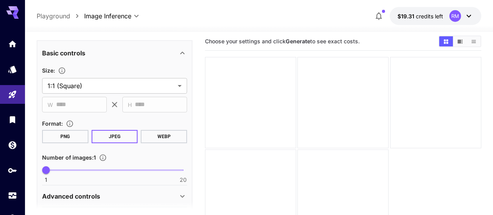
click at [69, 169] on span "1 20 1" at bounding box center [114, 170] width 137 height 12
type input "*"
click at [72, 169] on span "4" at bounding box center [68, 170] width 8 height 8
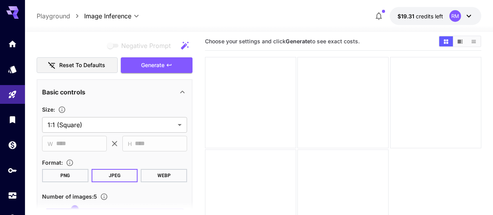
scroll to position [145, 0]
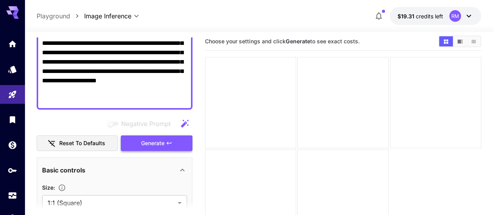
click at [160, 146] on span "Generate" at bounding box center [152, 143] width 23 height 10
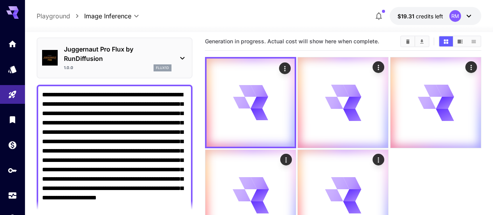
scroll to position [0, 0]
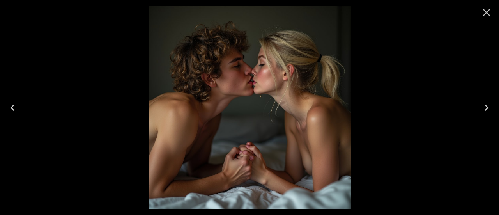
click at [486, 106] on icon "Next" at bounding box center [486, 107] width 12 height 12
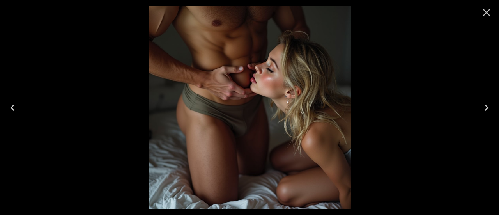
click at [486, 106] on icon "Next" at bounding box center [486, 107] width 12 height 12
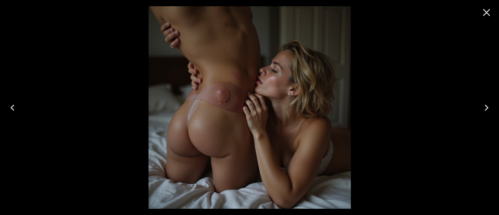
click at [486, 106] on icon "Next" at bounding box center [486, 107] width 12 height 12
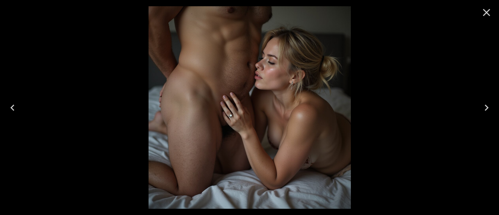
click at [486, 106] on icon "Next" at bounding box center [486, 107] width 12 height 12
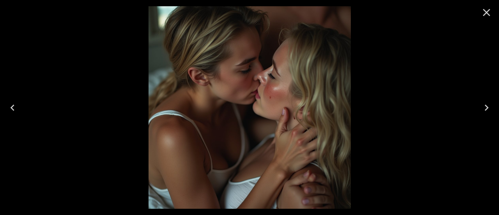
click at [486, 106] on icon "Next" at bounding box center [486, 107] width 12 height 12
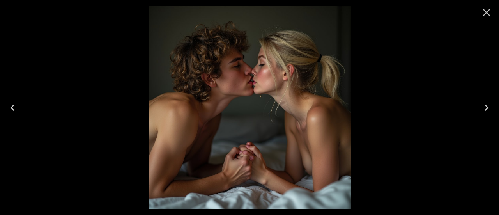
click at [486, 13] on icon "Close" at bounding box center [486, 12] width 7 height 7
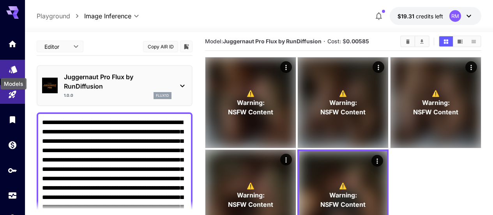
click at [16, 71] on icon "Models" at bounding box center [13, 66] width 8 height 7
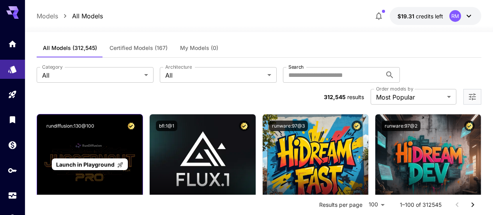
scroll to position [84, 0]
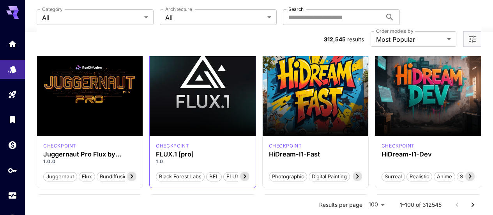
click at [244, 172] on icon at bounding box center [244, 176] width 9 height 9
click at [244, 174] on icon at bounding box center [244, 176] width 3 height 4
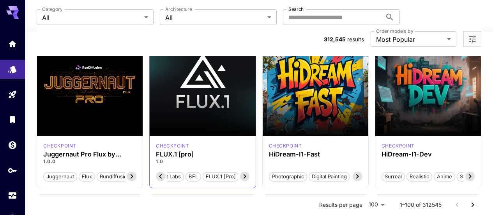
click at [244, 174] on icon at bounding box center [244, 176] width 3 height 4
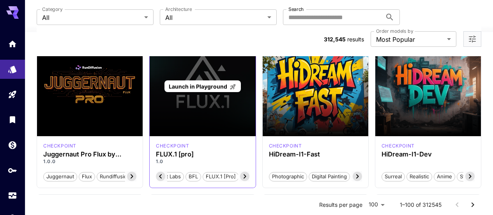
click at [219, 83] on span "Launch in Playground" at bounding box center [198, 86] width 58 height 7
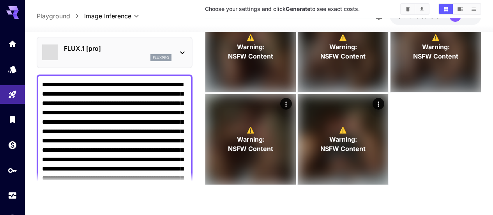
scroll to position [62, 0]
click at [411, 11] on button "Clear All" at bounding box center [408, 9] width 14 height 10
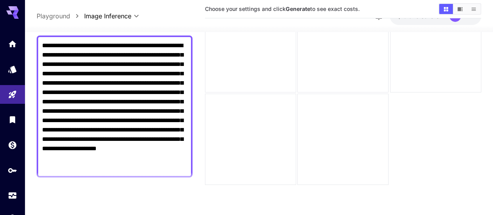
scroll to position [117, 0]
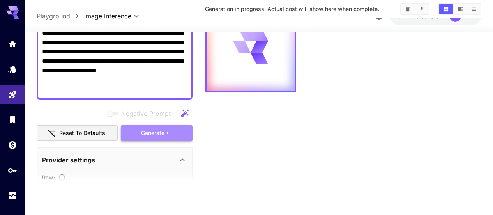
click at [162, 131] on span "Generate" at bounding box center [152, 133] width 23 height 10
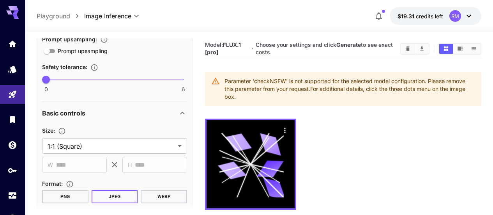
scroll to position [400, 0]
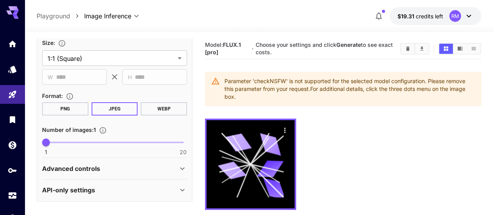
click at [180, 189] on icon at bounding box center [182, 190] width 4 height 3
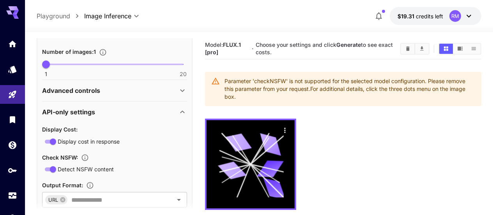
scroll to position [517, 0]
click at [182, 110] on icon at bounding box center [182, 111] width 9 height 9
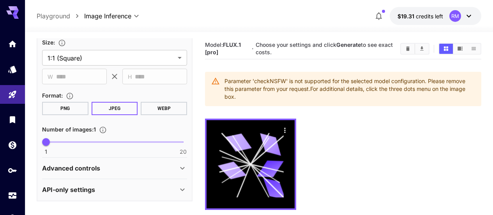
scroll to position [400, 0]
click at [405, 49] on icon "Clear All" at bounding box center [408, 49] width 6 height 6
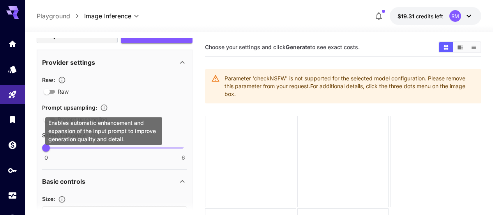
scroll to position [205, 0]
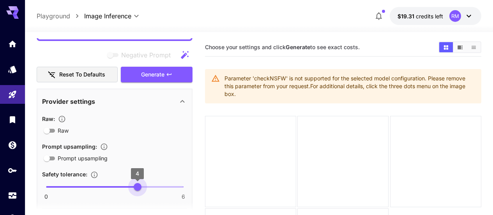
type input "*"
drag, startPoint x: 47, startPoint y: 185, endPoint x: 223, endPoint y: 185, distance: 175.4
click at [223, 185] on main "**********" at bounding box center [259, 172] width 445 height 268
click at [179, 73] on button "Generate" at bounding box center [157, 75] width 72 height 16
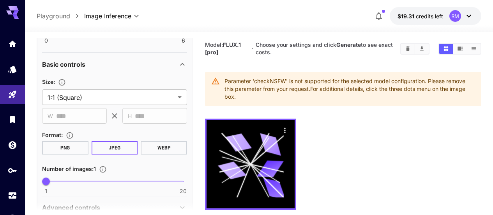
scroll to position [400, 0]
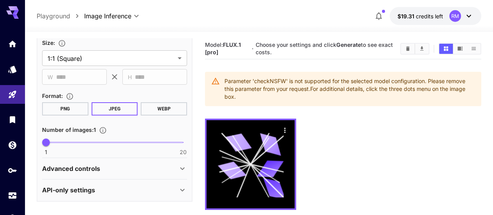
click at [186, 193] on icon at bounding box center [182, 189] width 9 height 9
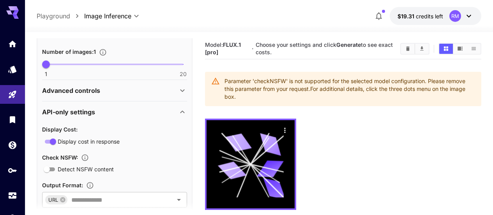
scroll to position [517, 0]
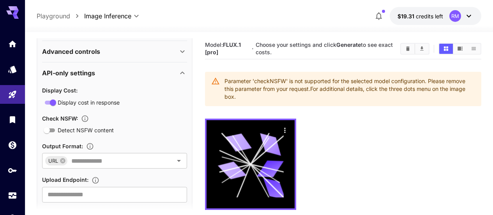
click at [182, 75] on icon at bounding box center [182, 72] width 9 height 9
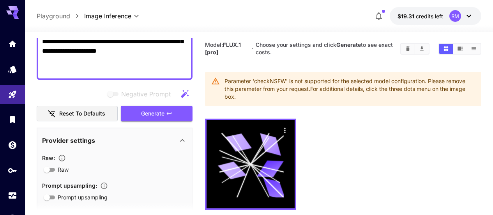
scroll to position [127, 0]
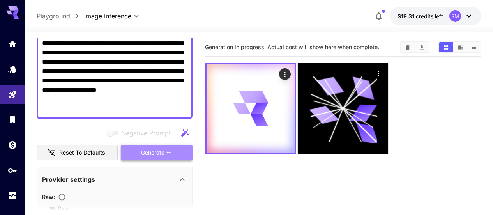
click at [138, 149] on button "Generate" at bounding box center [157, 153] width 72 height 16
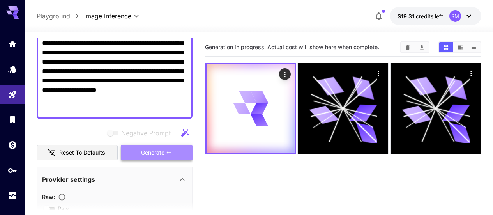
click at [142, 157] on span "Generate" at bounding box center [152, 153] width 23 height 10
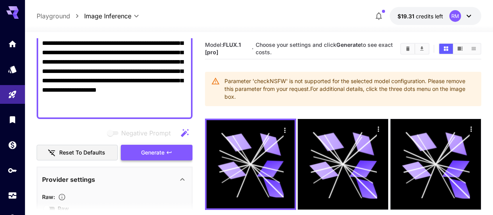
click at [142, 157] on span "Generate" at bounding box center [152, 153] width 23 height 10
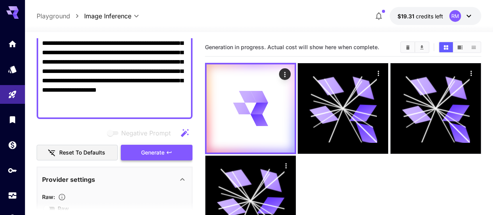
click at [142, 157] on span "Generate" at bounding box center [152, 153] width 23 height 10
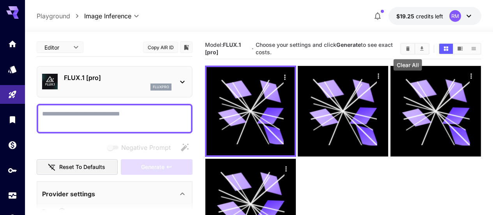
type input "**"
click at [408, 51] on button "Clear All" at bounding box center [408, 49] width 14 height 10
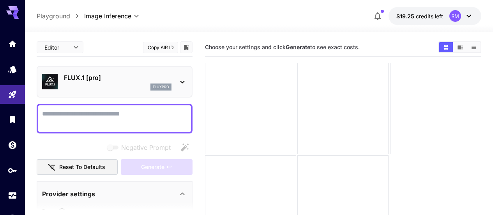
click at [158, 111] on textarea "Negative Prompt" at bounding box center [114, 118] width 145 height 19
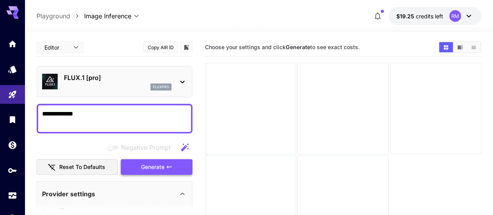
type textarea "**********"
click at [157, 164] on span "Generate" at bounding box center [152, 167] width 23 height 10
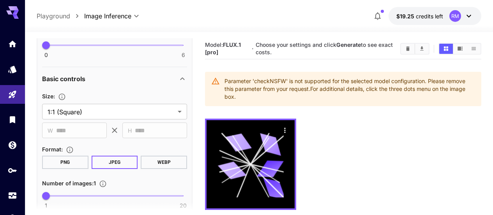
scroll to position [287, 0]
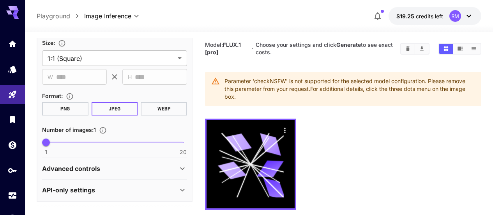
click at [157, 164] on div "Advanced controls" at bounding box center [110, 168] width 136 height 9
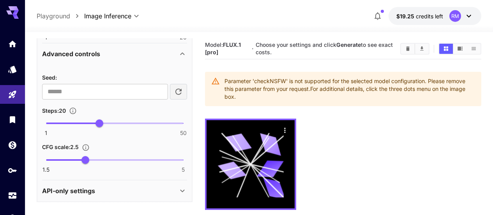
scroll to position [62, 0]
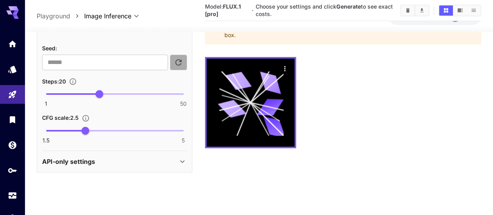
click at [182, 58] on icon "button" at bounding box center [178, 61] width 9 height 9
type input "**********"
click at [82, 152] on div "API-only settings" at bounding box center [114, 161] width 145 height 19
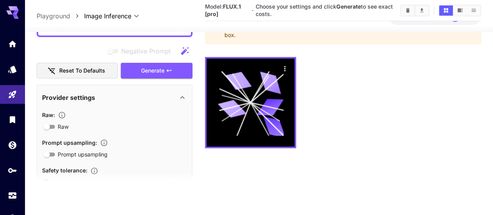
scroll to position [0, 0]
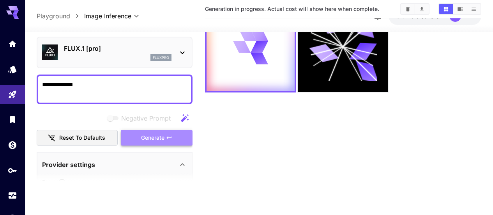
click at [165, 142] on button "Generate" at bounding box center [157, 137] width 72 height 16
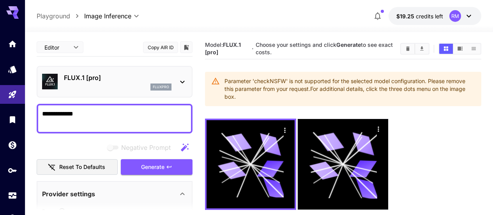
scroll to position [39, 0]
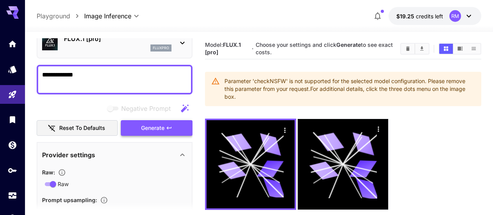
click at [178, 133] on button "Generate" at bounding box center [157, 128] width 72 height 16
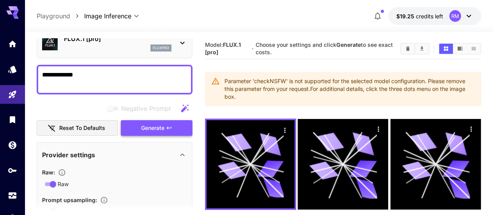
click at [150, 129] on span "Generate" at bounding box center [152, 128] width 23 height 10
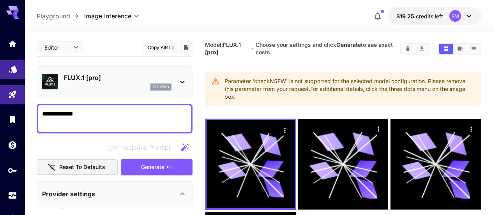
click at [12, 74] on link at bounding box center [12, 69] width 25 height 19
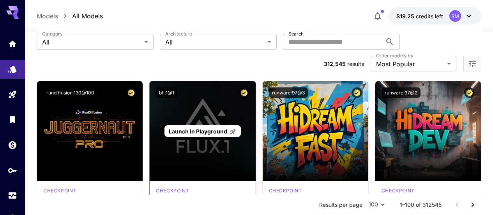
scroll to position [78, 0]
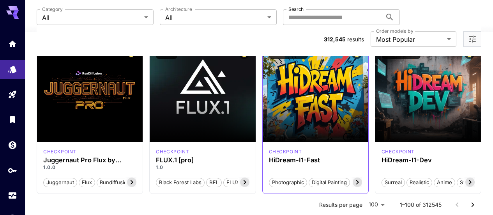
click at [359, 177] on icon at bounding box center [357, 181] width 9 height 9
click at [359, 179] on span "Sci-Fi" at bounding box center [352, 183] width 19 height 8
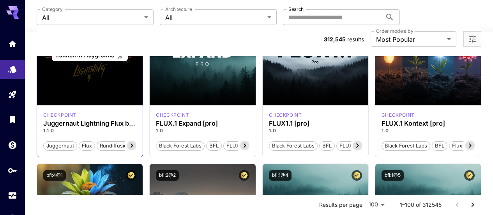
scroll to position [234, 0]
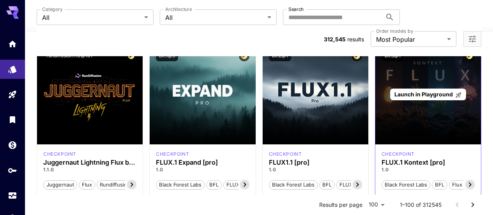
click at [446, 91] on span "Launch in Playground" at bounding box center [424, 94] width 58 height 7
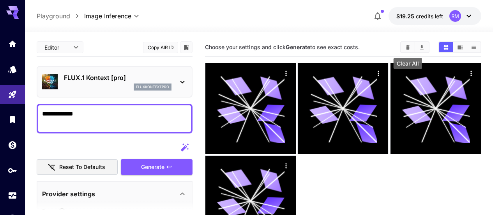
click at [409, 46] on icon "Clear All" at bounding box center [408, 47] width 4 height 4
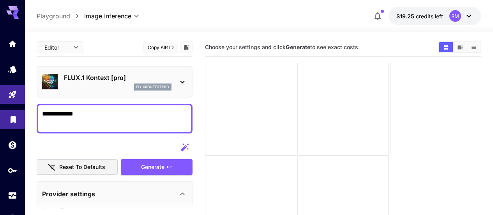
drag, startPoint x: 159, startPoint y: 112, endPoint x: 4, endPoint y: 115, distance: 155.6
click at [4, 115] on div "**********" at bounding box center [246, 138] width 493 height 276
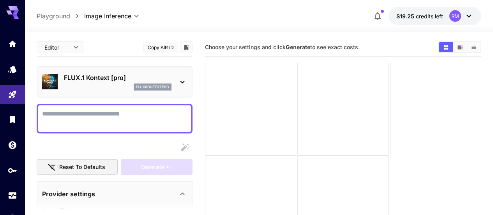
drag, startPoint x: 124, startPoint y: 118, endPoint x: 101, endPoint y: 129, distance: 25.3
click at [101, 129] on div at bounding box center [115, 119] width 156 height 30
click at [133, 119] on textarea "Raw" at bounding box center [114, 118] width 145 height 19
paste textarea "**********"
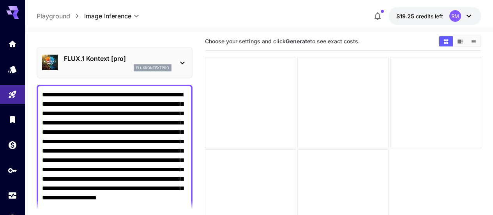
scroll to position [174, 0]
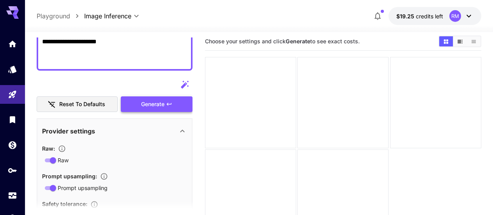
type textarea "**********"
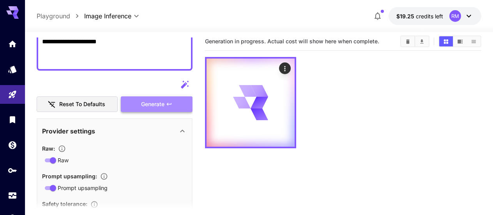
click at [164, 108] on span "Generate" at bounding box center [152, 104] width 23 height 10
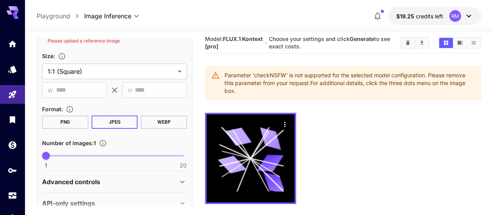
scroll to position [461, 0]
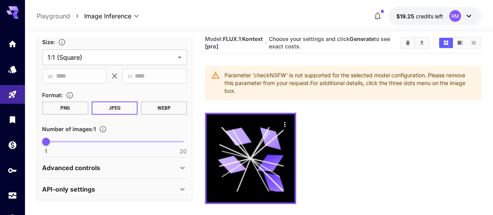
click at [89, 184] on div "API-only settings" at bounding box center [114, 189] width 145 height 19
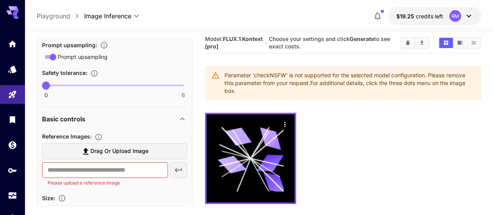
scroll to position [344, 0]
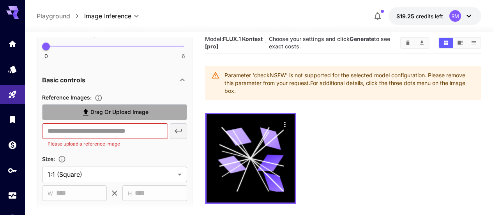
click at [151, 115] on label "Drag or upload image" at bounding box center [114, 112] width 145 height 16
click at [0, 0] on input "Drag or upload image" at bounding box center [0, 0] width 0 height 0
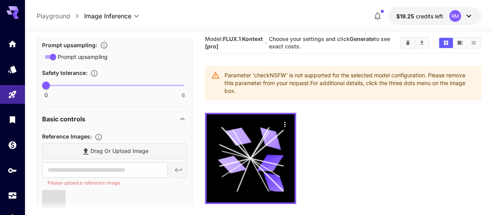
scroll to position [383, 0]
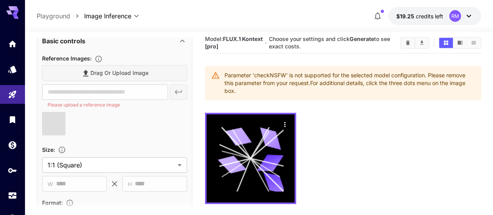
type input "**********"
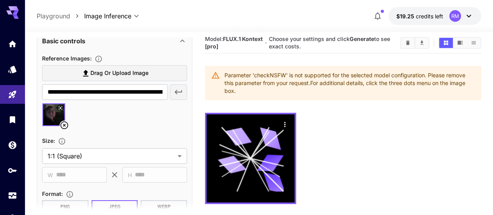
scroll to position [188, 0]
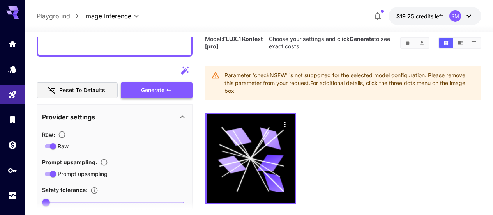
click at [172, 94] on button "Generate" at bounding box center [157, 90] width 72 height 16
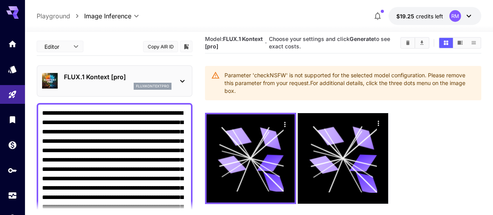
scroll to position [0, 0]
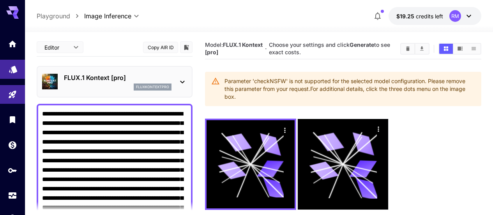
click at [17, 71] on icon "Models" at bounding box center [13, 66] width 9 height 9
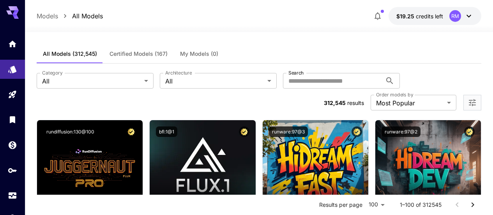
click at [156, 52] on span "Certified Models (167)" at bounding box center [139, 53] width 58 height 7
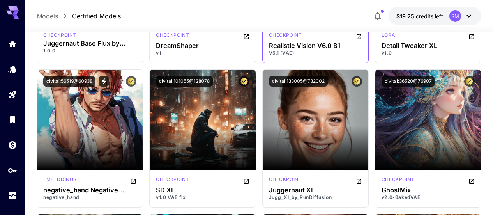
scroll to position [1014, 0]
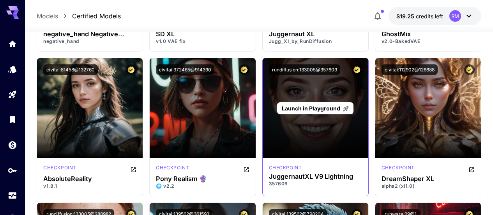
click at [309, 106] on span "Launch in Playground" at bounding box center [311, 108] width 58 height 7
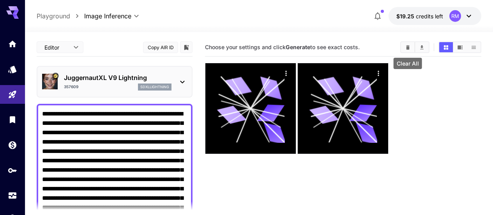
click at [404, 48] on button "Clear All" at bounding box center [408, 47] width 14 height 10
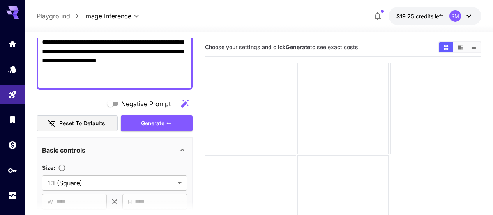
scroll to position [195, 0]
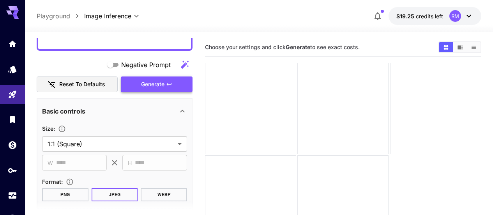
click at [165, 90] on button "Generate" at bounding box center [157, 84] width 72 height 16
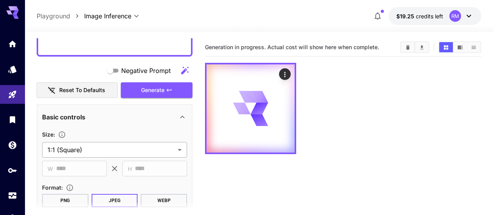
scroll to position [0, 0]
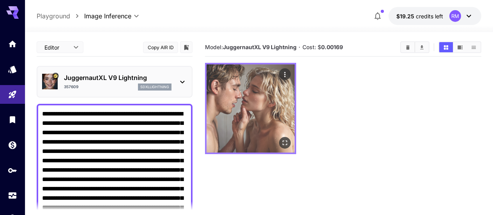
click at [269, 121] on img at bounding box center [251, 108] width 88 height 88
click at [281, 139] on icon "Open in fullscreen" at bounding box center [285, 143] width 8 height 8
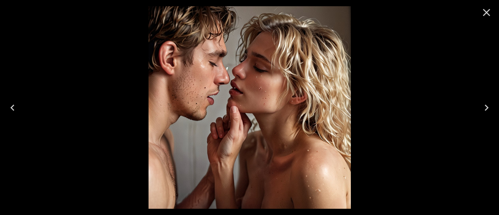
click at [492, 12] on icon "Close" at bounding box center [486, 12] width 12 height 12
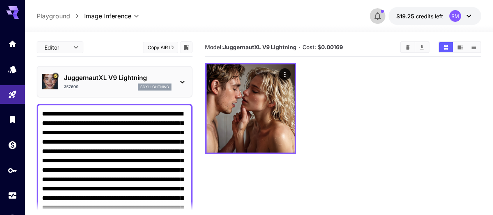
click at [382, 18] on icon "button" at bounding box center [377, 15] width 9 height 9
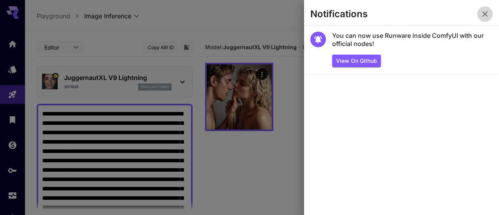
click at [483, 16] on icon "button" at bounding box center [484, 13] width 9 height 9
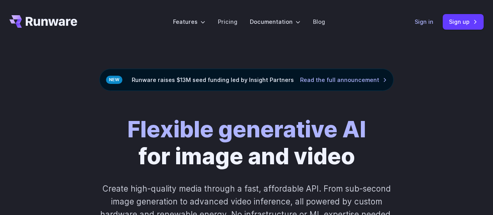
click at [430, 20] on link "Sign in" at bounding box center [424, 21] width 19 height 9
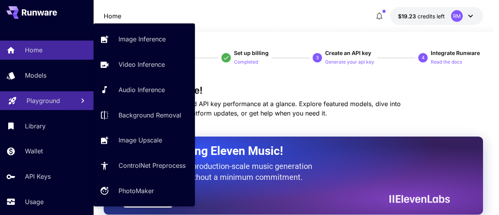
click at [70, 101] on link "Playground" at bounding box center [47, 100] width 94 height 19
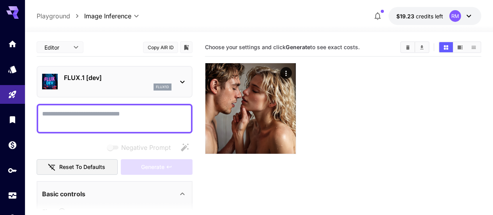
click at [397, 99] on div at bounding box center [343, 108] width 276 height 91
click at [404, 48] on button "Clear All" at bounding box center [408, 47] width 14 height 10
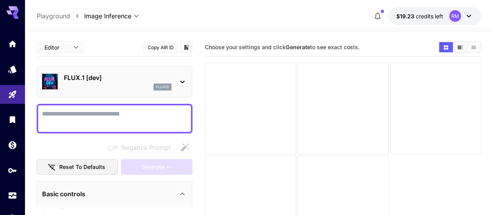
click at [145, 79] on p "FLUX.1 [dev]" at bounding box center [118, 77] width 108 height 9
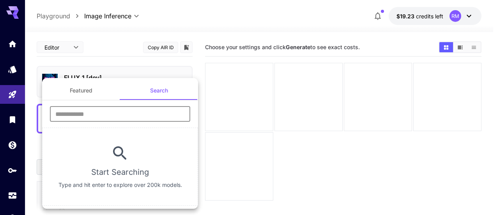
click at [138, 109] on input "text" at bounding box center [120, 114] width 140 height 16
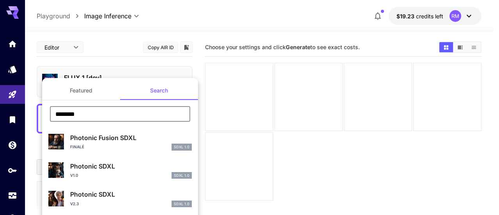
type input "********"
click at [71, 141] on p "Photonic Fusion SDXL" at bounding box center [131, 137] width 122 height 9
type input "**"
type input "*"
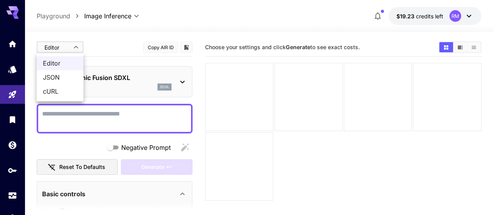
click at [58, 51] on body "**********" at bounding box center [249, 138] width 499 height 276
click at [60, 79] on span "JSON" at bounding box center [60, 77] width 34 height 9
type input "****"
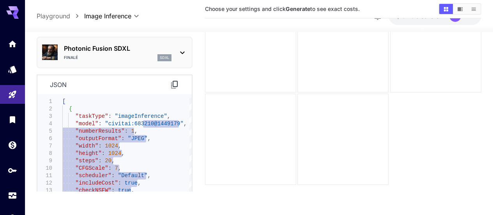
drag, startPoint x: 142, startPoint y: 126, endPoint x: 106, endPoint y: 233, distance: 112.8
click at [106, 214] on div "[ { "taskType" : "imageInference" , "model" : "civitai:683210@1449179" , "numbe…" at bounding box center [126, 178] width 129 height 160
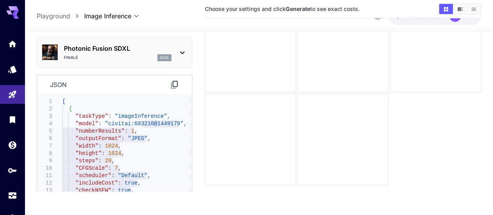
click at [458, 109] on div at bounding box center [343, 93] width 276 height 184
type textarea "**********"
click at [141, 166] on div "[ { "taskType" : "imageInference" , "model" : "civitai:683210@1449179" , "numbe…" at bounding box center [126, 178] width 129 height 160
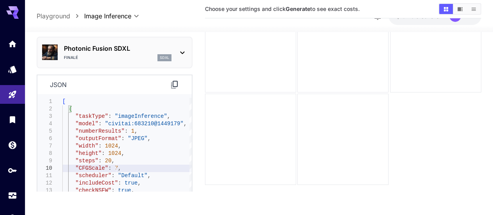
click at [175, 84] on icon at bounding box center [174, 84] width 9 height 9
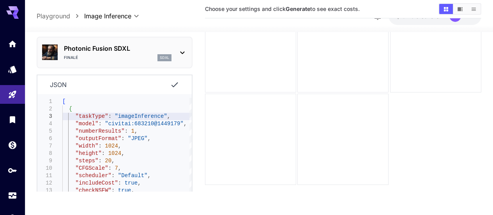
click at [144, 119] on div "[ { "taskType" : "imageInference" , "model" : "civitai:683210@1449179" , "numbe…" at bounding box center [126, 178] width 129 height 160
click at [143, 119] on div "[ { "taskType" : "imageInference" , "model" : "civitai:683210@1449179" , "numbe…" at bounding box center [126, 178] width 129 height 160
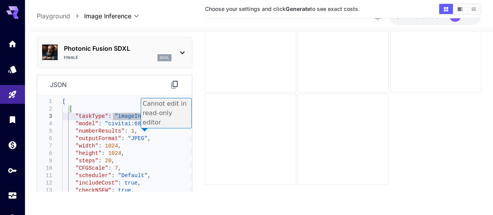
click at [206, 149] on section "Choose your settings and click Generate to see exact costs." at bounding box center [343, 84] width 276 height 215
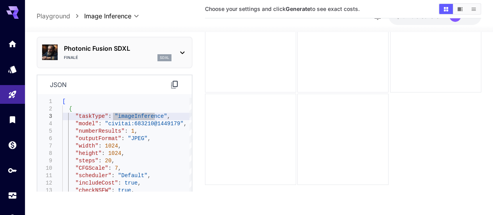
click at [175, 82] on icon at bounding box center [174, 84] width 9 height 9
click at [184, 56] on icon at bounding box center [182, 52] width 9 height 9
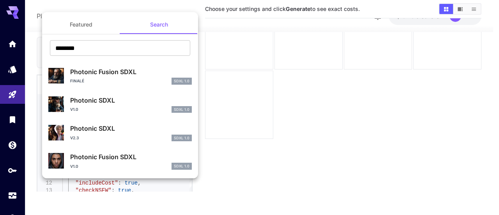
click at [317, 164] on div at bounding box center [249, 107] width 499 height 215
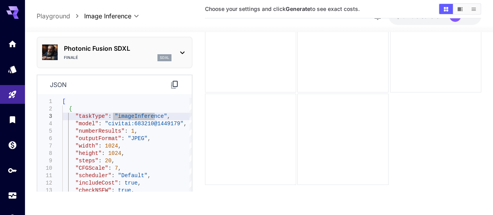
click at [179, 85] on icon at bounding box center [174, 84] width 9 height 9
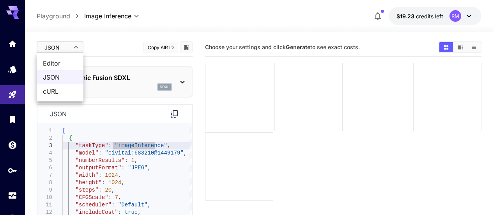
click at [73, 46] on body "**********" at bounding box center [249, 138] width 499 height 276
click at [60, 89] on span "cURL" at bounding box center [60, 91] width 34 height 9
type input "****"
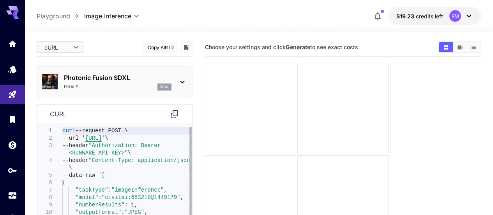
scroll to position [78, 0]
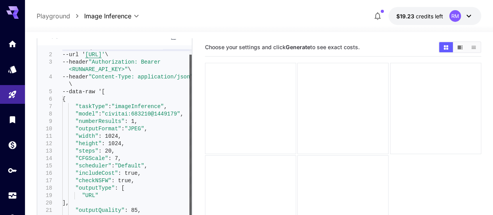
click at [189, 195] on div at bounding box center [190, 146] width 2 height 182
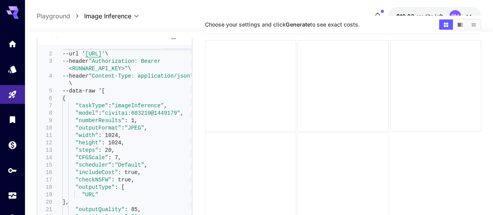
scroll to position [0, 0]
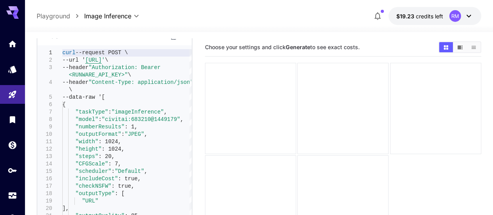
click at [54, 13] on p "Playground" at bounding box center [54, 15] width 34 height 9
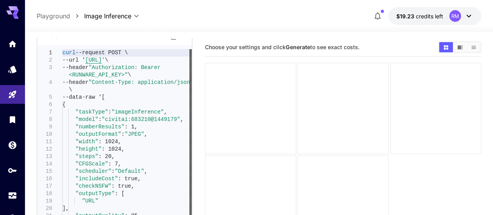
click at [192, 49] on div at bounding box center [190, 140] width 2 height 182
click at [192, 65] on div at bounding box center [190, 140] width 2 height 182
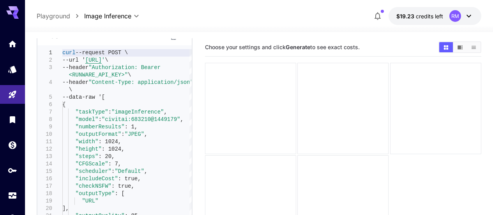
click at [60, 14] on p "Playground" at bounding box center [54, 15] width 34 height 9
click at [127, 22] on div "**********" at bounding box center [259, 16] width 445 height 18
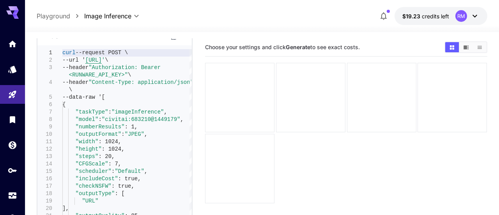
click at [124, 16] on body "**********" at bounding box center [249, 138] width 499 height 276
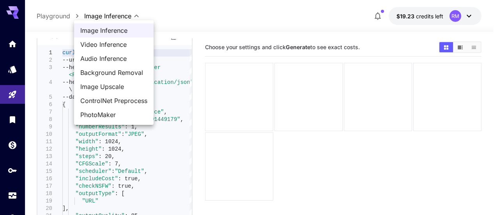
click at [119, 30] on span "Image Inference" at bounding box center [113, 30] width 67 height 9
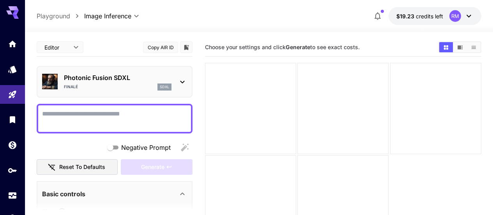
click at [117, 110] on textarea "Negative Prompt" at bounding box center [114, 118] width 145 height 19
paste textarea "**********"
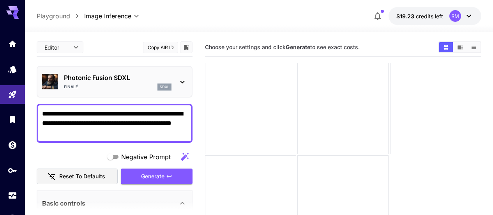
click at [89, 113] on textarea "**********" at bounding box center [114, 123] width 145 height 28
drag, startPoint x: 153, startPoint y: 124, endPoint x: 83, endPoint y: 127, distance: 70.6
click at [83, 127] on textarea "**********" at bounding box center [114, 123] width 145 height 28
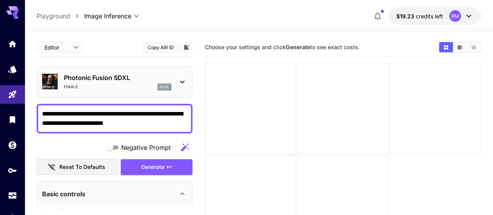
type textarea "**********"
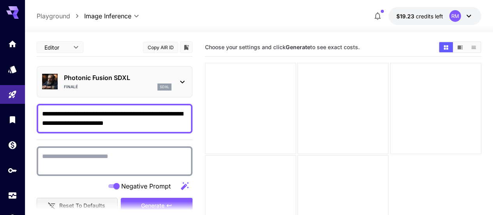
click at [143, 163] on textarea "Negative Prompt" at bounding box center [114, 161] width 145 height 19
paste textarea "**********"
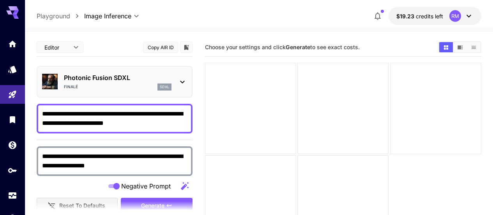
scroll to position [39, 0]
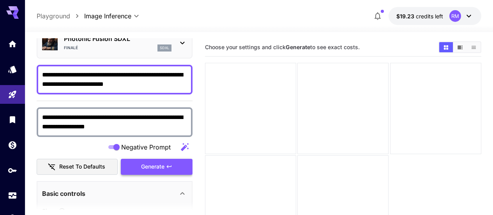
type textarea "**********"
click at [173, 167] on button "Generate" at bounding box center [157, 167] width 72 height 16
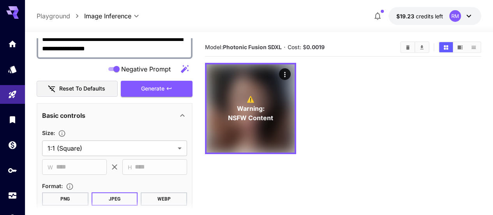
scroll to position [195, 0]
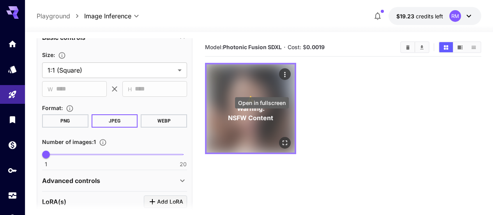
click at [281, 139] on icon "Open in fullscreen" at bounding box center [285, 143] width 8 height 8
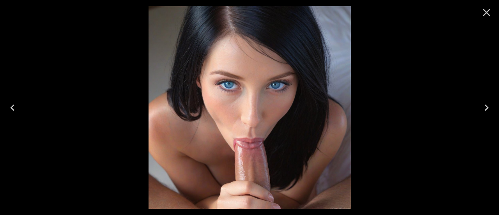
click at [490, 11] on icon "Close" at bounding box center [486, 12] width 12 height 12
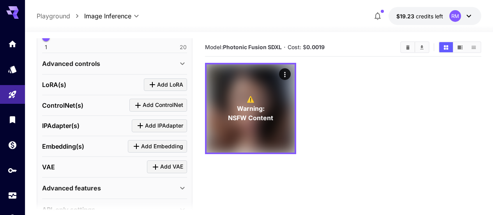
scroll to position [331, 0]
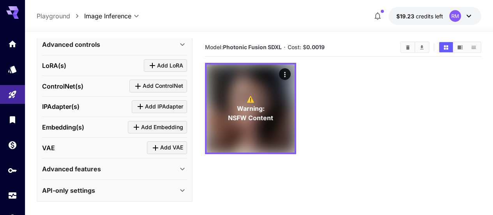
click at [122, 174] on div "Advanced features" at bounding box center [114, 168] width 145 height 19
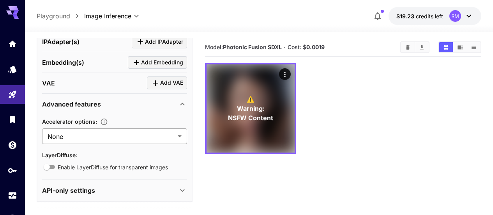
scroll to position [62, 0]
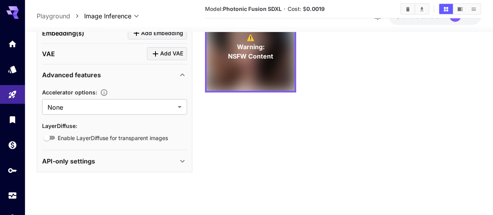
click at [170, 159] on div "API-only settings" at bounding box center [110, 160] width 136 height 9
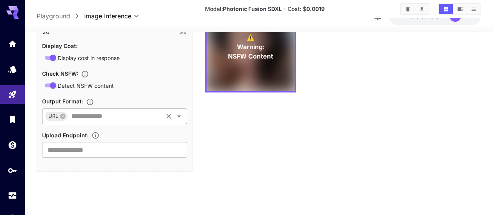
scroll to position [487, 0]
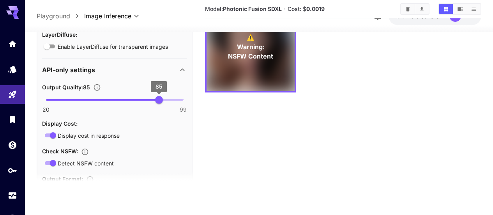
type input "**"
drag, startPoint x: 159, startPoint y: 96, endPoint x: 210, endPoint y: 96, distance: 50.7
click at [210, 96] on main "**********" at bounding box center [259, 87] width 445 height 221
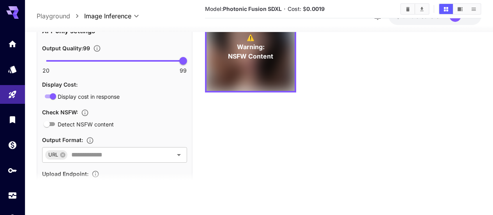
scroll to position [565, 0]
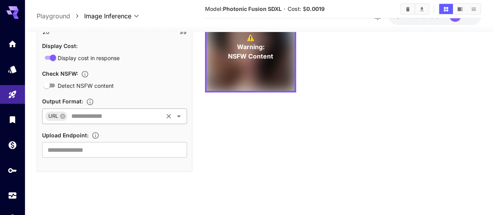
click at [167, 118] on icon "Clear" at bounding box center [168, 116] width 5 height 5
click at [178, 117] on icon "Open" at bounding box center [178, 115] width 9 height 9
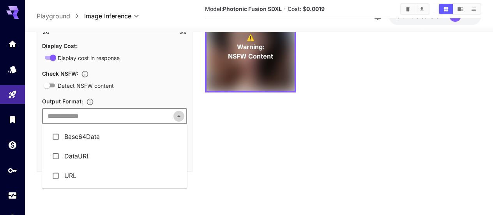
click at [178, 117] on icon "Close" at bounding box center [178, 115] width 9 height 9
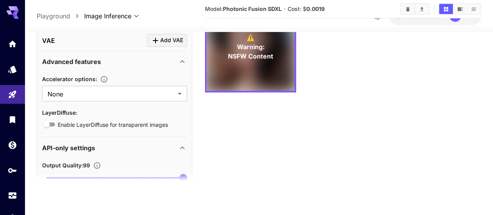
scroll to position [370, 0]
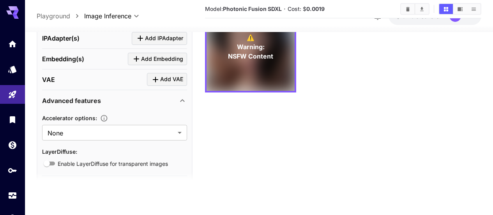
click at [184, 98] on icon at bounding box center [182, 100] width 9 height 9
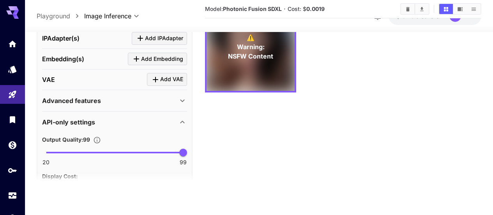
click at [168, 77] on span "Add VAE" at bounding box center [171, 79] width 23 height 10
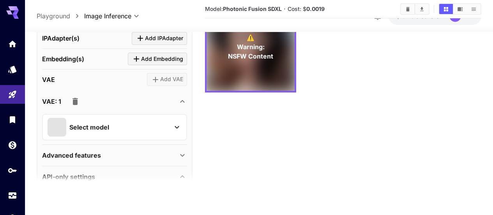
click at [119, 120] on div "Select model" at bounding box center [109, 127] width 122 height 19
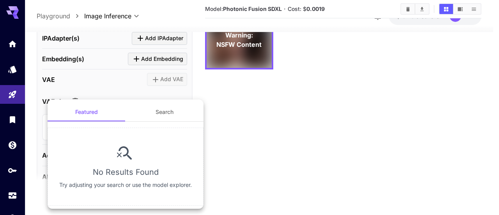
click at [139, 96] on div at bounding box center [249, 107] width 499 height 215
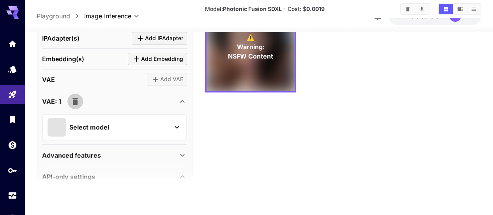
click at [81, 100] on button "button" at bounding box center [75, 102] width 16 height 16
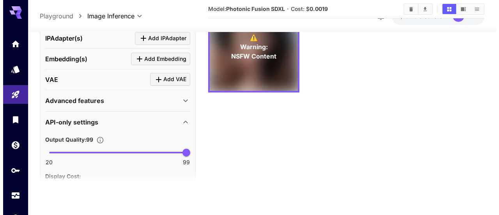
scroll to position [292, 0]
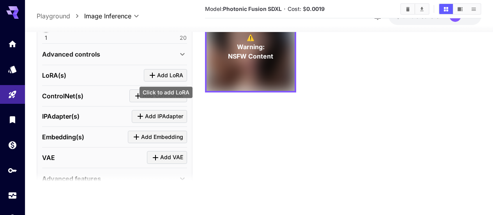
click at [160, 74] on span "Add LoRA" at bounding box center [170, 75] width 26 height 10
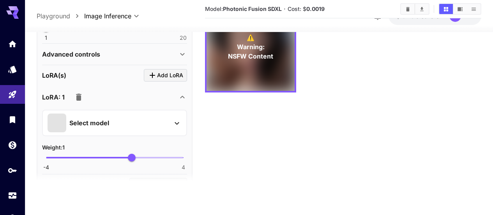
click at [114, 114] on div "Select model" at bounding box center [109, 122] width 122 height 19
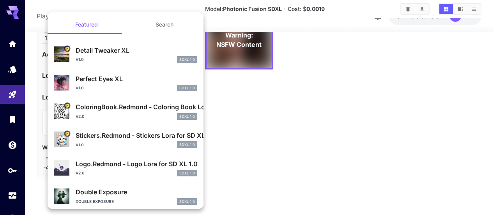
click at [155, 28] on button "Search" at bounding box center [165, 24] width 78 height 19
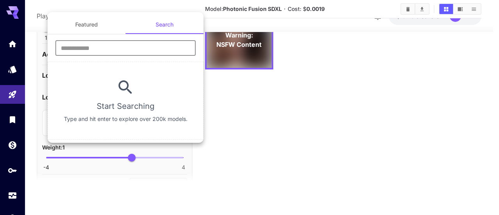
click at [125, 53] on input "text" at bounding box center [125, 48] width 140 height 16
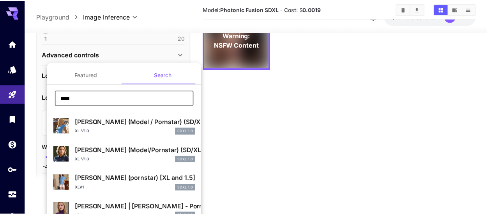
scroll to position [39, 0]
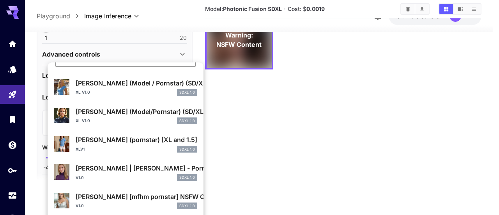
type input "****"
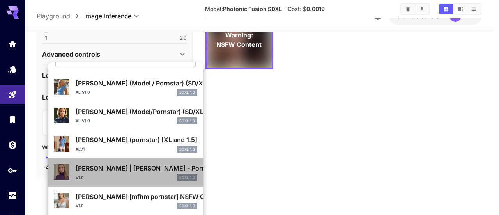
click at [138, 170] on p "[PERSON_NAME] | [PERSON_NAME] - Pornstar SDXL 🇺🇸" at bounding box center [137, 167] width 122 height 9
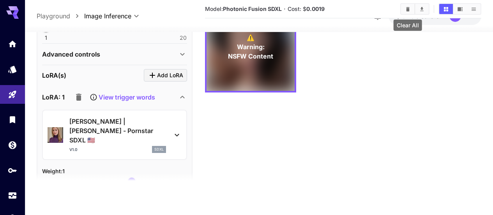
click at [404, 8] on button "Clear All" at bounding box center [408, 9] width 14 height 10
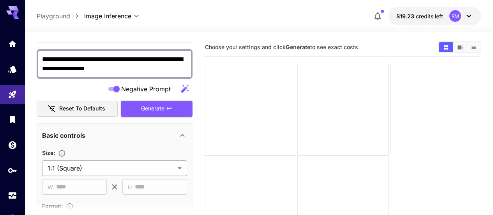
scroll to position [175, 0]
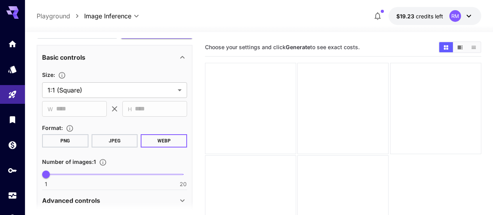
click at [71, 140] on button "PNG" at bounding box center [65, 140] width 46 height 13
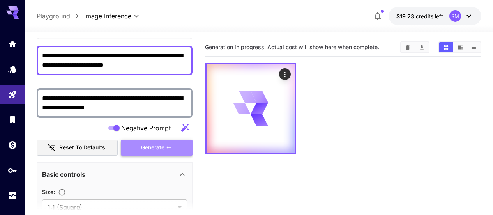
click at [171, 142] on button "Generate" at bounding box center [157, 148] width 72 height 16
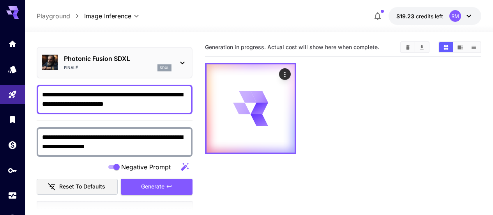
scroll to position [0, 0]
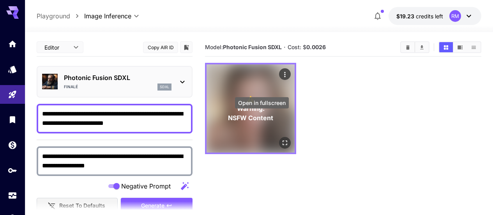
click at [283, 140] on icon "Open in fullscreen" at bounding box center [285, 142] width 5 height 5
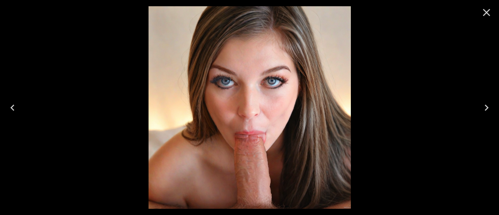
click at [489, 12] on icon "Close" at bounding box center [486, 12] width 12 height 12
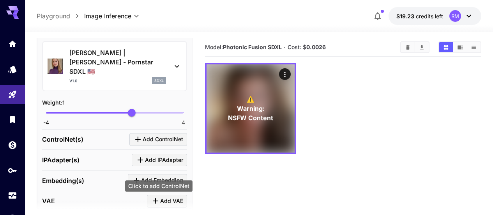
scroll to position [351, 0]
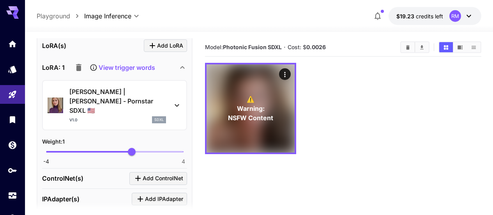
click at [176, 101] on icon at bounding box center [176, 105] width 9 height 9
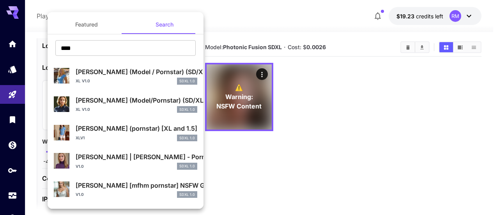
click at [87, 23] on button "Featured" at bounding box center [87, 24] width 78 height 19
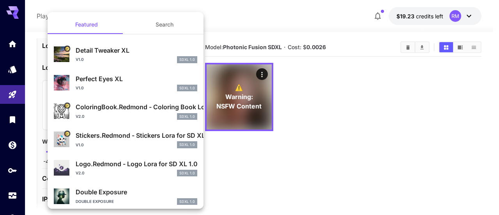
click at [266, 147] on div at bounding box center [249, 107] width 499 height 215
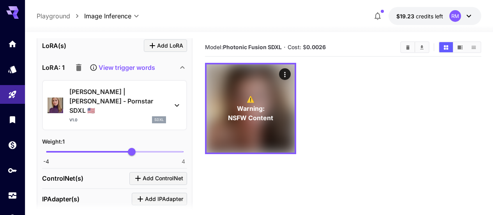
click at [76, 64] on icon "button" at bounding box center [78, 67] width 5 height 7
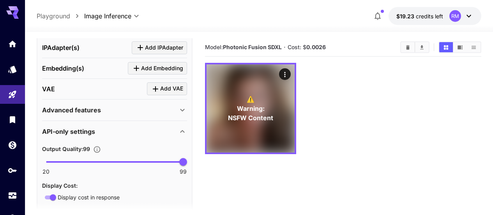
scroll to position [429, 0]
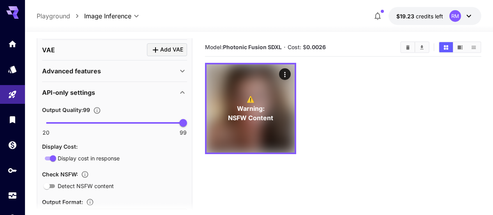
click at [183, 94] on icon at bounding box center [182, 92] width 9 height 9
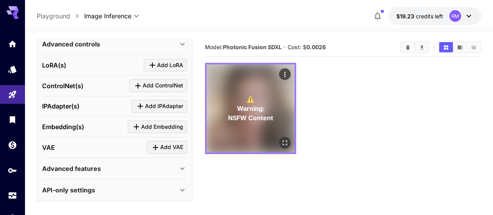
scroll to position [331, 0]
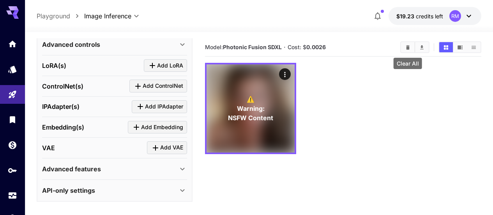
click at [404, 51] on button "Clear All" at bounding box center [408, 47] width 14 height 10
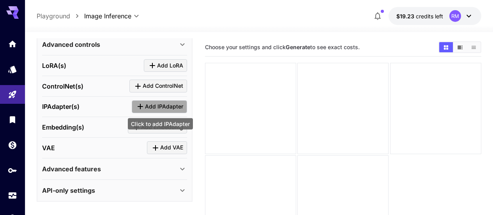
click at [156, 108] on span "Add IPAdapter" at bounding box center [164, 107] width 38 height 10
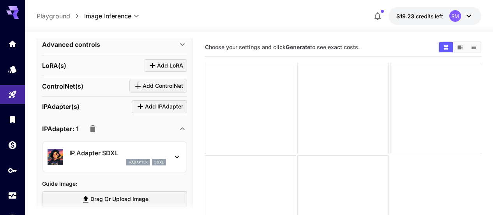
scroll to position [370, 0]
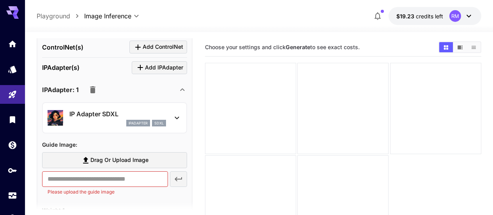
click at [162, 107] on div "IP Adapter SDXL ipAdapter sdxl" at bounding box center [115, 118] width 134 height 24
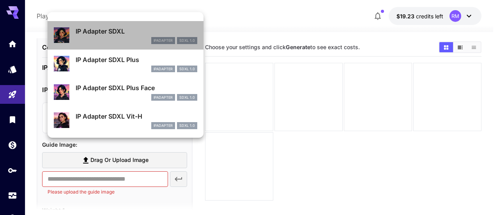
click at [159, 35] on p "IP Adapter SDXL" at bounding box center [137, 31] width 122 height 9
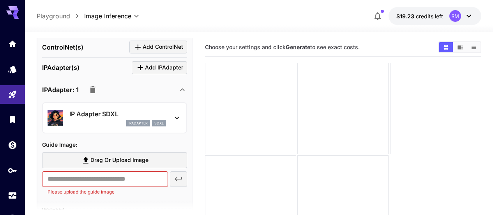
click at [106, 161] on span "Drag or upload image" at bounding box center [119, 160] width 58 height 10
click at [0, 0] on input "Drag or upload image" at bounding box center [0, 0] width 0 height 0
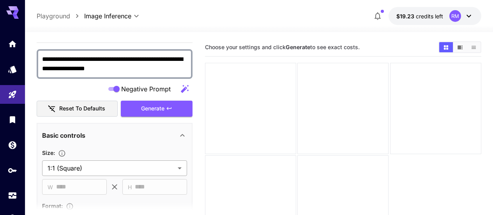
scroll to position [58, 0]
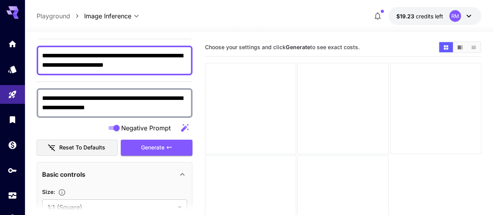
type input "**********"
click at [64, 59] on textarea "**********" at bounding box center [114, 60] width 145 height 19
click at [106, 57] on textarea "**********" at bounding box center [114, 60] width 145 height 19
type textarea "**********"
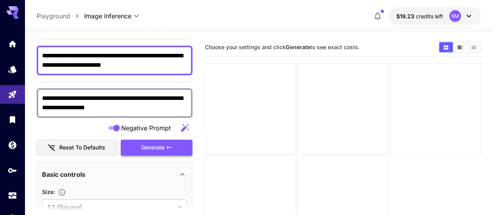
click at [144, 145] on span "Generate" at bounding box center [152, 148] width 23 height 10
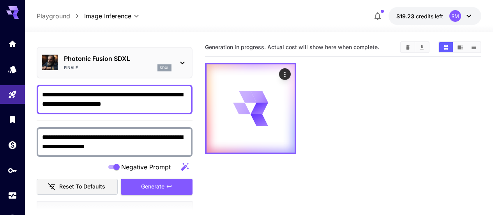
scroll to position [0, 0]
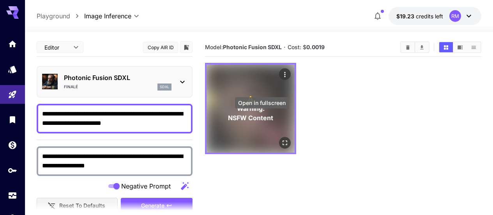
click at [281, 139] on icon "Open in fullscreen" at bounding box center [285, 143] width 8 height 8
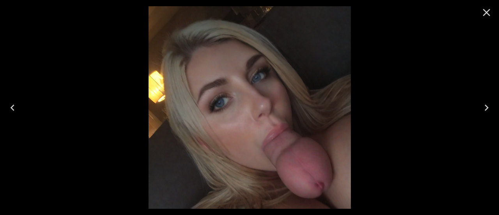
click at [487, 15] on icon "Close" at bounding box center [486, 12] width 12 height 12
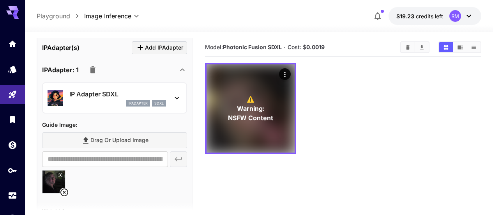
scroll to position [429, 0]
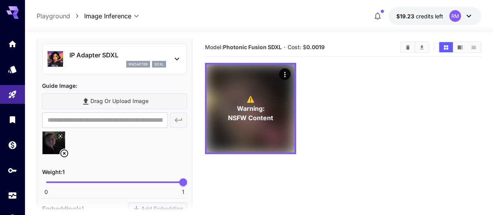
click at [65, 151] on icon at bounding box center [64, 153] width 9 height 9
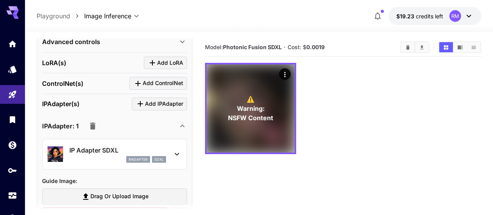
scroll to position [373, 0]
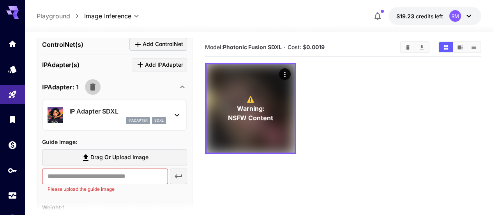
click at [93, 84] on icon "button" at bounding box center [92, 86] width 5 height 7
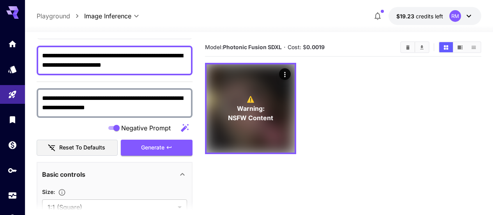
scroll to position [19, 0]
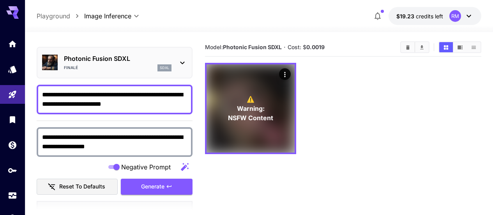
drag, startPoint x: 115, startPoint y: 105, endPoint x: 84, endPoint y: 104, distance: 31.2
click at [84, 104] on textarea "**********" at bounding box center [114, 99] width 145 height 19
type textarea "**********"
click at [409, 43] on button "Clear All" at bounding box center [408, 47] width 14 height 10
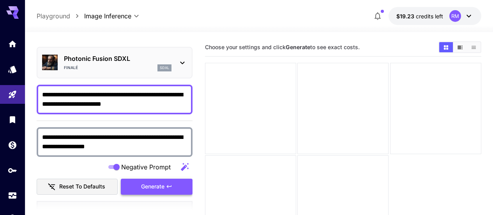
click at [157, 182] on span "Generate" at bounding box center [152, 187] width 23 height 10
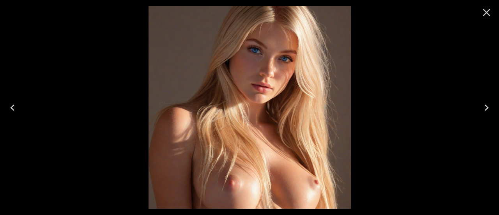
scroll to position [19, 0]
click at [490, 13] on icon "Close" at bounding box center [486, 12] width 12 height 12
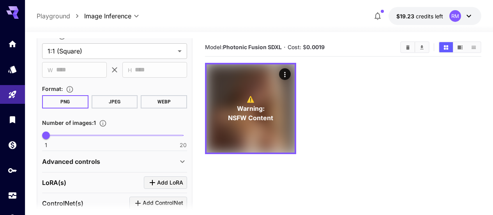
scroll to position [331, 0]
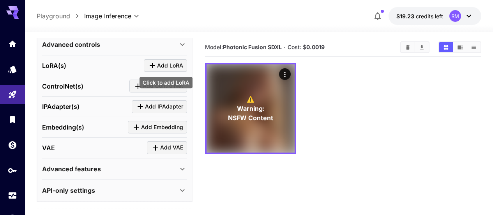
click at [150, 65] on icon "Click to add LoRA" at bounding box center [152, 65] width 9 height 9
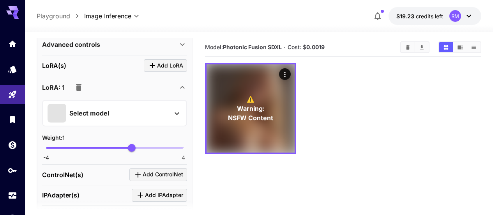
click at [133, 109] on div "Select model" at bounding box center [109, 113] width 122 height 19
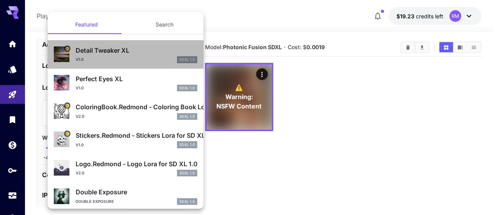
click at [155, 53] on p "Detail Tweaker XL" at bounding box center [137, 50] width 122 height 9
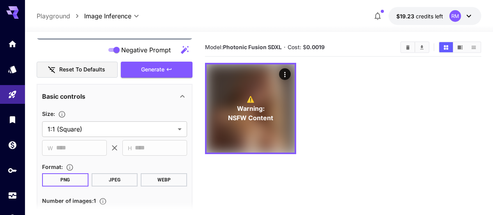
scroll to position [19, 0]
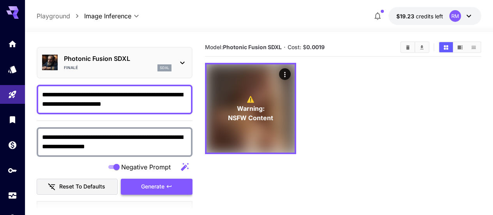
click at [155, 184] on span "Generate" at bounding box center [152, 187] width 23 height 10
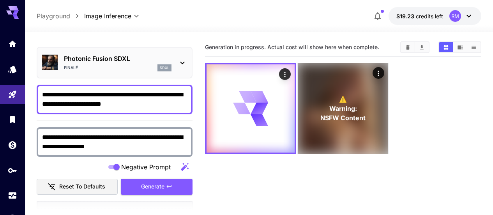
scroll to position [0, 0]
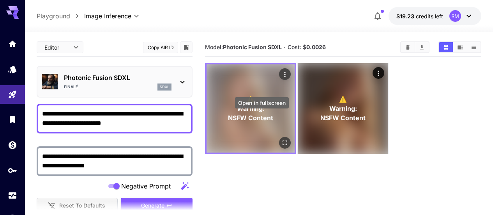
click at [281, 139] on icon "Open in fullscreen" at bounding box center [285, 143] width 8 height 8
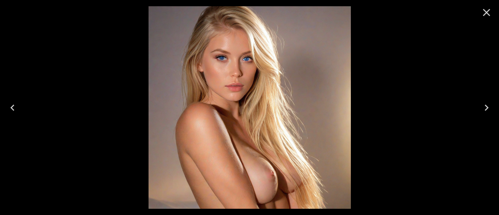
click at [487, 11] on icon "Close" at bounding box center [486, 12] width 7 height 7
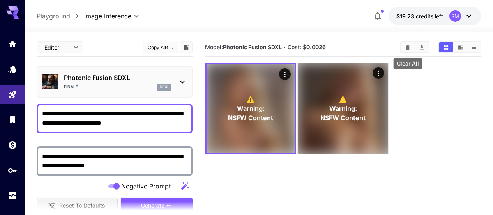
click at [410, 51] on button "Clear All" at bounding box center [408, 47] width 14 height 10
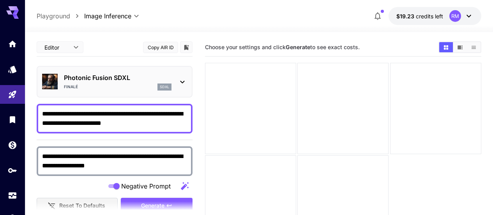
click at [82, 76] on p "Photonic Fusion SDXL" at bounding box center [118, 77] width 108 height 9
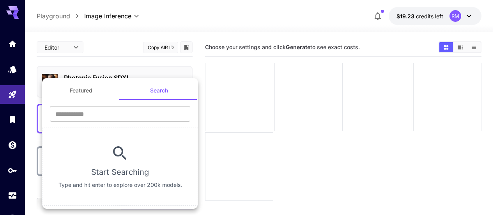
click at [81, 84] on button "Featured" at bounding box center [81, 90] width 78 height 19
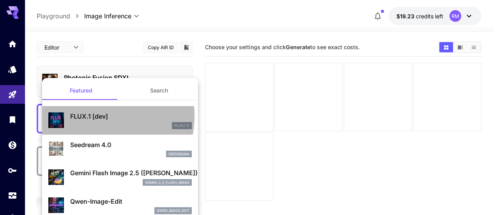
click at [90, 115] on p "FLUX.1 [dev]" at bounding box center [131, 115] width 122 height 9
type input "**"
type input "***"
type input "**"
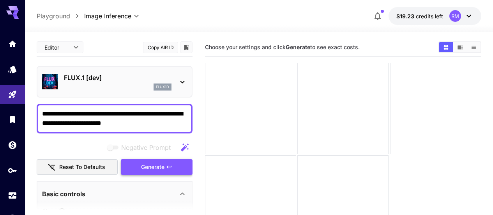
click at [161, 163] on span "Generate" at bounding box center [152, 167] width 23 height 10
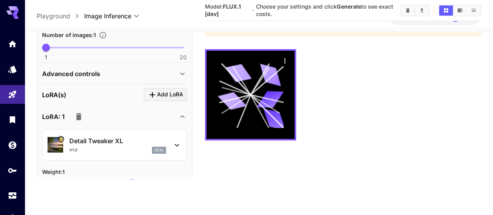
scroll to position [273, 0]
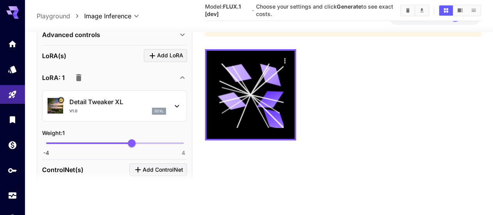
click at [77, 74] on icon "button" at bounding box center [78, 77] width 5 height 7
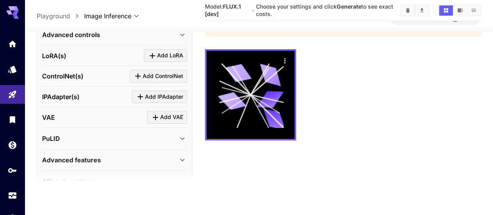
click at [149, 56] on icon "Click to add LoRA" at bounding box center [152, 55] width 9 height 9
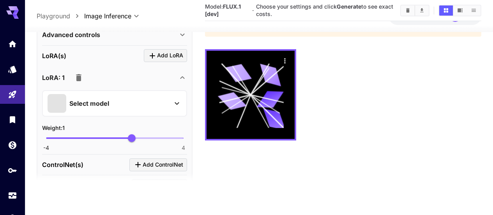
click at [100, 98] on p "Select model" at bounding box center [89, 102] width 40 height 9
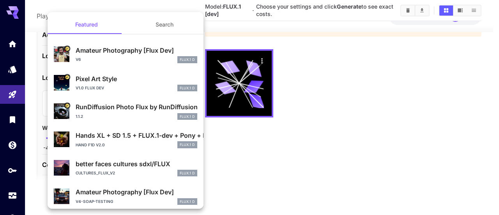
click at [115, 57] on div "v6 FLUX.1 D" at bounding box center [137, 59] width 122 height 7
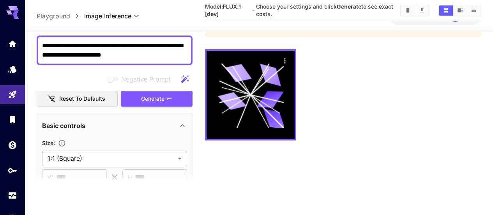
scroll to position [0, 0]
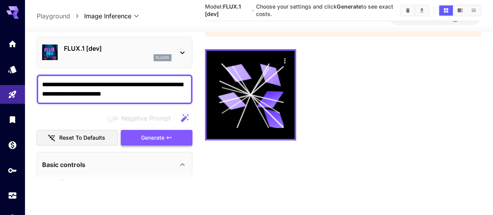
click at [136, 135] on button "Generate" at bounding box center [157, 137] width 72 height 16
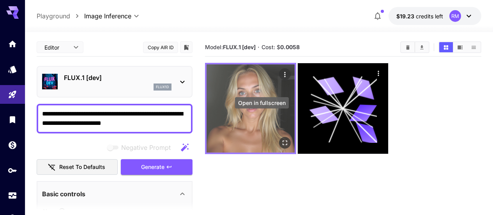
click at [279, 137] on button "Open in fullscreen" at bounding box center [285, 143] width 12 height 12
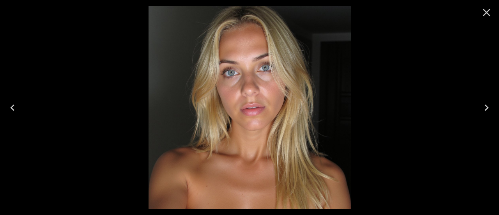
click at [488, 17] on icon "Close" at bounding box center [486, 12] width 12 height 12
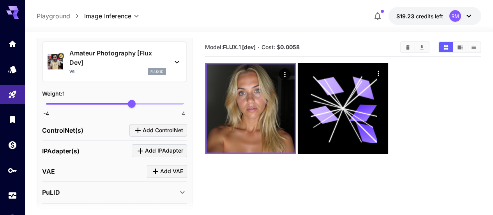
scroll to position [396, 0]
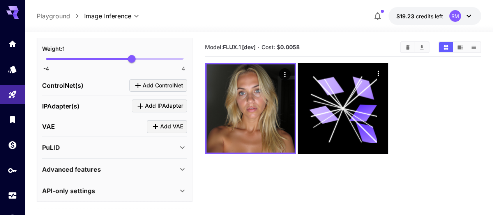
click at [142, 149] on div "PuLID" at bounding box center [110, 147] width 136 height 9
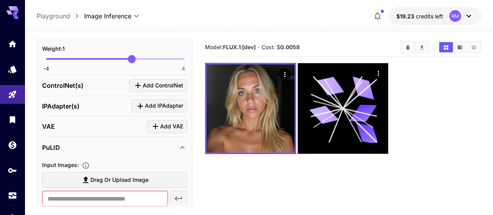
scroll to position [435, 0]
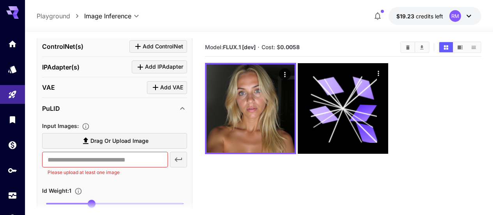
click at [154, 104] on div "PuLID" at bounding box center [110, 108] width 136 height 9
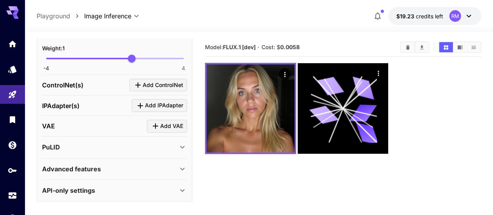
scroll to position [396, 0]
click at [79, 165] on p "Advanced features" at bounding box center [71, 169] width 59 height 9
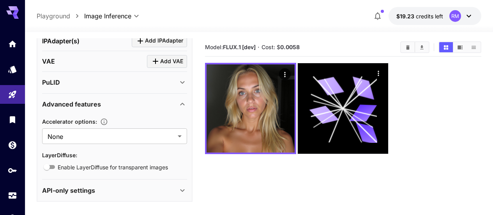
click at [109, 105] on div "Advanced features" at bounding box center [110, 103] width 136 height 9
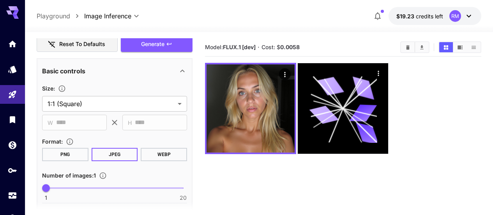
scroll to position [84, 0]
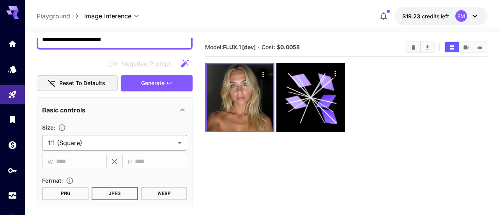
click at [110, 146] on body "**********" at bounding box center [249, 138] width 499 height 276
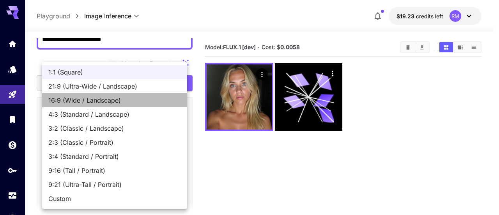
click at [83, 101] on span "16:9 (Wide / Landscape)" at bounding box center [114, 100] width 133 height 9
type input "**********"
type input "****"
type input "***"
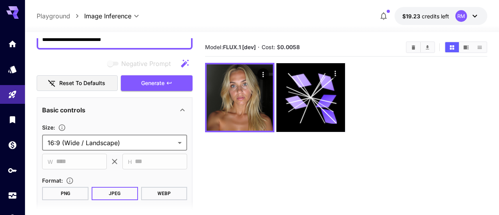
click at [94, 140] on body "**********" at bounding box center [249, 138] width 499 height 276
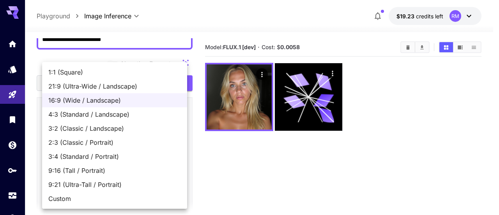
click at [97, 170] on span "9:16 (Tall / Portrait)" at bounding box center [114, 170] width 133 height 9
type input "**********"
type input "***"
type input "****"
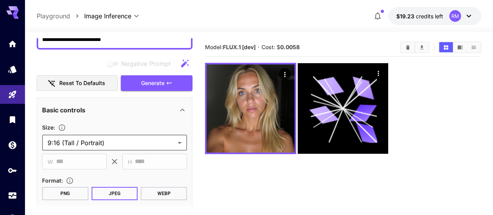
scroll to position [6, 0]
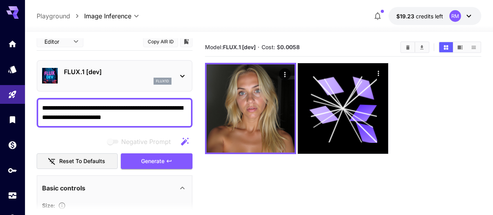
drag, startPoint x: 147, startPoint y: 152, endPoint x: 147, endPoint y: 156, distance: 3.9
click at [147, 153] on div "Negative Prompt Reset to defaults Generate" at bounding box center [115, 151] width 156 height 35
click at [147, 158] on span "Generate" at bounding box center [152, 161] width 23 height 10
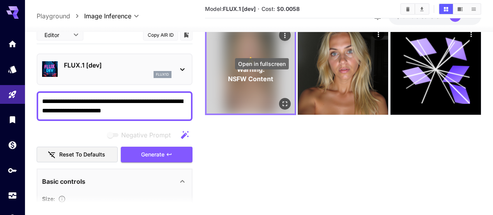
click at [281, 100] on icon "Open in fullscreen" at bounding box center [285, 104] width 8 height 8
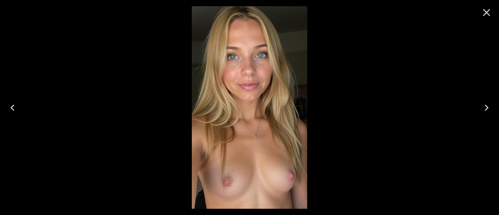
click at [492, 12] on icon "Close" at bounding box center [486, 12] width 12 height 12
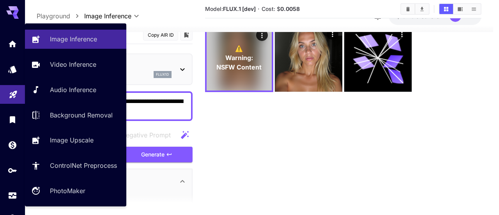
drag, startPoint x: 163, startPoint y: 114, endPoint x: 24, endPoint y: 95, distance: 139.7
click at [24, 95] on div "**********" at bounding box center [246, 99] width 493 height 276
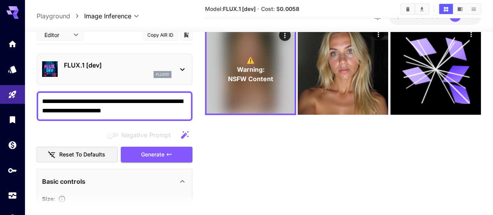
click at [182, 108] on textarea "**********" at bounding box center [114, 105] width 145 height 19
drag, startPoint x: 124, startPoint y: 111, endPoint x: 106, endPoint y: 109, distance: 18.9
click at [106, 109] on textarea "**********" at bounding box center [114, 105] width 145 height 19
click at [107, 109] on textarea "**********" at bounding box center [114, 105] width 145 height 19
drag, startPoint x: 112, startPoint y: 110, endPoint x: 84, endPoint y: 110, distance: 28.1
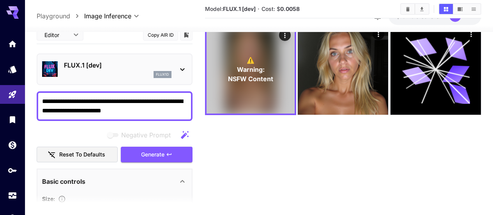
click at [84, 110] on textarea "**********" at bounding box center [114, 105] width 145 height 19
click at [159, 95] on div "**********" at bounding box center [115, 106] width 156 height 30
click at [141, 156] on span "Generate" at bounding box center [152, 154] width 23 height 10
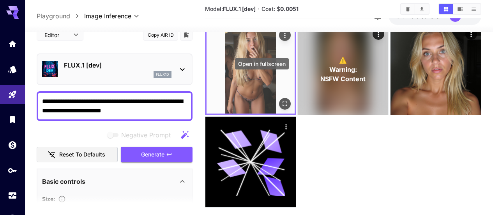
click at [281, 100] on icon "Open in fullscreen" at bounding box center [285, 104] width 8 height 8
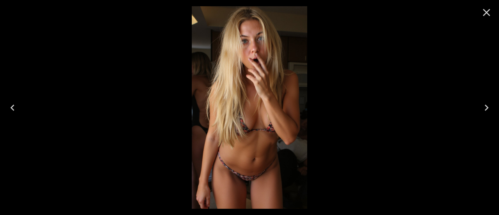
click at [484, 11] on icon "Close" at bounding box center [486, 12] width 12 height 12
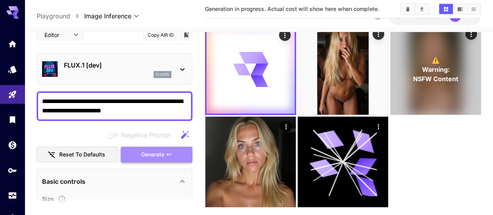
click at [152, 152] on span "Generate" at bounding box center [152, 154] width 23 height 10
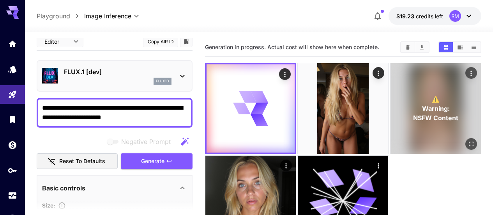
click at [467, 140] on icon "Open in fullscreen" at bounding box center [471, 144] width 8 height 8
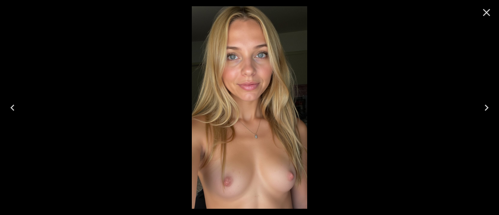
click at [490, 11] on icon "Close" at bounding box center [486, 12] width 12 height 12
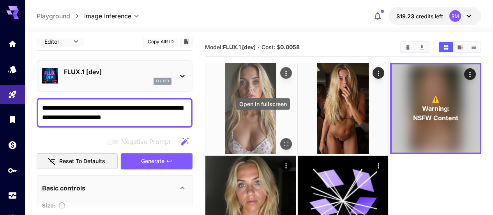
click at [282, 140] on icon "Open in fullscreen" at bounding box center [286, 144] width 8 height 8
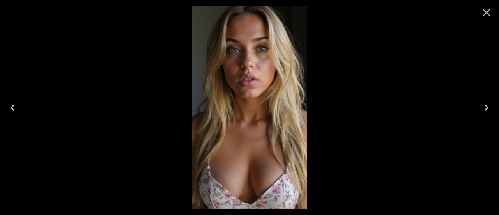
click at [486, 13] on icon "Close" at bounding box center [486, 12] width 7 height 7
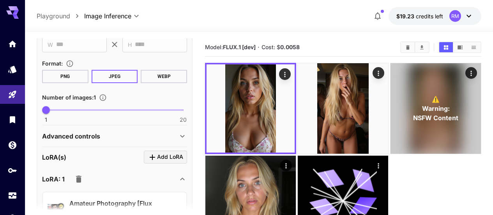
scroll to position [279, 0]
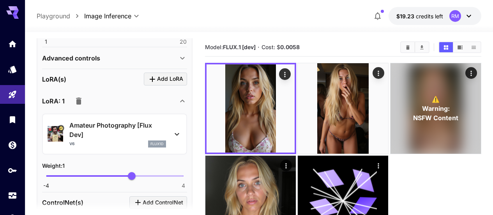
click at [173, 126] on div "Amateur Photography [Flux Dev] v6 flux1d" at bounding box center [115, 133] width 134 height 33
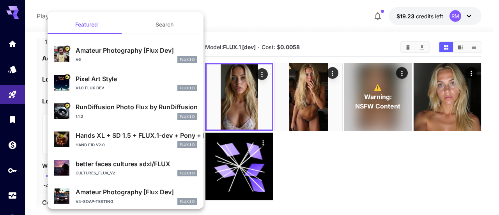
click at [352, 180] on div at bounding box center [249, 107] width 499 height 215
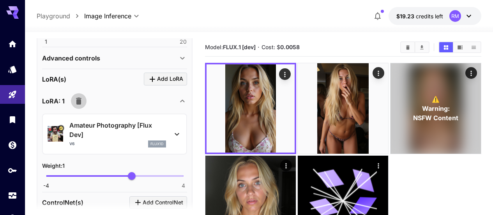
click at [74, 101] on icon "button" at bounding box center [78, 100] width 9 height 9
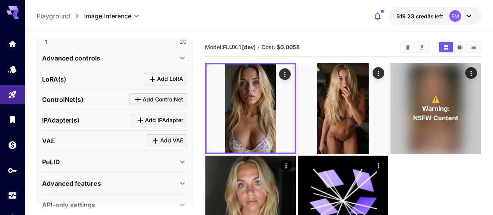
click at [173, 164] on div "PuLID" at bounding box center [110, 161] width 136 height 9
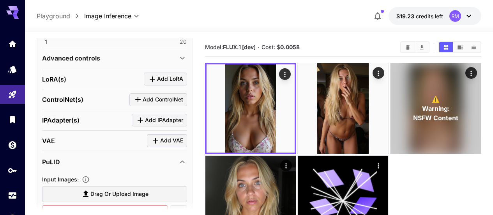
click at [173, 164] on div "PuLID" at bounding box center [110, 161] width 136 height 9
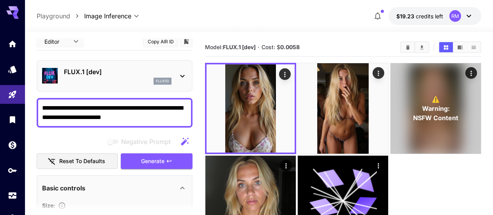
scroll to position [0, 0]
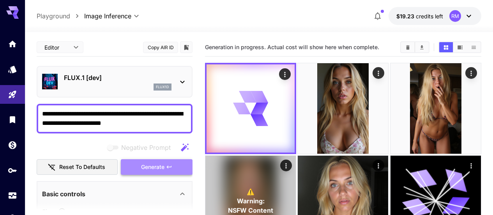
click at [156, 164] on span "Generate" at bounding box center [152, 167] width 23 height 10
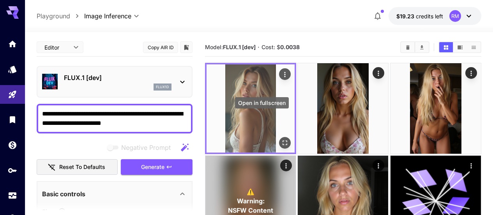
click at [279, 137] on div "Open in fullscreen" at bounding box center [285, 143] width 12 height 12
click at [281, 139] on icon "Open in fullscreen" at bounding box center [285, 143] width 8 height 8
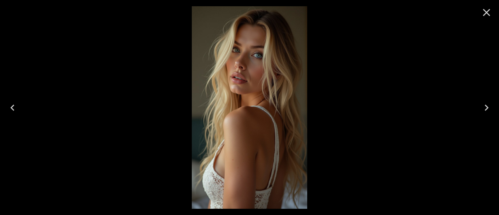
click at [483, 13] on icon "Close" at bounding box center [486, 12] width 12 height 12
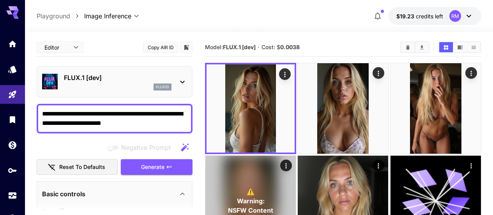
click at [109, 116] on textarea "**********" at bounding box center [114, 118] width 145 height 19
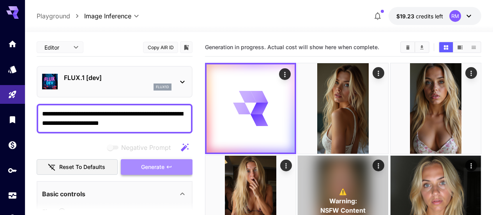
click at [134, 163] on button "Generate" at bounding box center [157, 167] width 72 height 16
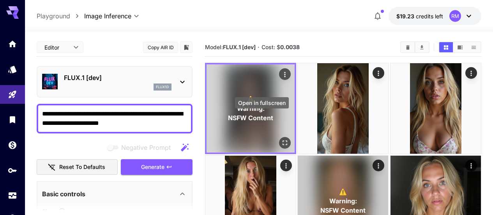
click at [281, 139] on icon "Open in fullscreen" at bounding box center [285, 143] width 8 height 8
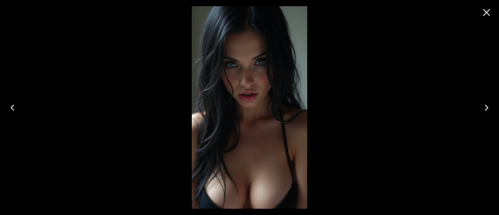
click at [486, 10] on icon "Close" at bounding box center [486, 12] width 12 height 12
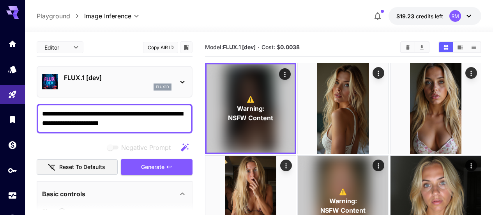
click at [167, 121] on textarea "**********" at bounding box center [114, 118] width 145 height 19
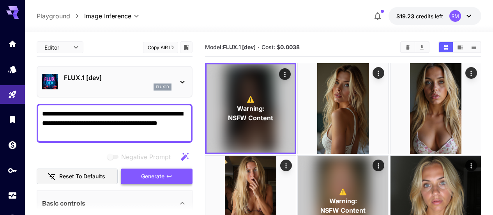
click at [145, 173] on span "Generate" at bounding box center [152, 177] width 23 height 10
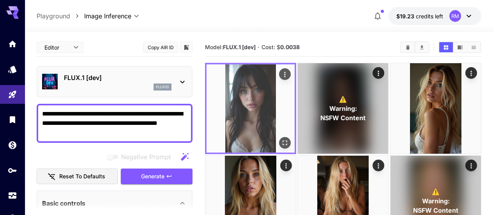
click at [281, 139] on icon "Open in fullscreen" at bounding box center [285, 143] width 8 height 8
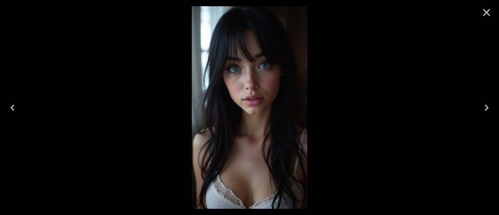
click at [490, 15] on icon "Close" at bounding box center [486, 12] width 12 height 12
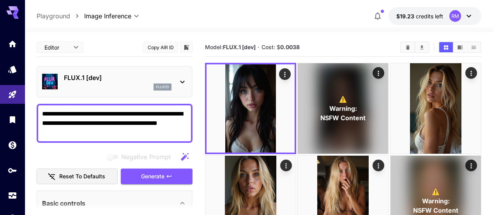
drag, startPoint x: 160, startPoint y: 133, endPoint x: 18, endPoint y: 108, distance: 144.2
click at [18, 108] on div "**********" at bounding box center [246, 181] width 493 height 363
paste textarea "**********"
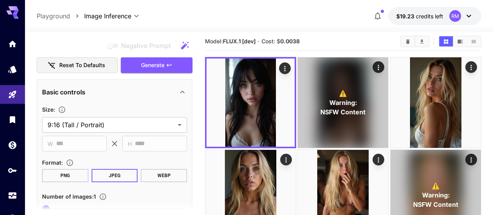
scroll to position [96, 0]
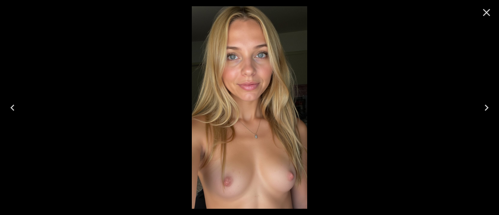
click at [491, 12] on icon "Close" at bounding box center [486, 12] width 12 height 12
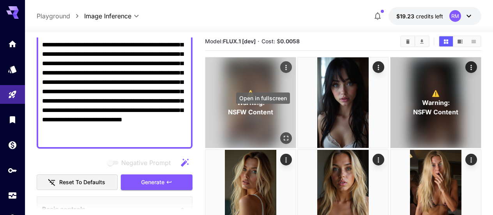
click at [280, 132] on button "Open in fullscreen" at bounding box center [286, 138] width 12 height 12
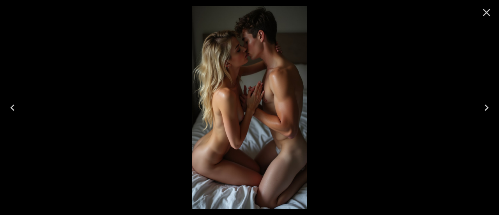
click at [488, 12] on icon "Close" at bounding box center [486, 12] width 12 height 12
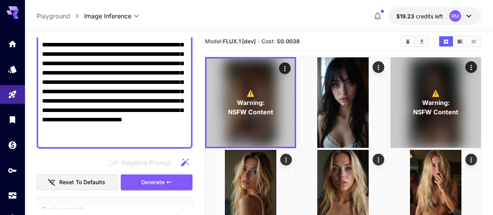
scroll to position [0, 0]
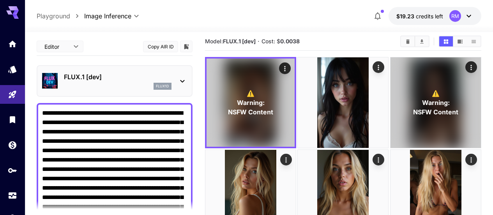
click at [182, 80] on icon at bounding box center [182, 80] width 9 height 9
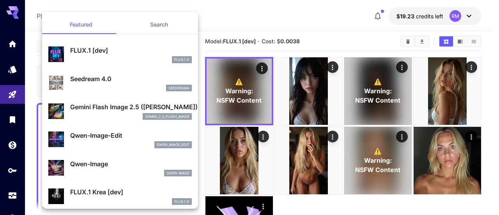
click at [230, 28] on div at bounding box center [249, 107] width 499 height 215
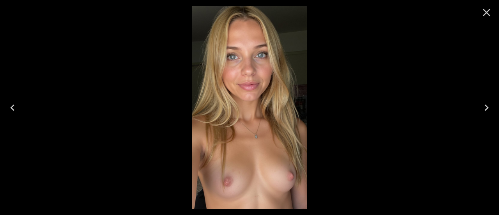
click at [492, 12] on icon "Close" at bounding box center [486, 12] width 12 height 12
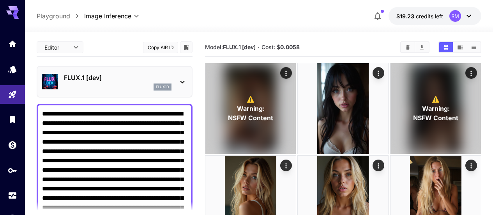
drag, startPoint x: 166, startPoint y: 154, endPoint x: 0, endPoint y: 0, distance: 226.5
click at [0, 0] on html "**********" at bounding box center [246, 181] width 493 height 363
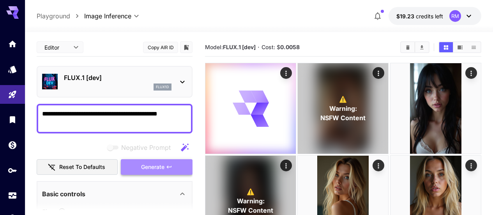
click at [155, 164] on span "Generate" at bounding box center [152, 167] width 23 height 10
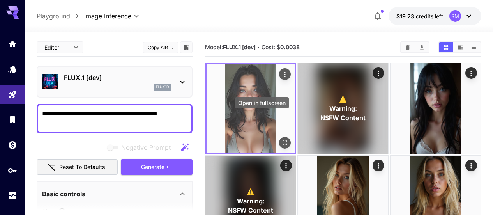
click at [279, 137] on button "Open in fullscreen" at bounding box center [285, 143] width 12 height 12
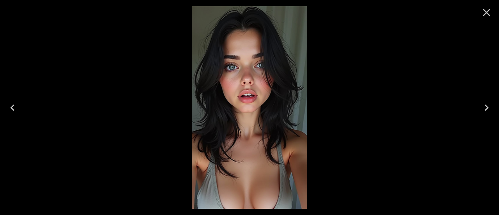
click at [490, 9] on icon "Close" at bounding box center [486, 12] width 12 height 12
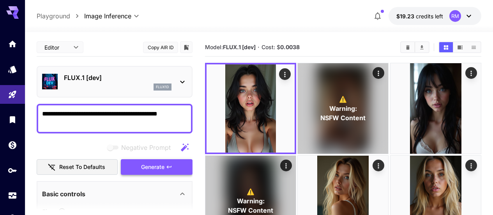
click at [179, 165] on button "Generate" at bounding box center [157, 167] width 72 height 16
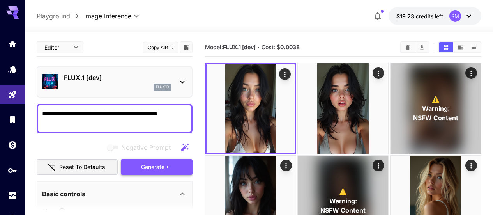
click at [179, 165] on button "Generate" at bounding box center [157, 167] width 72 height 16
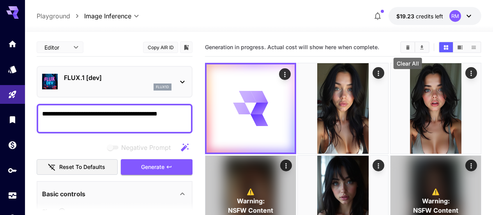
click at [410, 45] on icon "Clear All" at bounding box center [408, 47] width 6 height 6
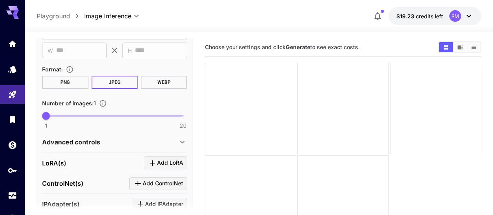
scroll to position [293, 0]
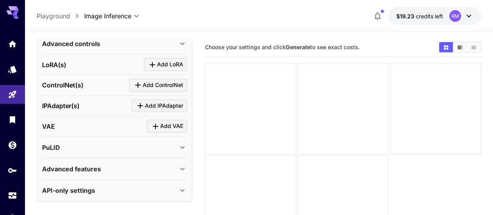
click at [124, 188] on div "API-only settings" at bounding box center [110, 190] width 136 height 9
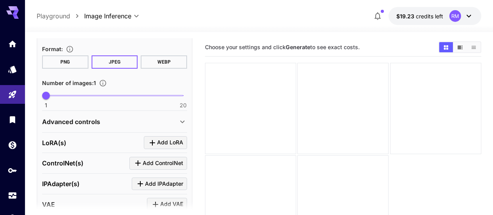
scroll to position [0, 0]
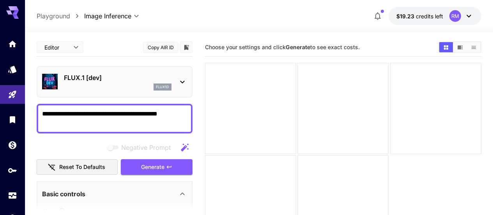
click at [180, 110] on textarea "**********" at bounding box center [114, 118] width 145 height 19
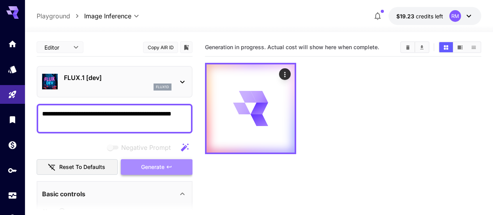
click at [168, 168] on icon "button" at bounding box center [169, 167] width 6 height 6
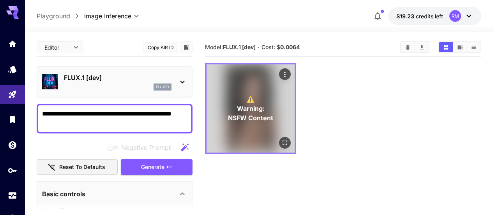
click at [262, 126] on div "⚠️ Warning: NSFW Content" at bounding box center [251, 108] width 88 height 88
click at [281, 139] on icon "Open in fullscreen" at bounding box center [285, 143] width 8 height 8
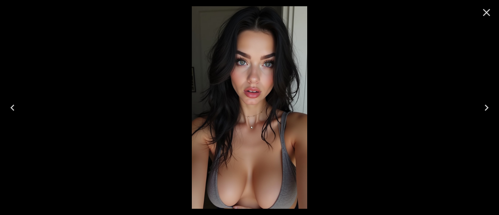
click at [490, 18] on icon "Close" at bounding box center [486, 12] width 12 height 12
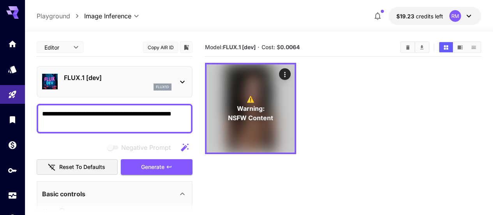
drag, startPoint x: 131, startPoint y: 120, endPoint x: 40, endPoint y: 117, distance: 91.7
click at [40, 117] on div "**********" at bounding box center [115, 119] width 156 height 30
paste textarea "**********"
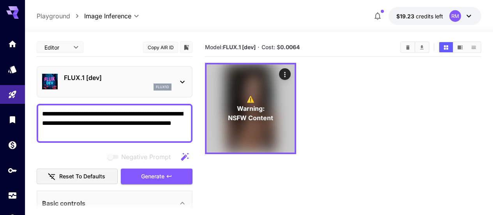
click at [98, 113] on textarea "**********" at bounding box center [114, 123] width 145 height 28
drag, startPoint x: 149, startPoint y: 124, endPoint x: 82, endPoint y: 123, distance: 66.7
click at [82, 123] on textarea "**********" at bounding box center [114, 123] width 145 height 28
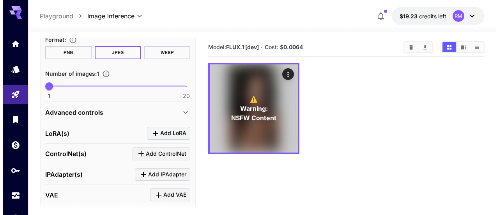
scroll to position [273, 0]
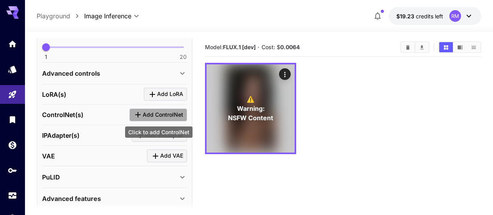
click at [147, 111] on span "Add ControlNet" at bounding box center [163, 115] width 41 height 10
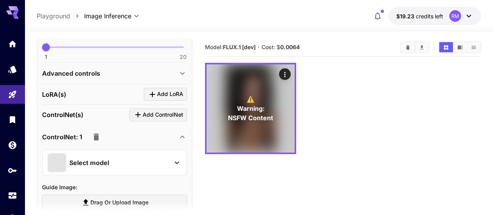
click at [106, 160] on p "Select model" at bounding box center [89, 162] width 40 height 9
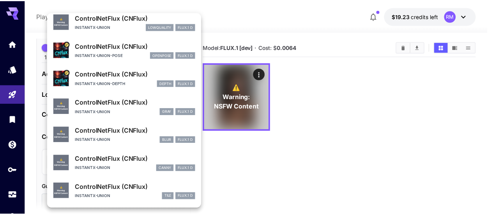
scroll to position [0, 0]
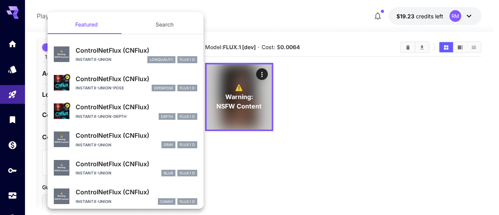
click at [117, 59] on div "instantx-union lowquality FLUX.1 D" at bounding box center [137, 59] width 122 height 7
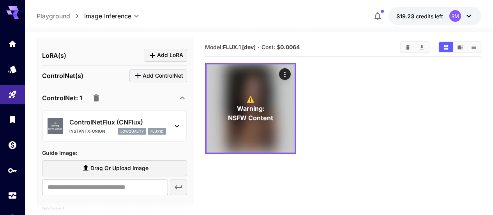
scroll to position [351, 0]
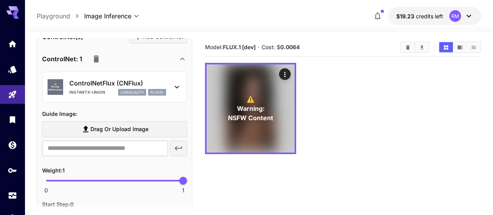
click at [183, 149] on div "​" at bounding box center [114, 148] width 145 height 16
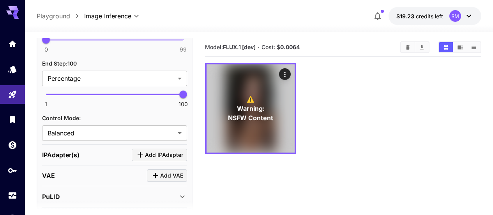
scroll to position [585, 0]
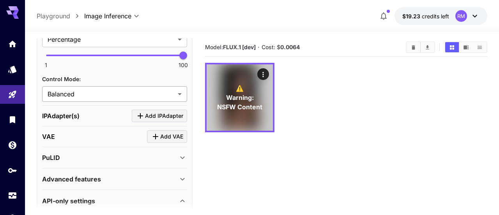
click at [140, 88] on body "**********" at bounding box center [249, 138] width 499 height 276
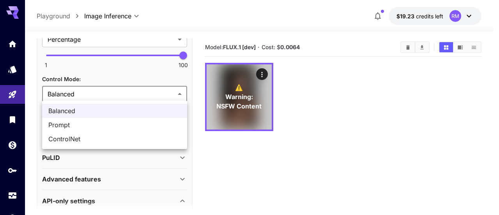
click at [140, 79] on div at bounding box center [249, 107] width 499 height 215
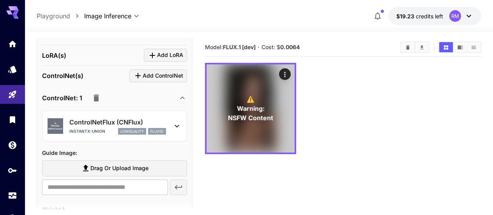
scroll to position [273, 0]
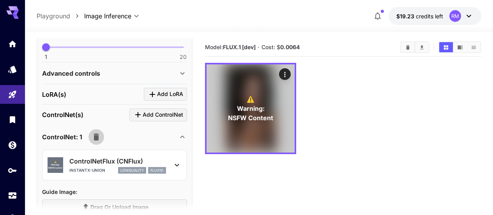
click at [96, 139] on icon "button" at bounding box center [96, 136] width 5 height 7
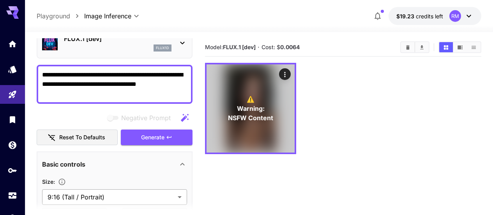
scroll to position [0, 0]
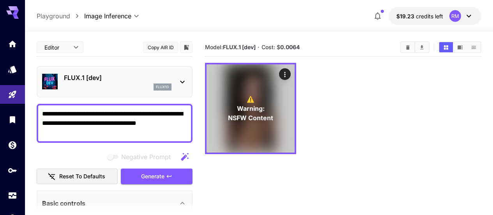
drag, startPoint x: 152, startPoint y: 123, endPoint x: 84, endPoint y: 126, distance: 68.7
click at [84, 126] on textarea "**********" at bounding box center [114, 123] width 145 height 28
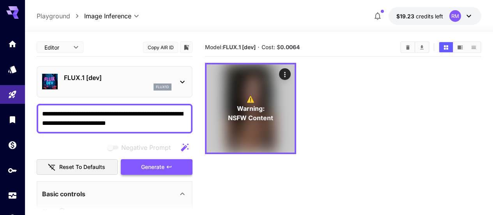
type textarea "**********"
click at [158, 172] on button "Generate" at bounding box center [157, 167] width 72 height 16
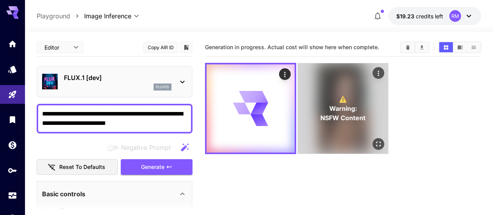
click at [330, 101] on p "⚠️ Warning: NSFW Content" at bounding box center [343, 108] width 45 height 28
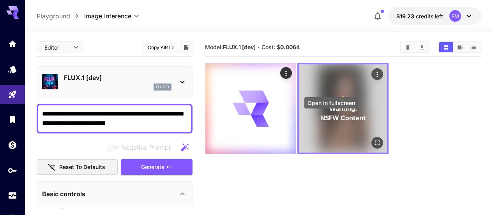
click at [374, 139] on icon "Open in fullscreen" at bounding box center [378, 143] width 8 height 8
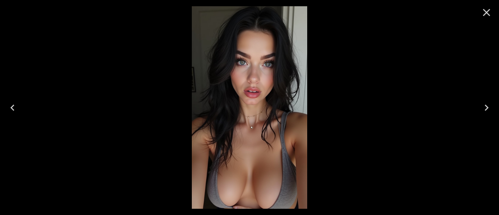
click at [488, 17] on icon "Close" at bounding box center [486, 12] width 12 height 12
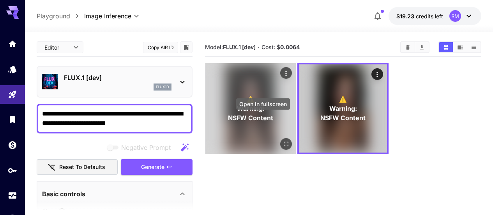
click at [282, 140] on icon "Open in fullscreen" at bounding box center [286, 144] width 8 height 8
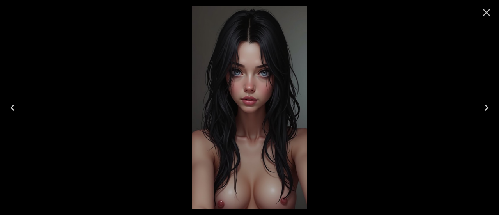
click at [489, 16] on icon "Close" at bounding box center [486, 12] width 7 height 7
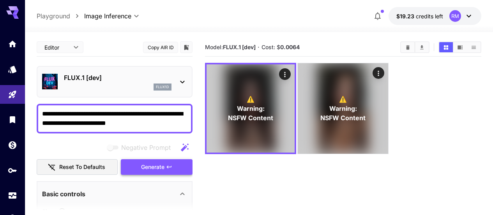
click at [155, 165] on span "Generate" at bounding box center [152, 167] width 23 height 10
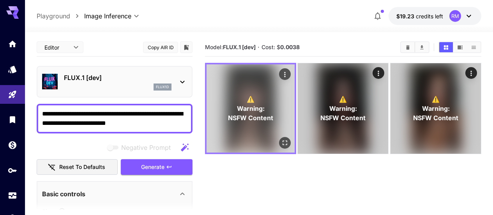
click at [283, 140] on icon "Open in fullscreen" at bounding box center [285, 142] width 5 height 5
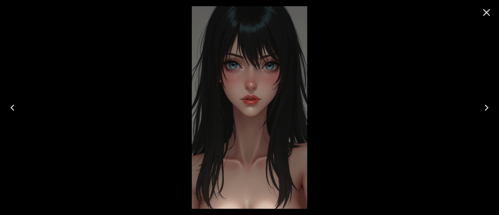
click at [485, 14] on icon "Close" at bounding box center [486, 12] width 7 height 7
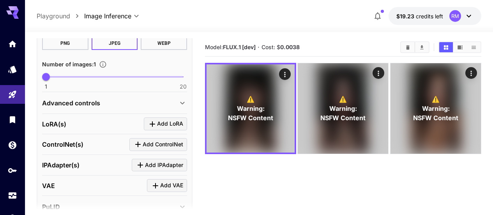
scroll to position [273, 0]
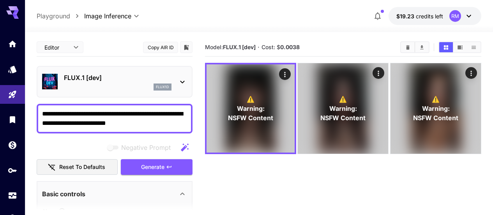
click at [63, 115] on textarea "**********" at bounding box center [114, 118] width 145 height 19
click at [132, 166] on button "Generate" at bounding box center [157, 167] width 72 height 16
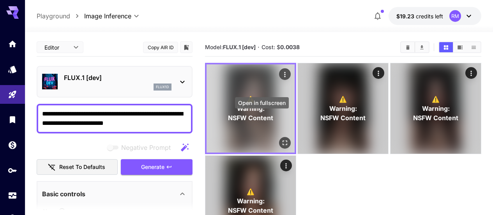
click at [281, 139] on icon "Open in fullscreen" at bounding box center [285, 143] width 8 height 8
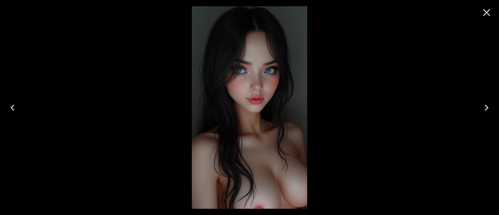
click at [488, 9] on icon "Close" at bounding box center [486, 12] width 12 height 12
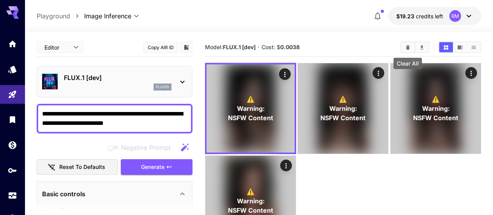
click at [404, 48] on button "Clear All" at bounding box center [408, 47] width 14 height 10
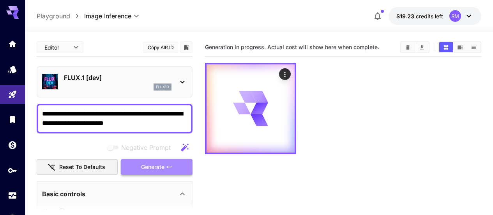
click at [159, 165] on span "Generate" at bounding box center [152, 167] width 23 height 10
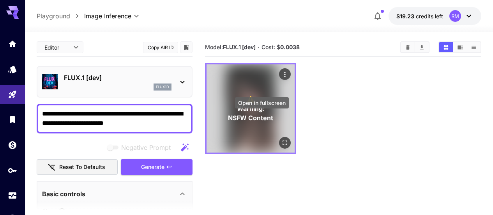
click at [279, 137] on button "Open in fullscreen" at bounding box center [285, 143] width 12 height 12
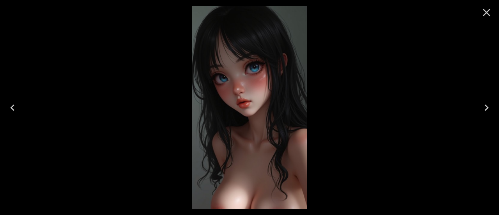
click at [487, 14] on icon "Close" at bounding box center [486, 12] width 12 height 12
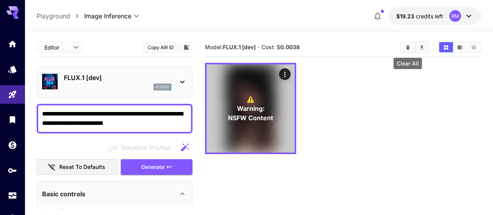
click at [411, 50] on button "Clear All" at bounding box center [408, 47] width 14 height 10
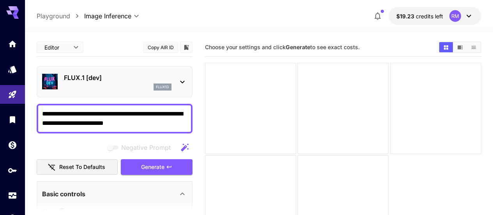
click at [135, 86] on div "flux1d" at bounding box center [118, 86] width 108 height 7
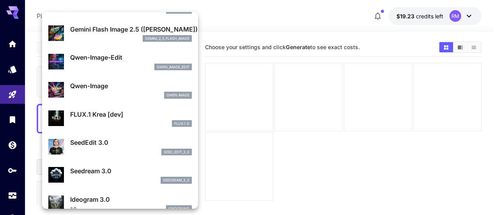
scroll to position [117, 0]
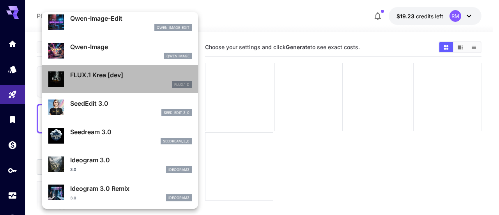
click at [134, 74] on p "FLUX.1 Krea [dev]" at bounding box center [131, 74] width 122 height 9
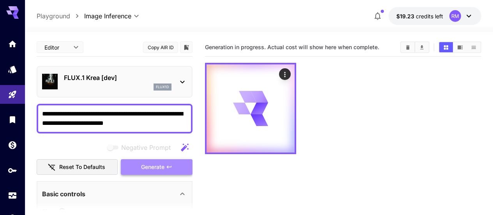
click at [129, 165] on button "Generate" at bounding box center [157, 167] width 72 height 16
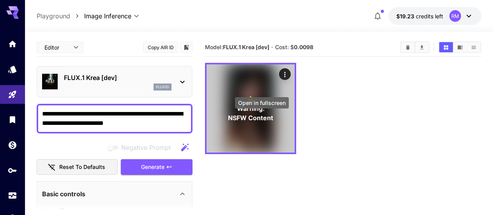
click at [0, 0] on icon "Open in fullscreen" at bounding box center [0, 0] width 0 height 0
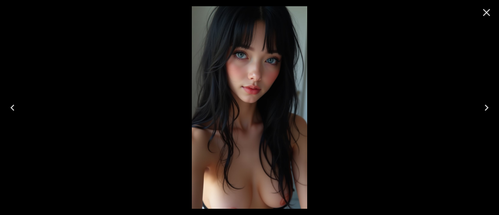
click at [490, 13] on icon "Close" at bounding box center [486, 12] width 12 height 12
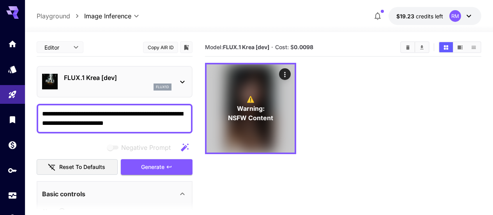
click at [87, 125] on textarea "**********" at bounding box center [114, 118] width 145 height 19
click at [107, 125] on textarea "**********" at bounding box center [114, 118] width 145 height 19
click at [107, 124] on textarea "**********" at bounding box center [114, 118] width 145 height 19
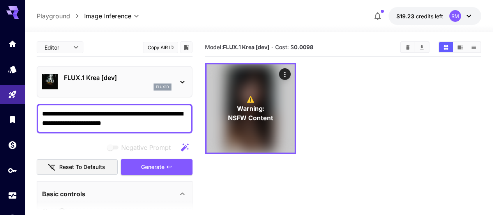
click at [98, 127] on textarea "**********" at bounding box center [114, 118] width 145 height 19
click at [86, 122] on textarea "**********" at bounding box center [114, 118] width 145 height 19
type textarea "**********"
click at [144, 168] on span "Generate" at bounding box center [152, 167] width 23 height 10
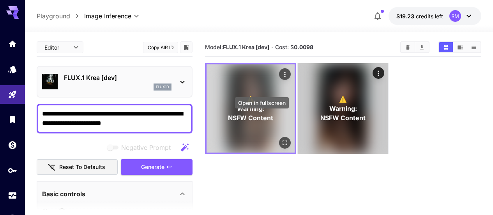
click at [281, 139] on icon "Open in fullscreen" at bounding box center [285, 143] width 8 height 8
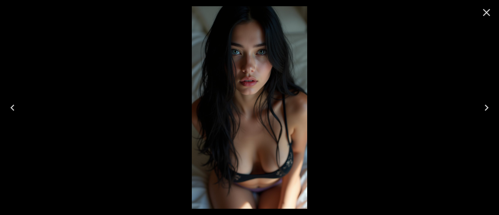
click at [489, 9] on icon "Close" at bounding box center [486, 12] width 7 height 7
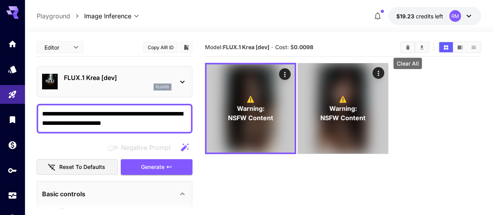
click at [407, 45] on icon "Clear All" at bounding box center [408, 47] width 6 height 6
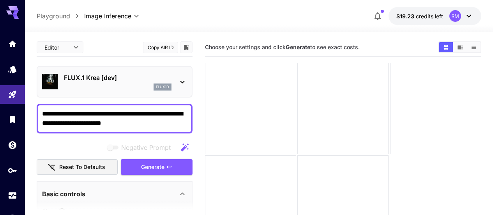
click at [154, 76] on p "FLUX.1 Krea [dev]" at bounding box center [118, 77] width 108 height 9
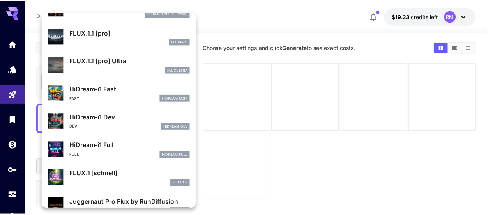
scroll to position [631, 0]
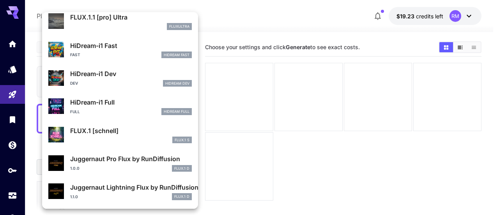
click at [136, 141] on div "FLUX.1 S" at bounding box center [131, 139] width 122 height 7
type input "*"
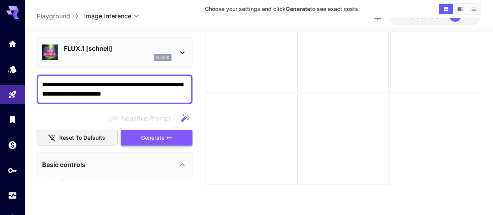
click at [164, 142] on button "Generate" at bounding box center [157, 137] width 72 height 16
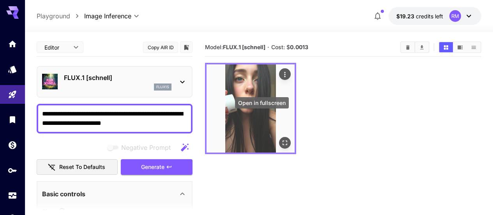
click at [281, 139] on icon "Open in fullscreen" at bounding box center [285, 143] width 8 height 8
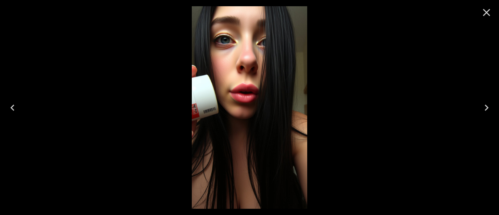
click at [487, 13] on icon "Close" at bounding box center [486, 12] width 12 height 12
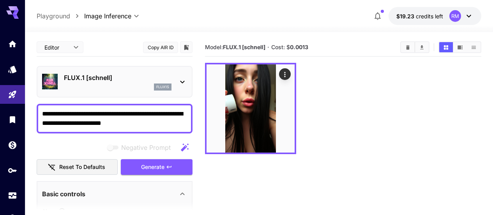
click at [171, 81] on p "FLUX.1 [schnell]" at bounding box center [118, 77] width 108 height 9
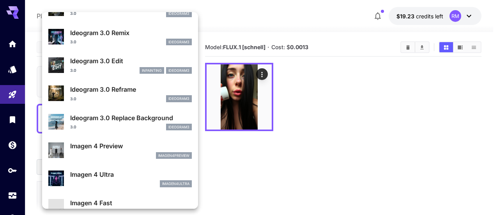
scroll to position [313, 0]
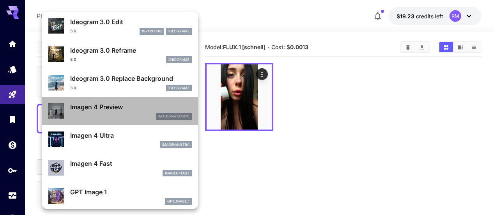
click at [149, 120] on div "Imagen 4 Preview imagen4preview" at bounding box center [119, 111] width 143 height 24
type input "**********"
type input "****"
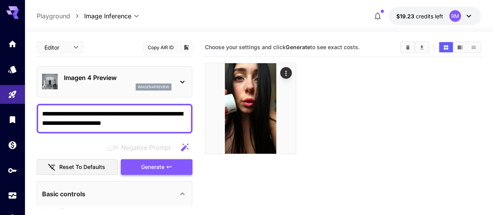
click at [177, 168] on button "Generate" at bounding box center [157, 167] width 72 height 16
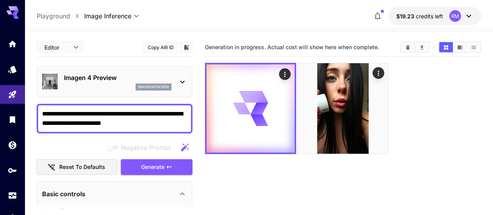
click at [162, 81] on p "Imagen 4 Preview" at bounding box center [118, 77] width 108 height 9
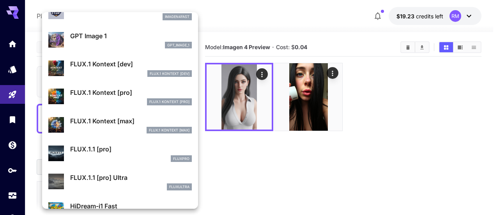
scroll to position [509, 0]
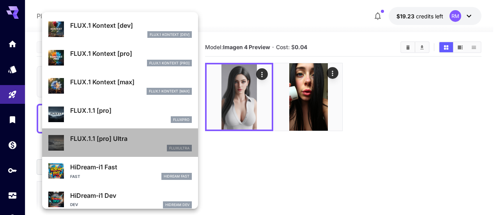
click at [127, 143] on p "FLUX.1.1 [pro] Ultra" at bounding box center [131, 138] width 122 height 9
type input "**********"
type input "****"
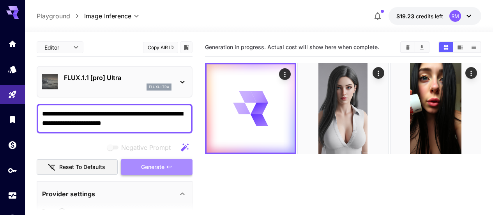
click at [153, 166] on span "Generate" at bounding box center [152, 167] width 23 height 10
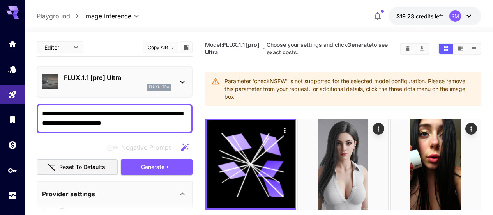
click at [132, 85] on div "fluxultra" at bounding box center [118, 86] width 108 height 7
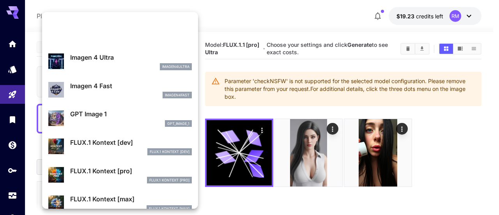
scroll to position [430, 0]
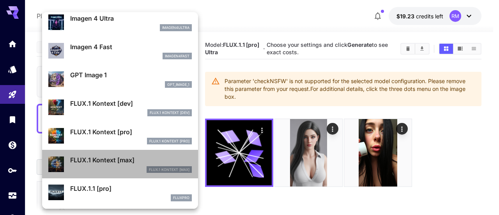
click at [134, 159] on p "FLUX.1 Kontext [max]" at bounding box center [131, 159] width 122 height 9
type input "**********"
type input "***"
type input "****"
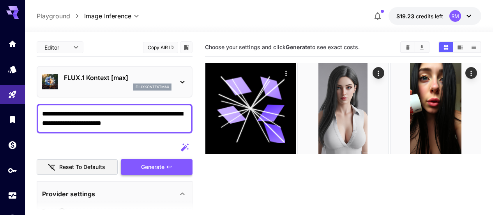
click at [147, 163] on span "Generate" at bounding box center [152, 167] width 23 height 10
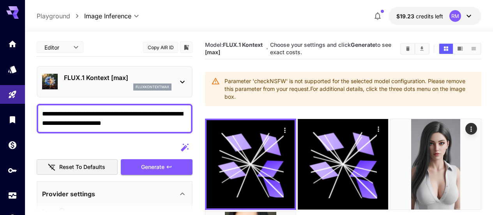
click at [143, 78] on p "FLUX.1 Kontext [max]" at bounding box center [118, 77] width 108 height 9
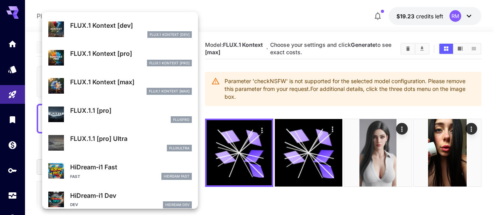
scroll to position [548, 0]
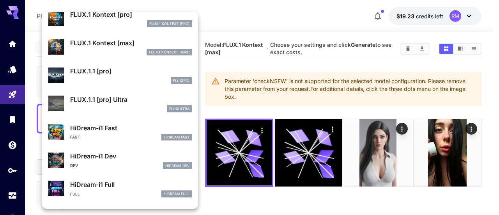
click at [152, 127] on p "HiDream-i1 Fast" at bounding box center [131, 127] width 122 height 9
type input "**********"
type input "***"
type input "****"
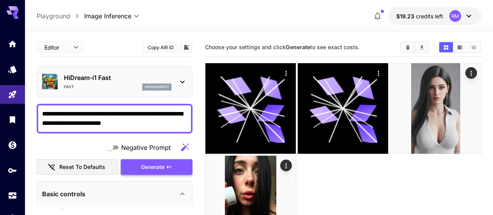
click at [144, 163] on span "Generate" at bounding box center [152, 167] width 23 height 10
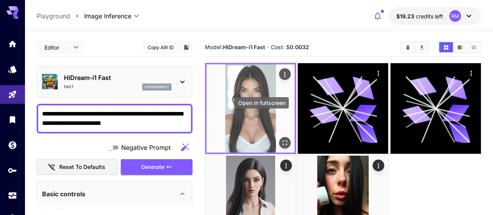
click at [281, 139] on icon "Open in fullscreen" at bounding box center [285, 143] width 8 height 8
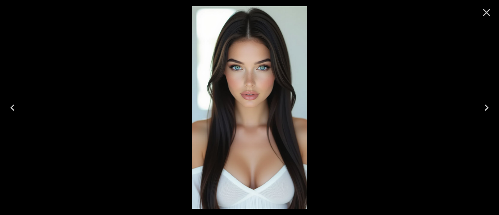
click at [490, 7] on icon "Close" at bounding box center [486, 12] width 12 height 12
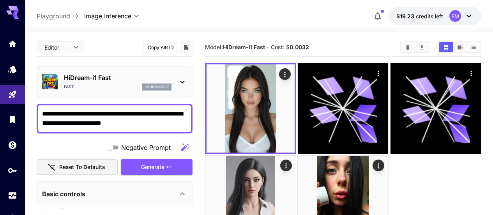
click at [173, 86] on div "HiDream-i1 Fast Fast hidreamfast" at bounding box center [114, 82] width 145 height 24
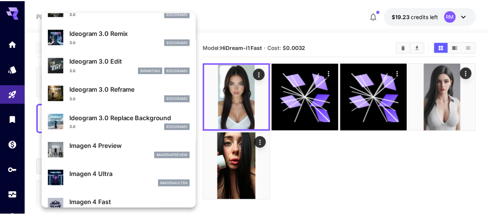
scroll to position [587, 0]
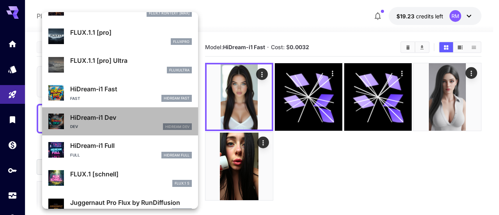
click at [150, 126] on div "Dev HiDream Dev" at bounding box center [131, 126] width 122 height 7
type input "**"
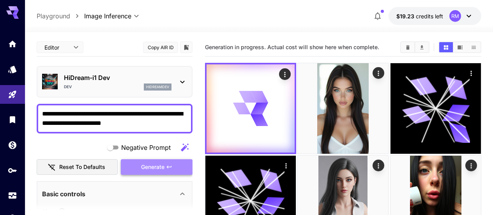
click at [161, 165] on span "Generate" at bounding box center [152, 167] width 23 height 10
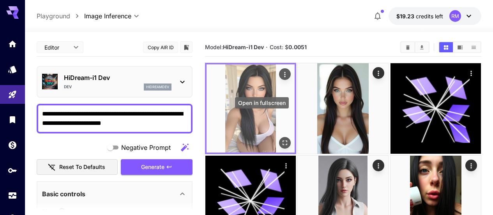
click at [281, 139] on icon "Open in fullscreen" at bounding box center [285, 143] width 8 height 8
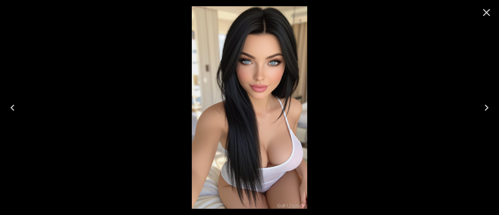
click at [488, 11] on icon "Close" at bounding box center [486, 12] width 7 height 7
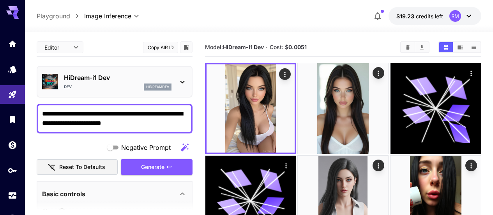
drag, startPoint x: 137, startPoint y: 126, endPoint x: 18, endPoint y: 109, distance: 120.1
click at [18, 109] on div "**********" at bounding box center [246, 138] width 493 height 276
paste textarea "**********"
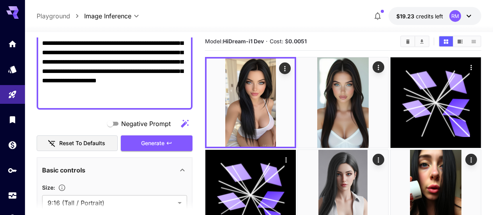
scroll to position [174, 0]
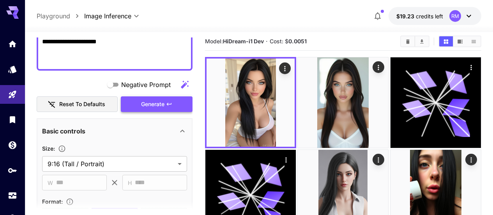
type textarea "**********"
click at [170, 100] on button "Generate" at bounding box center [157, 104] width 72 height 16
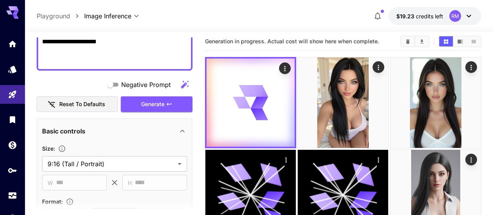
scroll to position [57, 0]
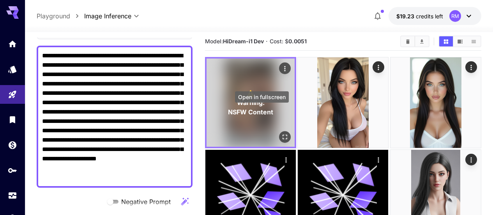
click at [281, 133] on icon "Open in fullscreen" at bounding box center [285, 137] width 8 height 8
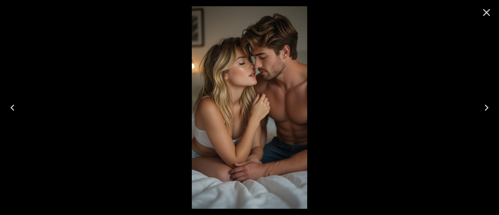
click at [488, 15] on icon "Close" at bounding box center [486, 12] width 12 height 12
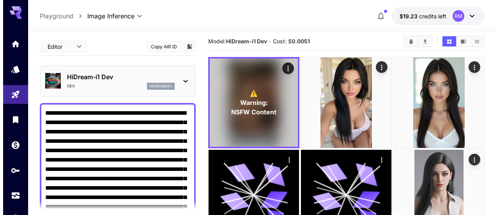
scroll to position [0, 0]
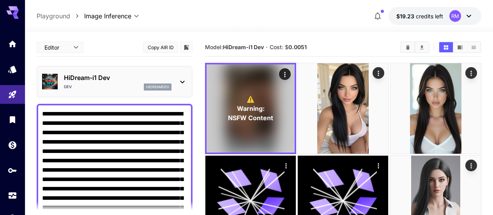
click at [124, 91] on div "HiDream-i1 Dev Dev hidreamdev" at bounding box center [114, 82] width 145 height 24
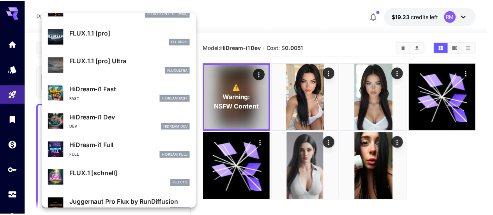
scroll to position [631, 0]
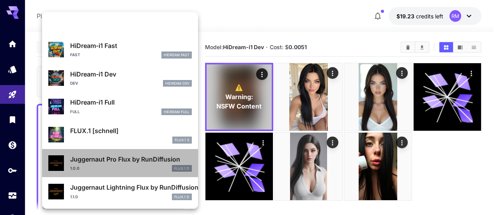
click at [127, 168] on div "1.0.0 FLUX.1 D" at bounding box center [131, 168] width 122 height 7
type input "**"
type input "*"
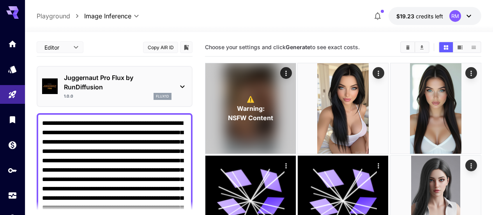
scroll to position [195, 0]
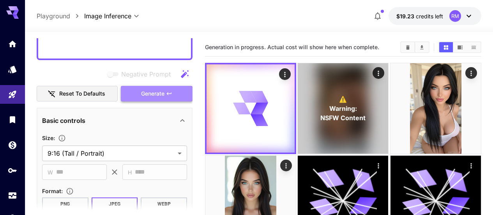
click at [151, 98] on span "Generate" at bounding box center [152, 94] width 23 height 10
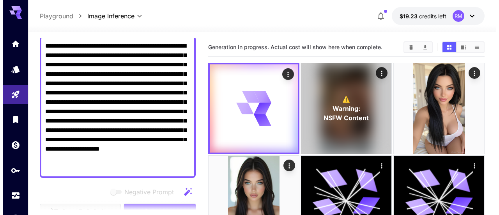
scroll to position [0, 0]
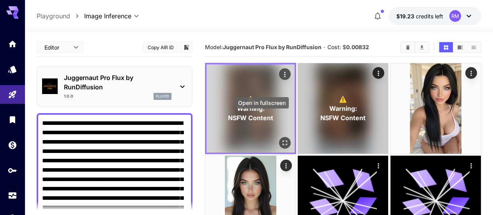
click at [281, 139] on icon "Open in fullscreen" at bounding box center [285, 143] width 8 height 8
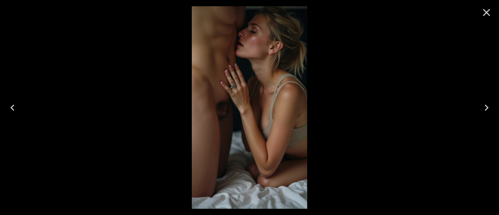
click at [489, 16] on icon "Close" at bounding box center [486, 12] width 7 height 7
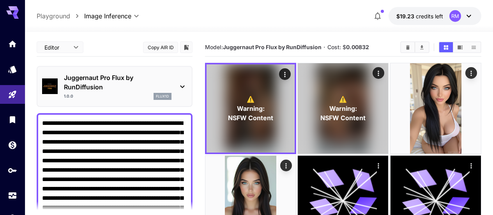
click at [162, 83] on p "Juggernaut Pro Flux by RunDiffusion" at bounding box center [118, 82] width 108 height 19
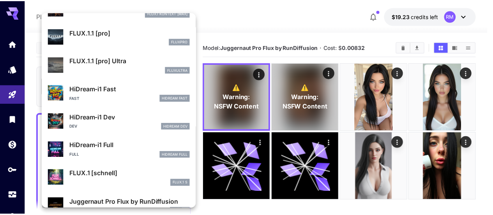
scroll to position [631, 0]
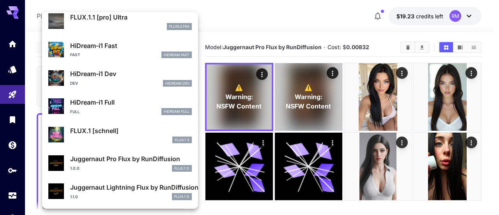
click at [130, 191] on p "Juggernaut Lightning Flux by RunDiffusion" at bounding box center [131, 186] width 122 height 9
type input "*"
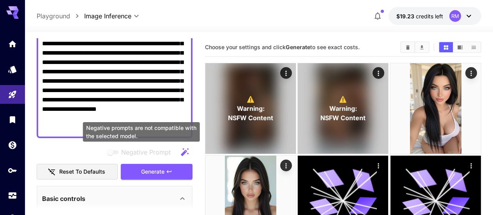
scroll to position [156, 0]
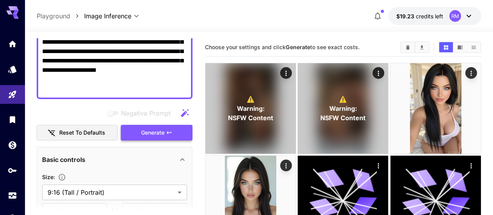
click at [168, 133] on icon "button" at bounding box center [169, 132] width 5 height 3
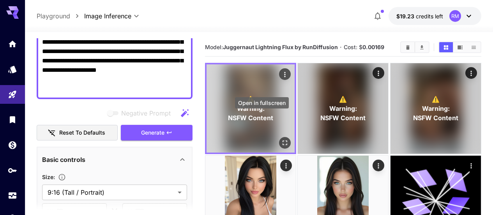
click at [279, 137] on div "Open in fullscreen" at bounding box center [285, 143] width 12 height 12
click at [281, 139] on icon "Open in fullscreen" at bounding box center [285, 143] width 8 height 8
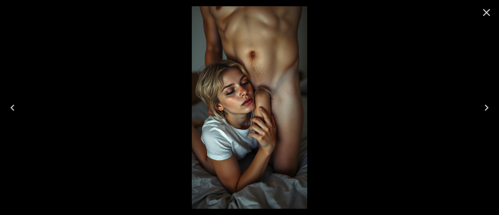
click at [487, 9] on icon "Close" at bounding box center [486, 12] width 12 height 12
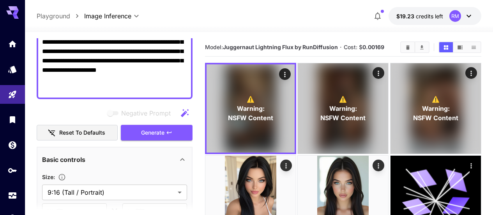
scroll to position [0, 0]
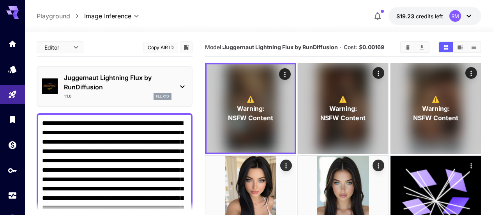
click at [180, 83] on icon at bounding box center [182, 86] width 9 height 9
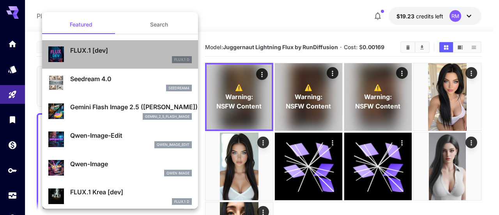
click at [138, 51] on p "FLUX.1 [dev]" at bounding box center [131, 50] width 122 height 9
type input "**"
type input "***"
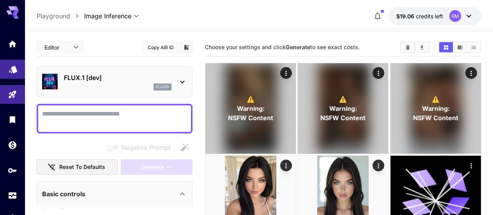
click at [18, 67] on link at bounding box center [12, 69] width 25 height 19
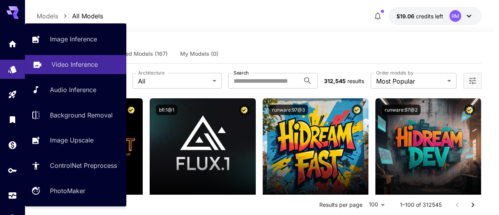
click at [65, 69] on p "Video Inference" at bounding box center [74, 64] width 46 height 9
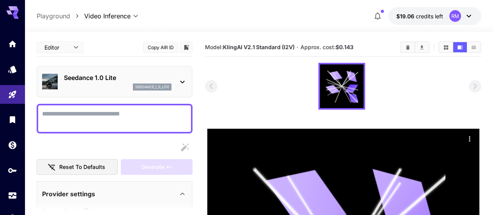
click at [147, 83] on div "Seedance 1.0 Lite seedance_1_0_lite" at bounding box center [118, 82] width 108 height 18
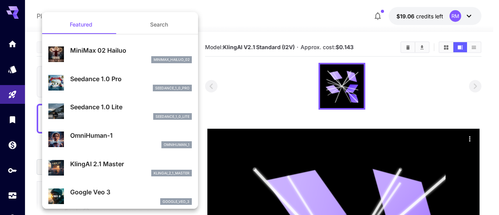
click at [7, 62] on div at bounding box center [249, 107] width 499 height 215
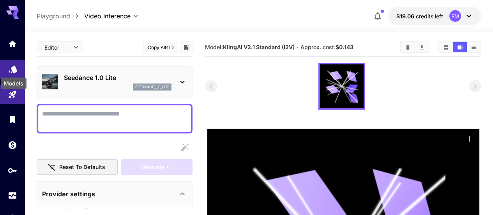
click at [11, 71] on icon "Models" at bounding box center [13, 66] width 8 height 7
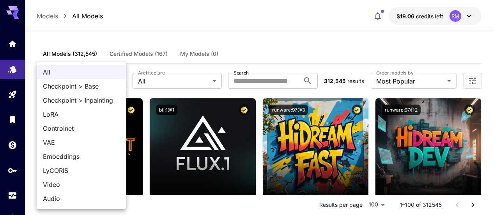
click at [65, 186] on span "Video" at bounding box center [81, 184] width 77 height 9
type input "*****"
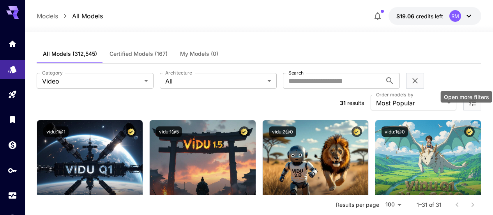
click at [471, 98] on icon "Open more filters" at bounding box center [472, 102] width 9 height 9
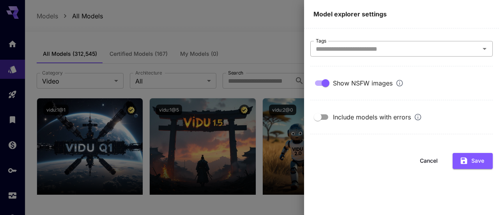
click at [407, 53] on input "Tags" at bounding box center [395, 48] width 165 height 11
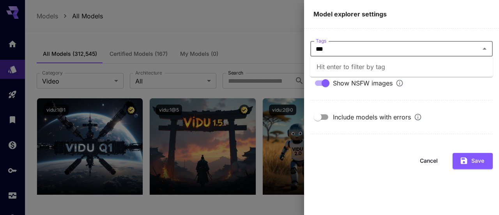
type input "****"
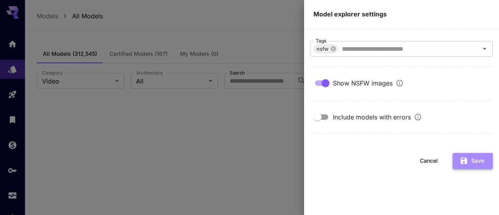
click at [464, 159] on icon "button" at bounding box center [464, 160] width 9 height 9
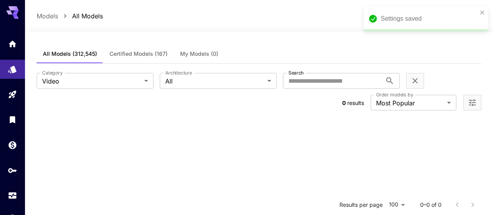
click at [477, 98] on icon "Open more filters" at bounding box center [472, 102] width 9 height 9
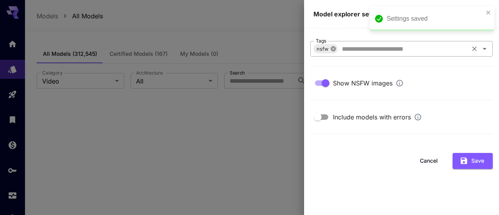
click at [335, 50] on icon at bounding box center [333, 48] width 5 height 5
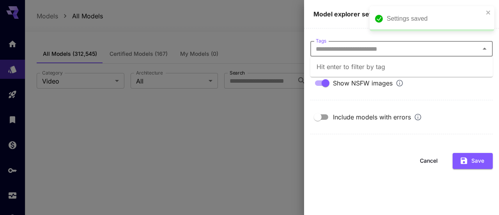
click at [334, 50] on input "Tags" at bounding box center [395, 48] width 165 height 11
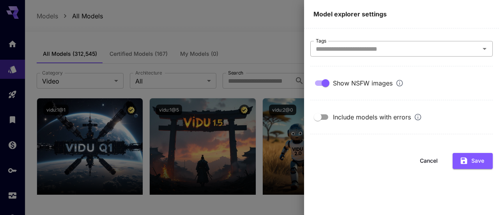
click at [335, 50] on input "Tags" at bounding box center [395, 48] width 165 height 11
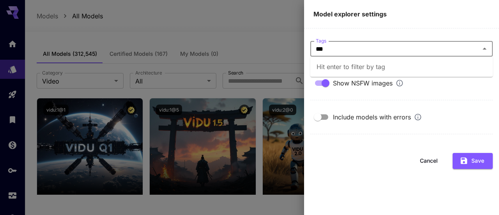
type input "****"
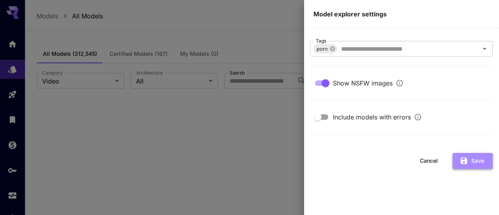
click at [467, 158] on icon "button" at bounding box center [464, 160] width 9 height 9
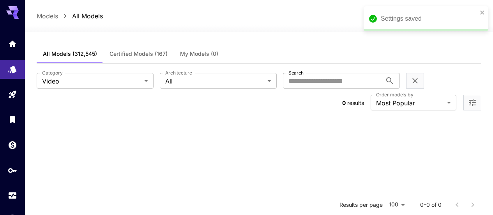
click at [486, 11] on div "Settings saved" at bounding box center [426, 18] width 125 height 25
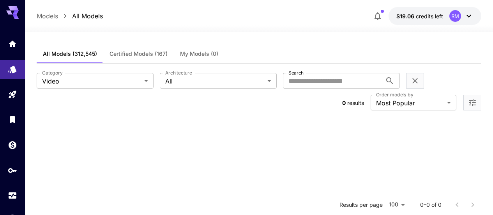
click at [468, 98] on button "Open more filters" at bounding box center [472, 103] width 9 height 10
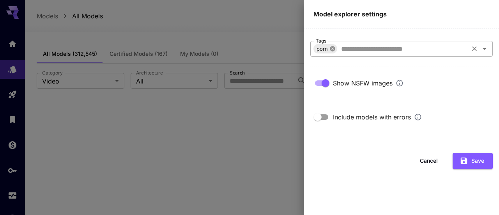
click at [334, 51] on icon at bounding box center [332, 49] width 6 height 6
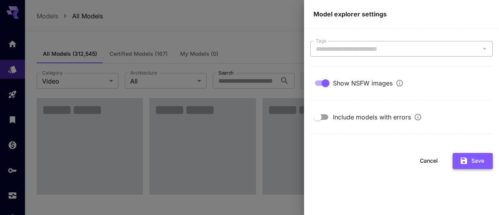
click at [469, 156] on button "Save" at bounding box center [473, 161] width 40 height 16
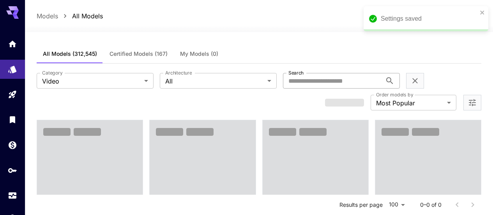
click at [283, 84] on input "Search" at bounding box center [332, 81] width 99 height 16
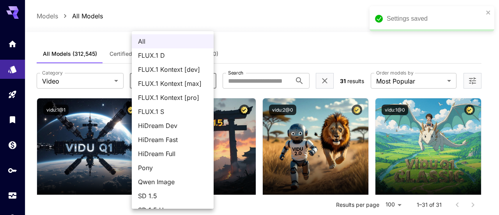
click at [194, 69] on span "FLUX.1 Kontext [dev]" at bounding box center [172, 69] width 69 height 9
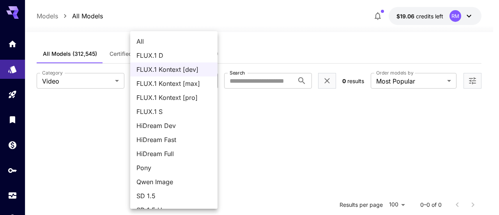
click at [191, 81] on body "**********" at bounding box center [249, 178] width 499 height 356
click at [173, 42] on span "All" at bounding box center [173, 41] width 75 height 9
type input "***"
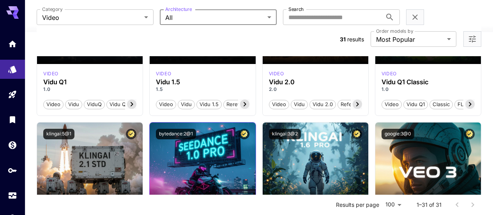
scroll to position [234, 0]
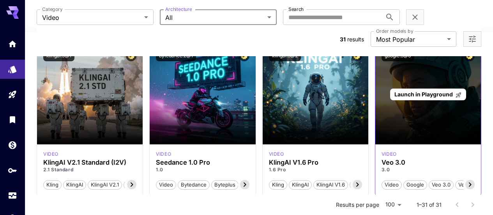
click at [405, 91] on span "Launch in Playground" at bounding box center [424, 94] width 58 height 7
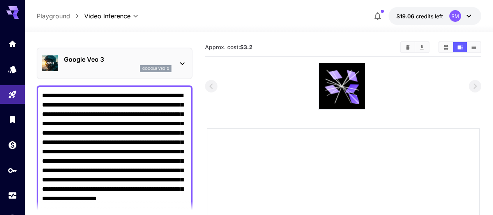
type textarea "**********"
click at [60, 17] on p "Playground" at bounding box center [54, 15] width 34 height 9
type input "**********"
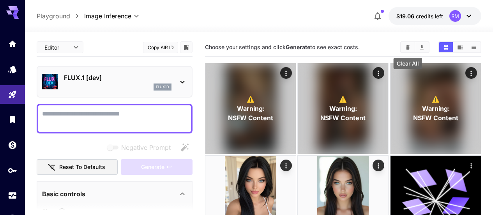
click at [410, 44] on icon "Clear All" at bounding box center [408, 47] width 6 height 6
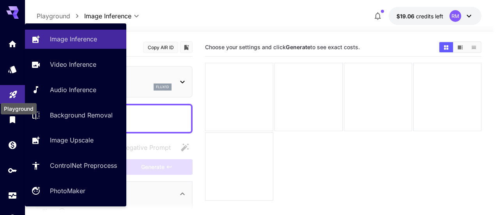
click at [12, 95] on icon "Playground" at bounding box center [13, 91] width 9 height 9
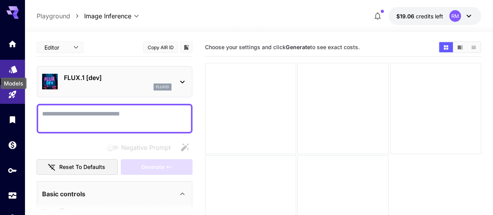
click at [13, 67] on icon "Models" at bounding box center [13, 67] width 8 height 7
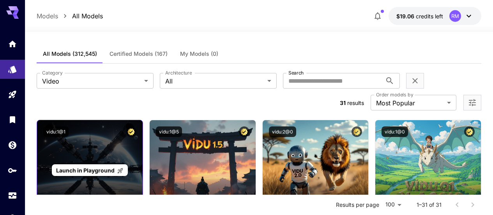
scroll to position [39, 0]
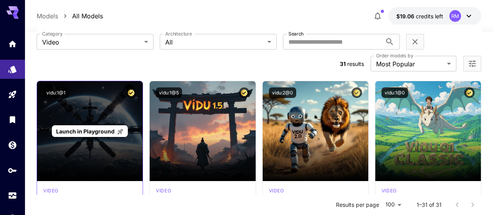
click at [102, 128] on span "Launch in Playground" at bounding box center [85, 131] width 58 height 7
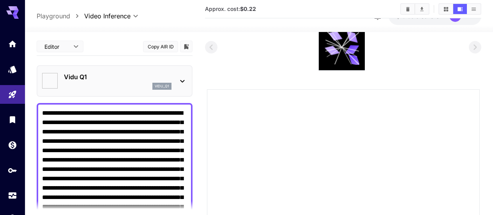
type input "**********"
type input "****"
type input "*"
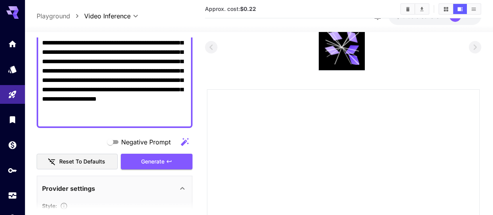
scroll to position [156, 0]
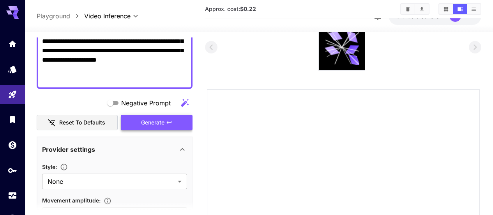
click at [173, 129] on div "Generate" at bounding box center [157, 123] width 72 height 16
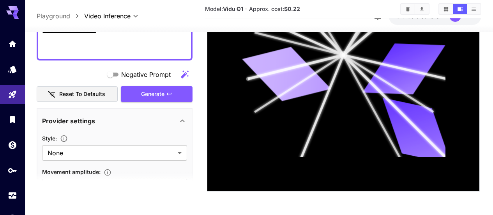
scroll to position [0, 0]
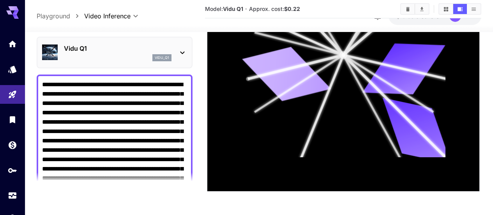
click at [123, 51] on p "Vidu Q1" at bounding box center [118, 48] width 108 height 9
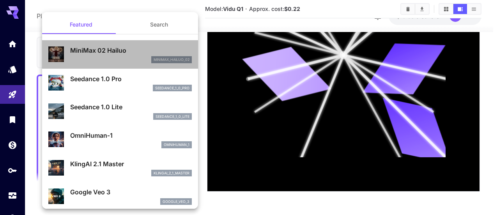
click at [123, 52] on p "MiniMax 02 Hailuo" at bounding box center [131, 50] width 122 height 9
type input "**********"
type input "***"
type input "*"
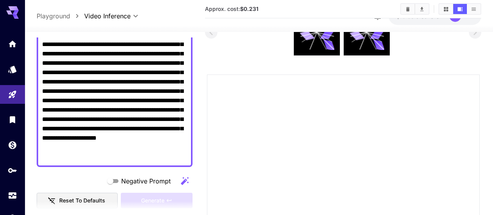
scroll to position [15, 0]
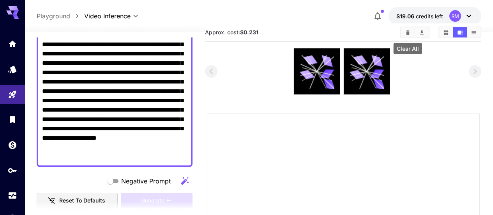
click at [404, 30] on button "Clear All" at bounding box center [408, 32] width 14 height 10
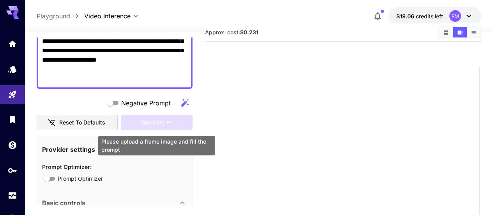
scroll to position [0, 0]
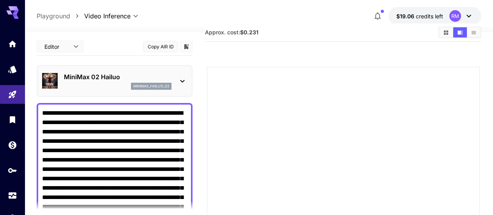
click at [112, 70] on div "MiniMax 02 Hailuo minimax_hailuo_02" at bounding box center [114, 81] width 145 height 24
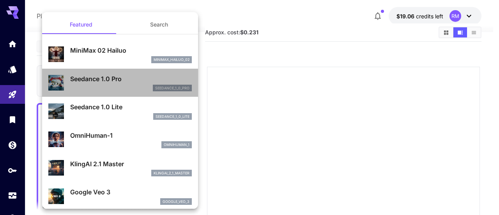
click at [130, 77] on p "Seedance 1.0 Pro" at bounding box center [131, 78] width 122 height 9
type input "**********"
type input "***"
type input "*"
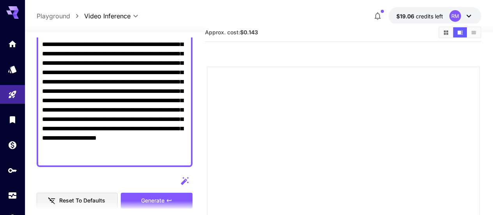
scroll to position [117, 0]
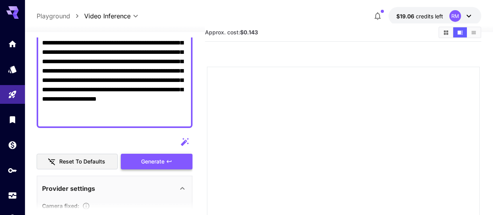
click at [150, 155] on div "Generate" at bounding box center [157, 162] width 72 height 16
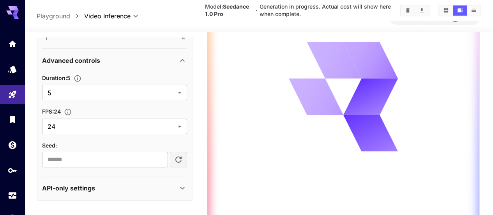
scroll to position [212, 0]
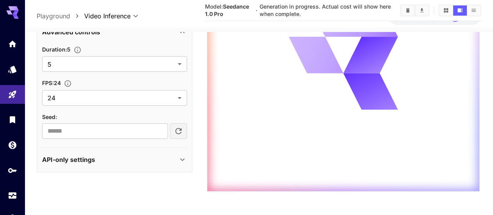
click at [147, 155] on div "API-only settings" at bounding box center [110, 159] width 136 height 9
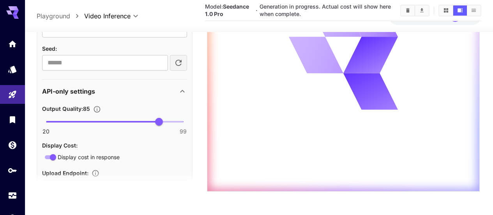
scroll to position [533, 0]
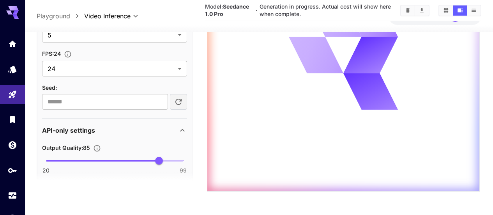
click at [156, 133] on div "API-only settings" at bounding box center [110, 130] width 136 height 9
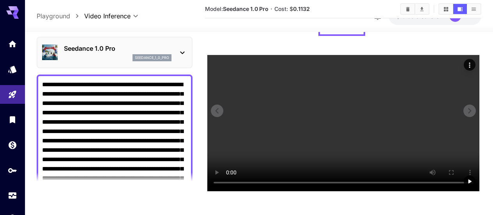
scroll to position [88, 0]
click at [143, 50] on p "Seedance 1.0 Pro" at bounding box center [118, 48] width 108 height 9
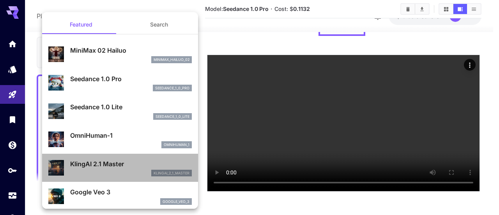
click at [129, 165] on p "KlingAI 2.1 Master" at bounding box center [131, 163] width 122 height 9
type input "**********"
type input "****"
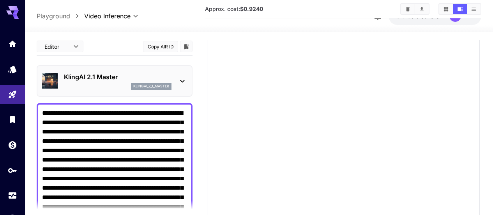
scroll to position [0, 0]
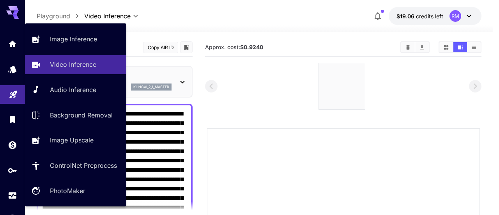
click at [12, 101] on link at bounding box center [12, 94] width 25 height 19
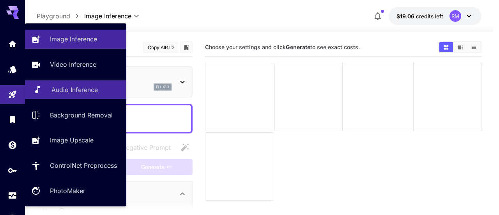
click at [103, 96] on link "Audio Inference" at bounding box center [75, 89] width 101 height 19
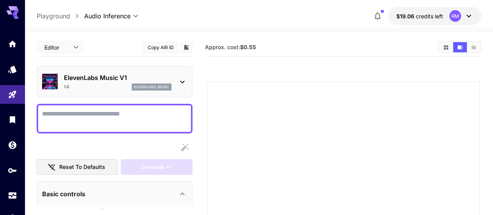
click at [122, 83] on div "ElevenLabs Music V1 1.0 elevenlabs_music" at bounding box center [118, 82] width 108 height 18
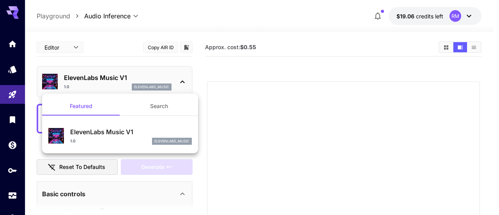
click at [122, 83] on div at bounding box center [249, 107] width 499 height 215
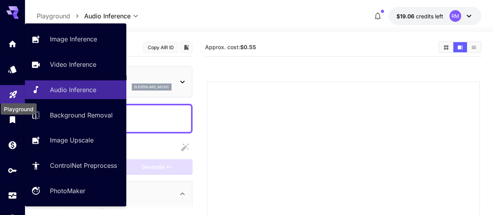
click at [16, 95] on icon "Playground" at bounding box center [13, 91] width 9 height 9
type input "**********"
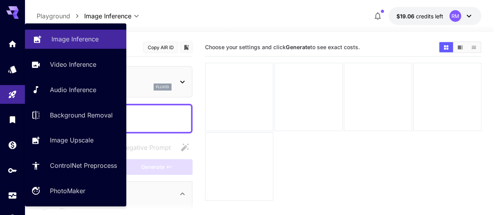
click at [76, 42] on p "Image Inference" at bounding box center [74, 38] width 47 height 9
